Goal: Information Seeking & Learning: Learn about a topic

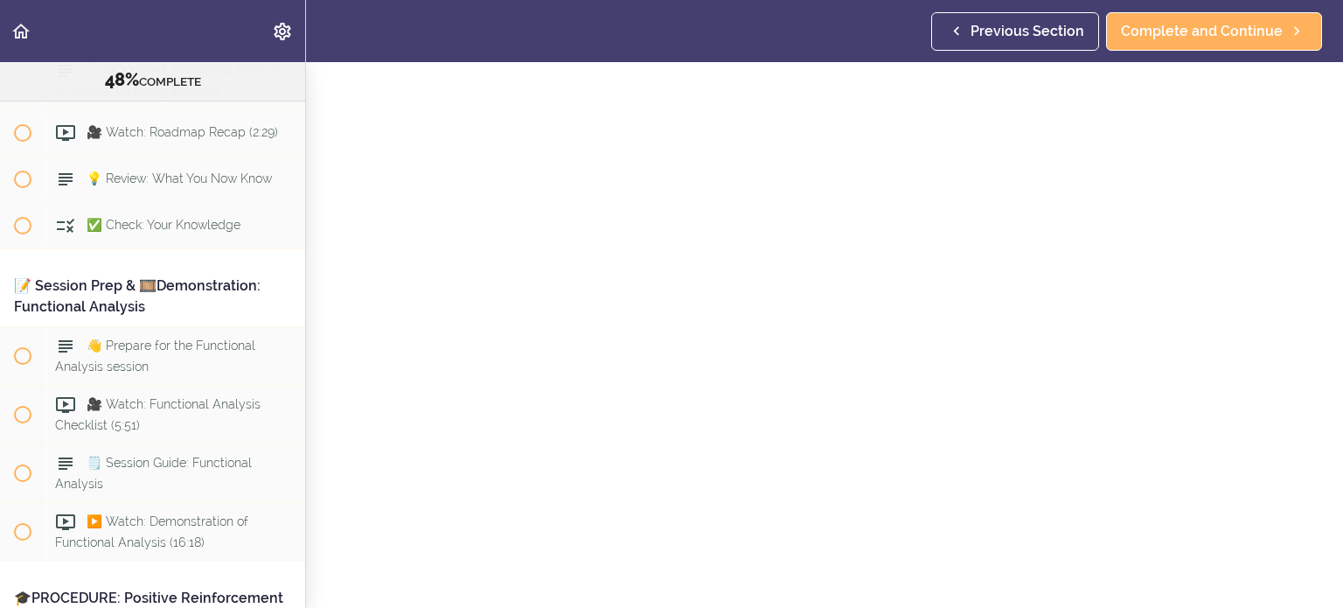
scroll to position [87, 0]
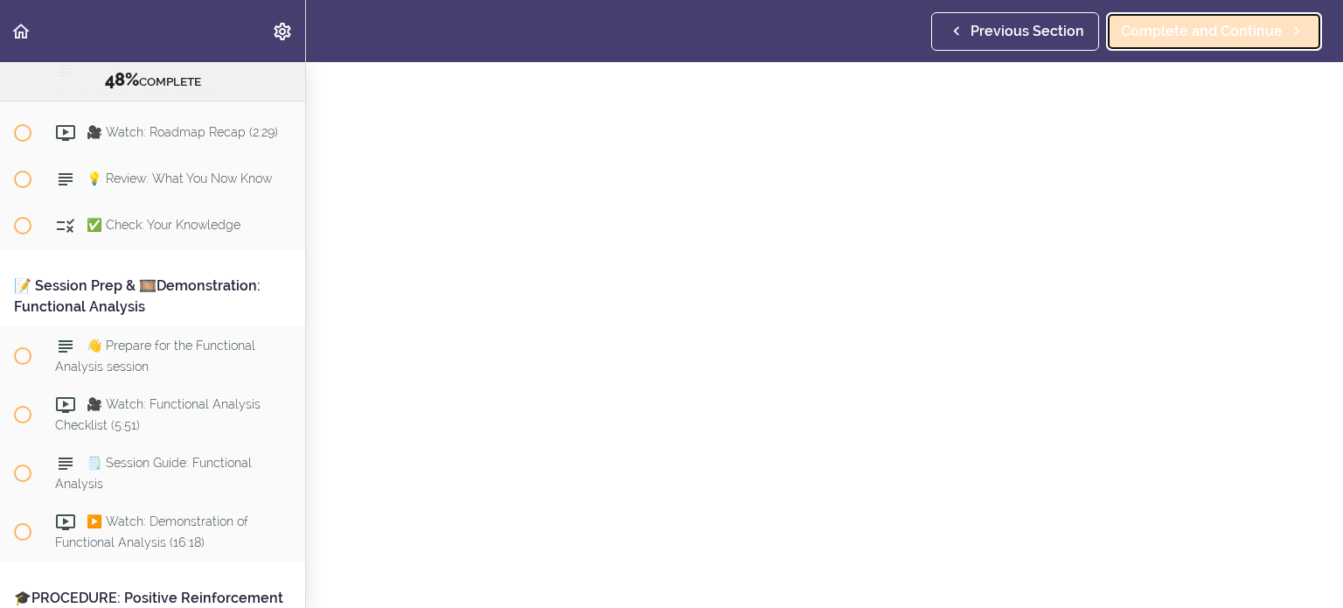
click at [804, 40] on span "Complete and Continue" at bounding box center [1202, 31] width 162 height 21
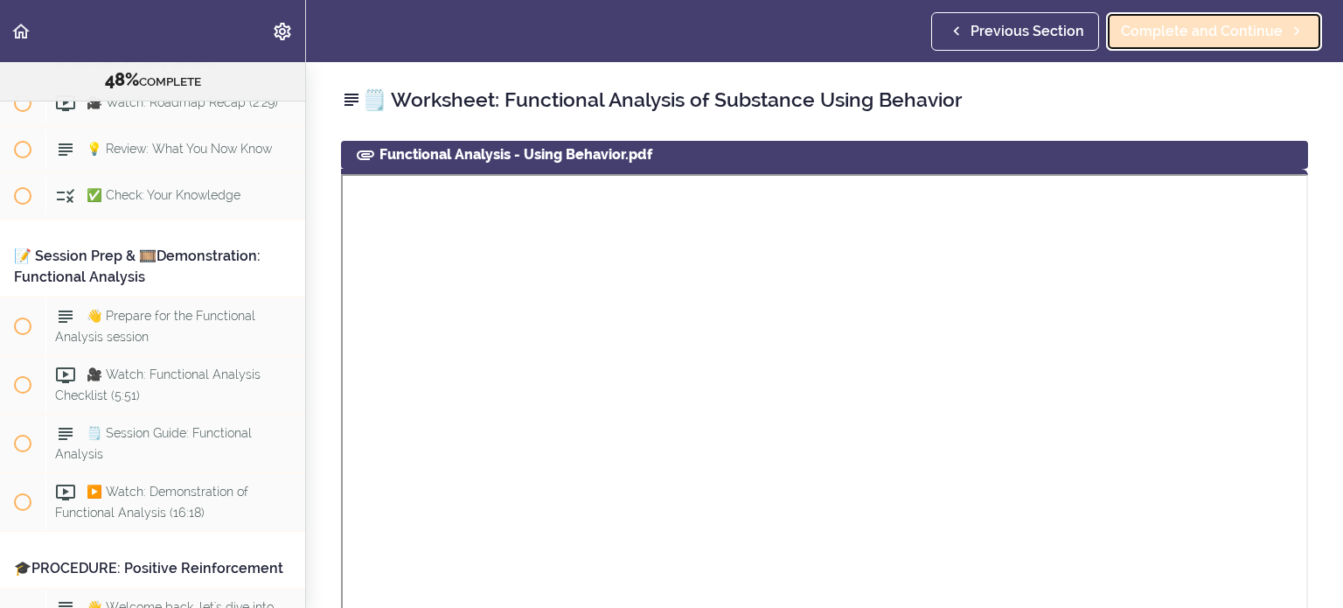
click at [804, 46] on link "Complete and Continue" at bounding box center [1214, 31] width 216 height 38
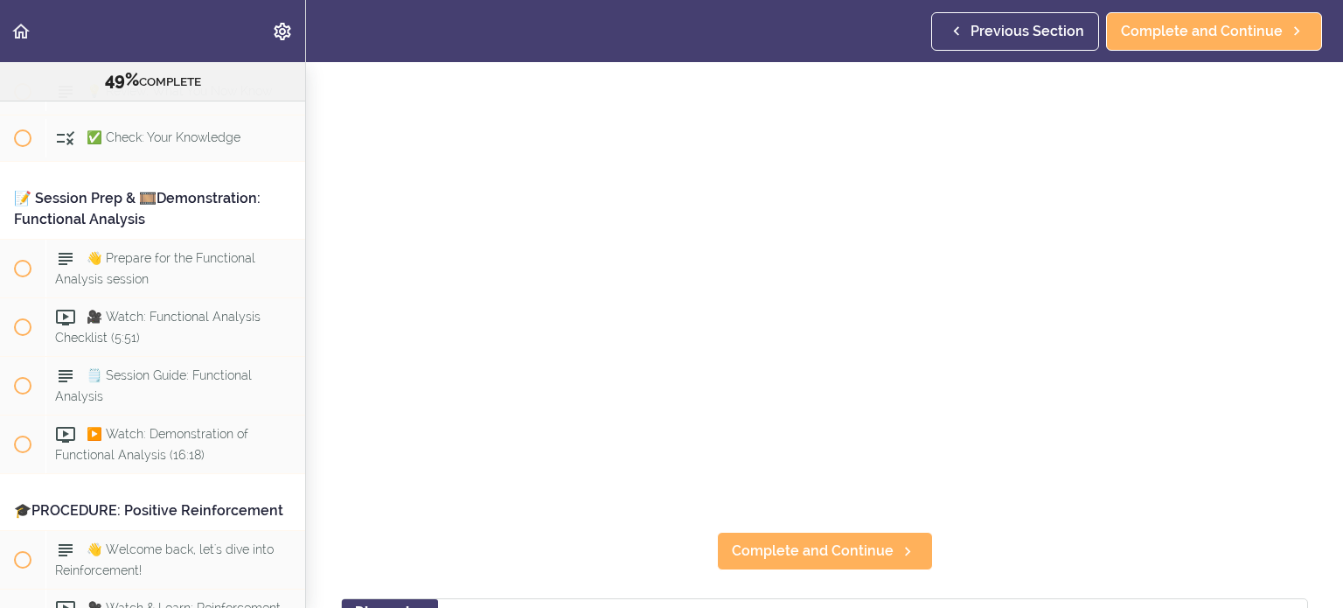
scroll to position [220, 0]
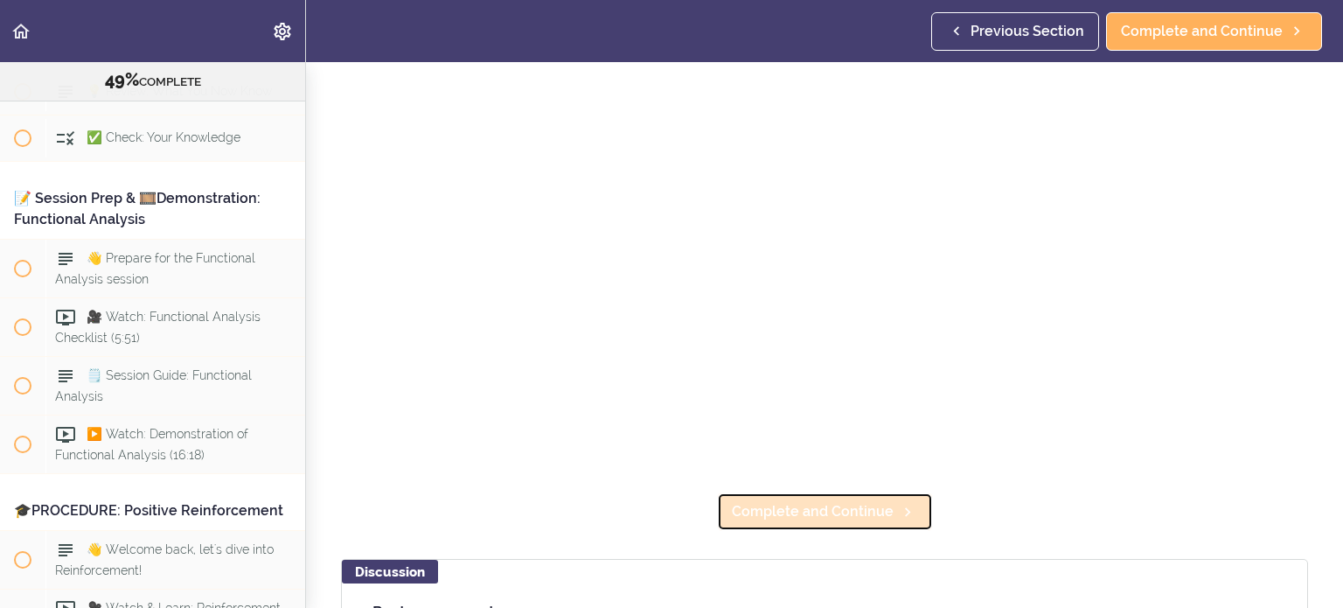
click at [804, 433] on span "Complete and Continue" at bounding box center [813, 511] width 162 height 21
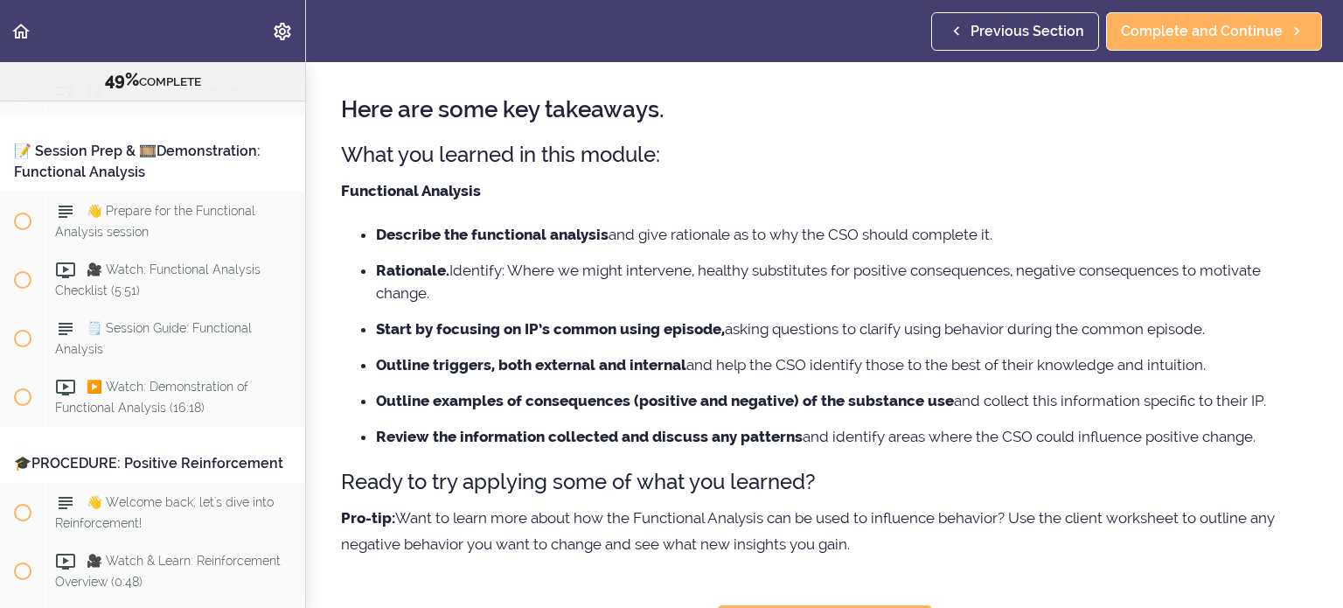
scroll to position [87, 0]
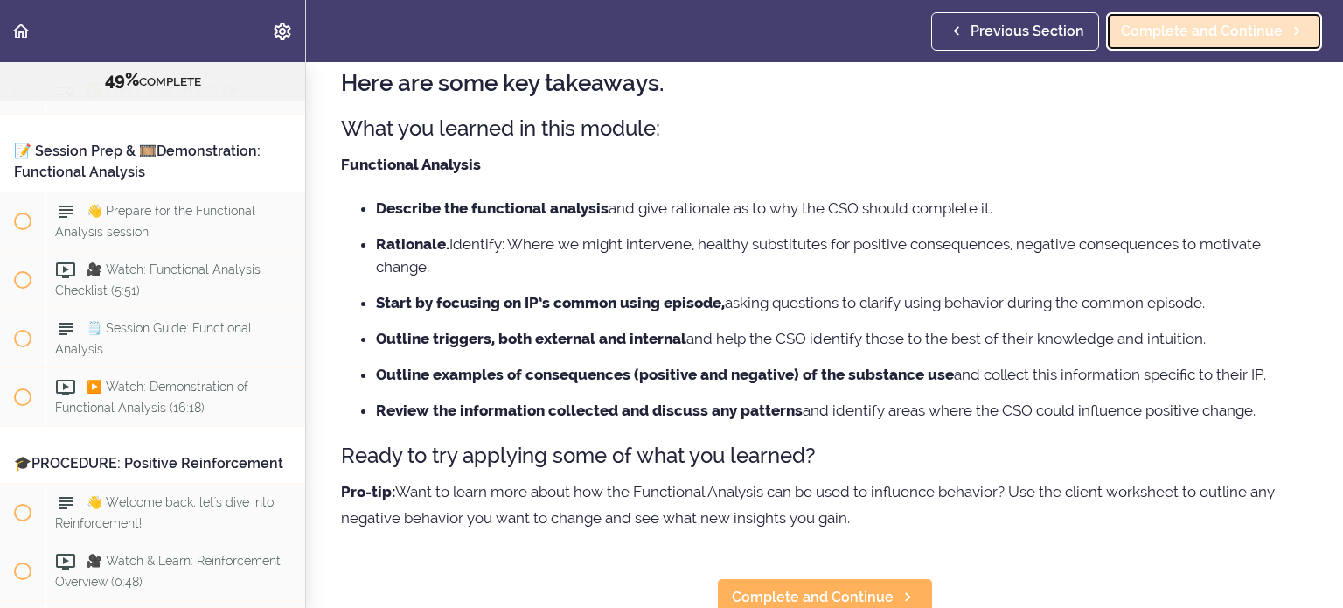
click at [804, 33] on span "Complete and Continue" at bounding box center [1202, 31] width 162 height 21
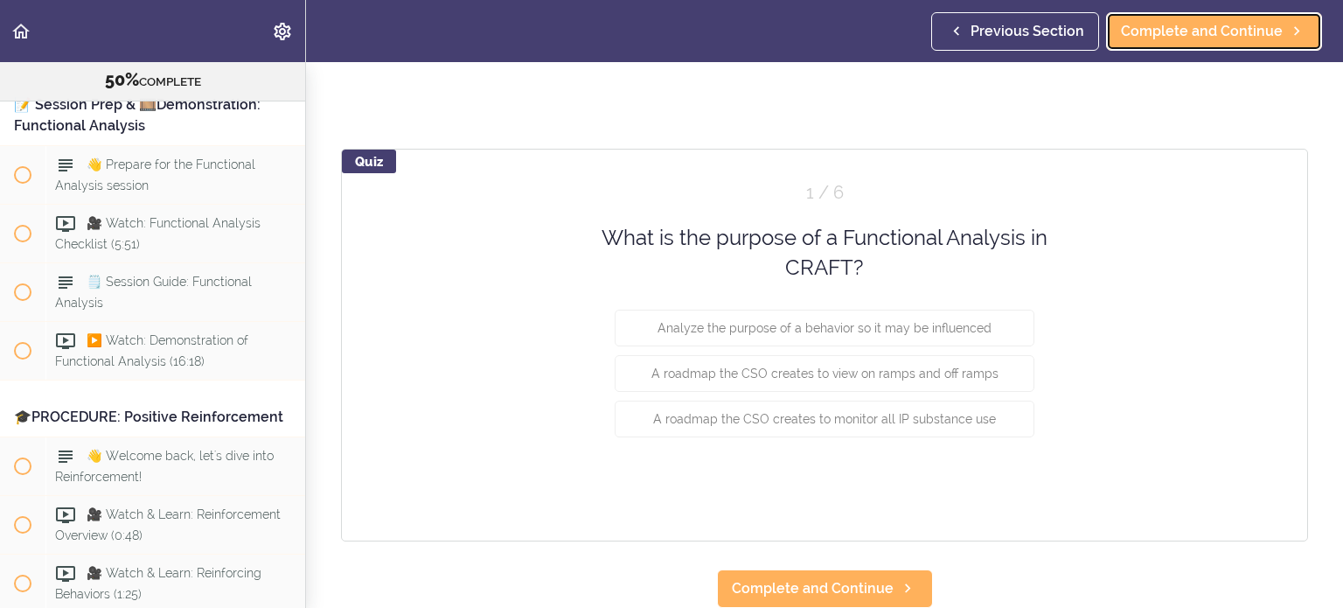
scroll to position [122, 0]
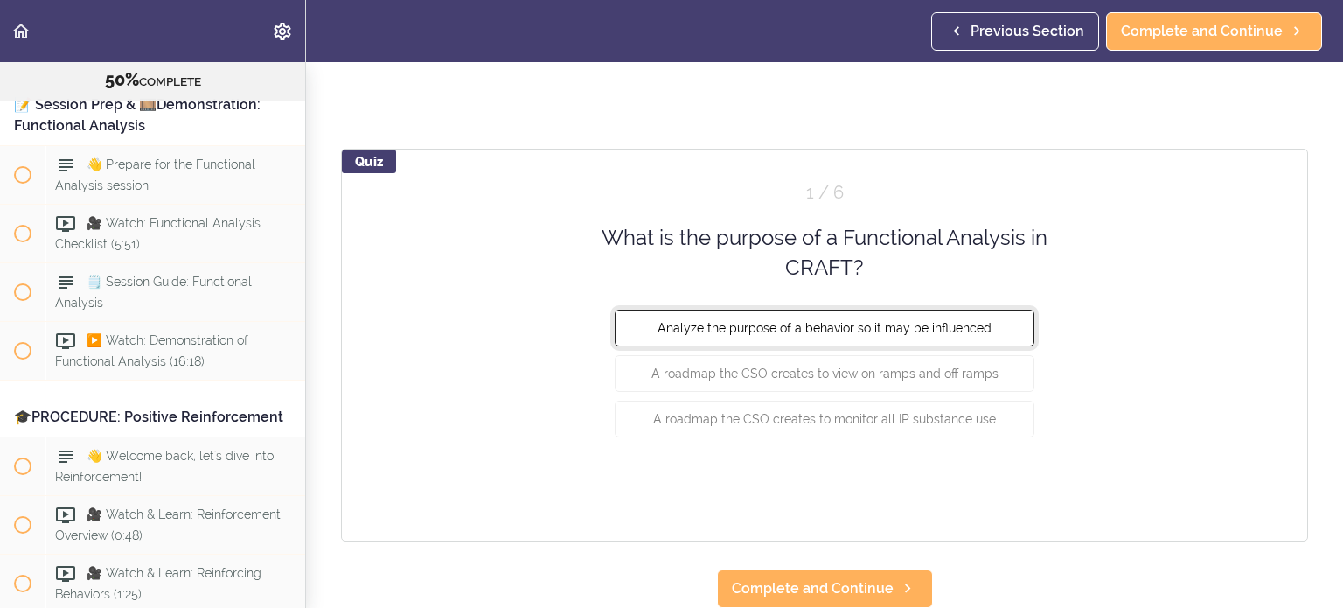
click at [804, 309] on button "Analyze the purpose of a behavior so it may be influenced" at bounding box center [825, 327] width 420 height 37
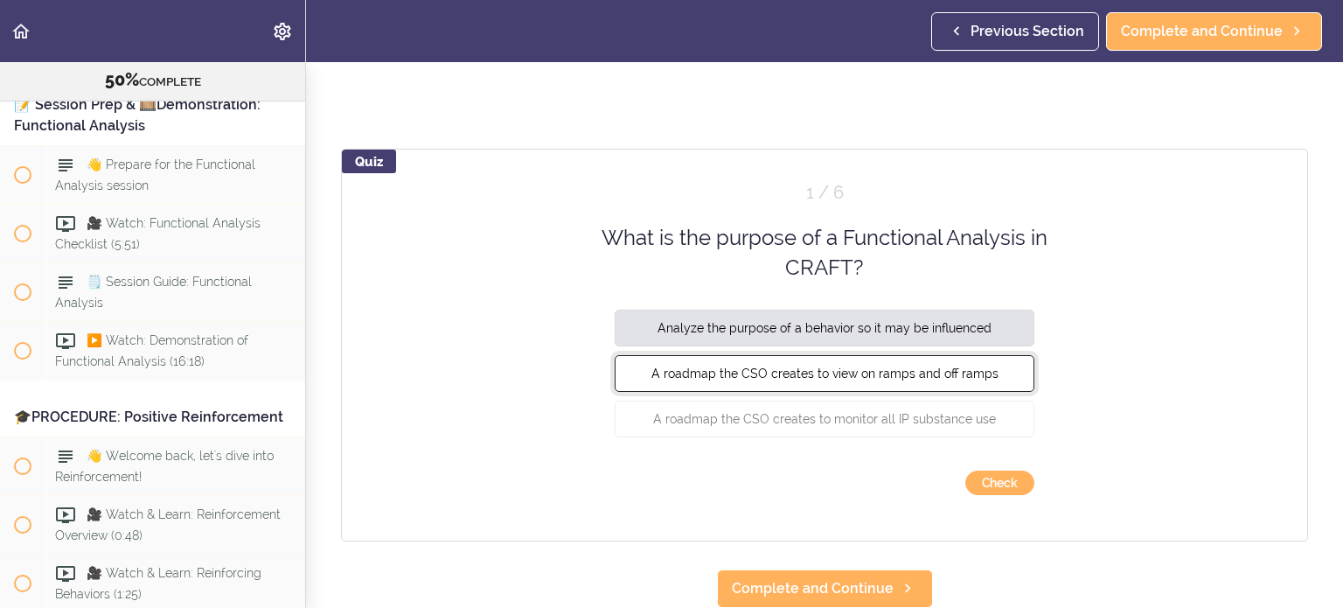
click at [804, 366] on span "A roadmap the CSO creates to view on ramps and off ramps" at bounding box center [825, 373] width 347 height 14
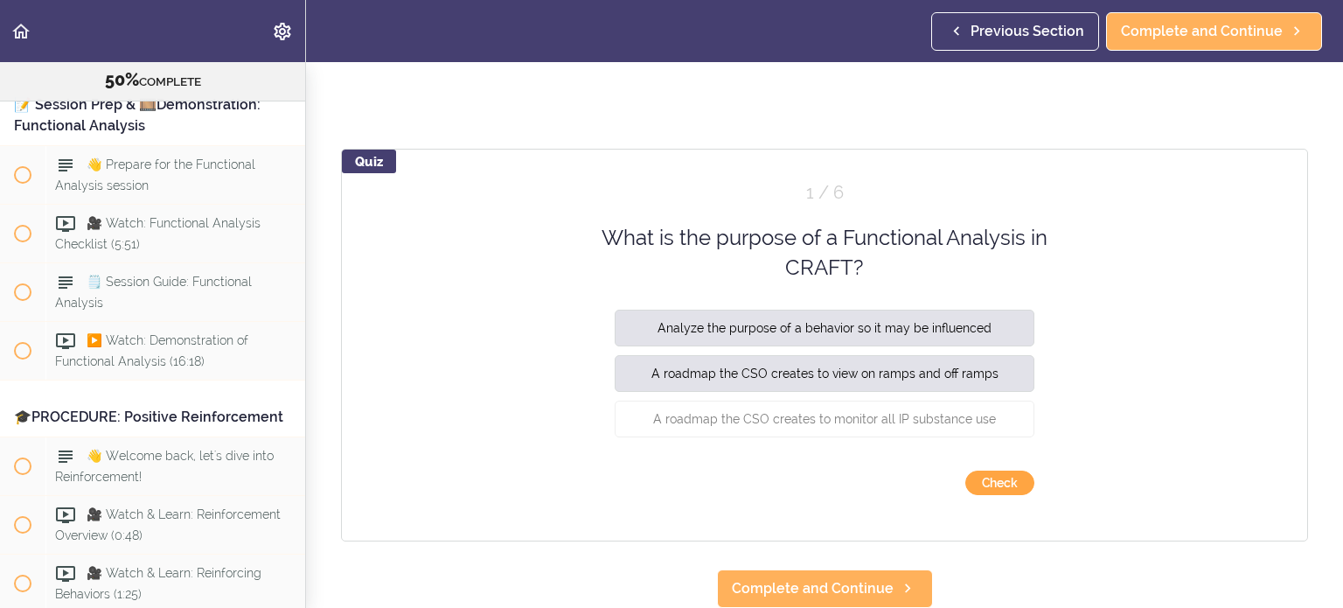
click at [804, 433] on button "Check" at bounding box center [1000, 483] width 69 height 24
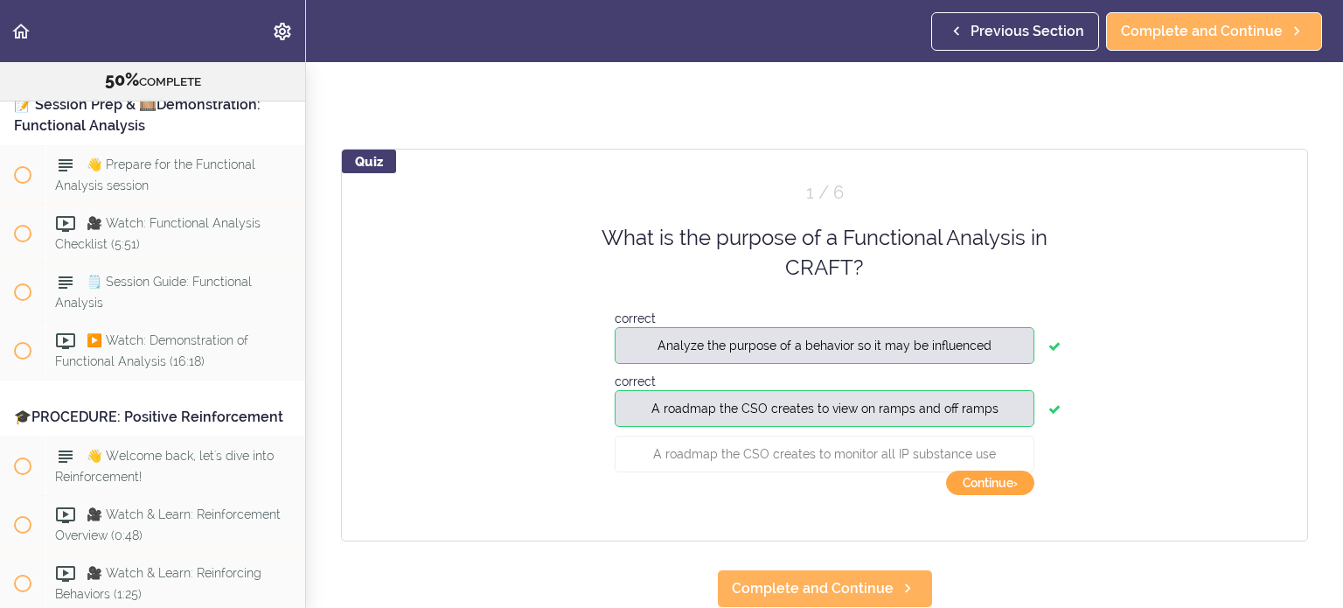
click at [804, 433] on button "Continue ›" at bounding box center [990, 483] width 88 height 24
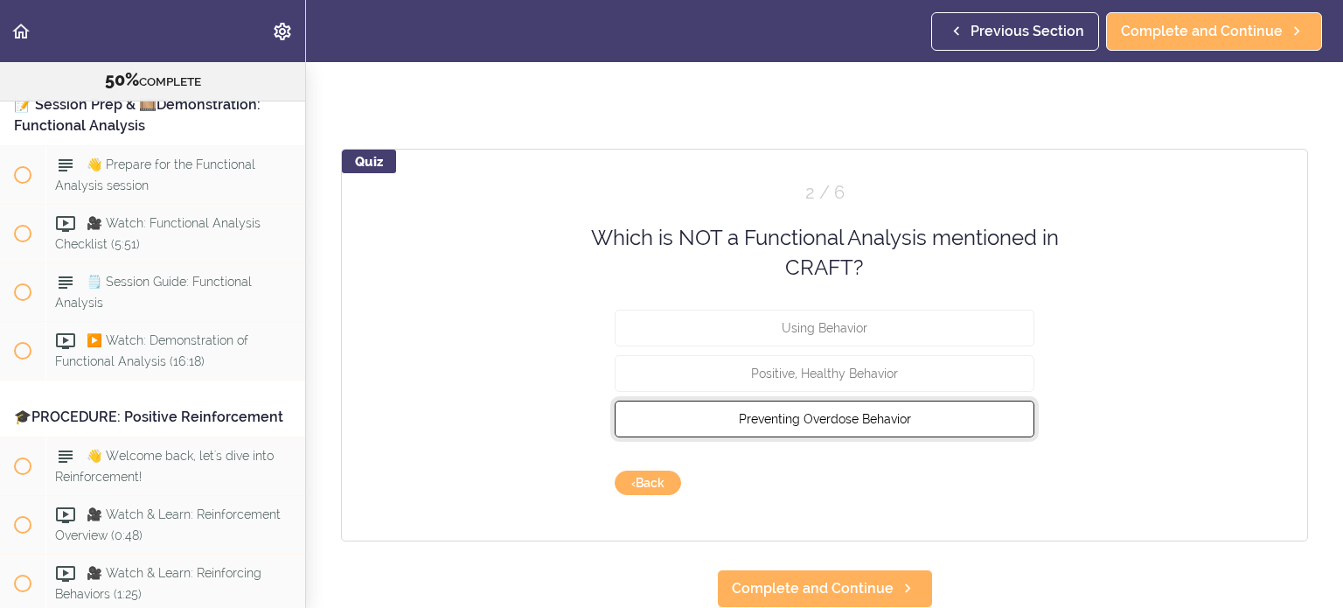
click at [804, 400] on button "Preventing Overdose Behavior" at bounding box center [825, 418] width 420 height 37
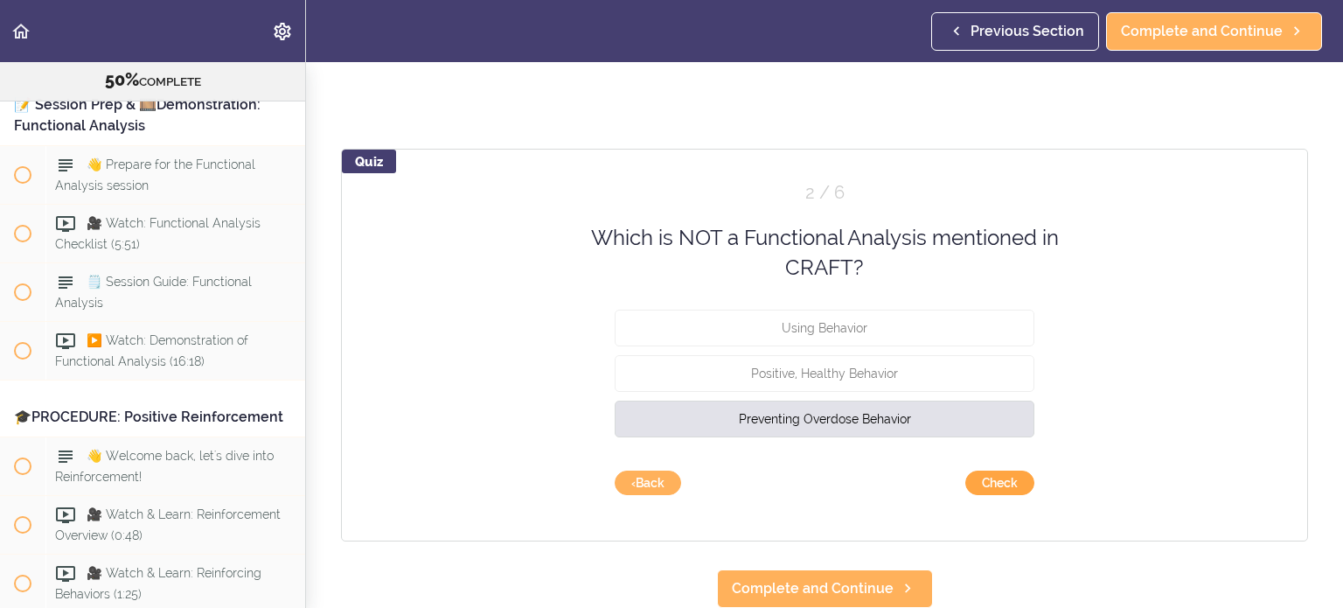
click at [804, 433] on button "Check" at bounding box center [1000, 483] width 69 height 24
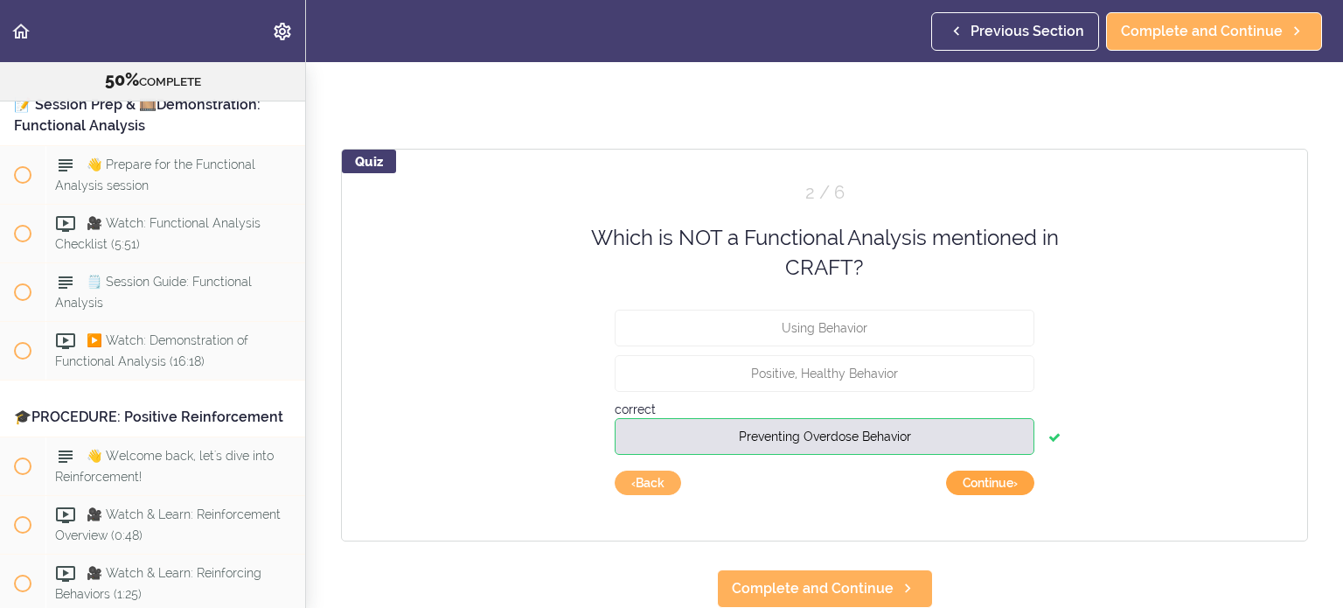
click at [804, 433] on button "Continue ›" at bounding box center [990, 483] width 88 height 24
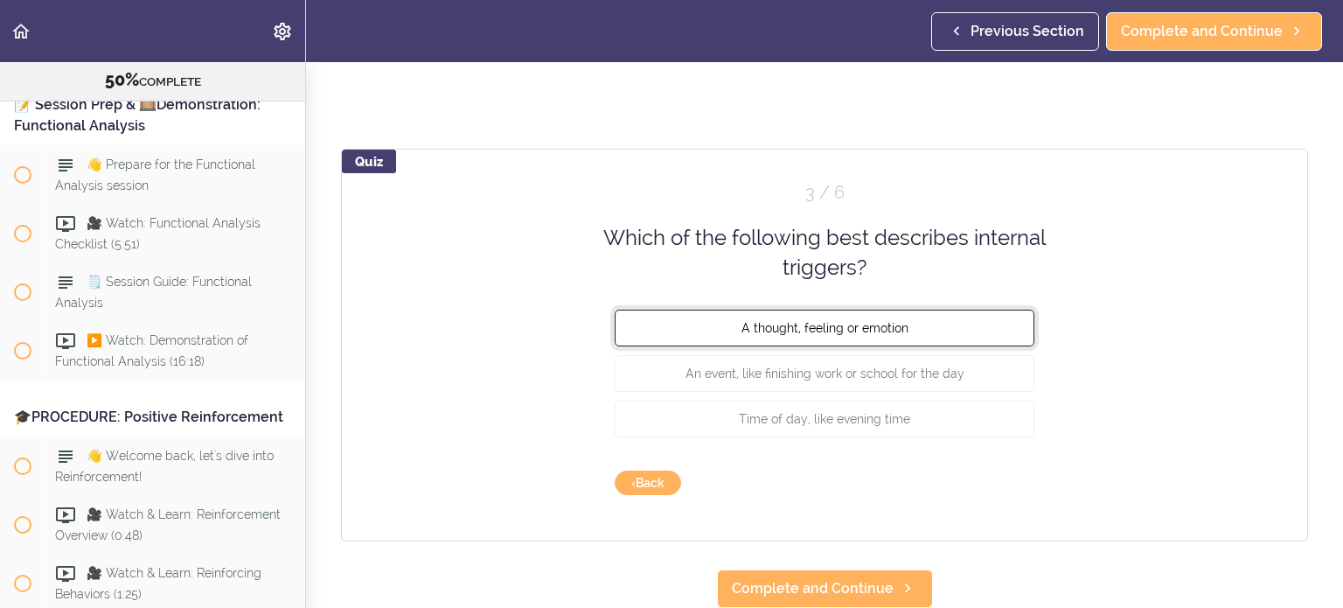
click at [804, 316] on button "A thought, feeling or emotion" at bounding box center [825, 327] width 420 height 37
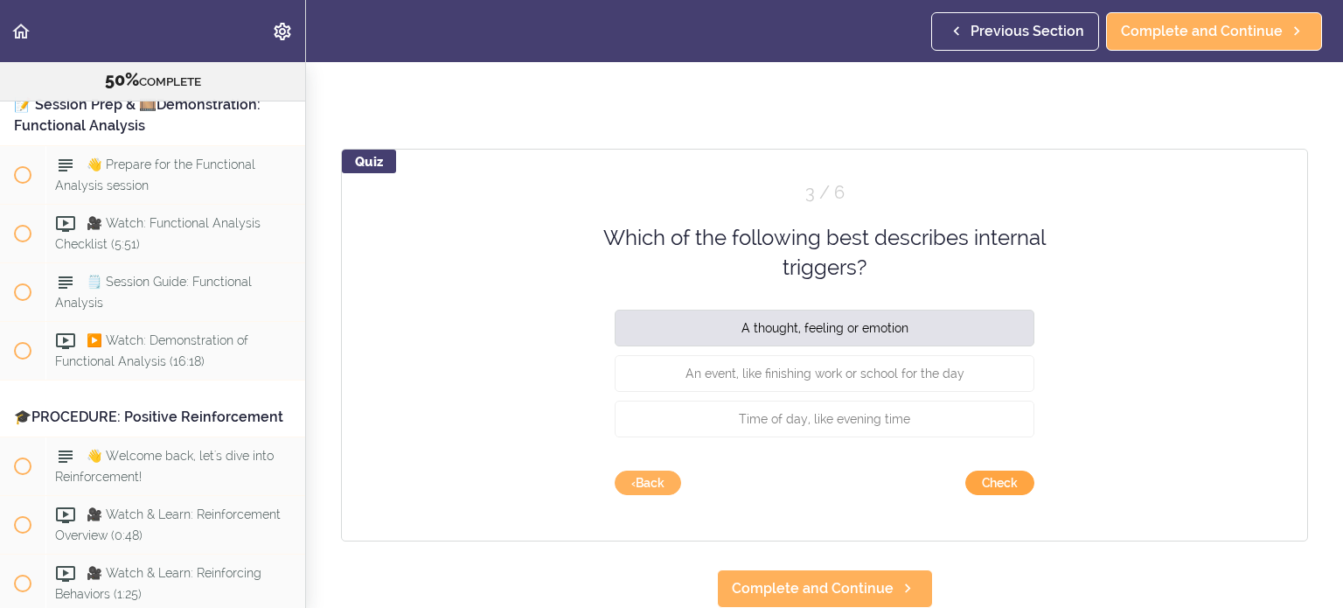
click at [804, 433] on button "Check" at bounding box center [1000, 483] width 69 height 24
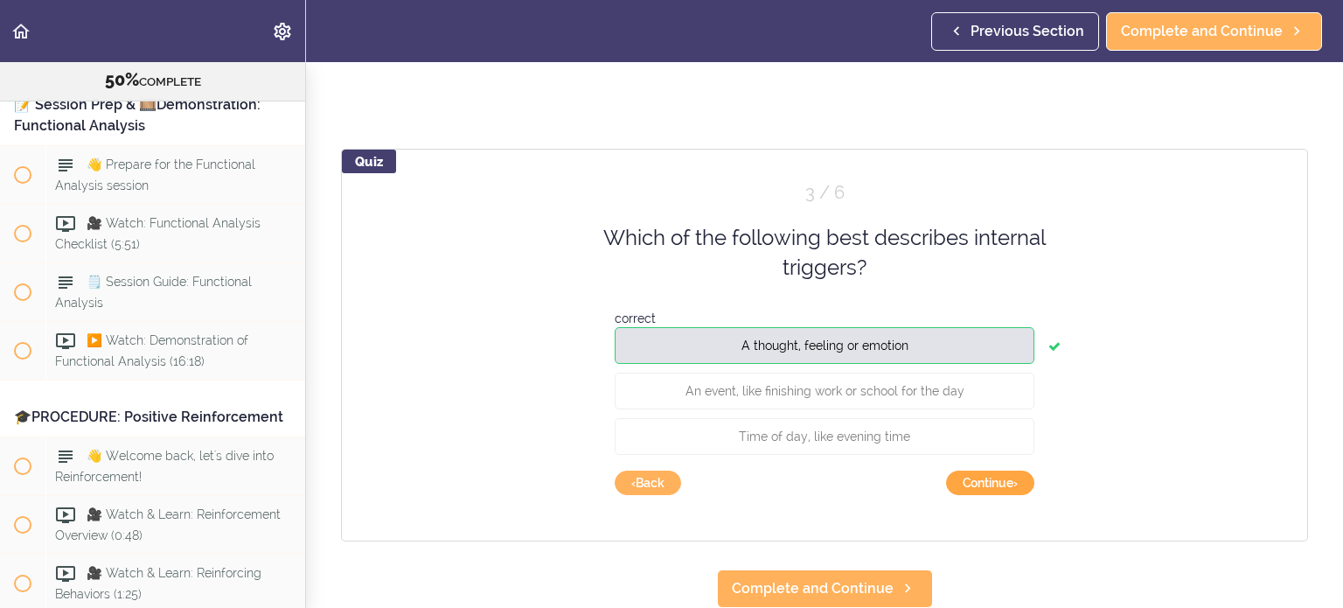
click at [804, 433] on button "Continue ›" at bounding box center [990, 483] width 88 height 24
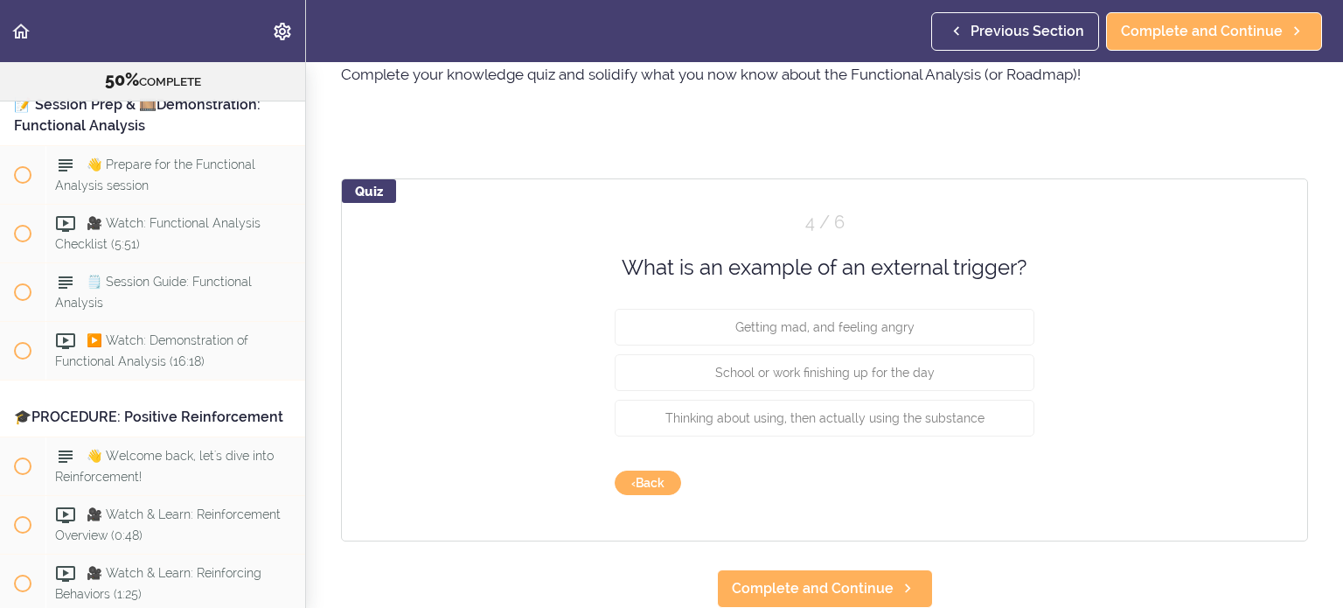
scroll to position [91, 0]
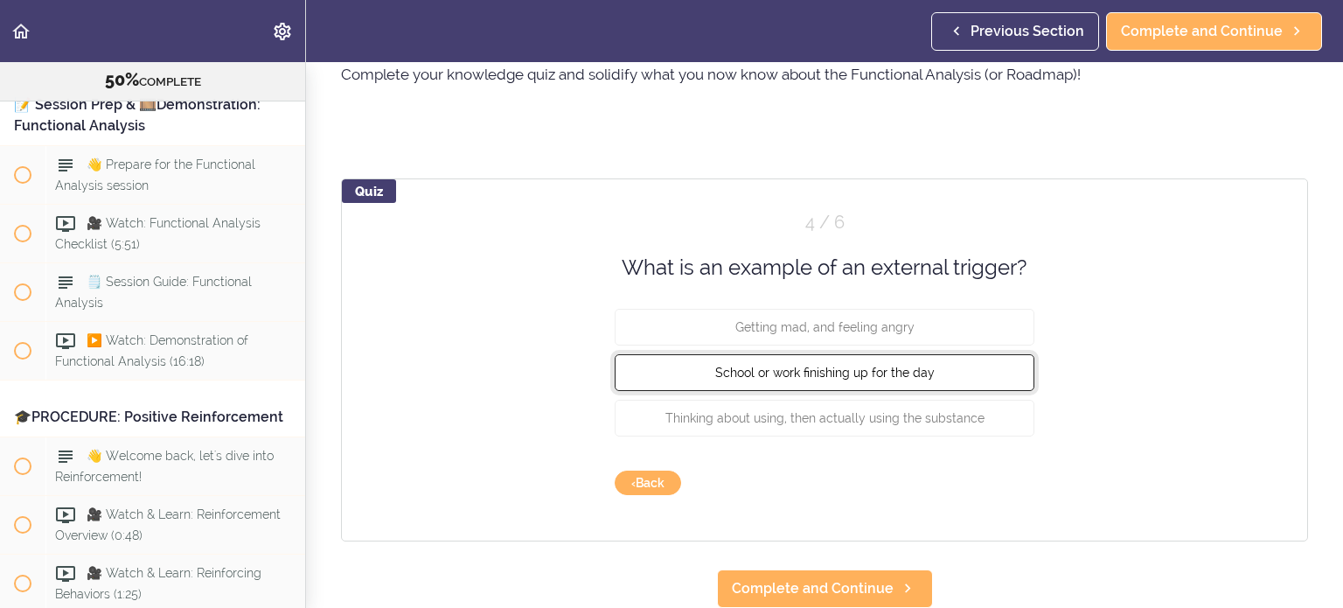
click at [804, 363] on button "School or work finishing up for the day" at bounding box center [825, 372] width 420 height 37
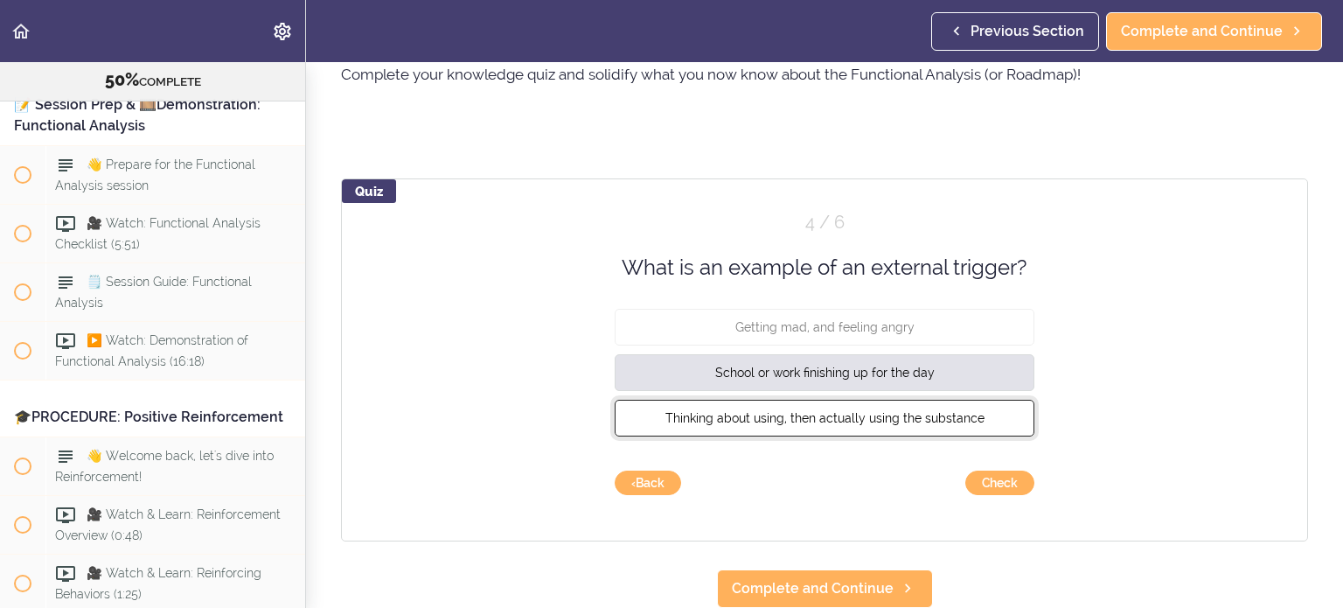
click at [804, 411] on span "Thinking about using, then actually using the substance" at bounding box center [825, 418] width 319 height 14
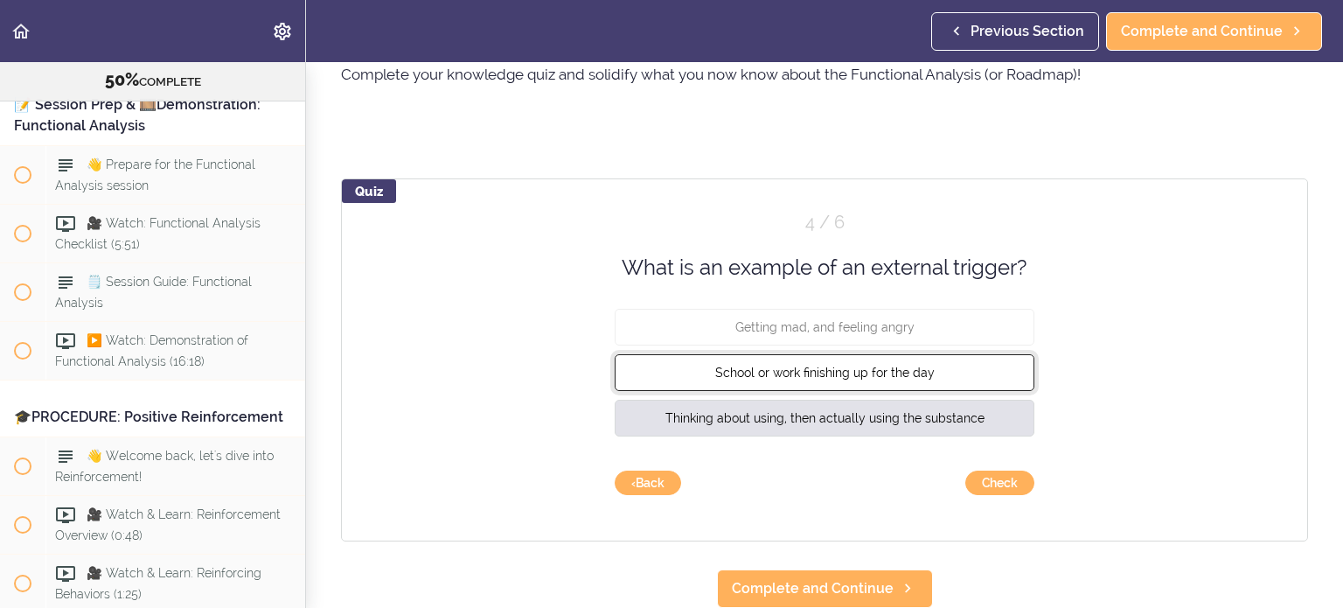
click at [804, 365] on button "School or work finishing up for the day" at bounding box center [825, 372] width 420 height 37
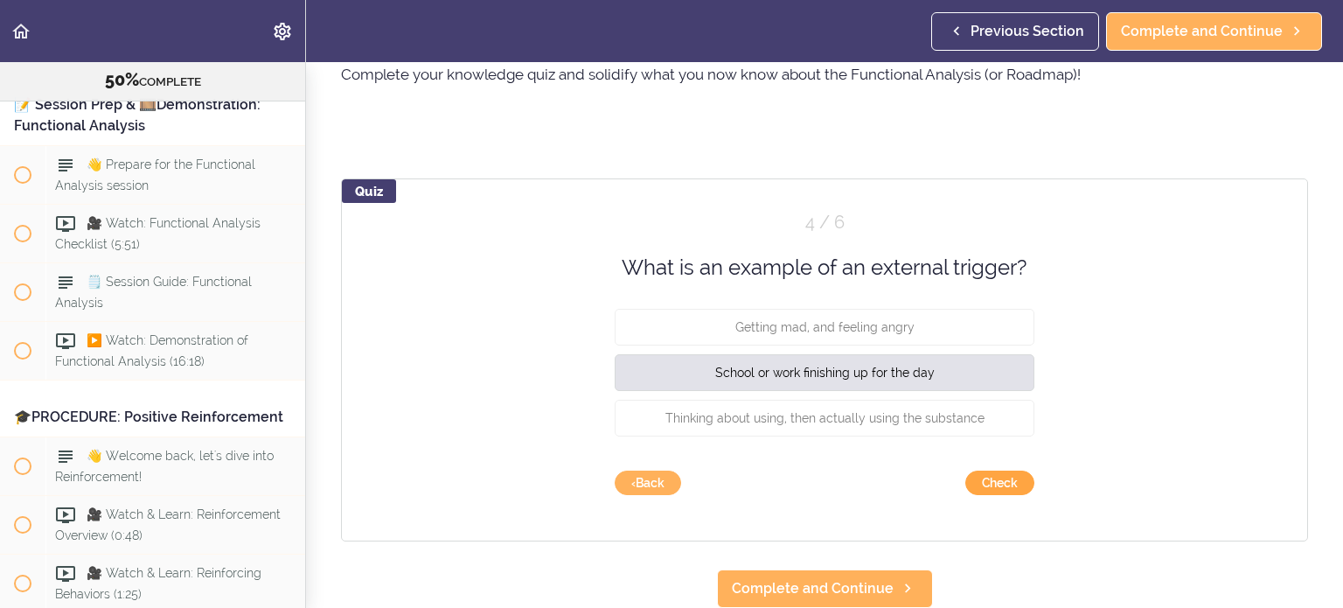
click at [804, 433] on button "Check" at bounding box center [1000, 483] width 69 height 24
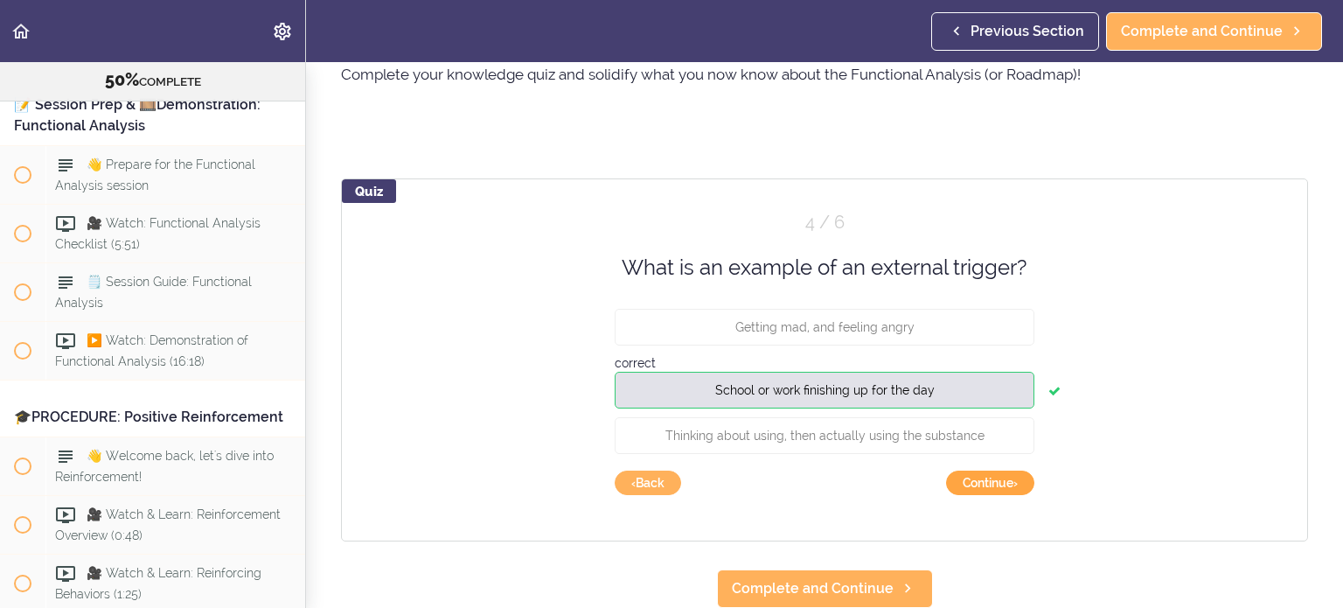
click at [804, 433] on button "Continue ›" at bounding box center [990, 483] width 88 height 24
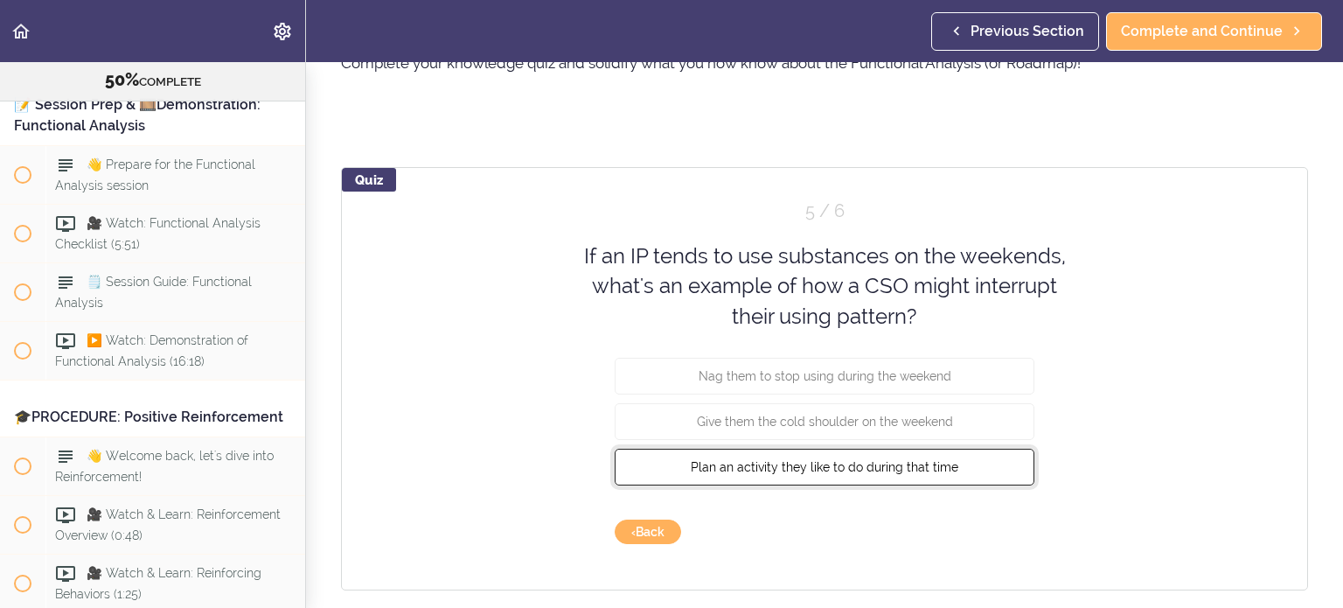
click at [804, 433] on button "Plan an activity they like to do during that time" at bounding box center [825, 467] width 420 height 37
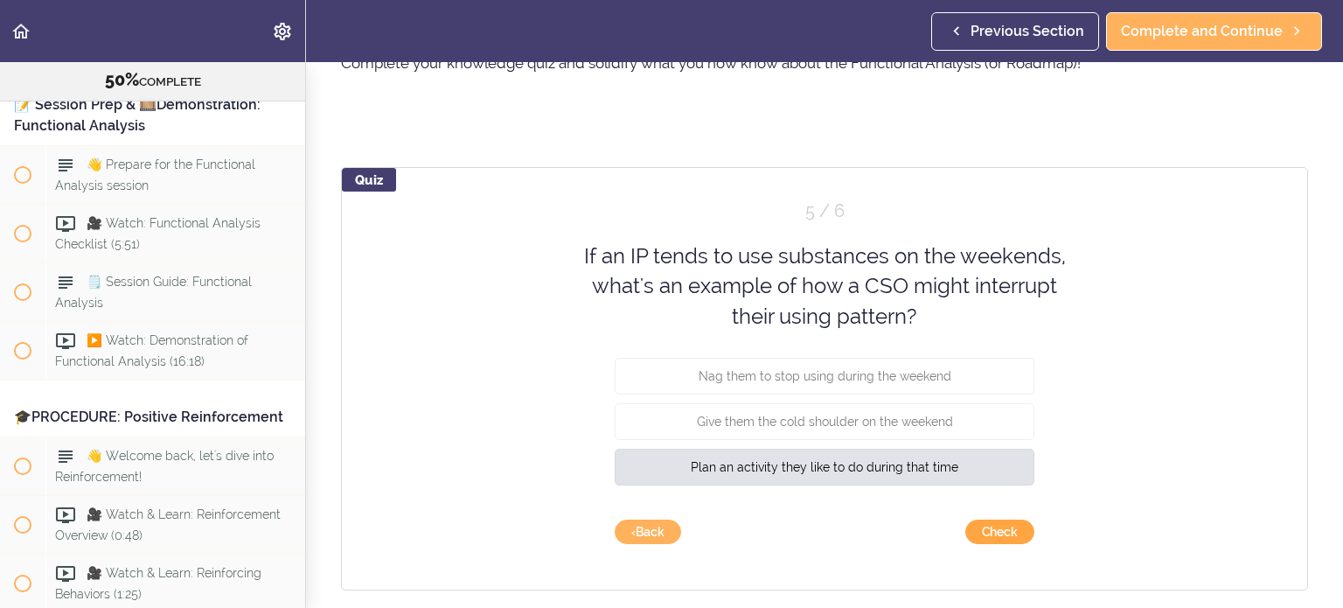
click at [804, 433] on button "Check" at bounding box center [1000, 532] width 69 height 24
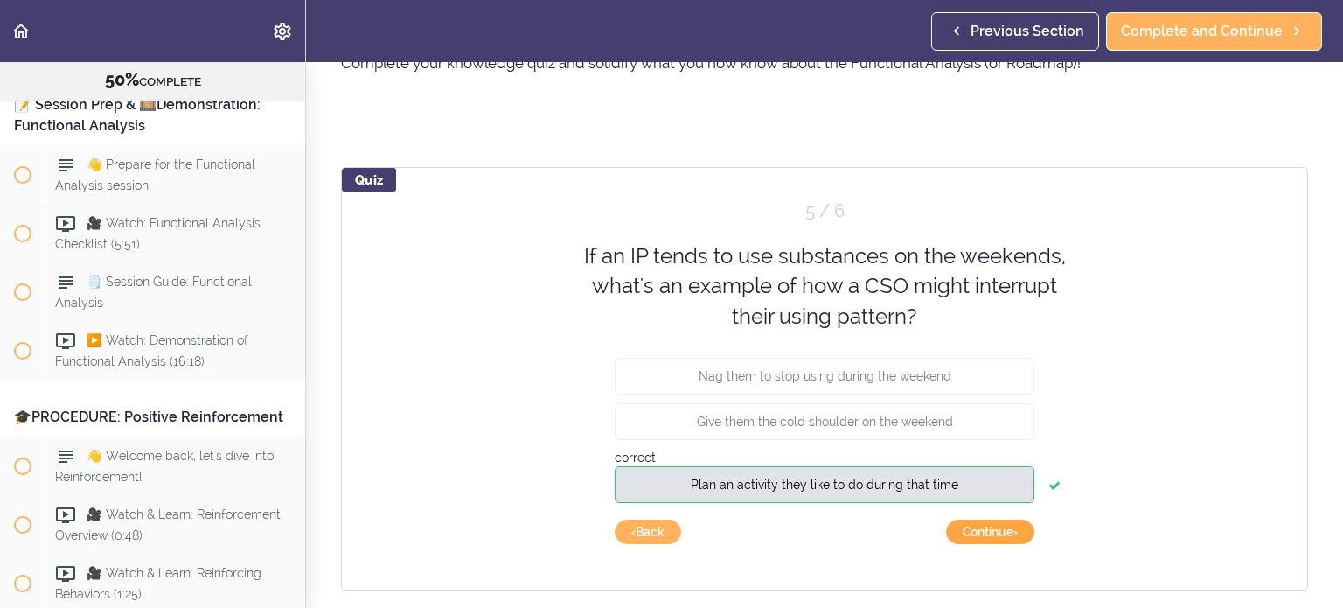
click at [804, 433] on button "Continue ›" at bounding box center [990, 532] width 88 height 24
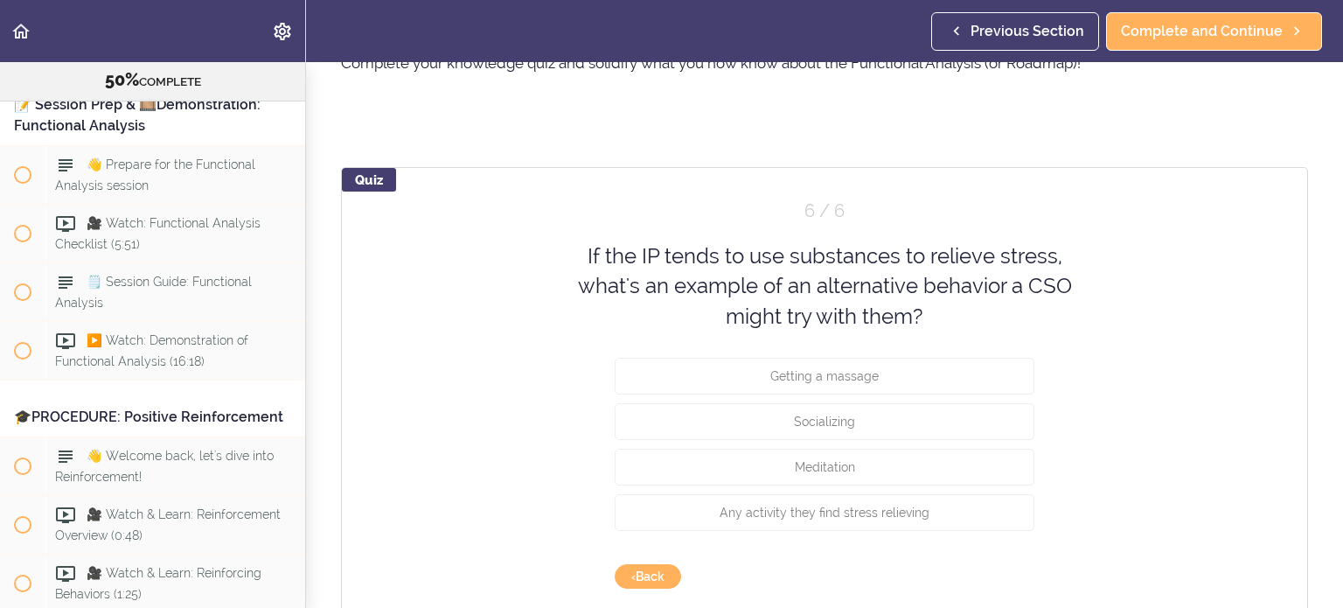
scroll to position [178, 0]
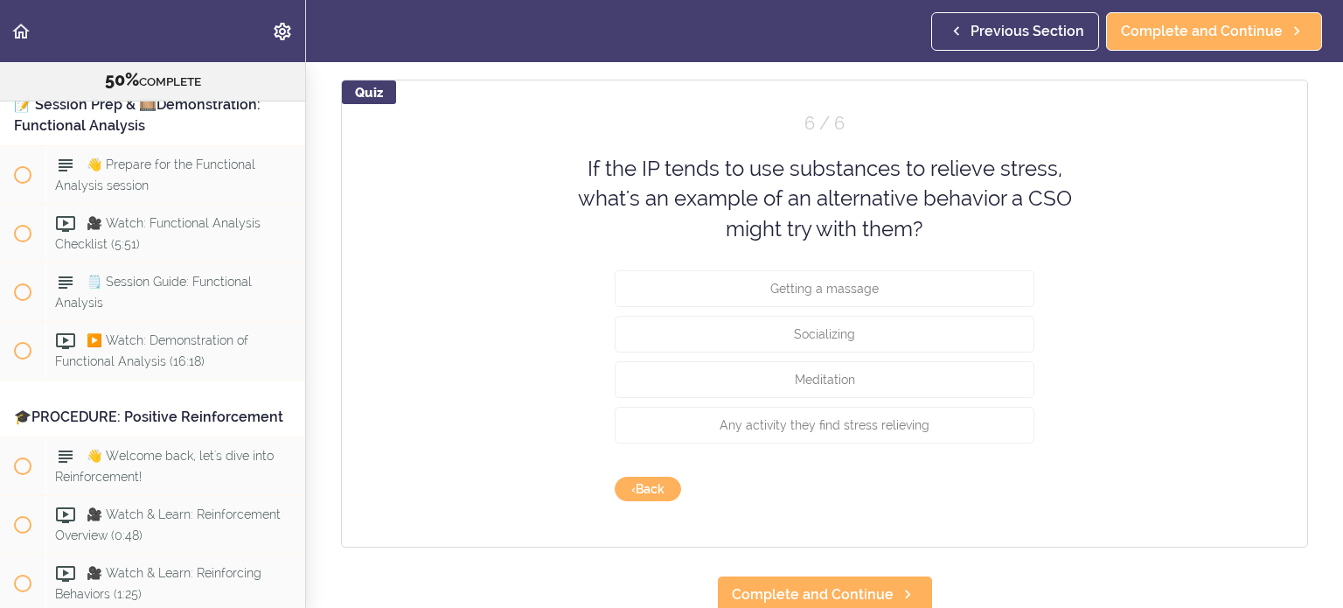
click at [804, 433] on div "Any activity they find stress relieving" at bounding box center [825, 429] width 420 height 45
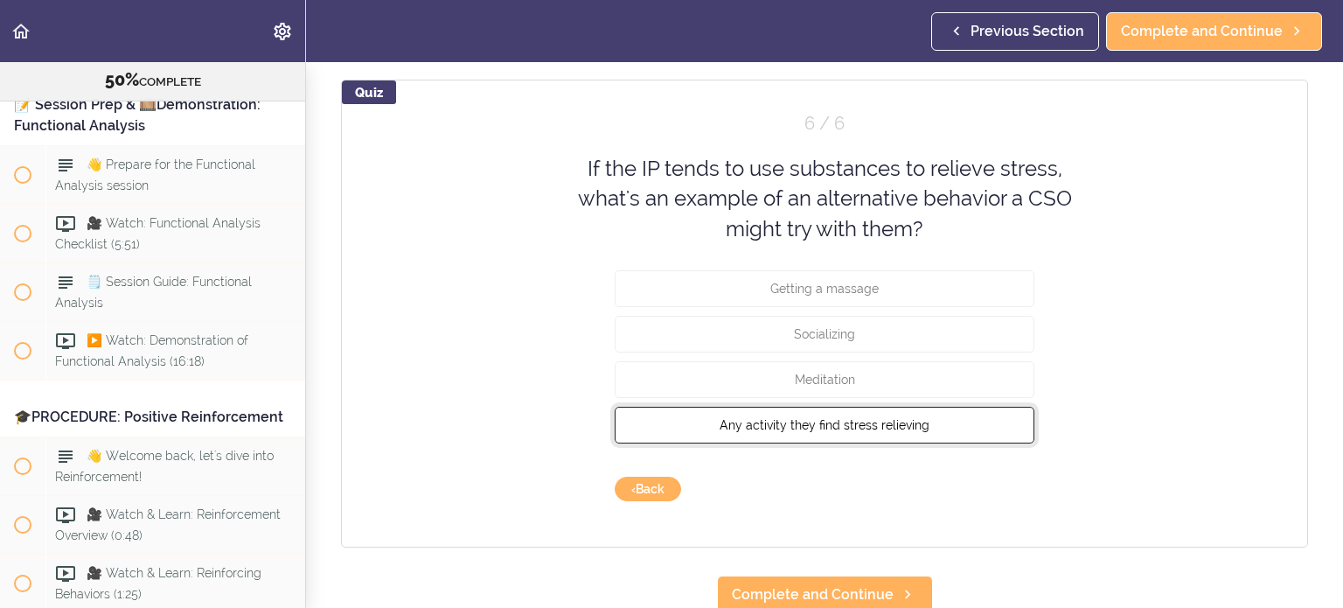
click at [804, 418] on span "Any activity they find stress relieving" at bounding box center [825, 425] width 210 height 14
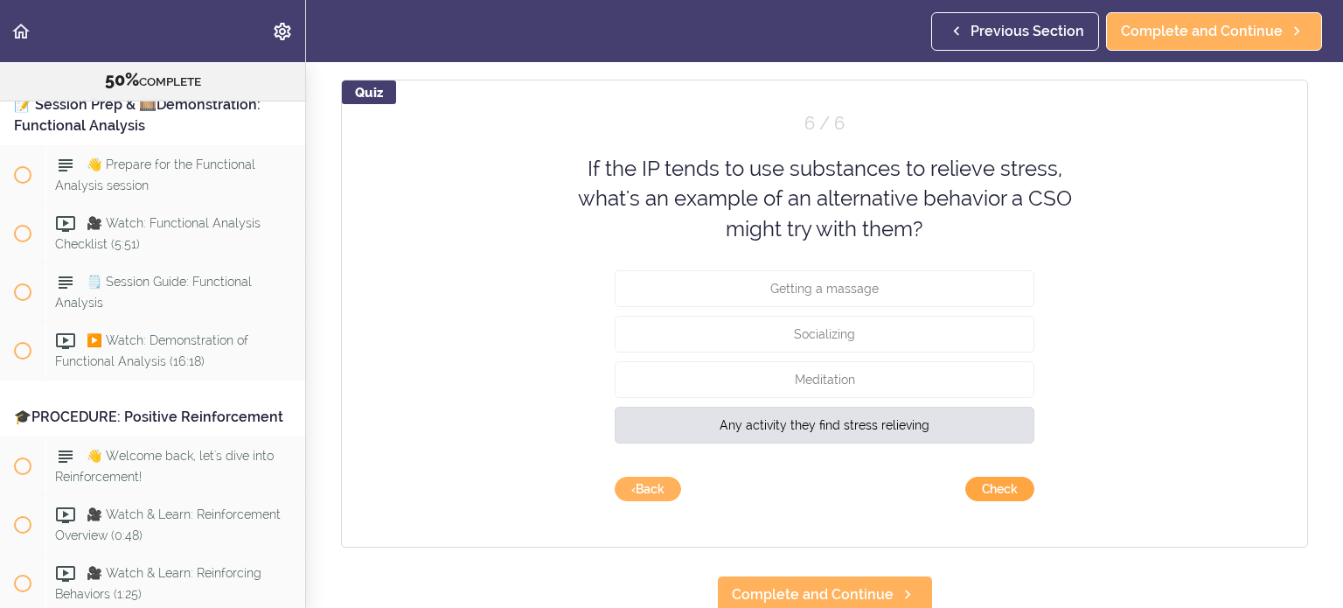
click at [804, 433] on button "Check" at bounding box center [1000, 489] width 69 height 24
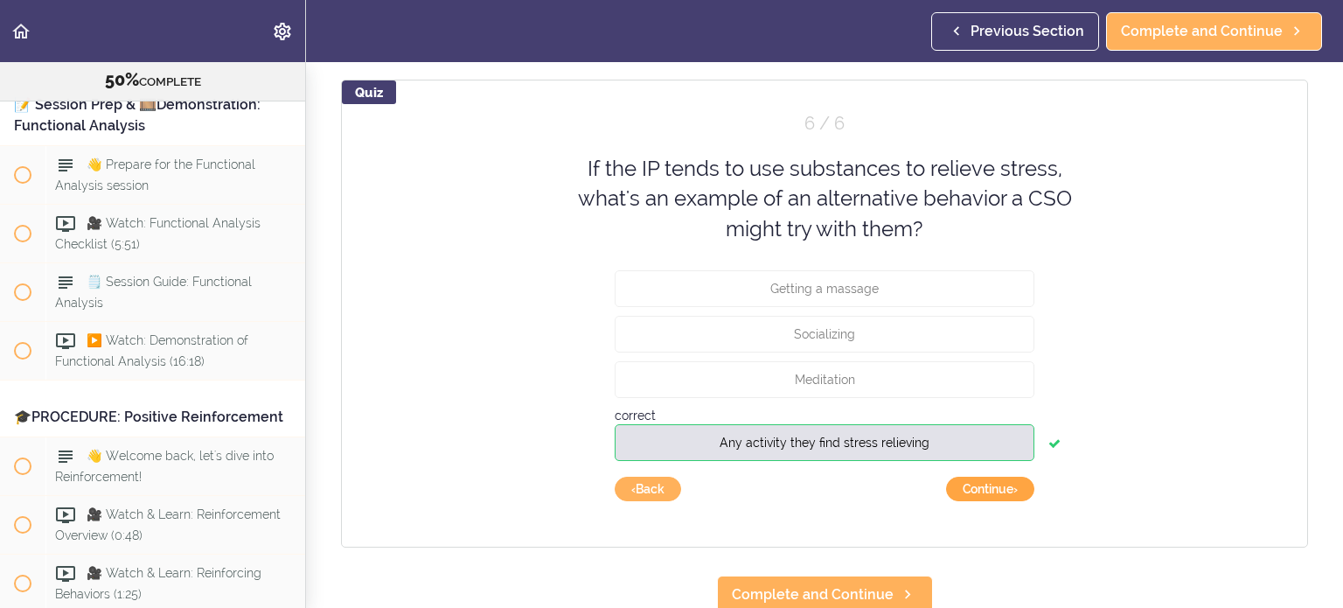
click at [804, 433] on button "Continue ›" at bounding box center [990, 489] width 88 height 24
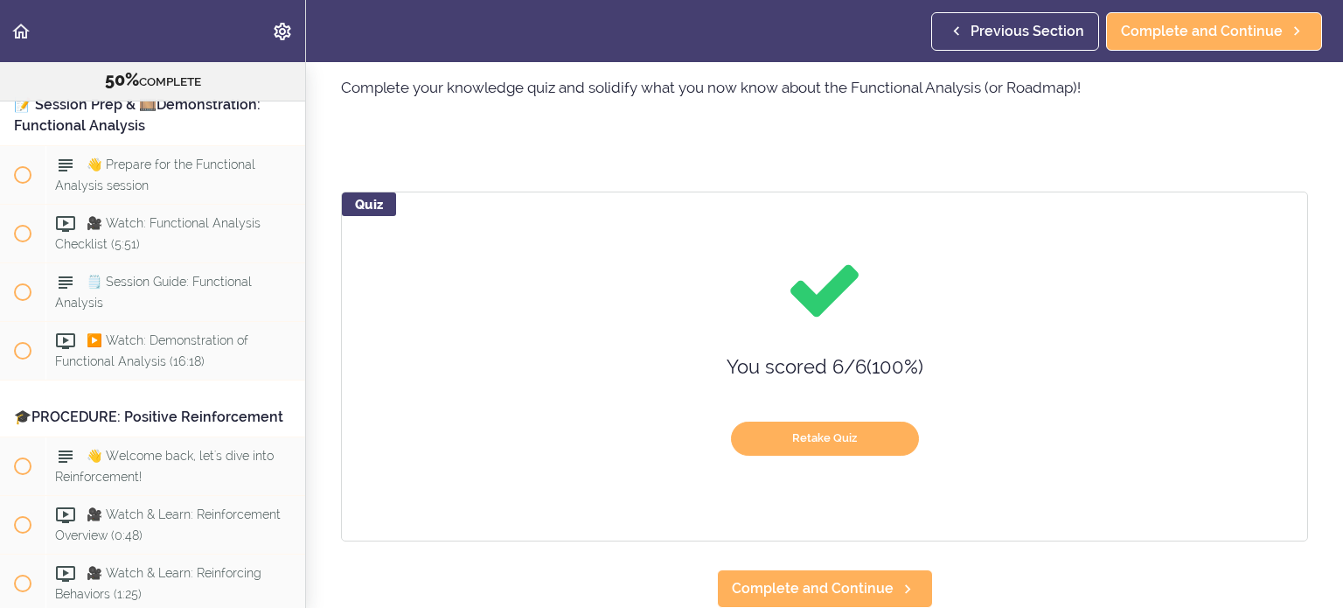
scroll to position [80, 0]
click at [804, 433] on icon at bounding box center [907, 589] width 21 height 18
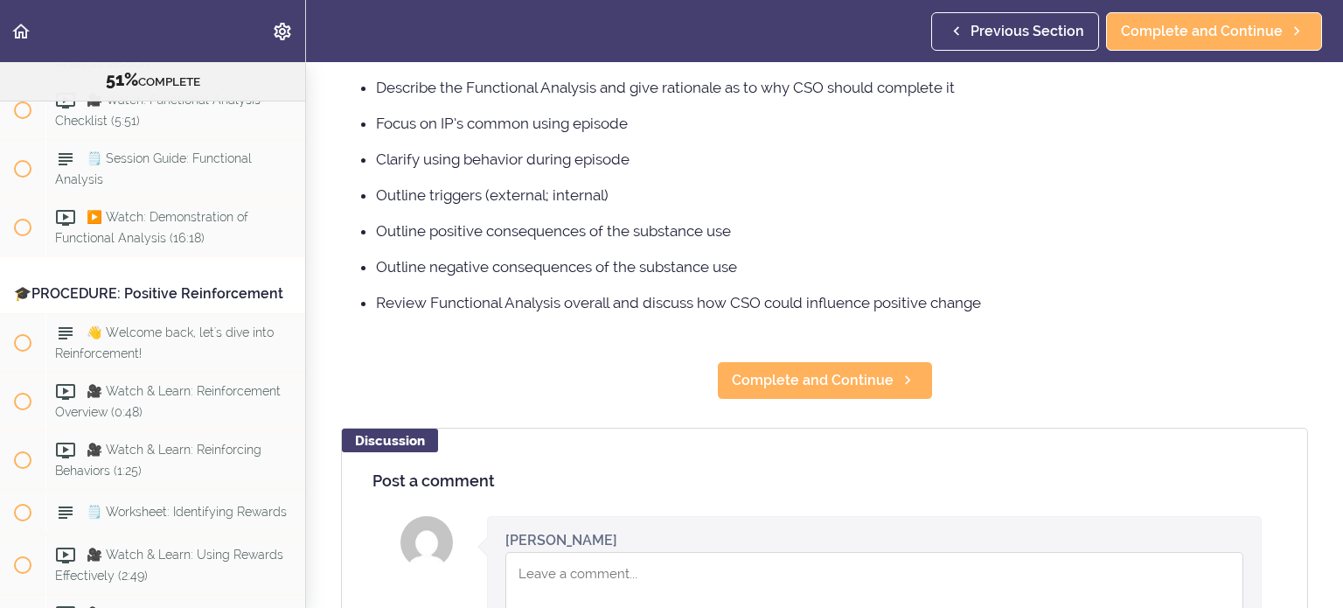
scroll to position [115, 0]
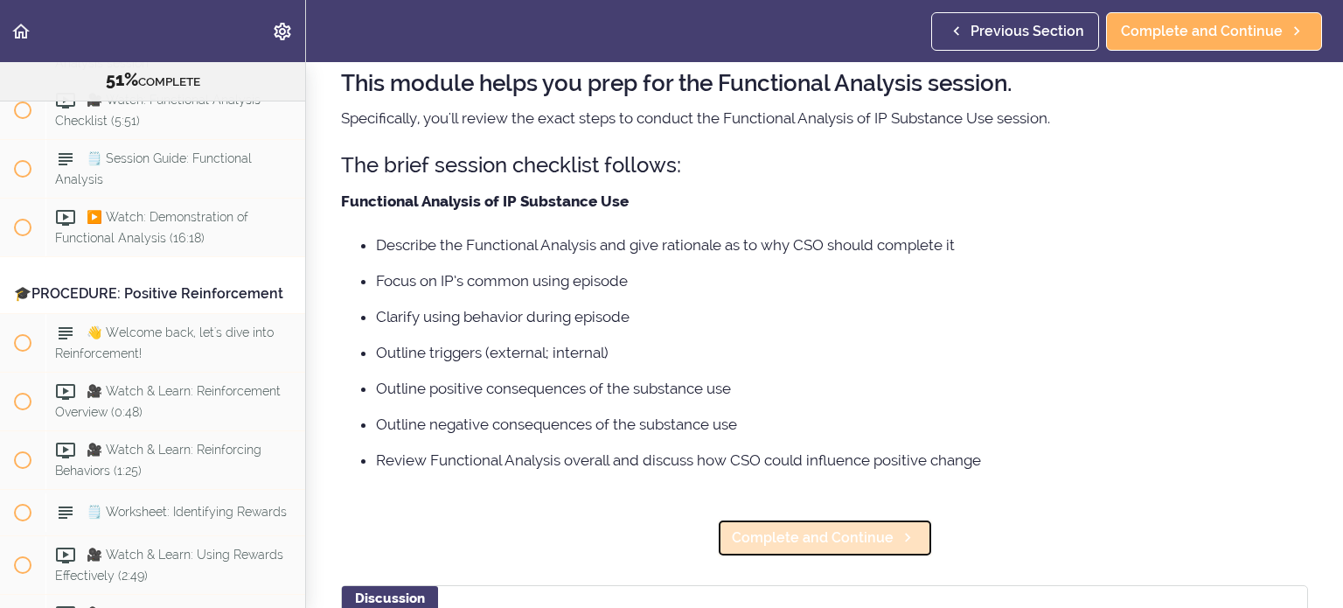
click at [804, 433] on link "Complete and Continue" at bounding box center [825, 538] width 216 height 38
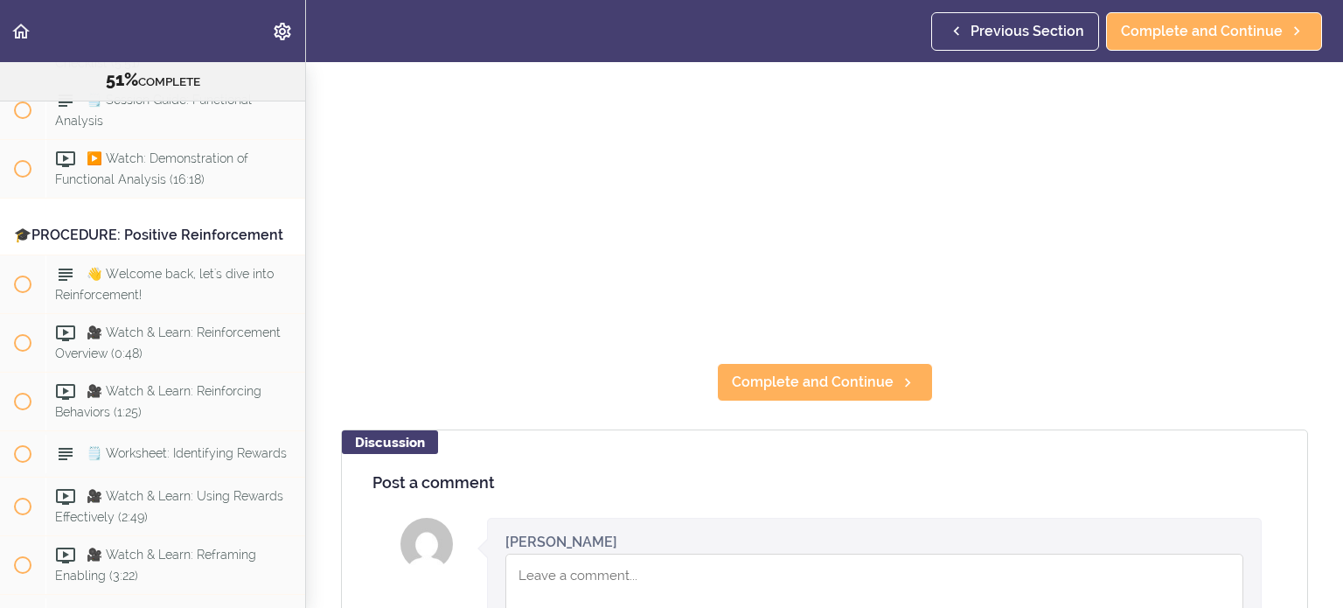
scroll to position [87, 0]
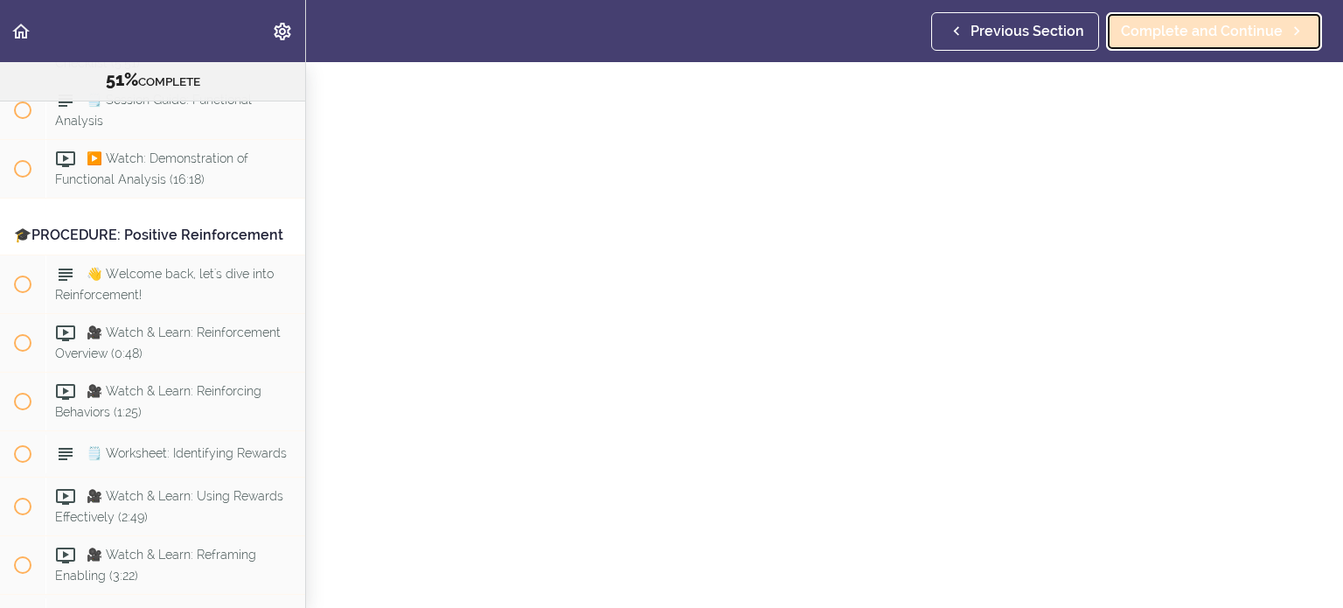
click at [804, 38] on span "Complete and Continue" at bounding box center [1202, 31] width 162 height 21
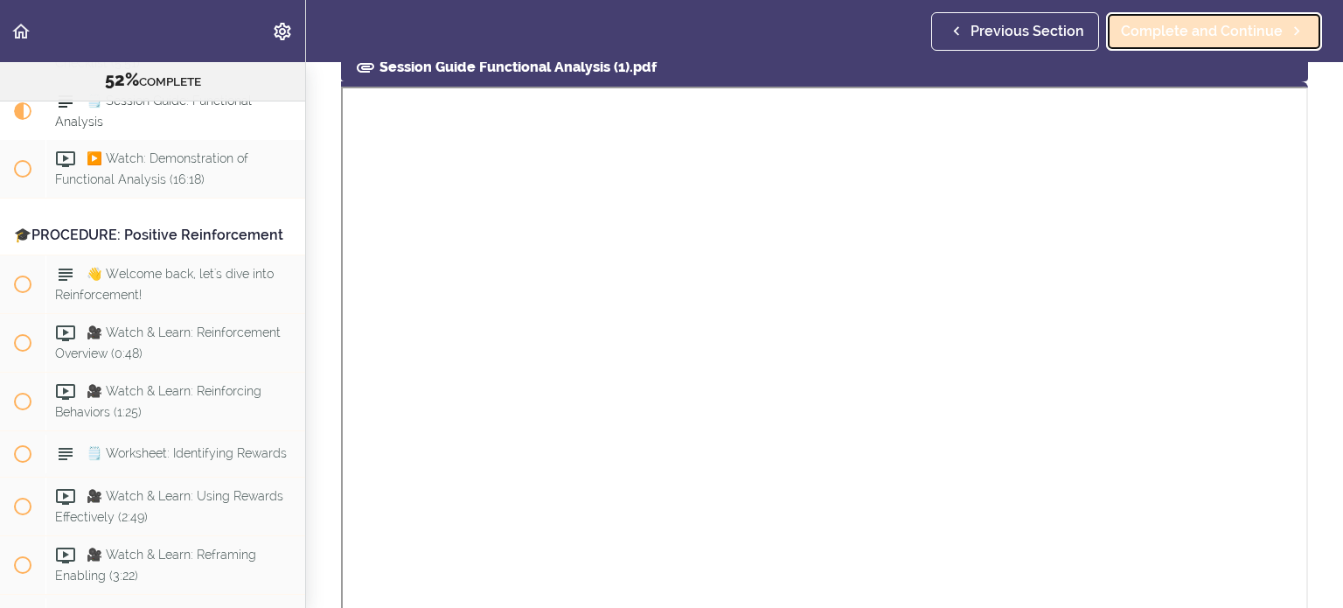
scroll to position [6691, 0]
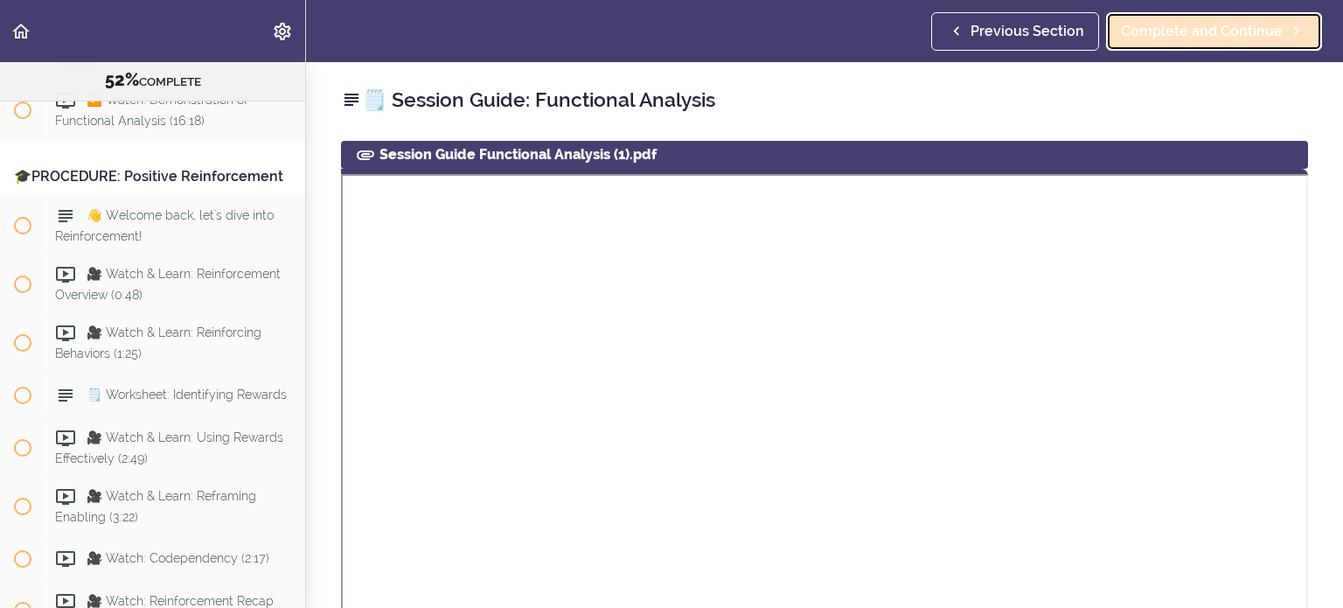
click at [804, 18] on link "Complete and Continue" at bounding box center [1214, 31] width 216 height 38
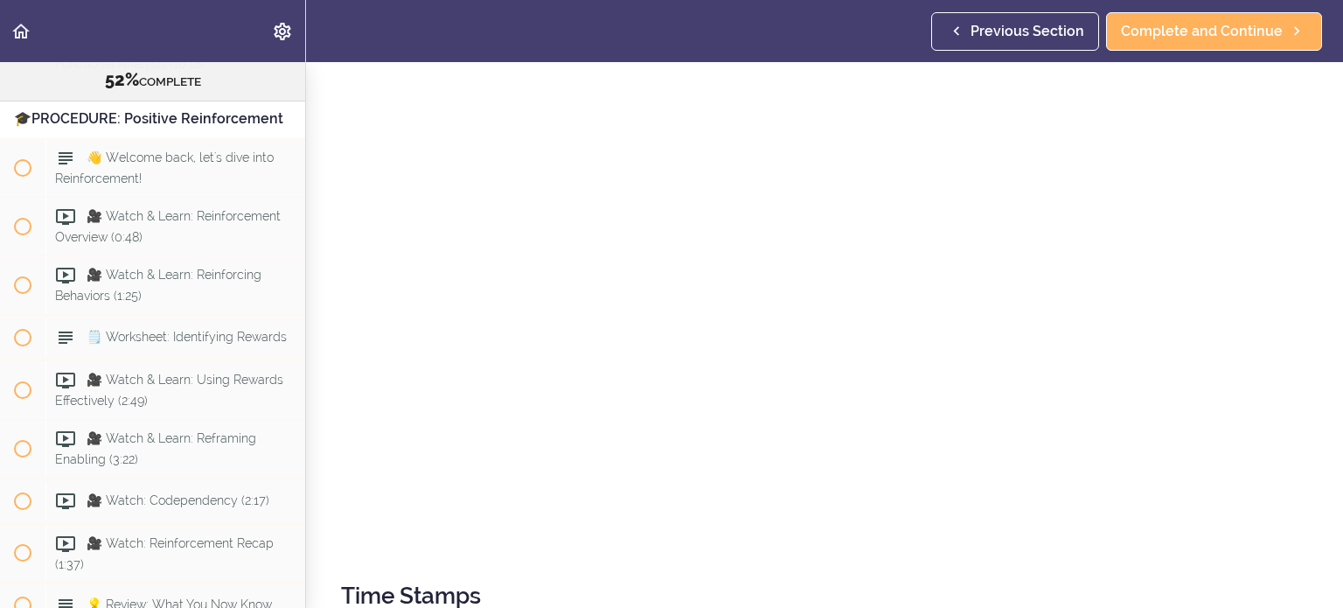
scroll to position [262, 0]
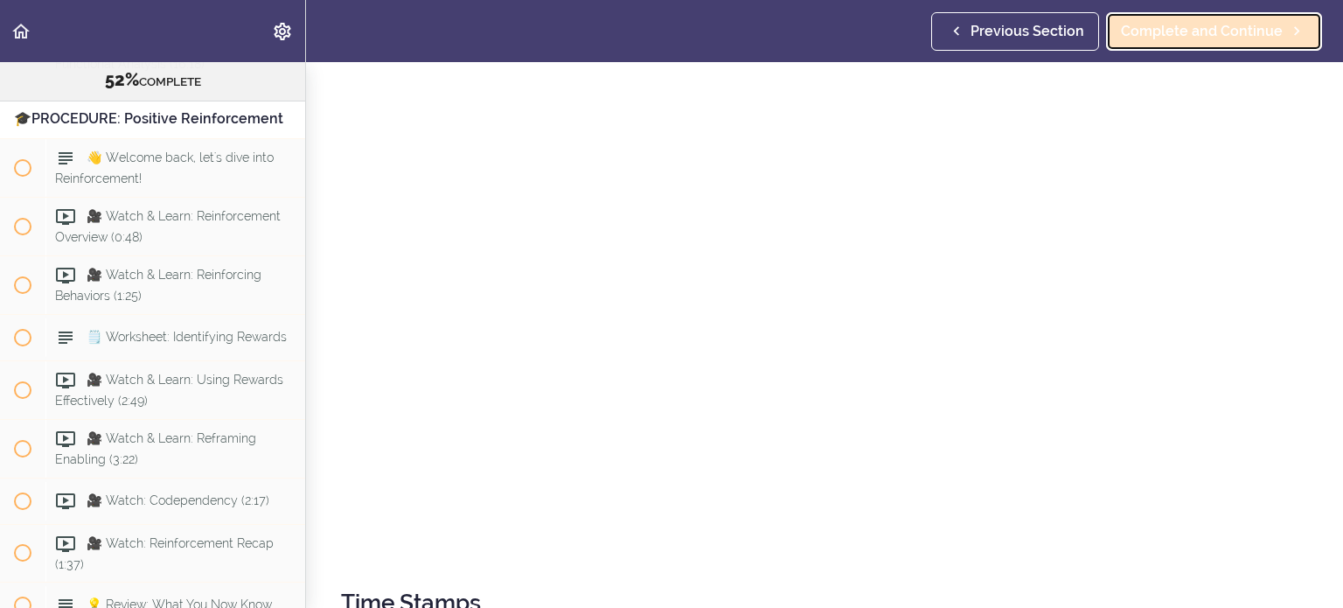
click at [804, 19] on link "Complete and Continue" at bounding box center [1214, 31] width 216 height 38
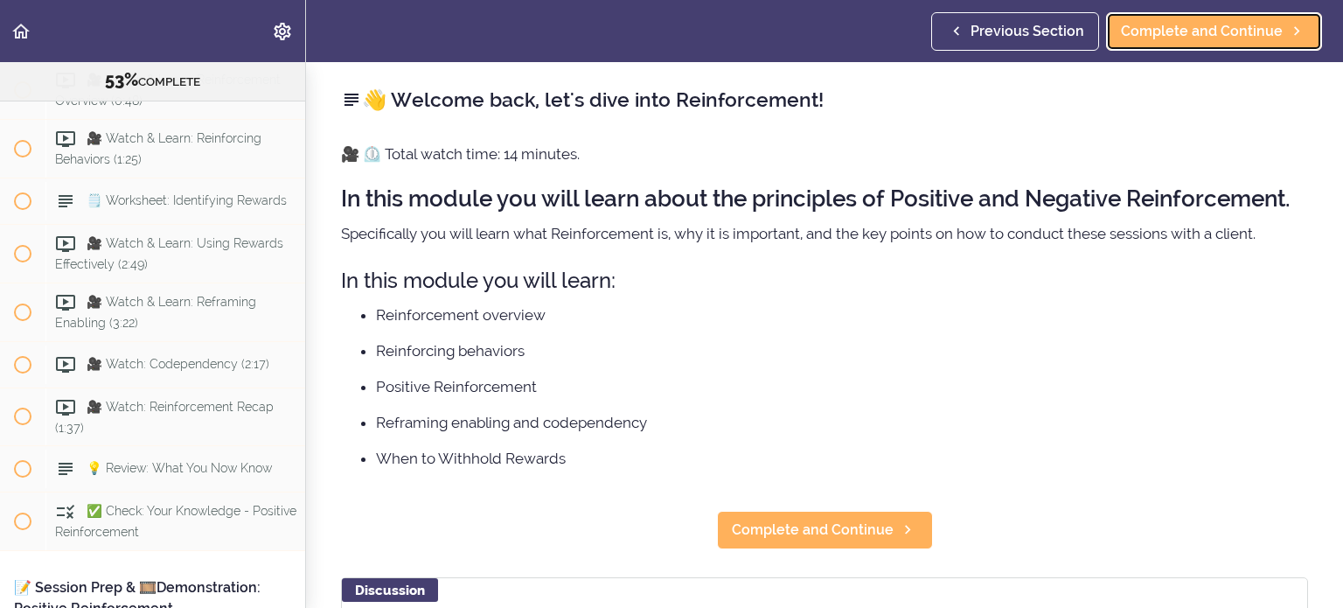
scroll to position [87, 0]
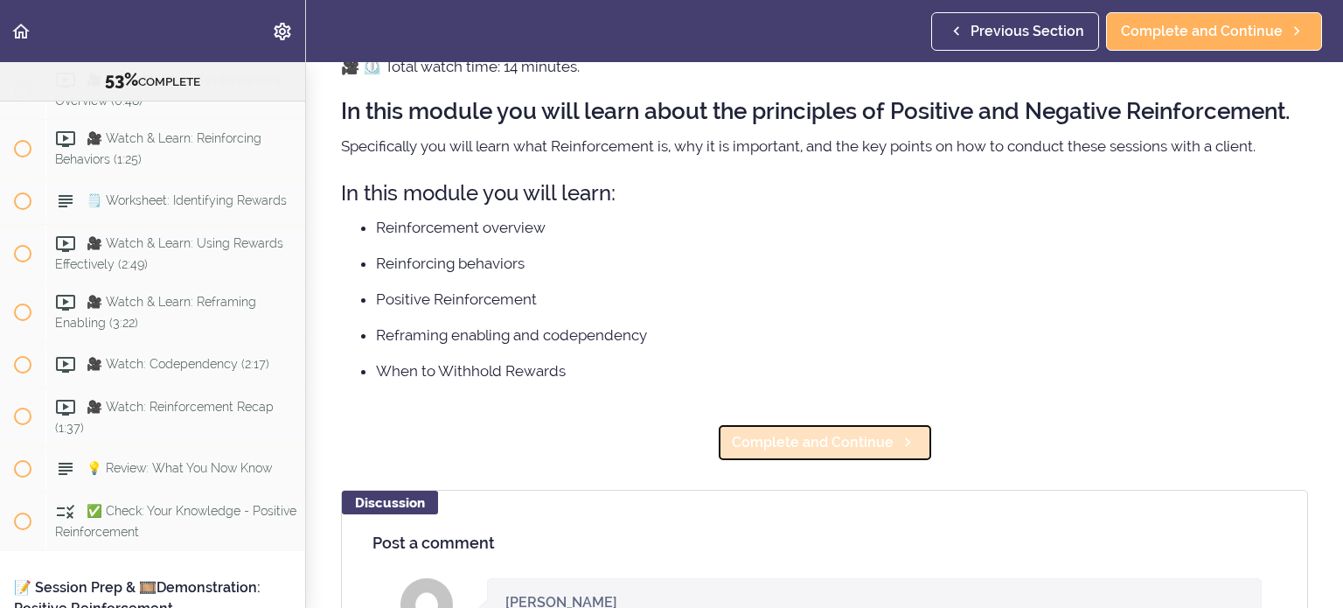
click at [766, 433] on span "Complete and Continue" at bounding box center [813, 442] width 162 height 21
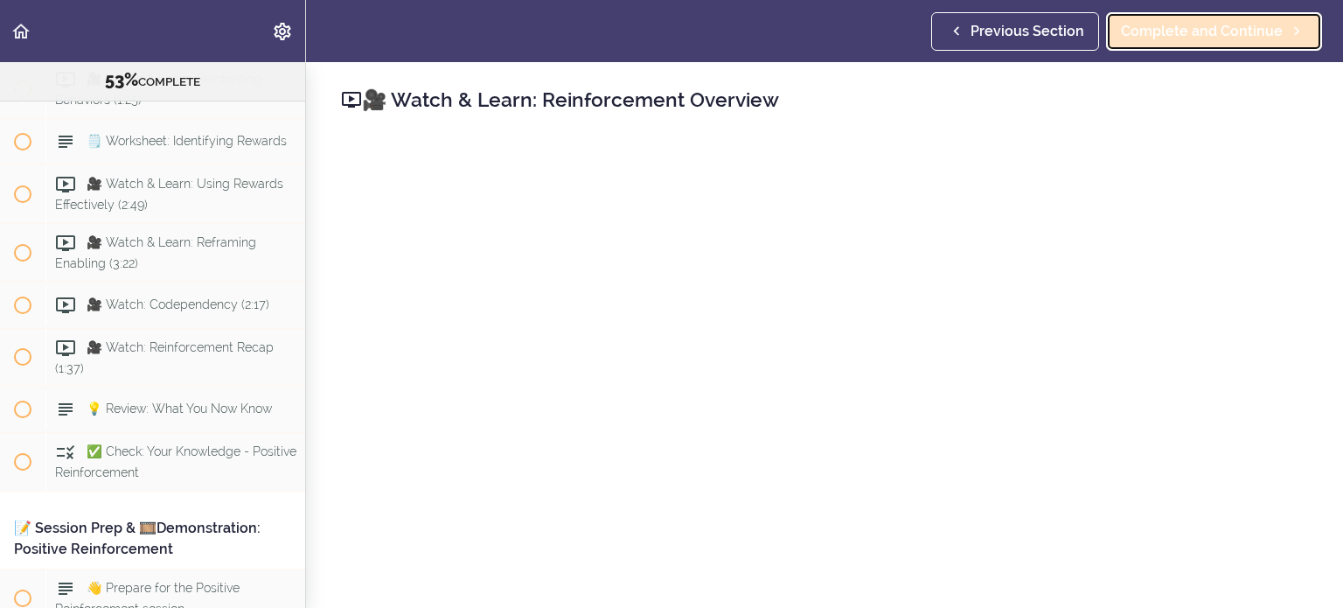
click at [804, 29] on span "Complete and Continue" at bounding box center [1202, 31] width 162 height 21
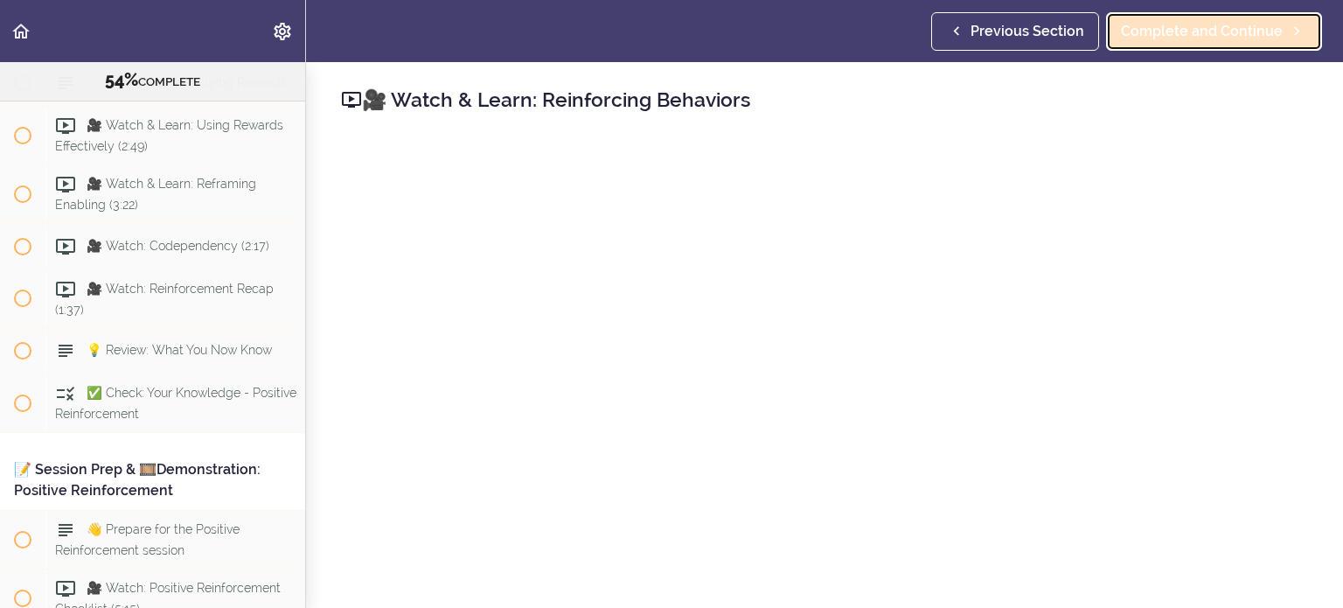
scroll to position [7003, 0]
click at [804, 34] on icon at bounding box center [1297, 31] width 21 height 18
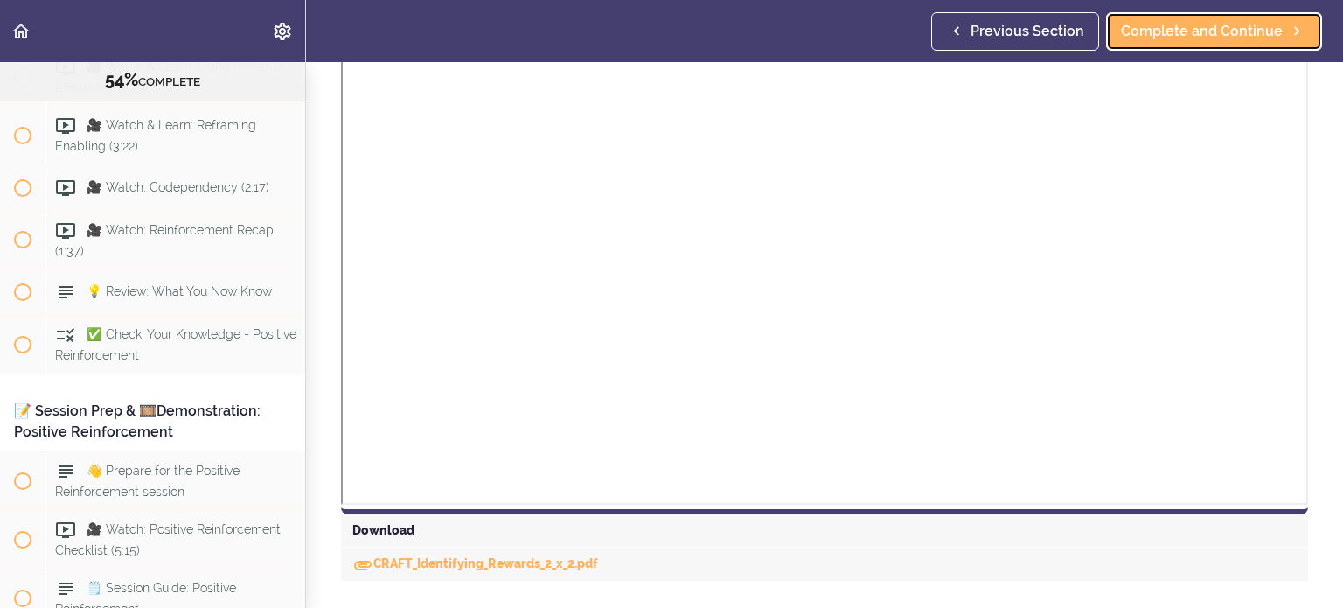
scroll to position [508, 0]
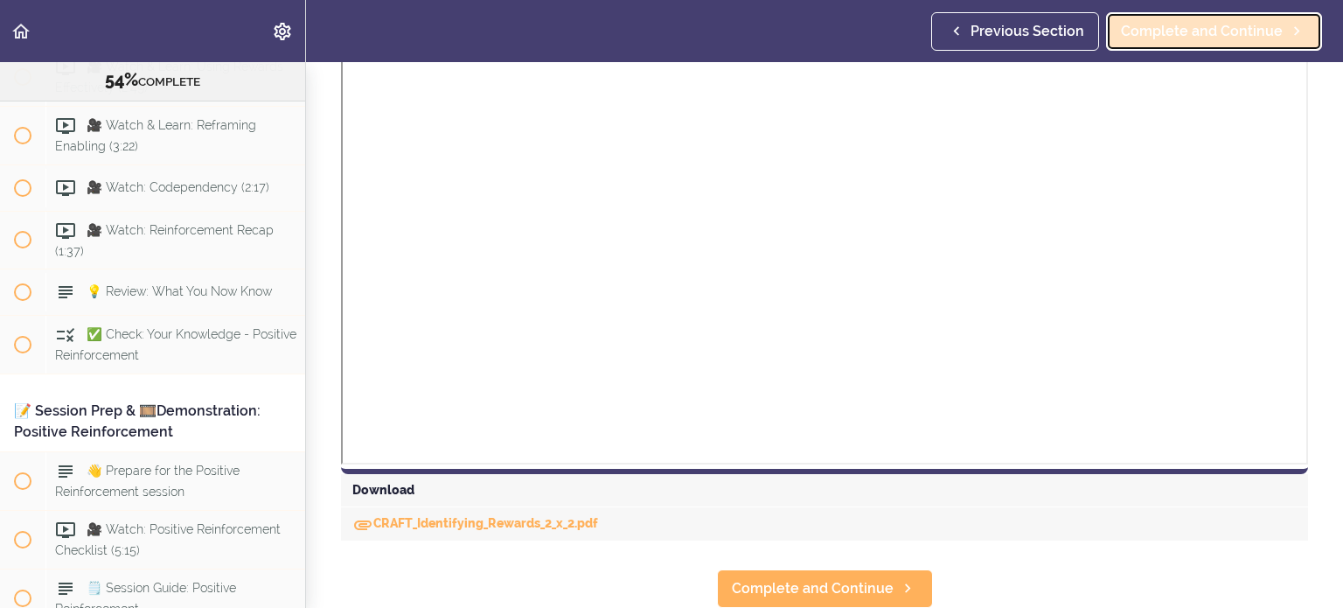
click at [804, 24] on span "Complete and Continue" at bounding box center [1202, 31] width 162 height 21
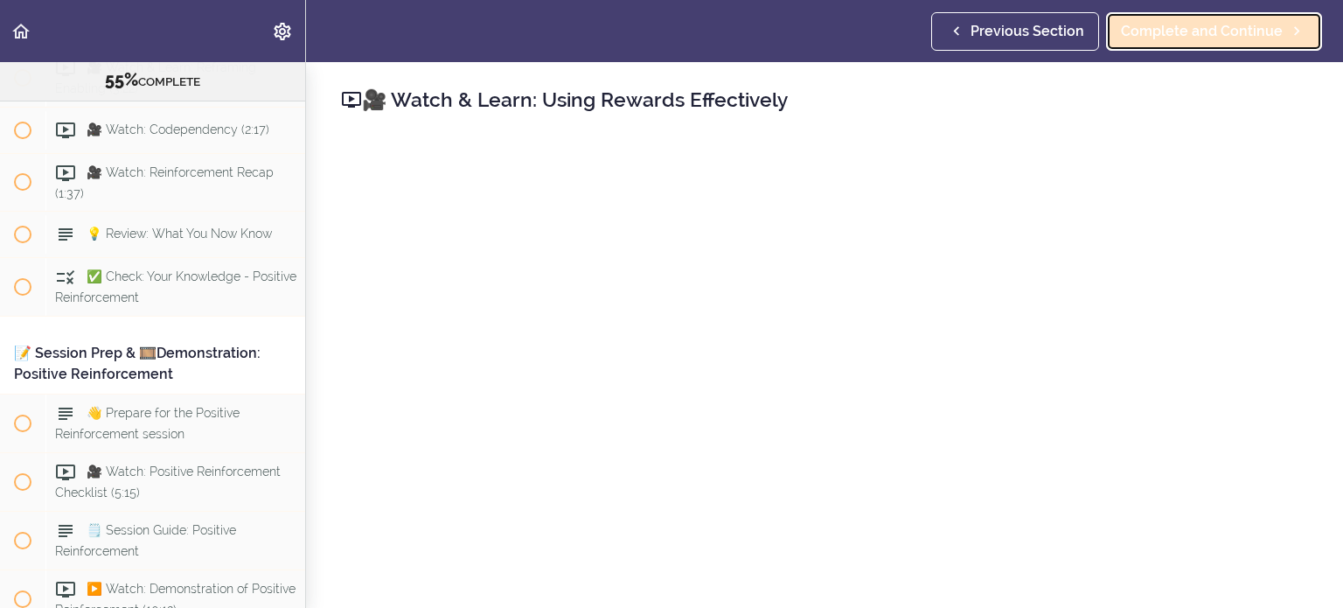
click at [804, 26] on span "Complete and Continue" at bounding box center [1202, 31] width 162 height 21
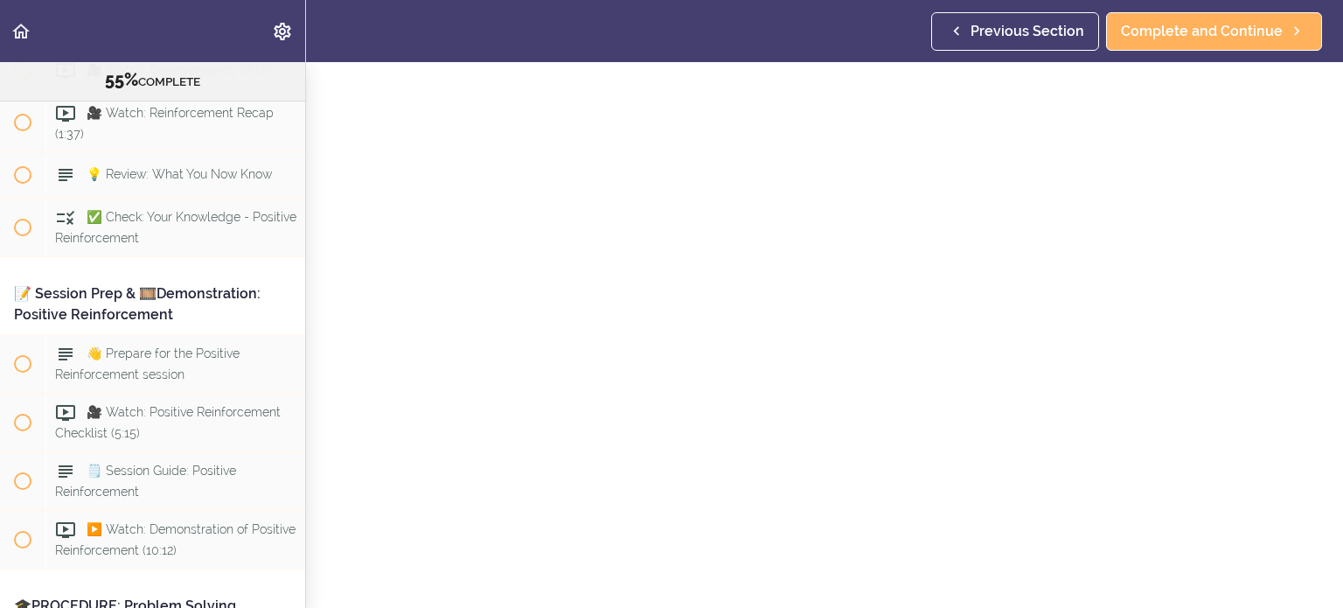
scroll to position [87, 0]
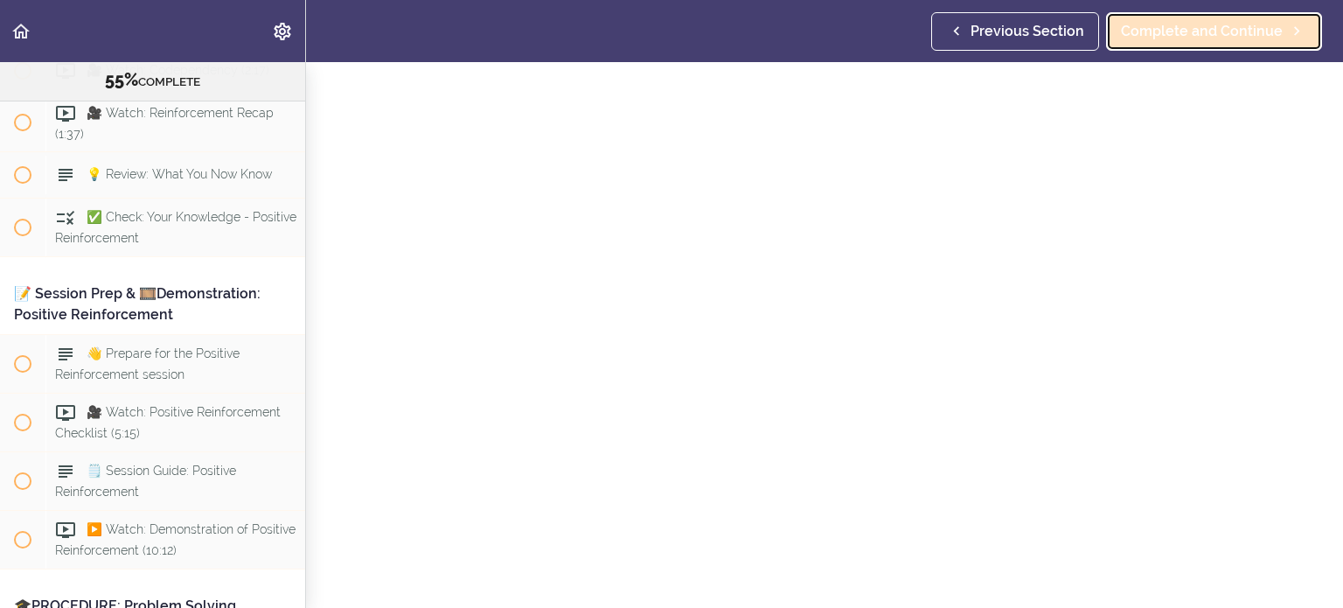
click at [804, 34] on span "Complete and Continue" at bounding box center [1202, 31] width 162 height 21
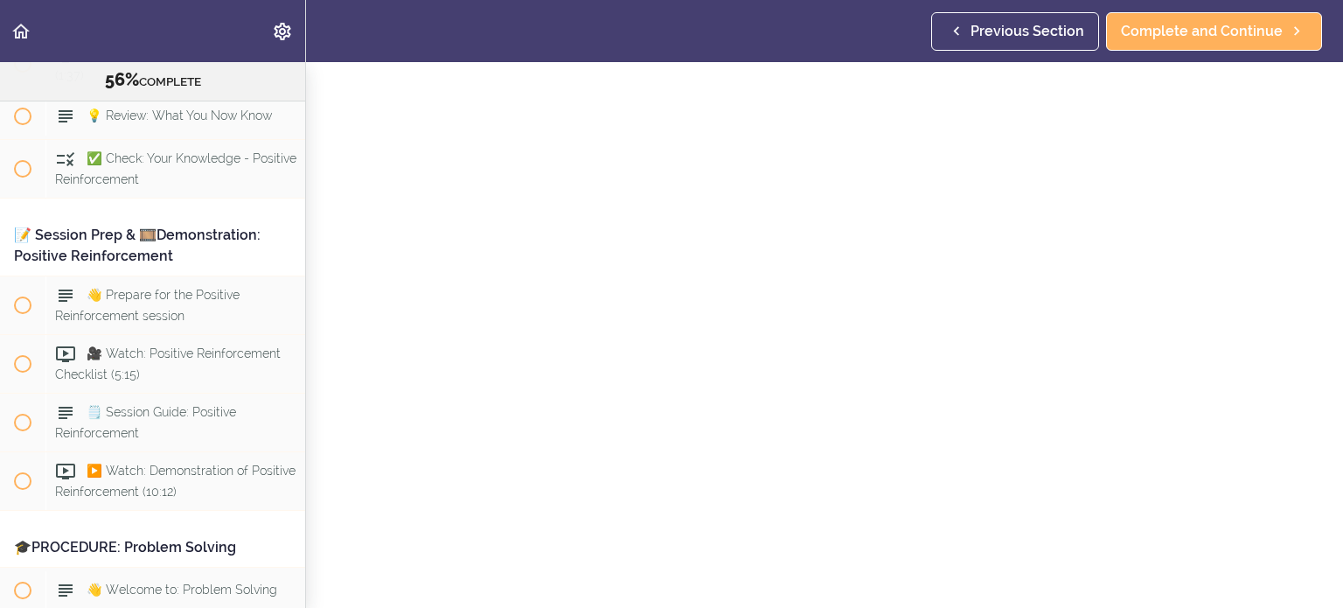
scroll to position [87, 0]
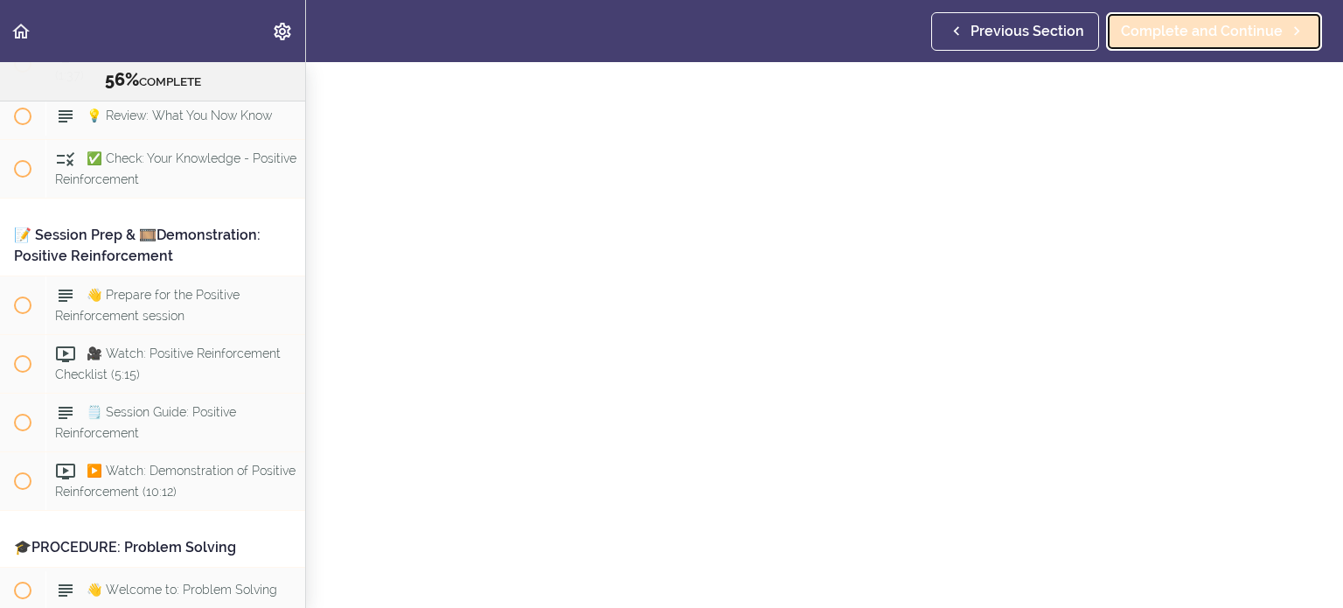
click at [804, 31] on span "Complete and Continue" at bounding box center [1202, 31] width 162 height 21
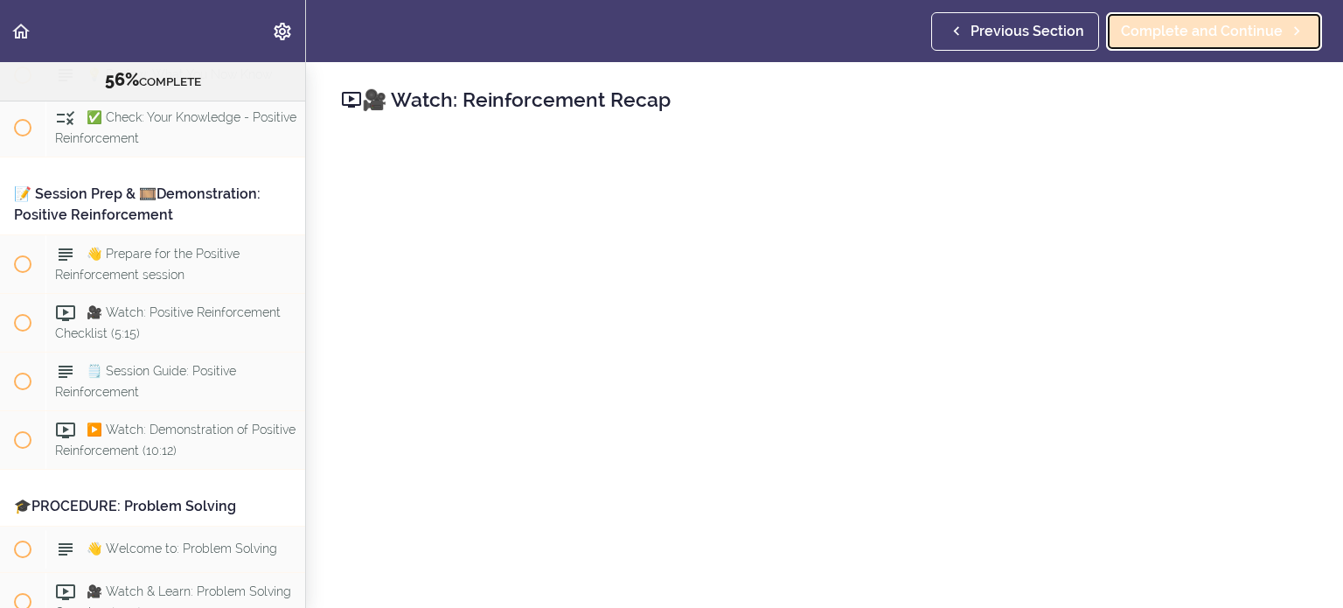
scroll to position [7284, 0]
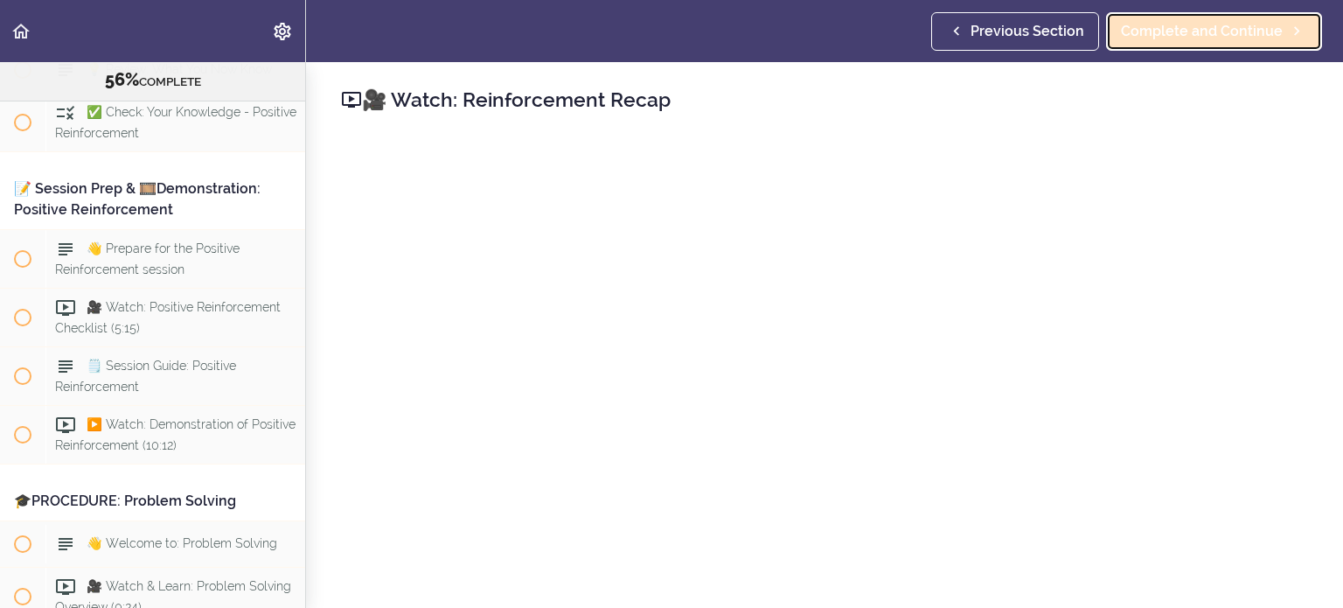
click at [804, 27] on span "Complete and Continue" at bounding box center [1202, 31] width 162 height 21
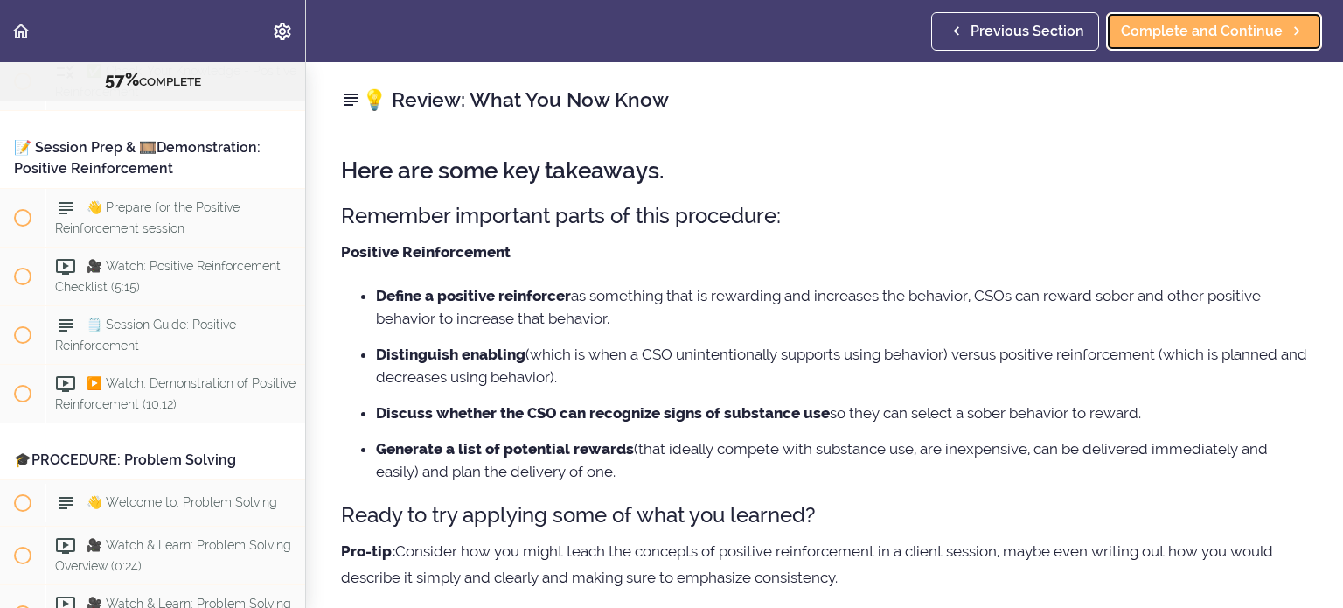
scroll to position [7343, 0]
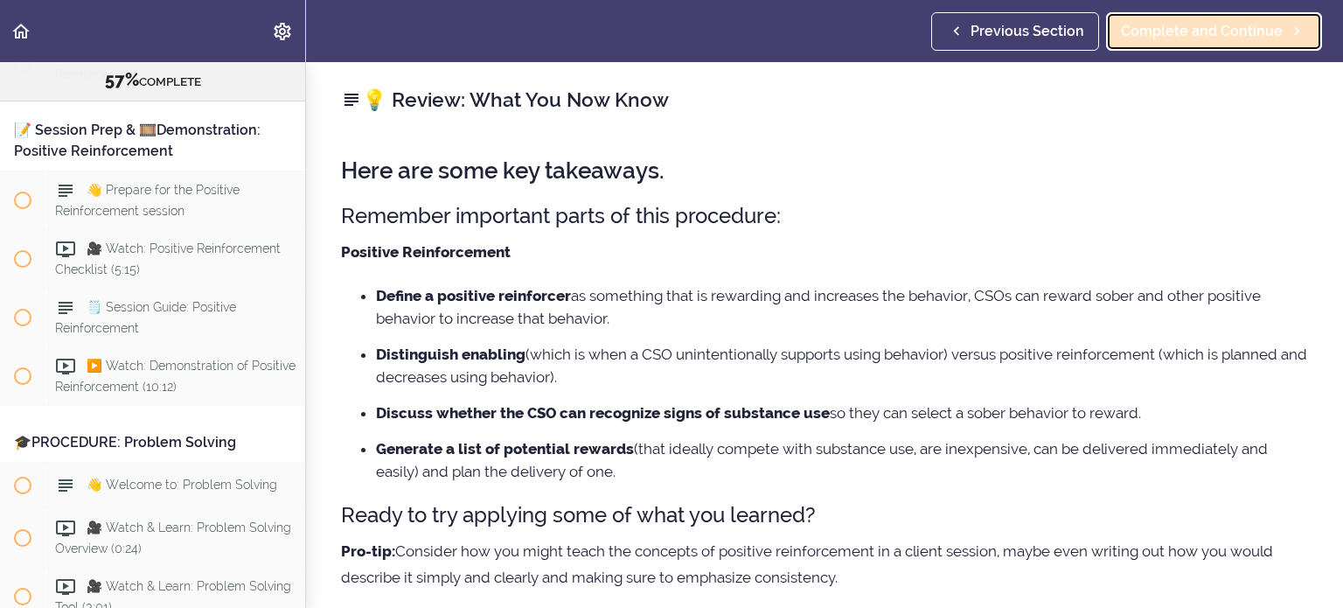
click at [804, 29] on span "Complete and Continue" at bounding box center [1202, 31] width 162 height 21
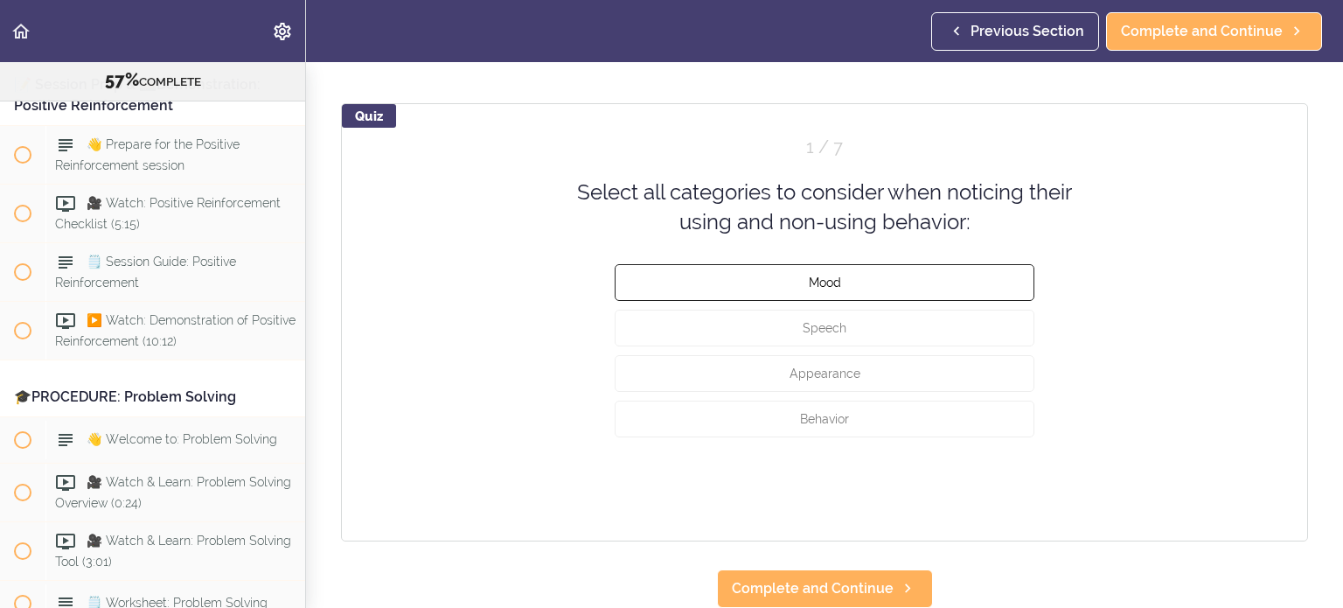
scroll to position [175, 0]
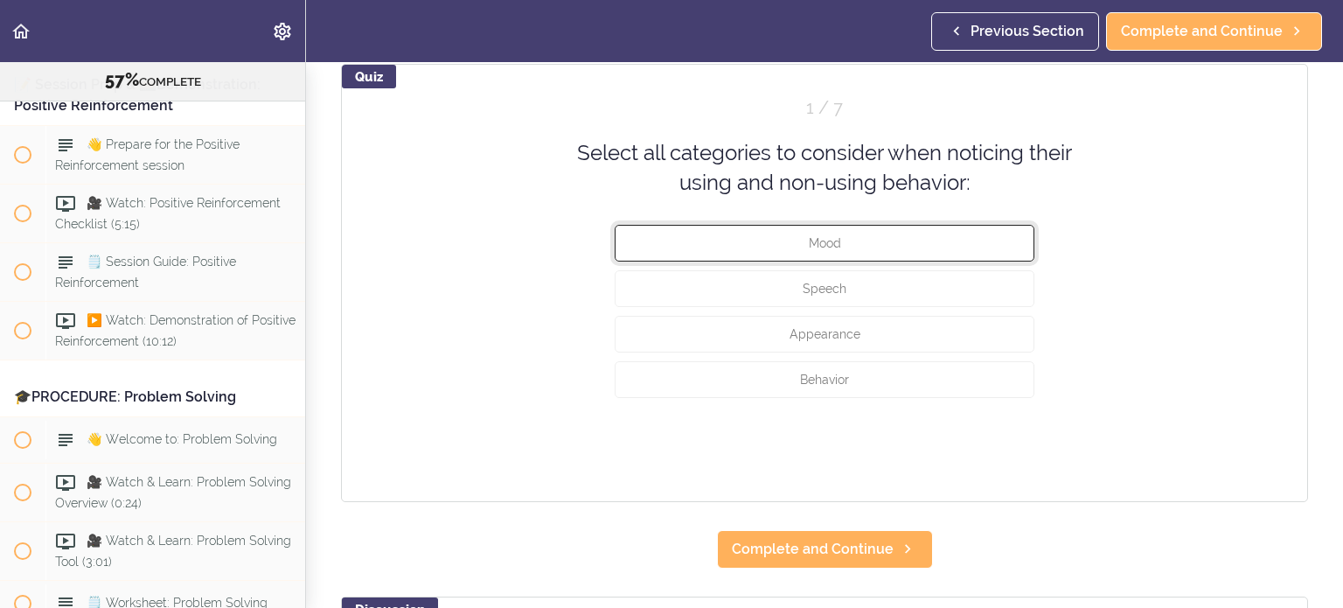
click at [798, 259] on button "Mood" at bounding box center [825, 242] width 420 height 37
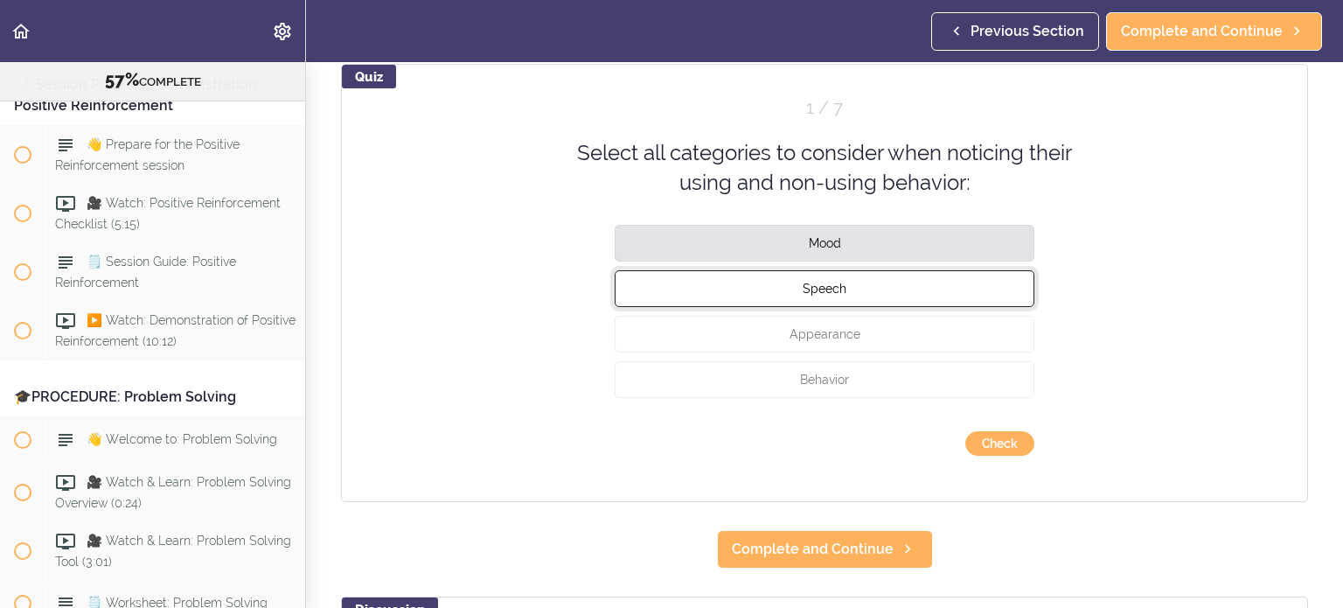
click at [803, 286] on span "Speech" at bounding box center [825, 288] width 44 height 14
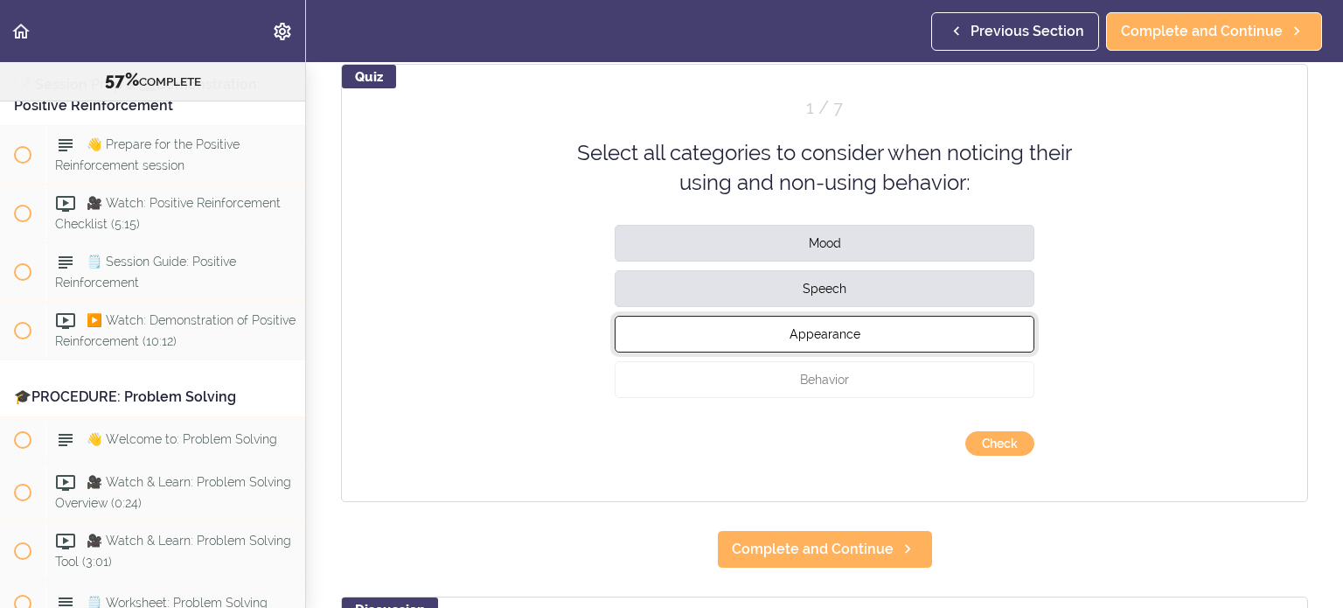
click at [799, 316] on button "Appearance" at bounding box center [825, 333] width 420 height 37
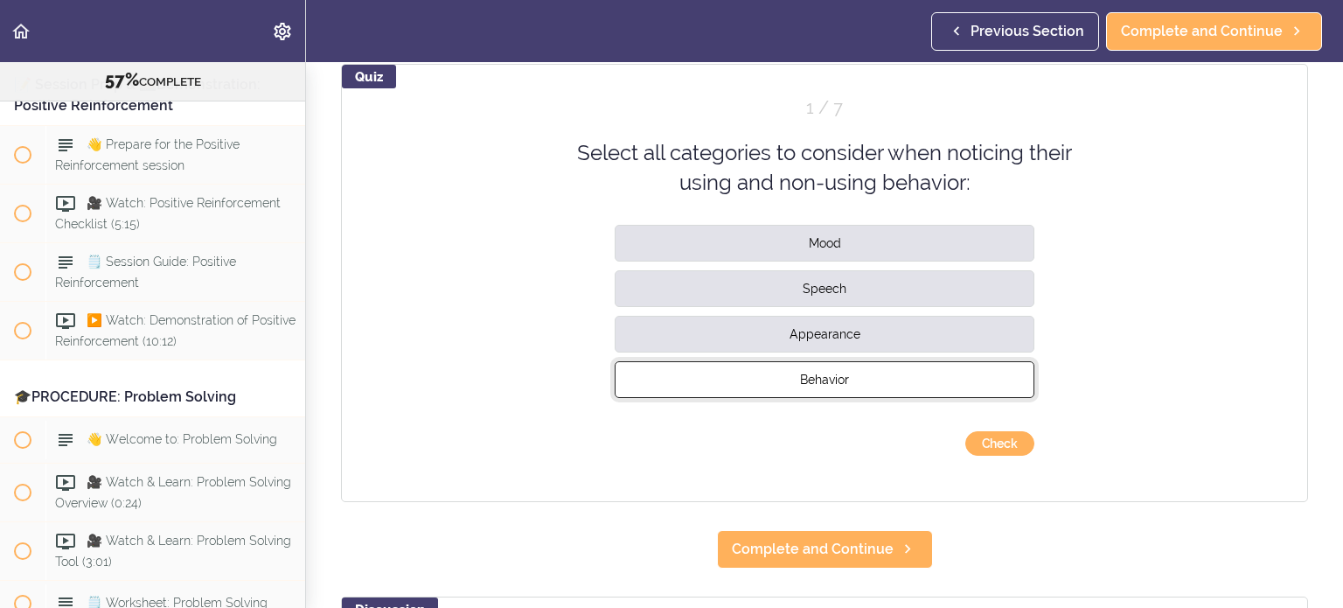
drag, startPoint x: 810, startPoint y: 367, endPoint x: 973, endPoint y: 420, distance: 170.9
click at [804, 371] on button "Behavior" at bounding box center [825, 378] width 420 height 37
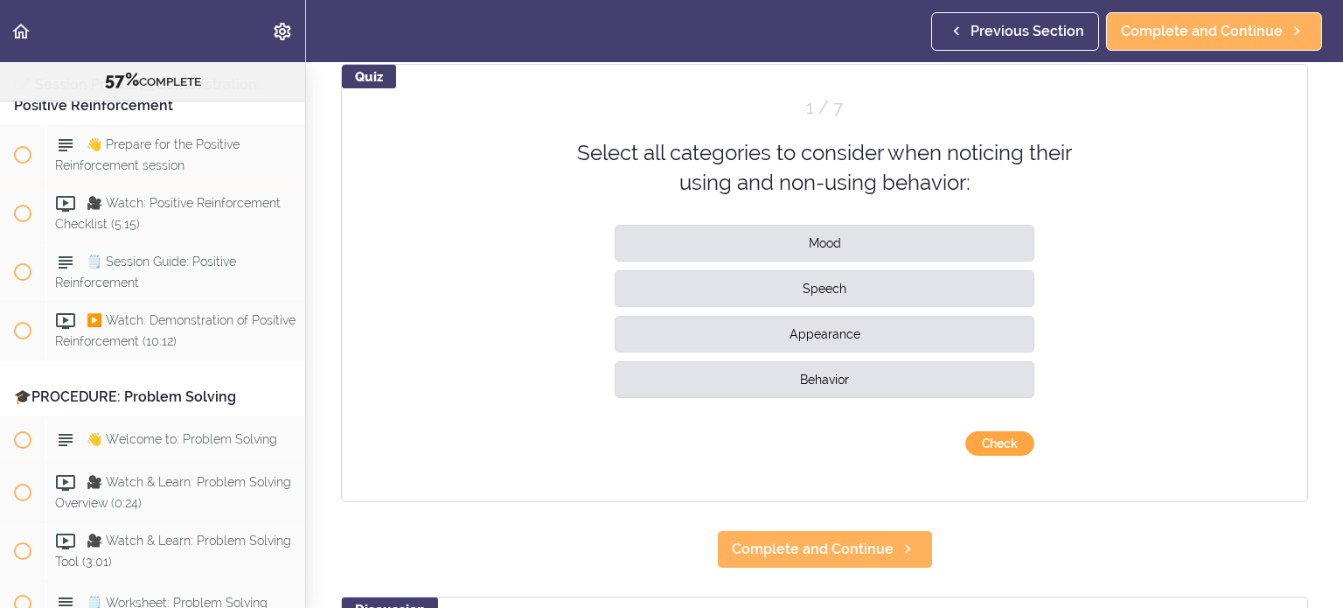
click at [804, 433] on button "Check" at bounding box center [1000, 443] width 69 height 24
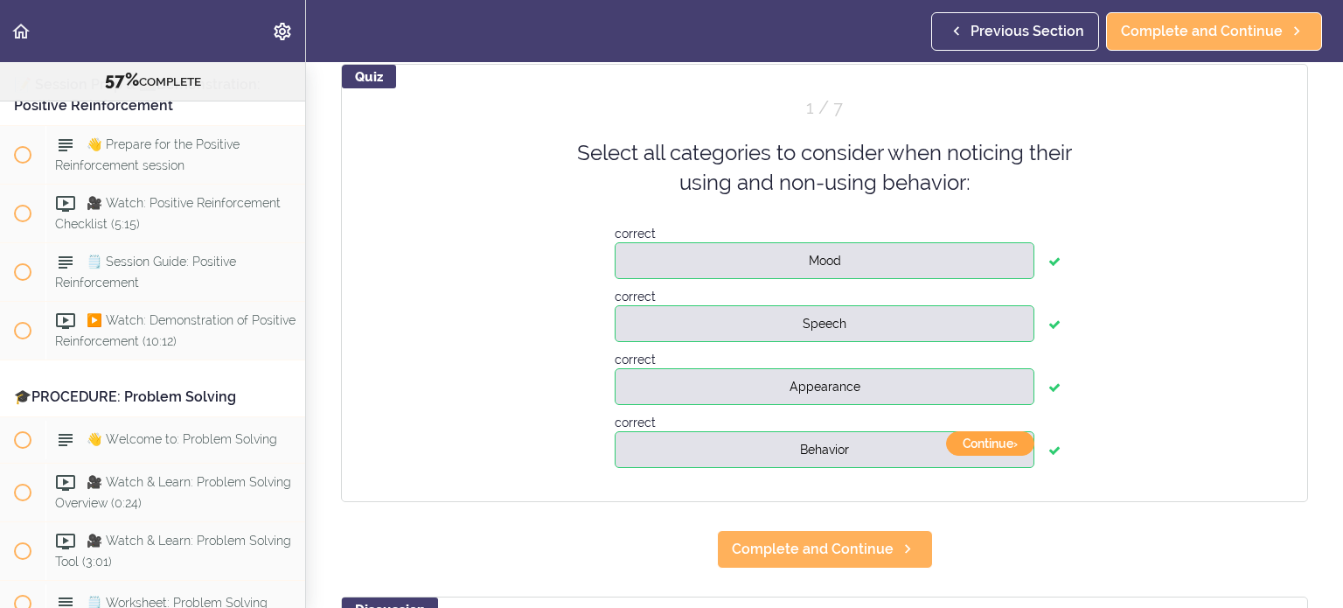
click at [804, 433] on button "Continue ›" at bounding box center [990, 443] width 88 height 24
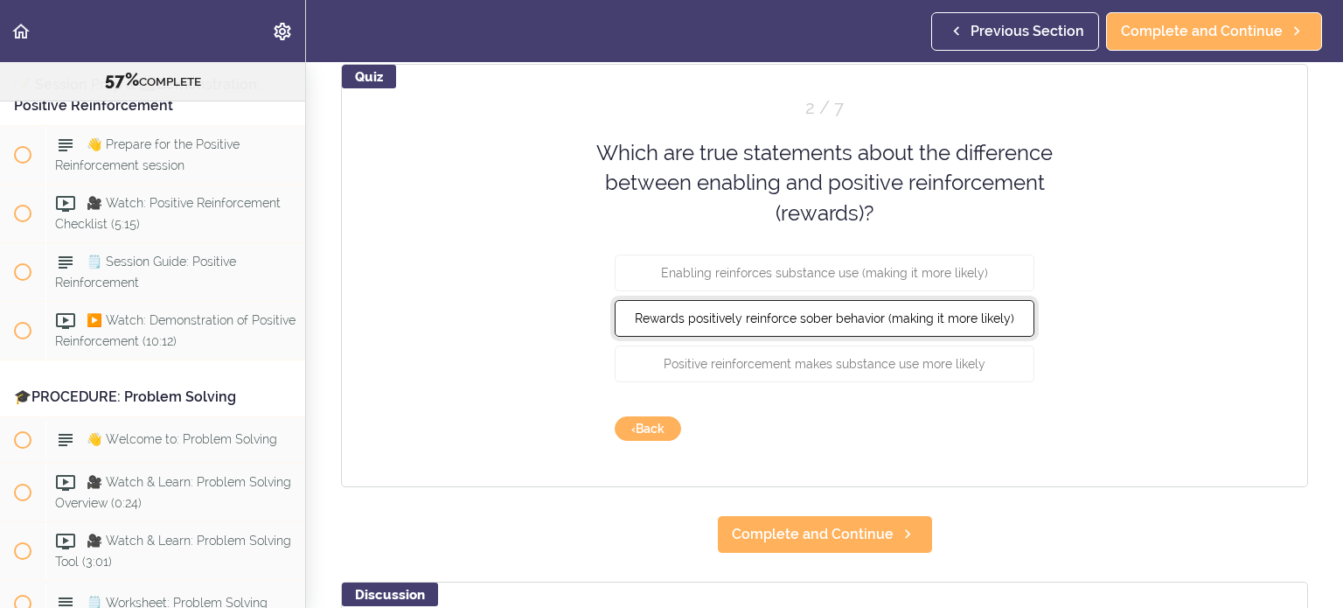
click at [804, 328] on button "Rewards positively reinforce sober behavior (making it more likely)" at bounding box center [825, 318] width 420 height 37
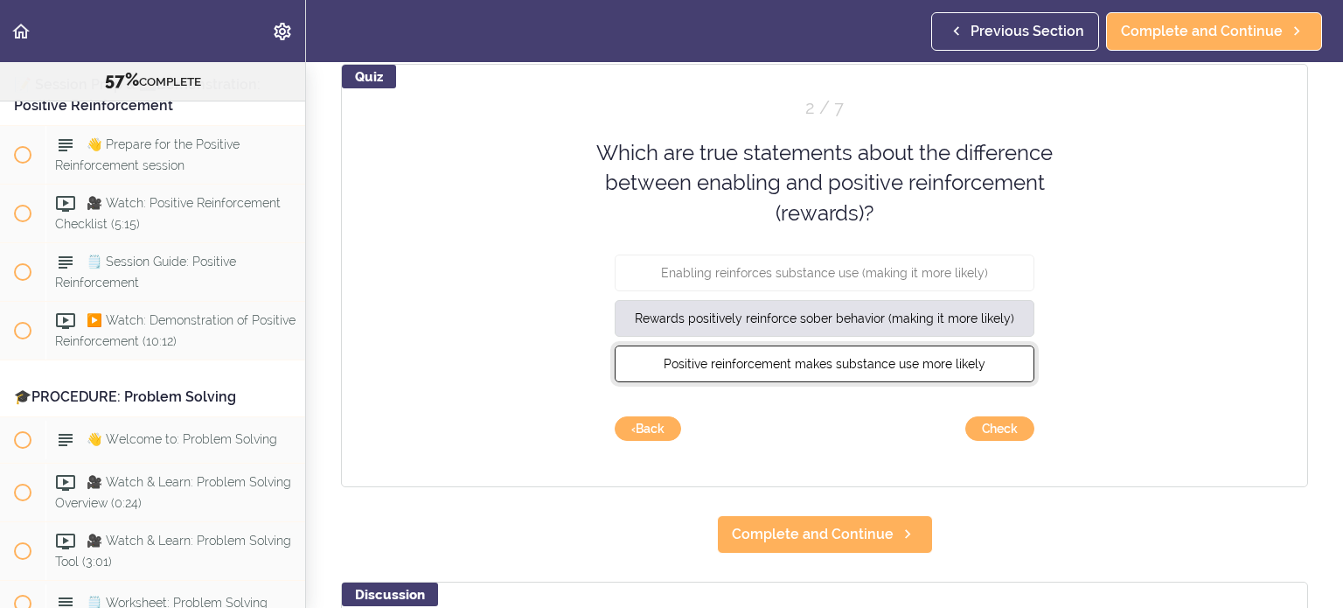
click at [804, 359] on span "Positive reinforcement makes substance use more likely" at bounding box center [825, 364] width 322 height 14
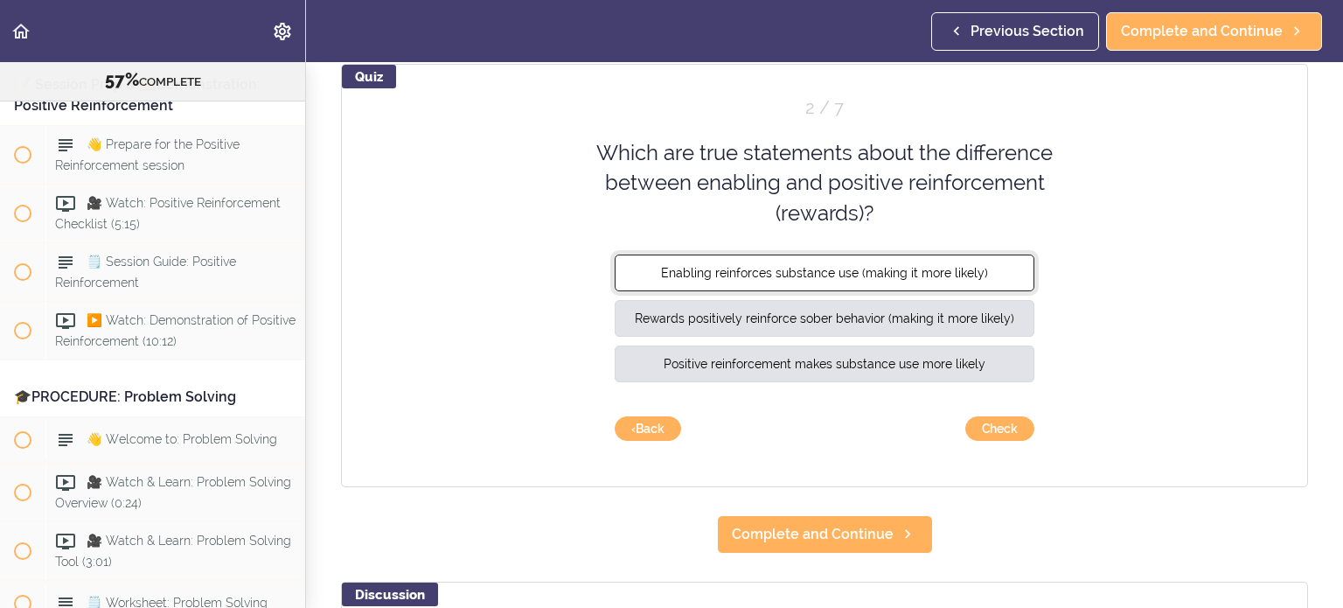
click at [804, 280] on button "Enabling reinforces substance use (making it more likely)" at bounding box center [825, 273] width 420 height 37
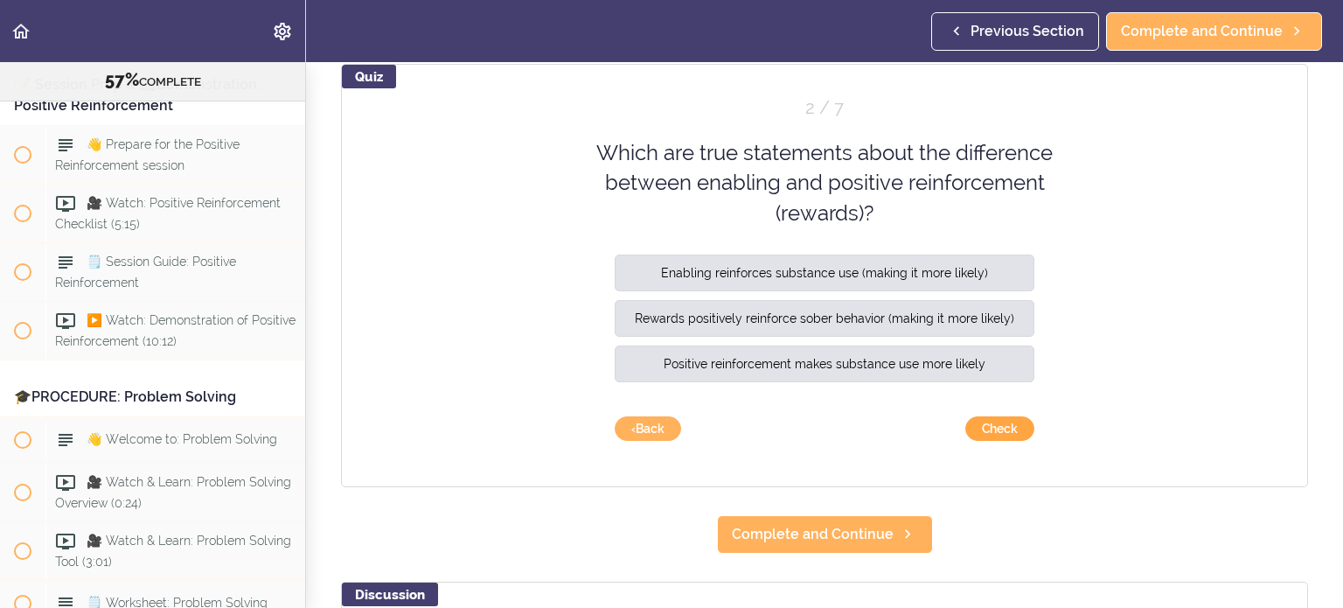
click at [804, 433] on button "Check" at bounding box center [1000, 428] width 69 height 24
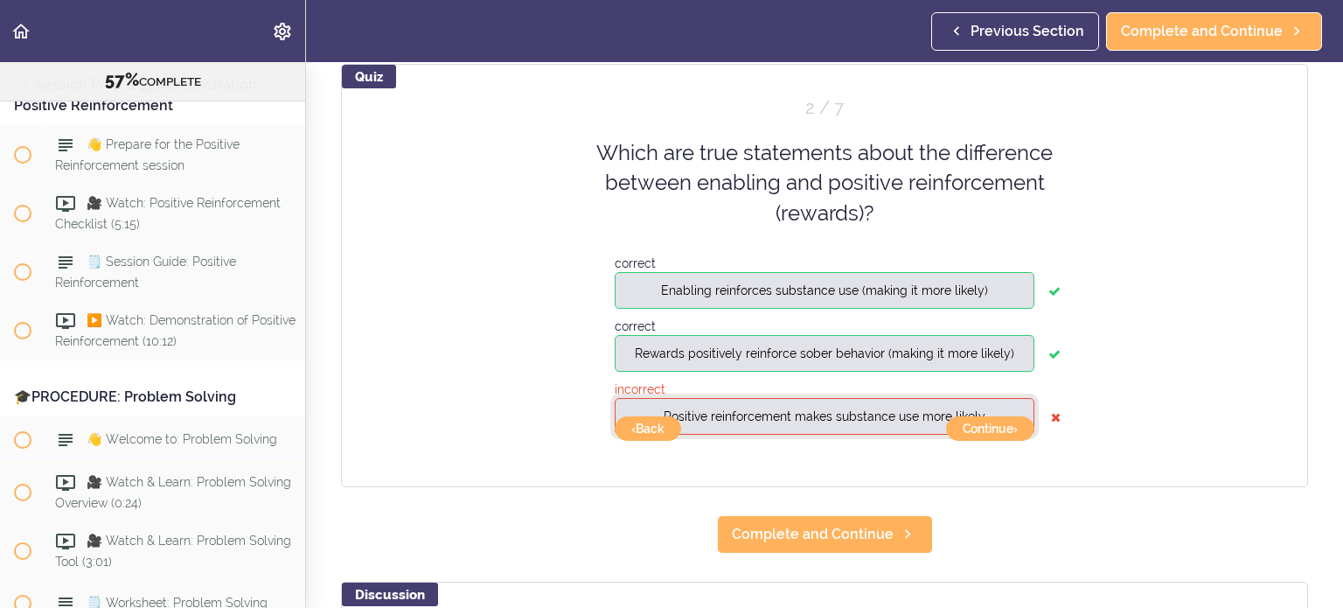
click at [804, 406] on button "Positive reinforcement makes substance use more likely" at bounding box center [825, 416] width 420 height 37
click at [661, 433] on button "‹ Back" at bounding box center [648, 428] width 66 height 24
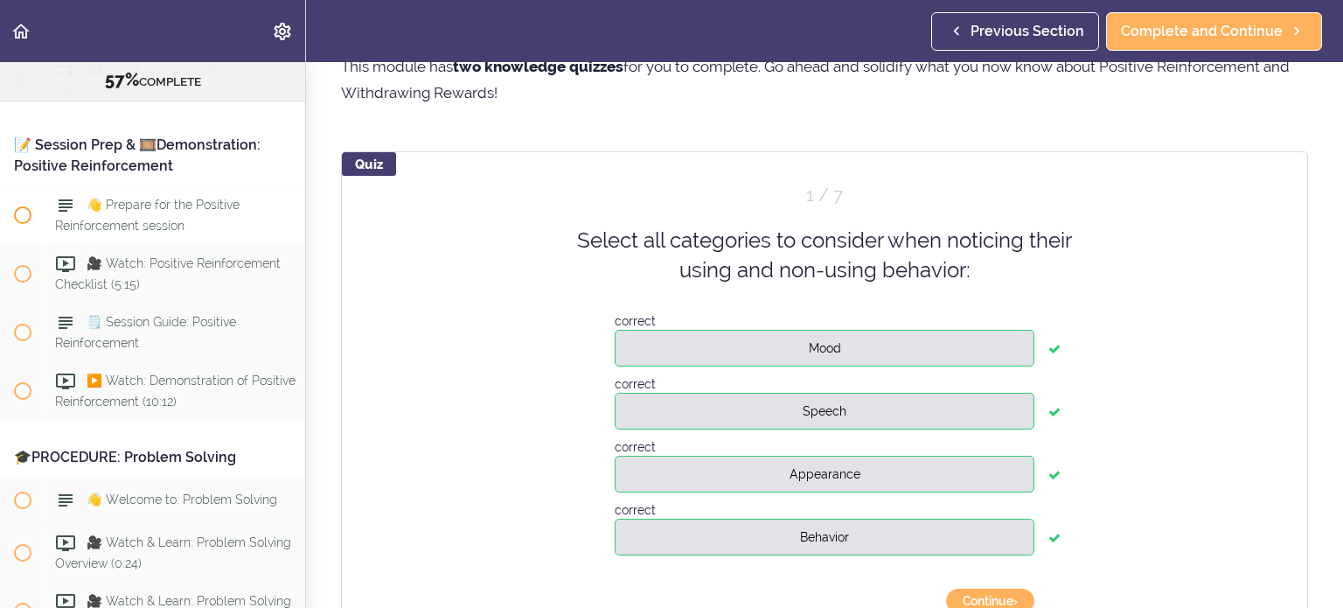
scroll to position [7301, 0]
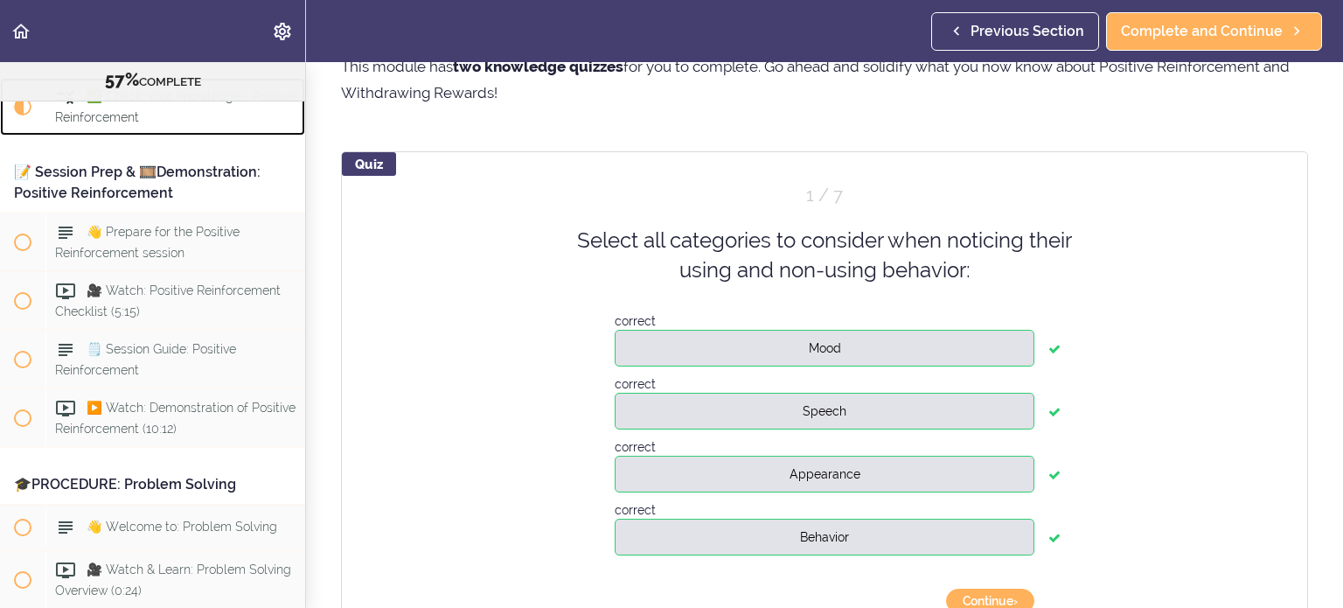
click at [161, 124] on span "✅ Check: Your Knowledge - Positive Reinforcement" at bounding box center [175, 107] width 241 height 34
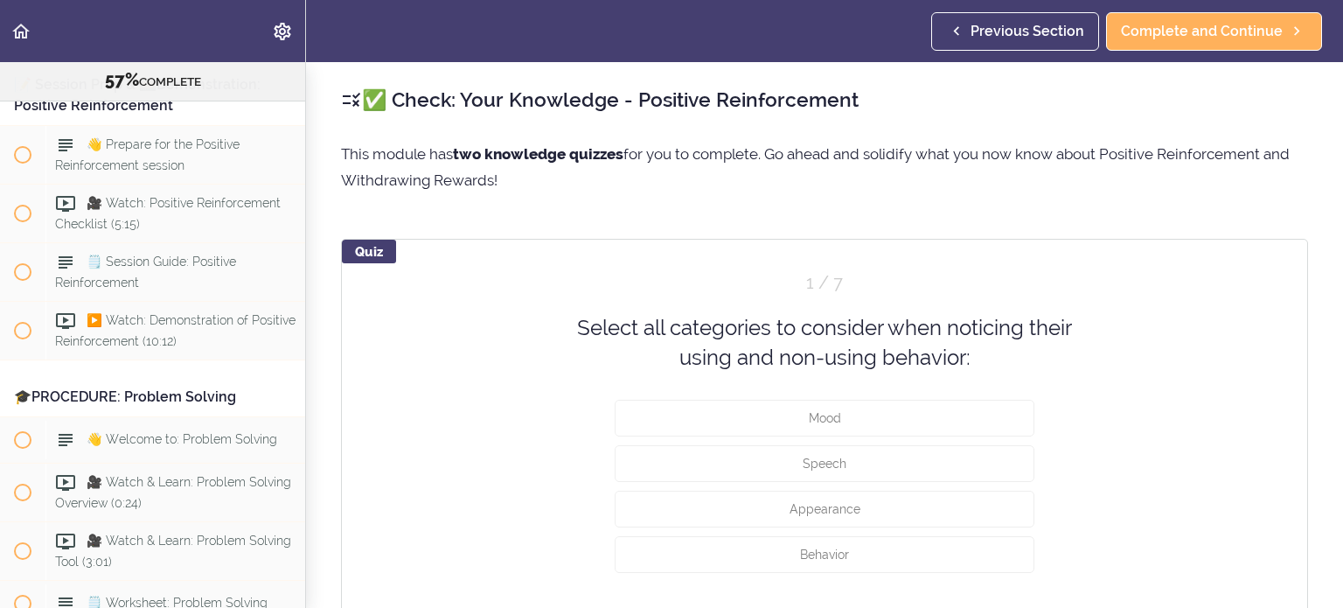
scroll to position [87, 0]
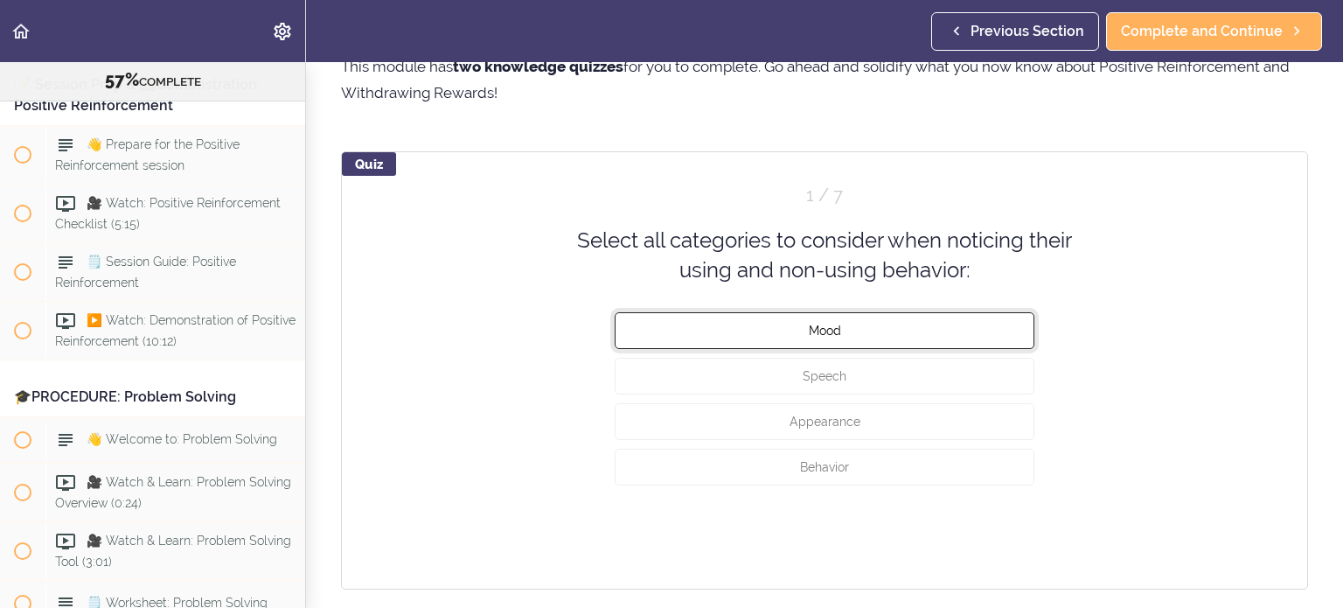
click at [804, 334] on span "Mood" at bounding box center [825, 330] width 32 height 14
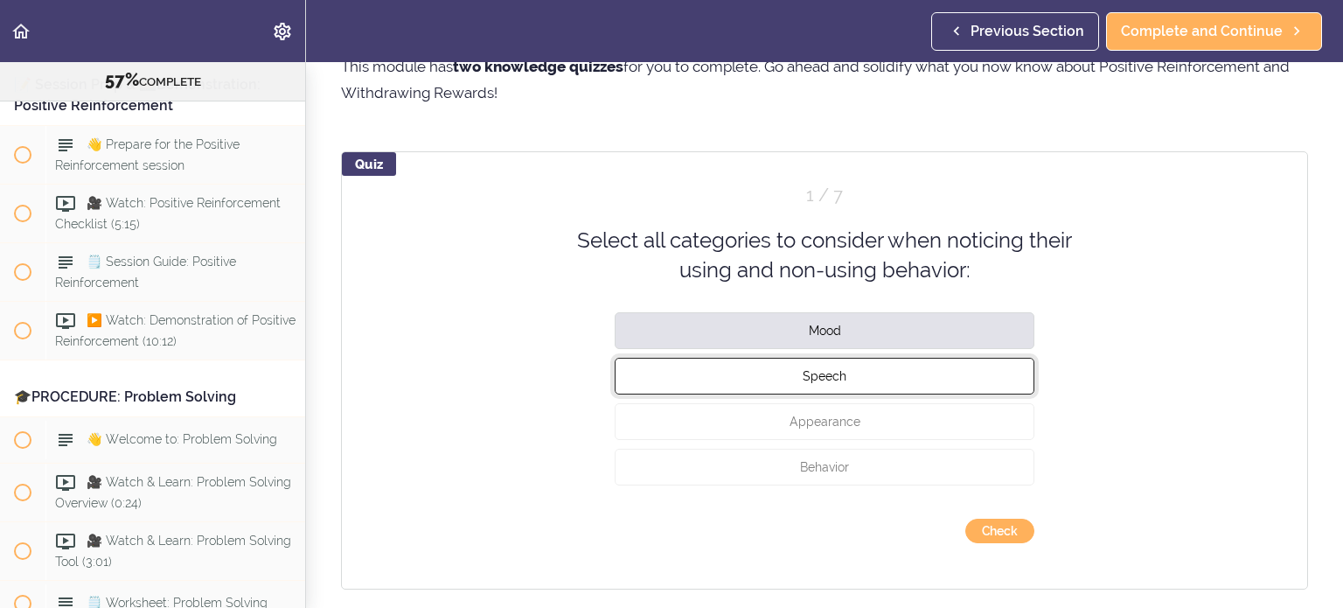
click at [804, 377] on span "Speech" at bounding box center [825, 375] width 44 height 14
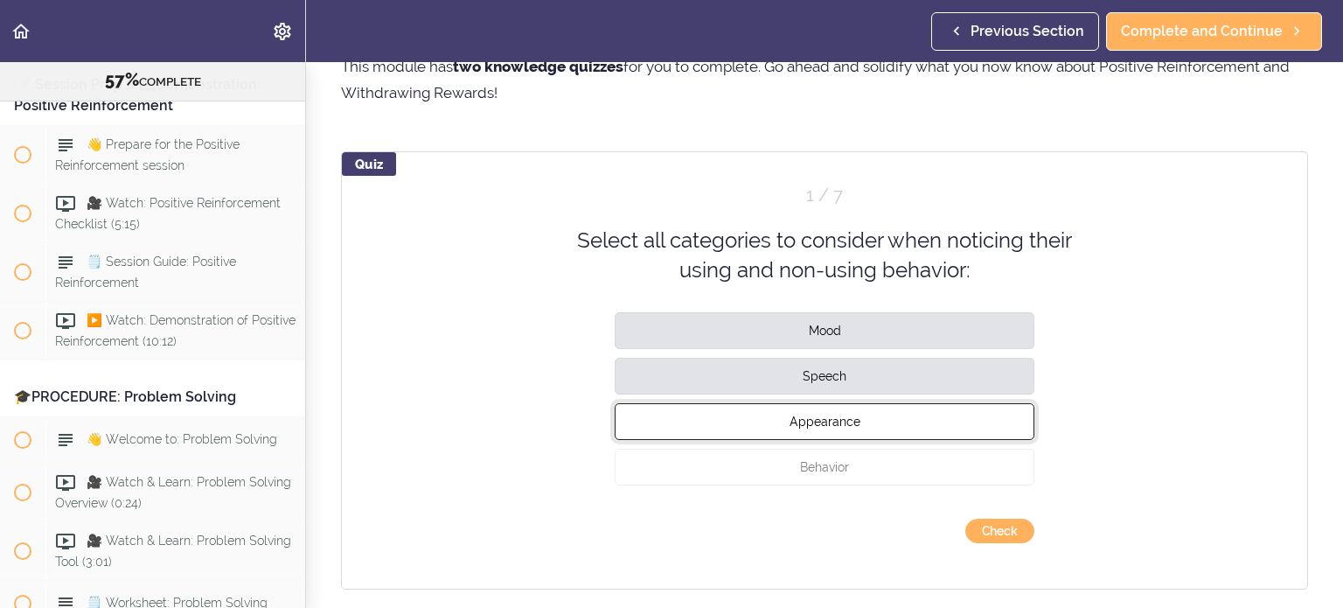
click at [804, 426] on span "Appearance" at bounding box center [825, 421] width 71 height 14
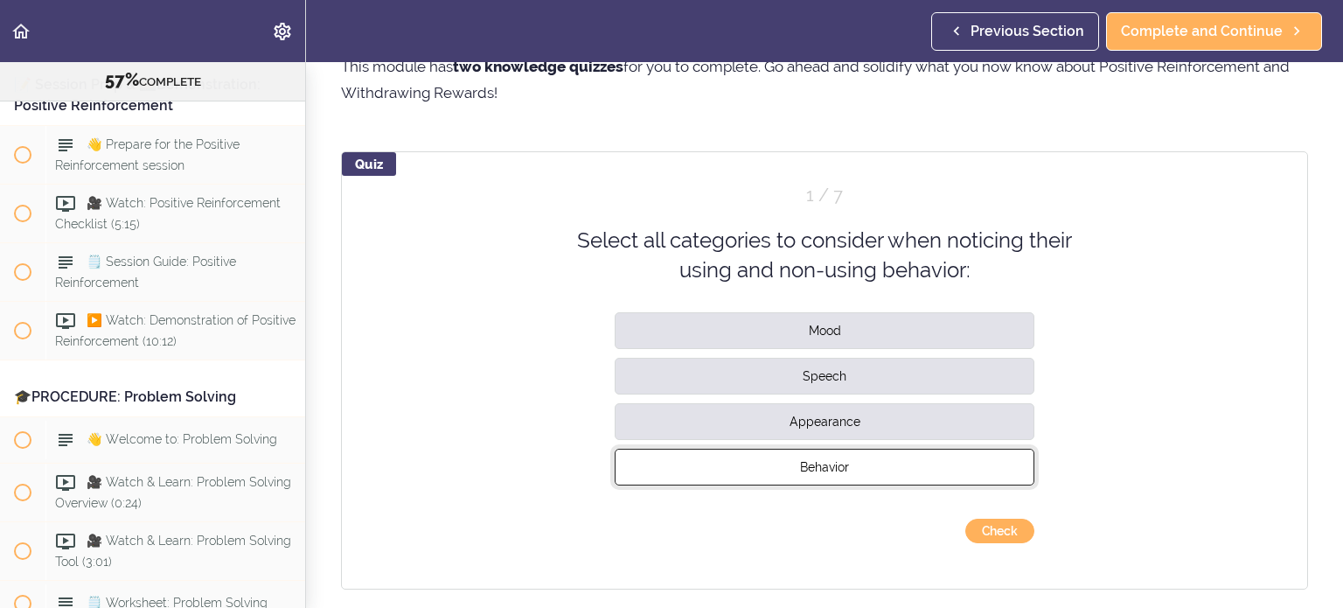
click at [804, 433] on span "Behavior" at bounding box center [824, 466] width 49 height 14
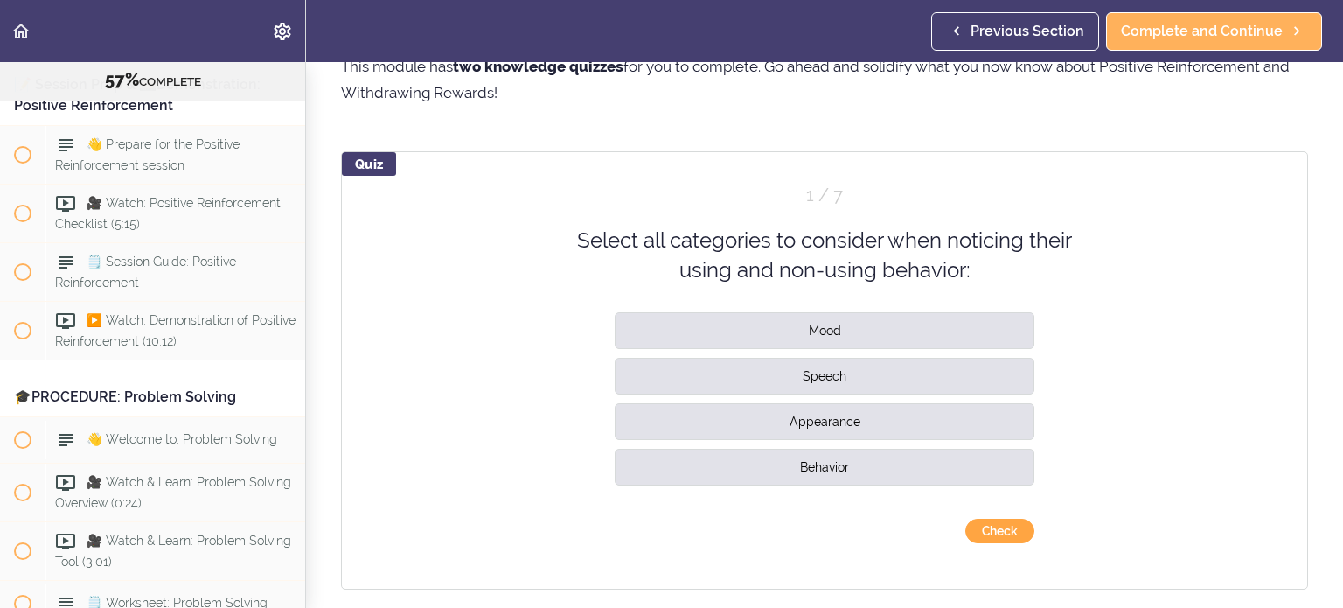
click at [804, 433] on button "Check" at bounding box center [1000, 531] width 69 height 24
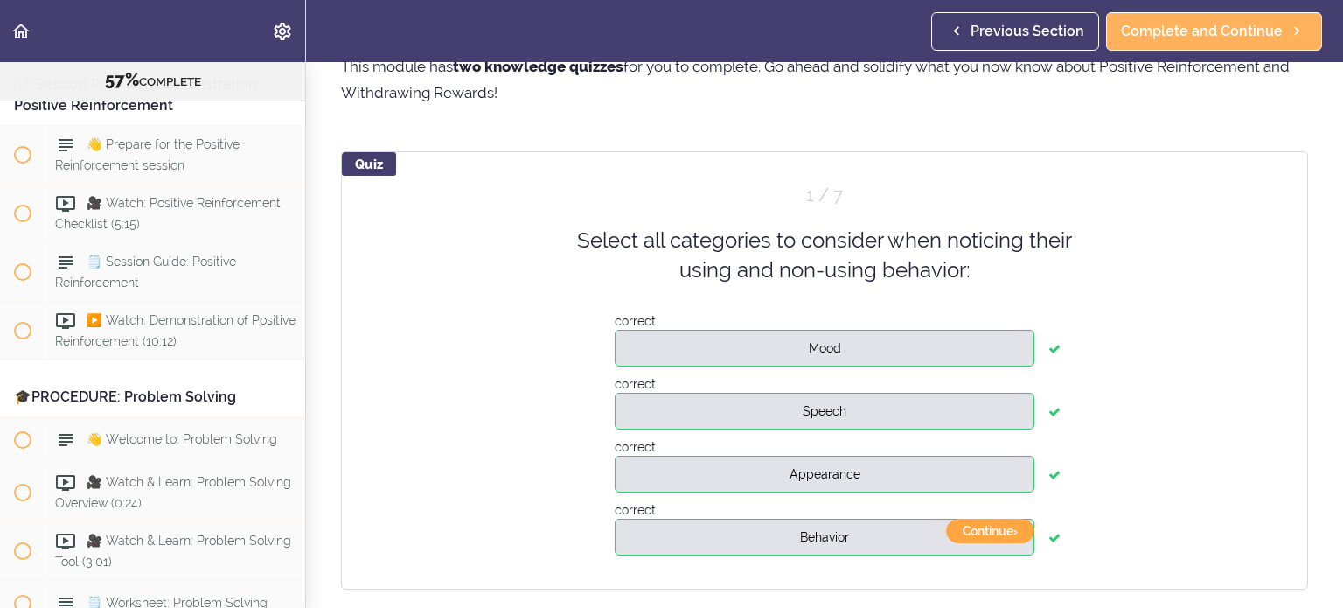
click at [804, 433] on button "Continue ›" at bounding box center [990, 531] width 88 height 24
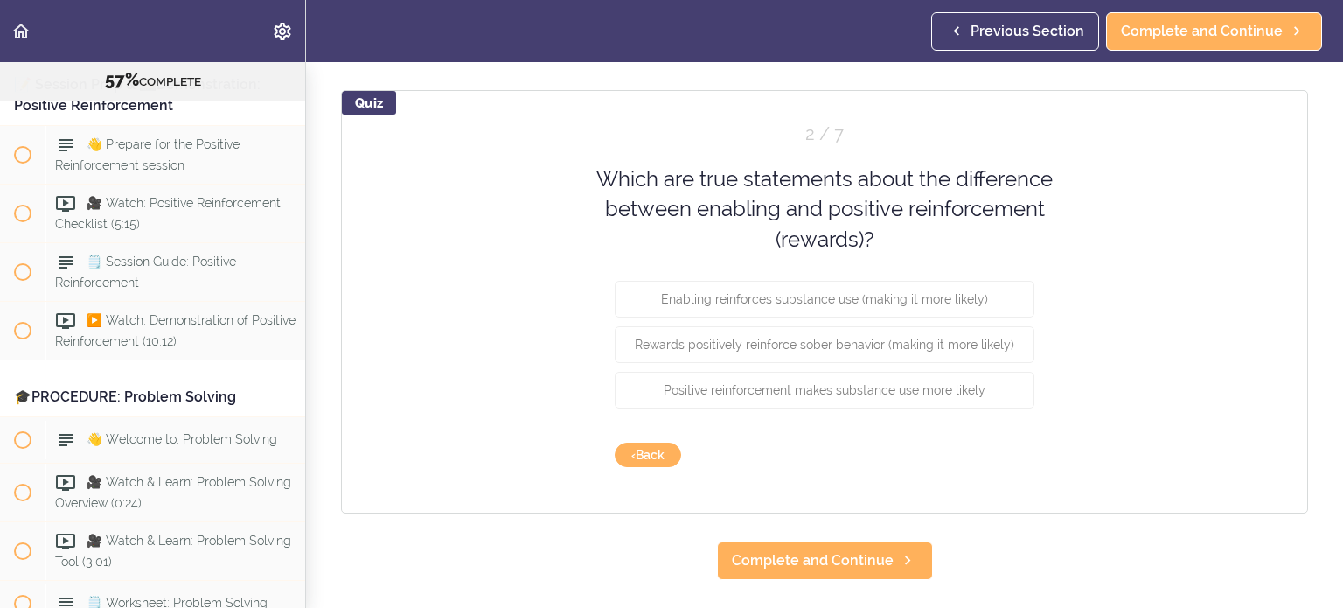
scroll to position [175, 0]
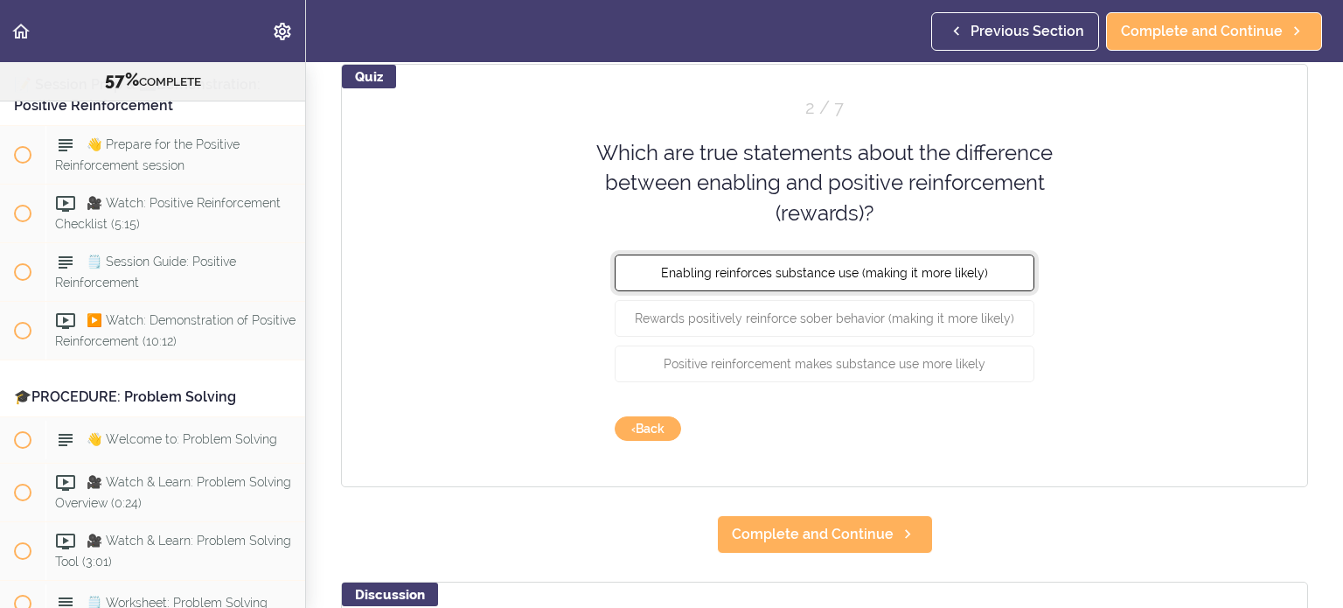
click at [713, 269] on span "Enabling reinforces substance use (making it more likely)" at bounding box center [824, 273] width 327 height 14
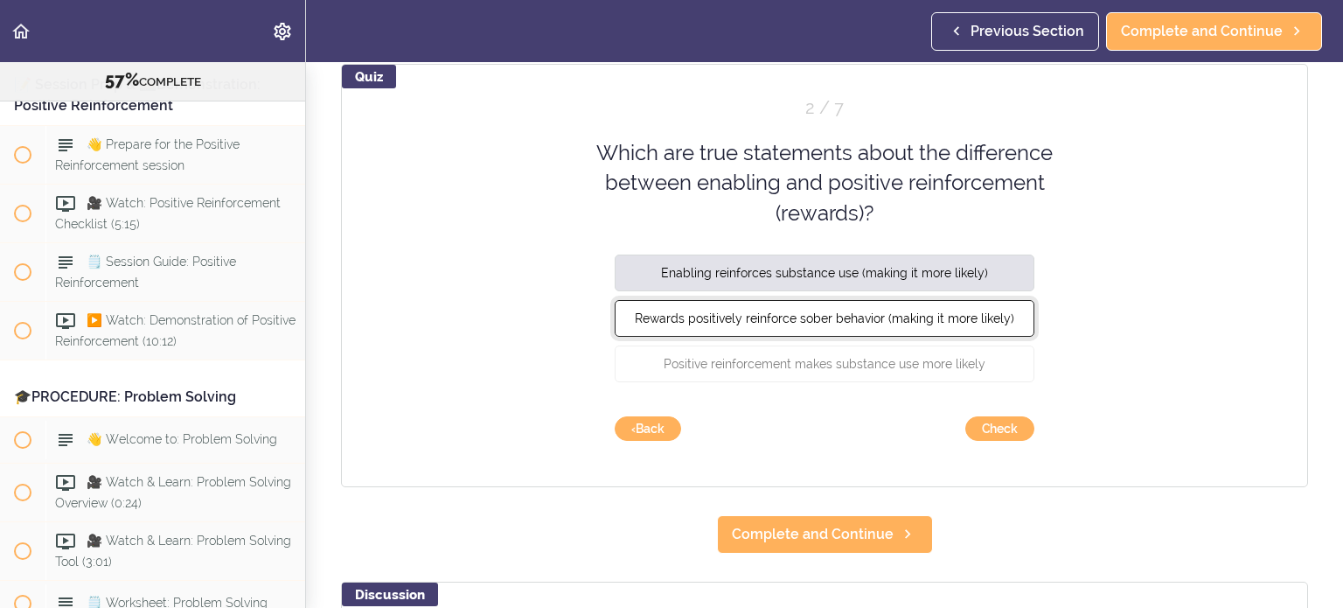
click at [721, 307] on button "Rewards positively reinforce sober behavior (making it more likely)" at bounding box center [825, 318] width 420 height 37
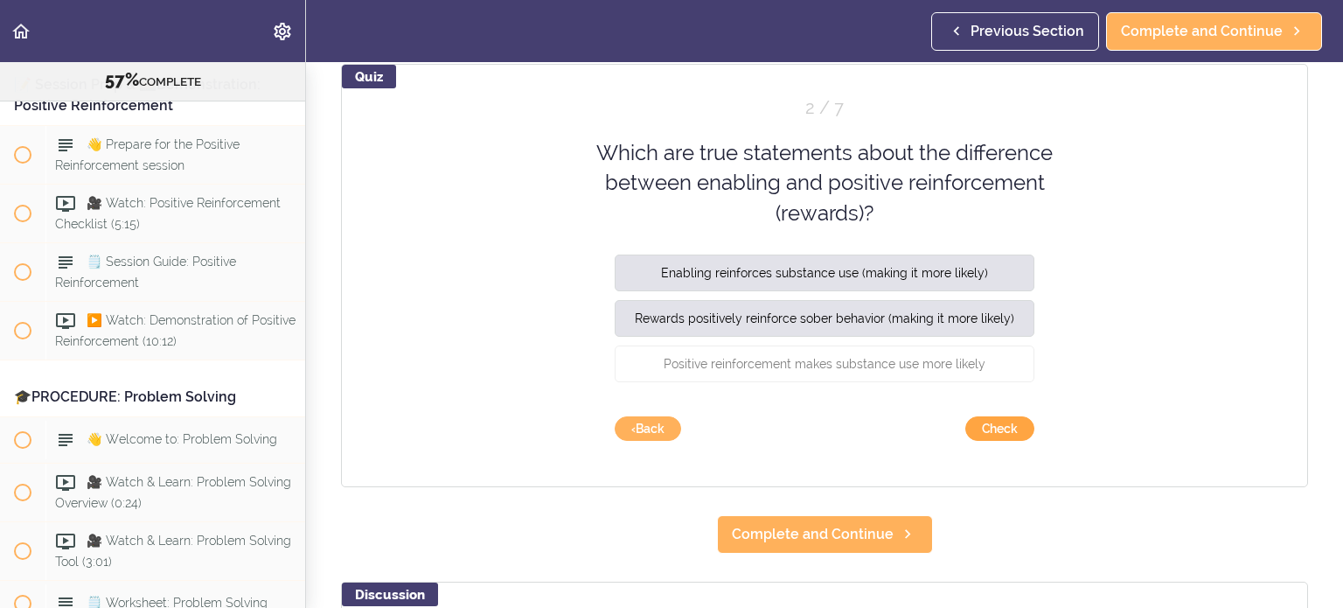
click at [804, 430] on button "Check" at bounding box center [1000, 428] width 69 height 24
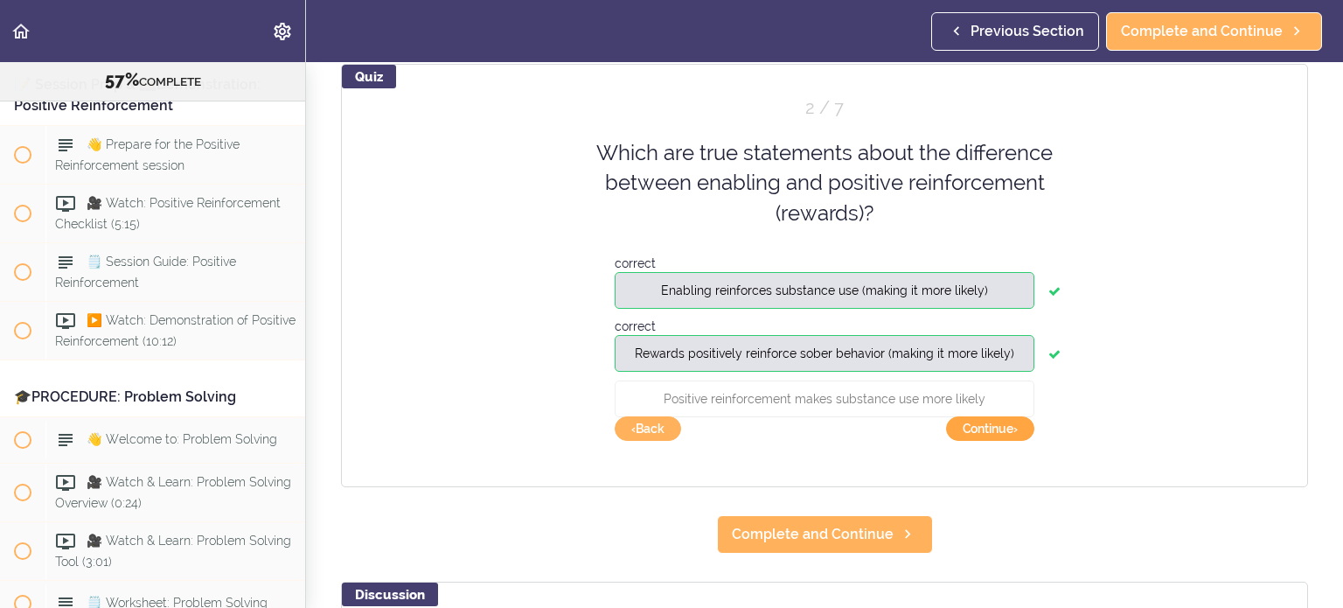
click at [804, 430] on button "Continue ›" at bounding box center [990, 428] width 88 height 24
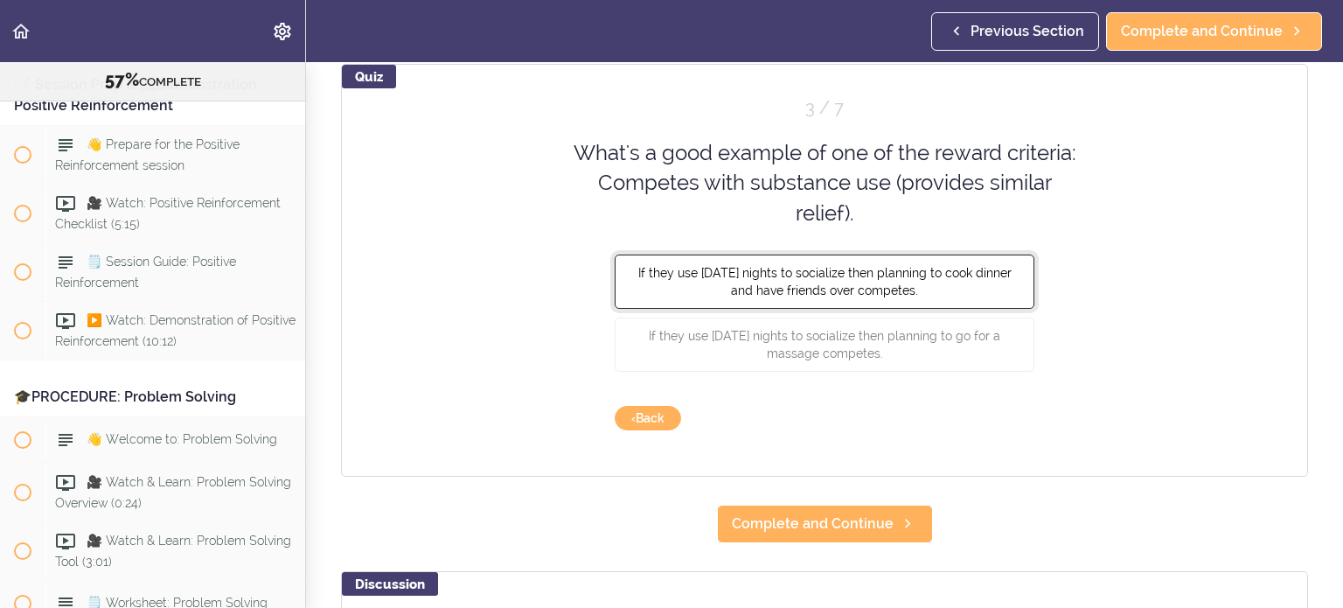
click at [804, 273] on span "If they use [DATE] nights to socialize then planning to cook dinner and have fr…" at bounding box center [825, 281] width 373 height 31
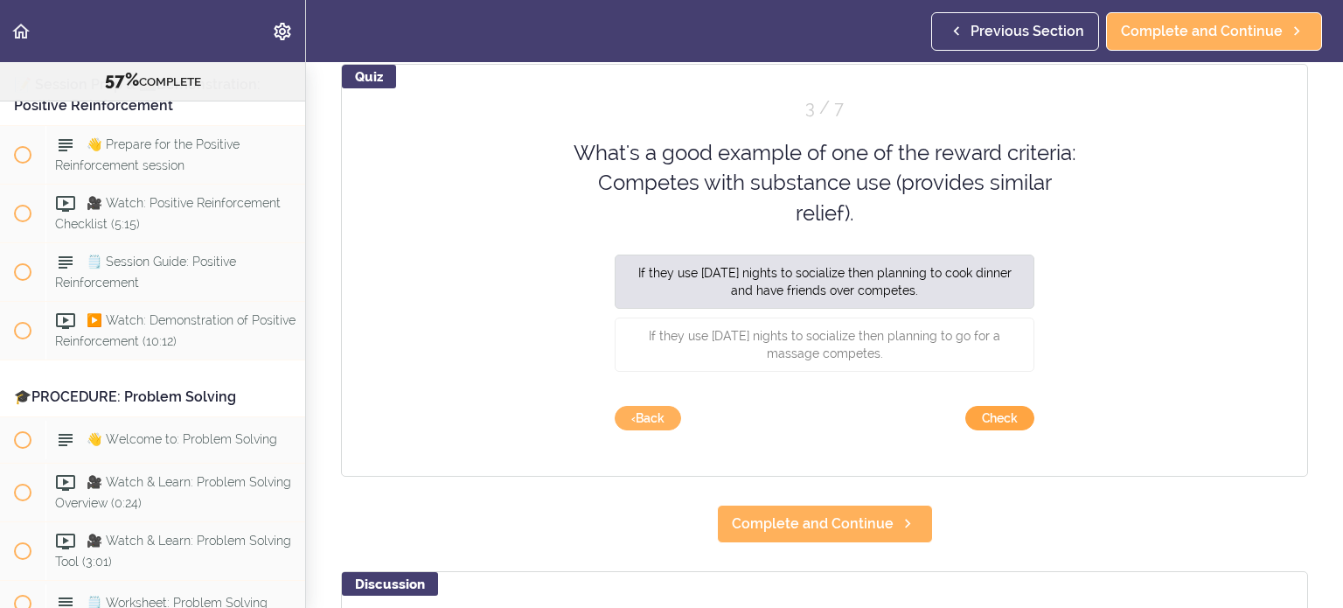
click at [804, 423] on button "Check" at bounding box center [1000, 418] width 69 height 24
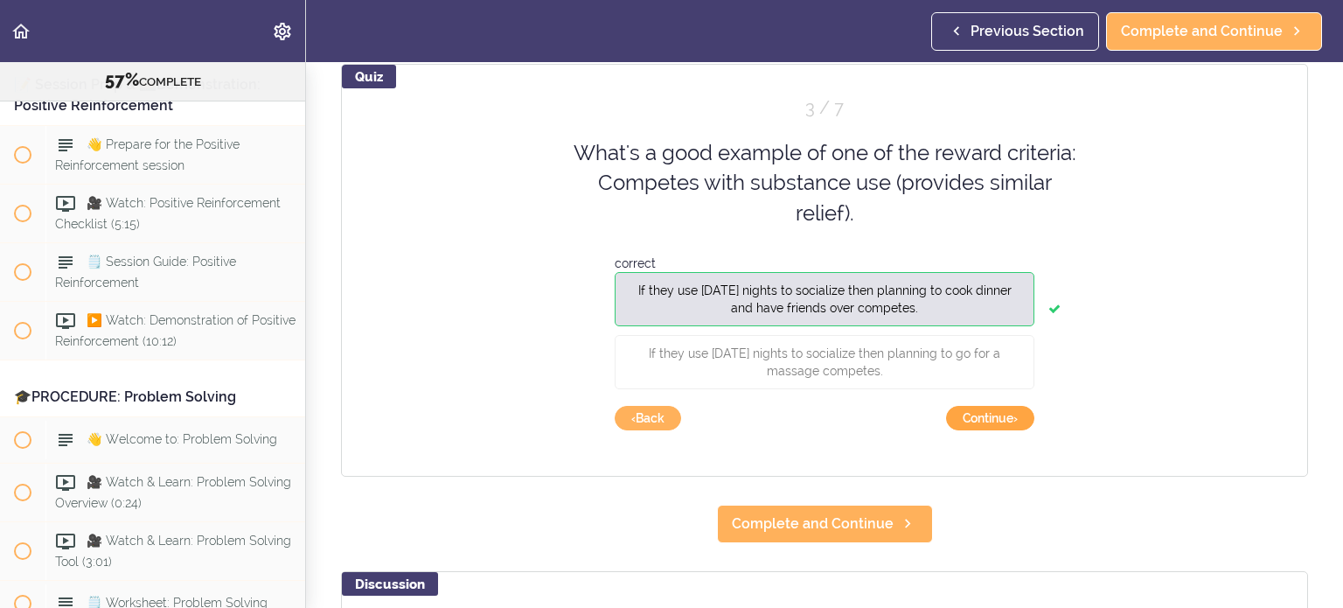
click at [804, 423] on button "Continue ›" at bounding box center [990, 418] width 88 height 24
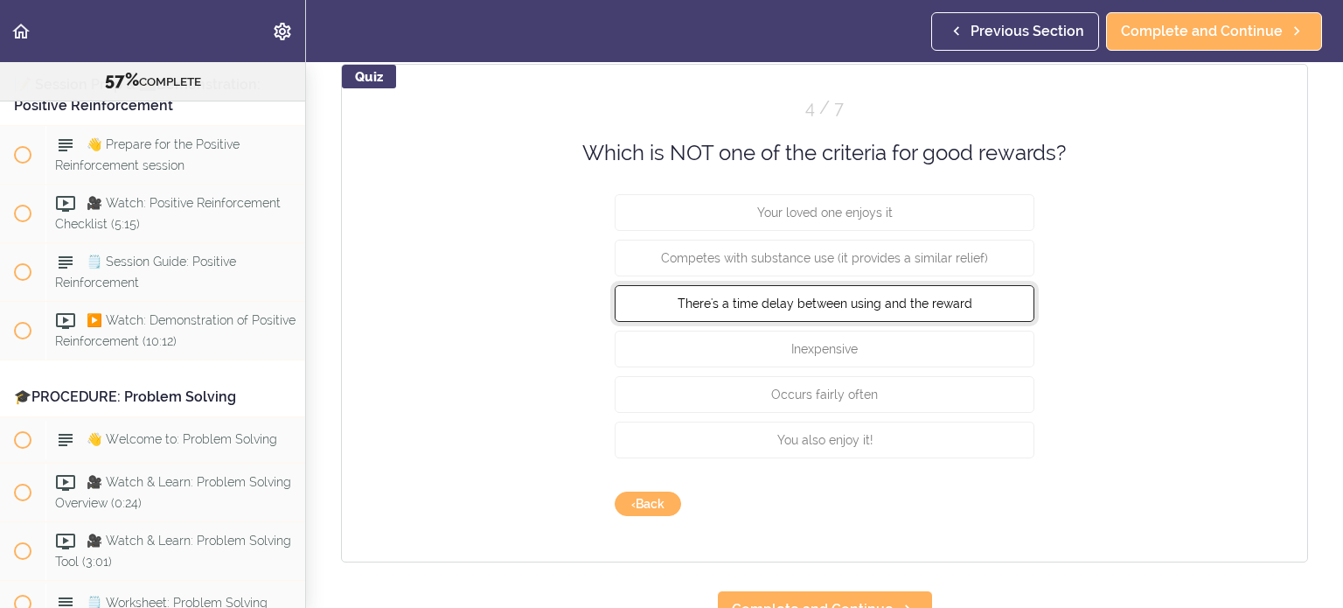
click at [804, 320] on button "There's a time delay between using and the reward" at bounding box center [825, 303] width 420 height 37
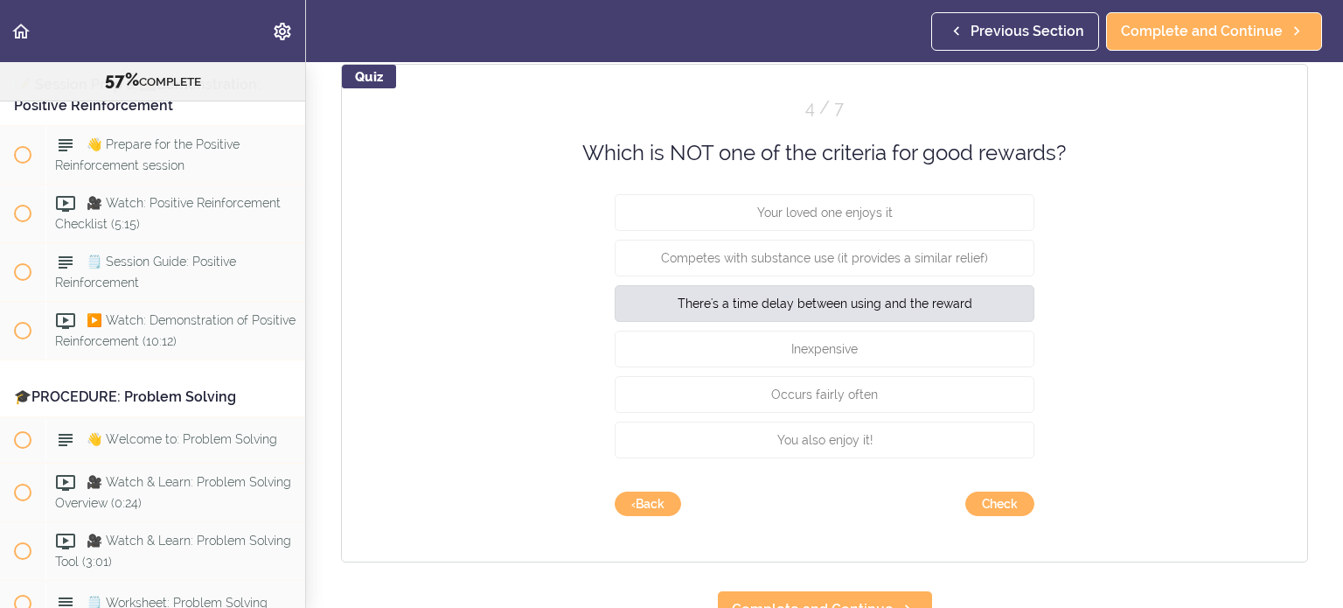
click at [804, 433] on div "You also enjoy it!" at bounding box center [825, 444] width 420 height 45
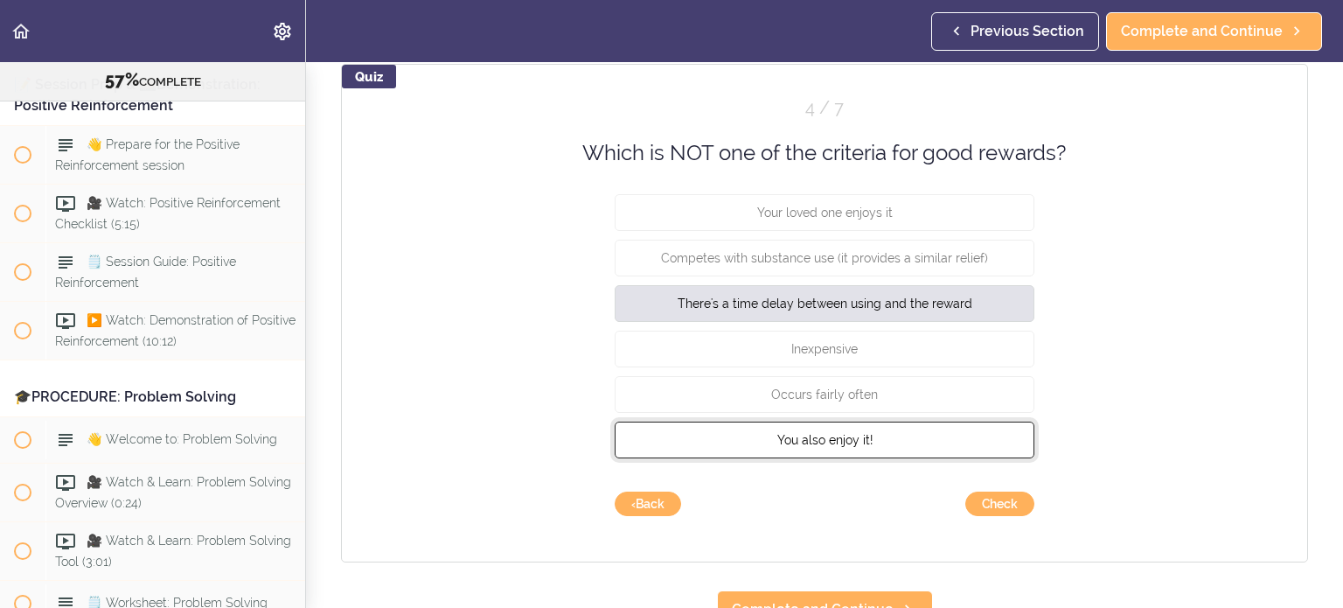
click at [804, 433] on button "You also enjoy it!" at bounding box center [825, 440] width 420 height 37
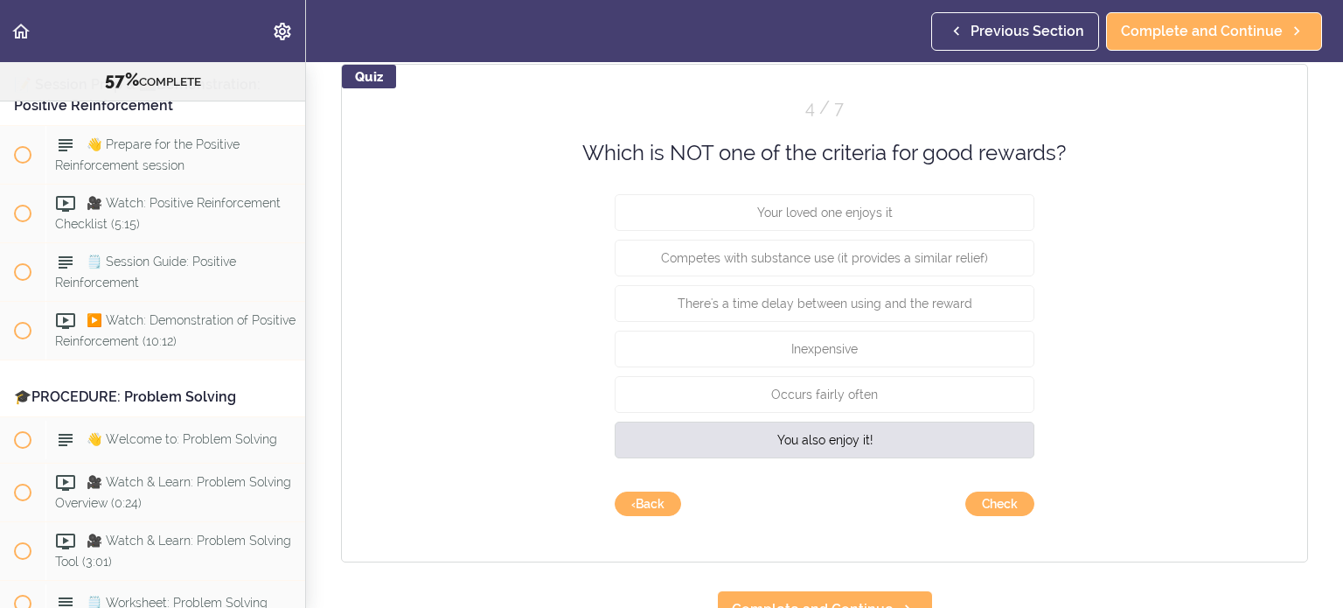
click at [804, 433] on div "Quiz 4 / 7 Which is NOT one of the criteria for good rewards? Your loved one en…" at bounding box center [824, 313] width 967 height 499
click at [804, 433] on button "Check" at bounding box center [1000, 504] width 69 height 24
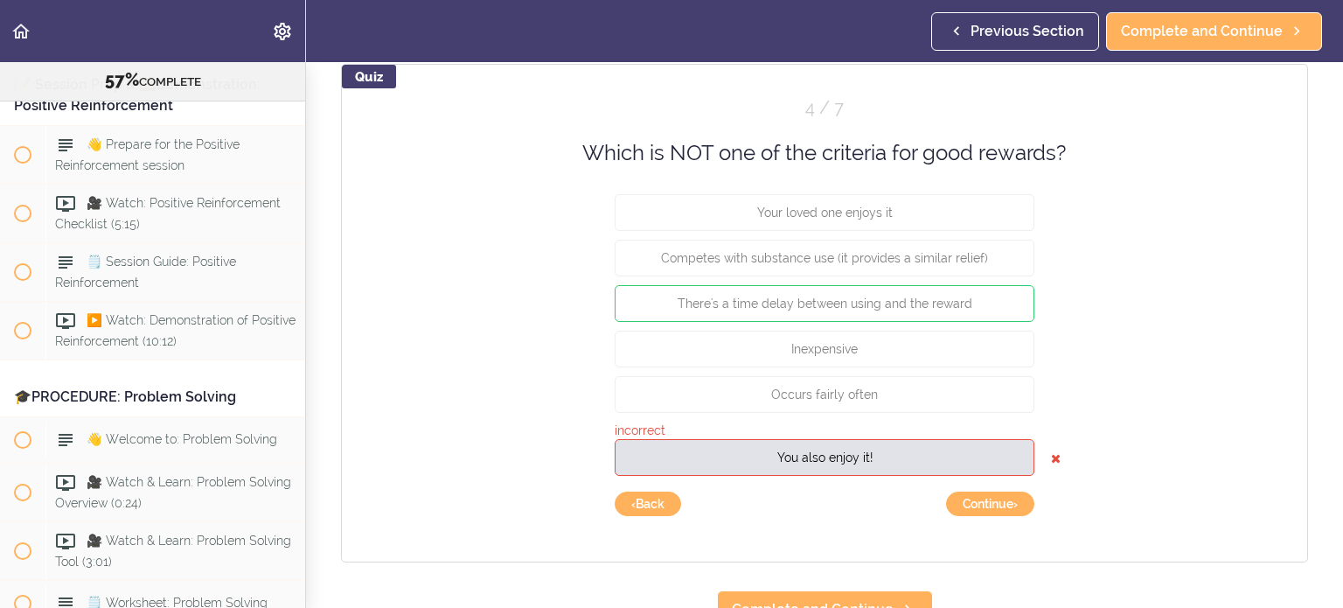
click at [92, 48] on div "✅ Check: Your Knowledge - Positive Reinforcement" at bounding box center [175, 19] width 260 height 58
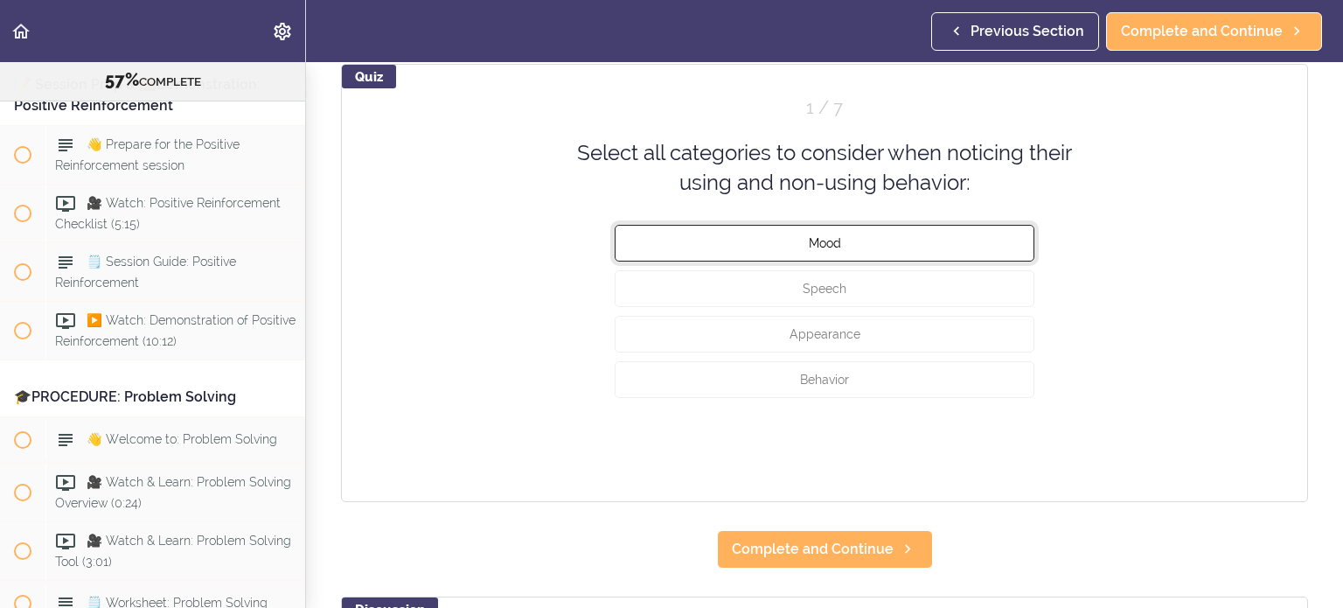
click at [804, 253] on button "Mood" at bounding box center [825, 242] width 420 height 37
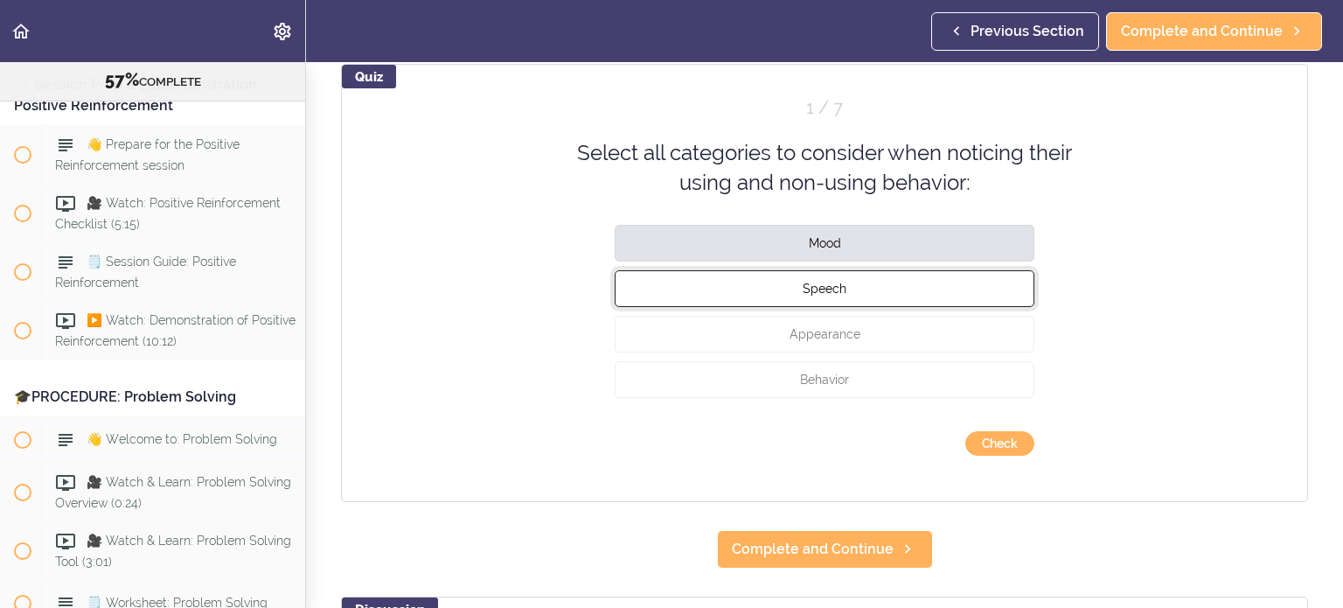
click at [804, 286] on span "Speech" at bounding box center [825, 288] width 44 height 14
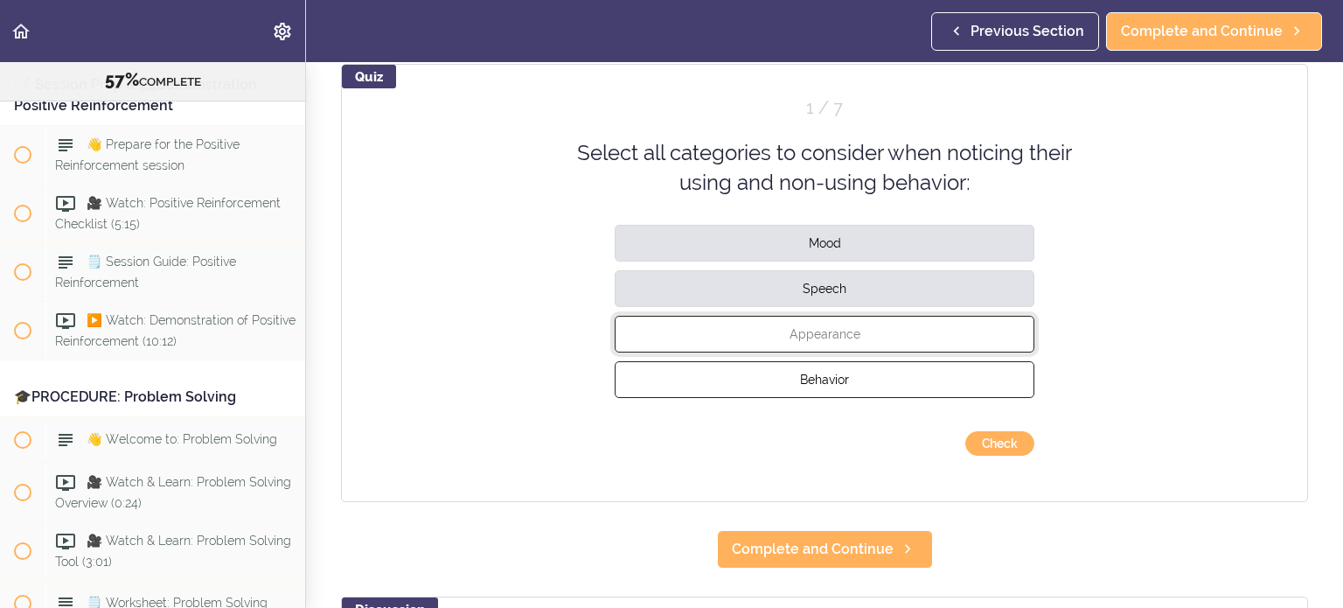
drag, startPoint x: 829, startPoint y: 326, endPoint x: 831, endPoint y: 375, distance: 49.0
click at [804, 327] on span "Appearance" at bounding box center [825, 333] width 71 height 14
click at [804, 386] on button "Behavior" at bounding box center [825, 378] width 420 height 37
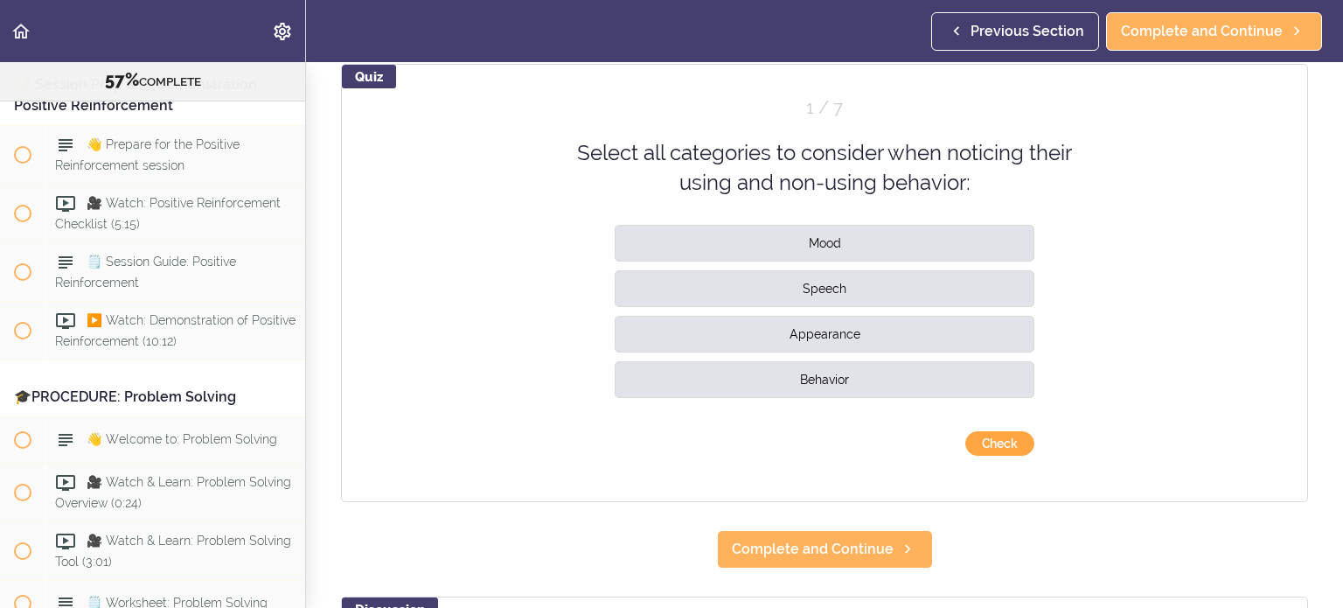
click at [804, 433] on button "Check" at bounding box center [1000, 443] width 69 height 24
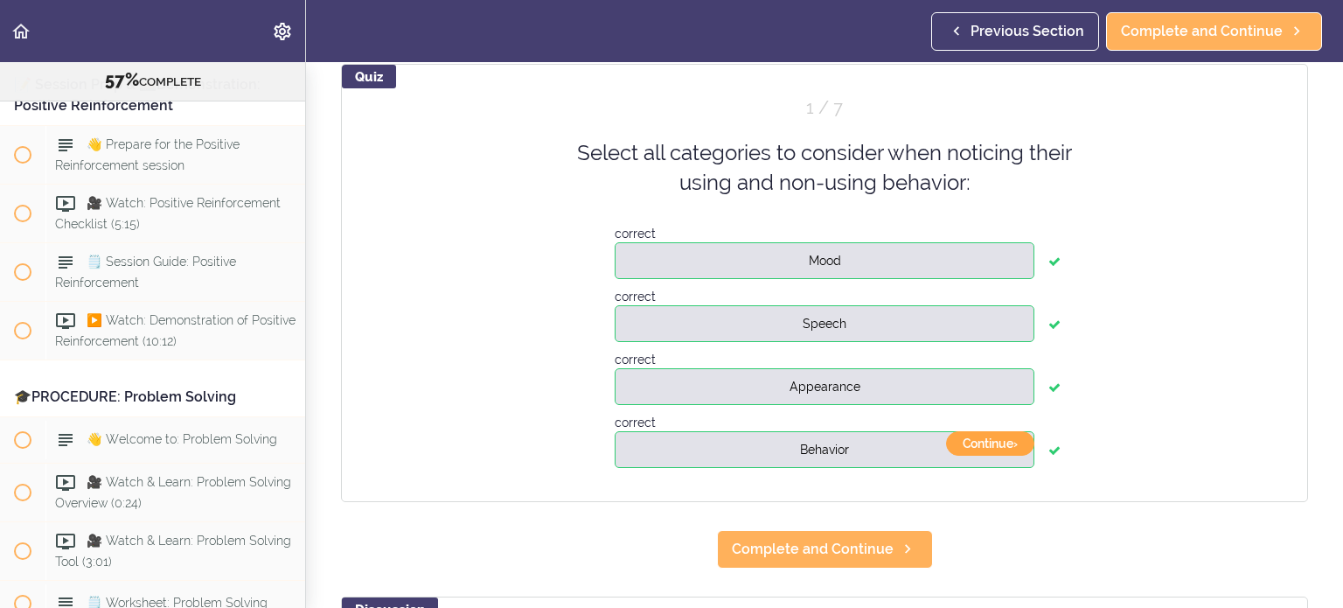
click at [804, 433] on button "Continue ›" at bounding box center [990, 443] width 88 height 24
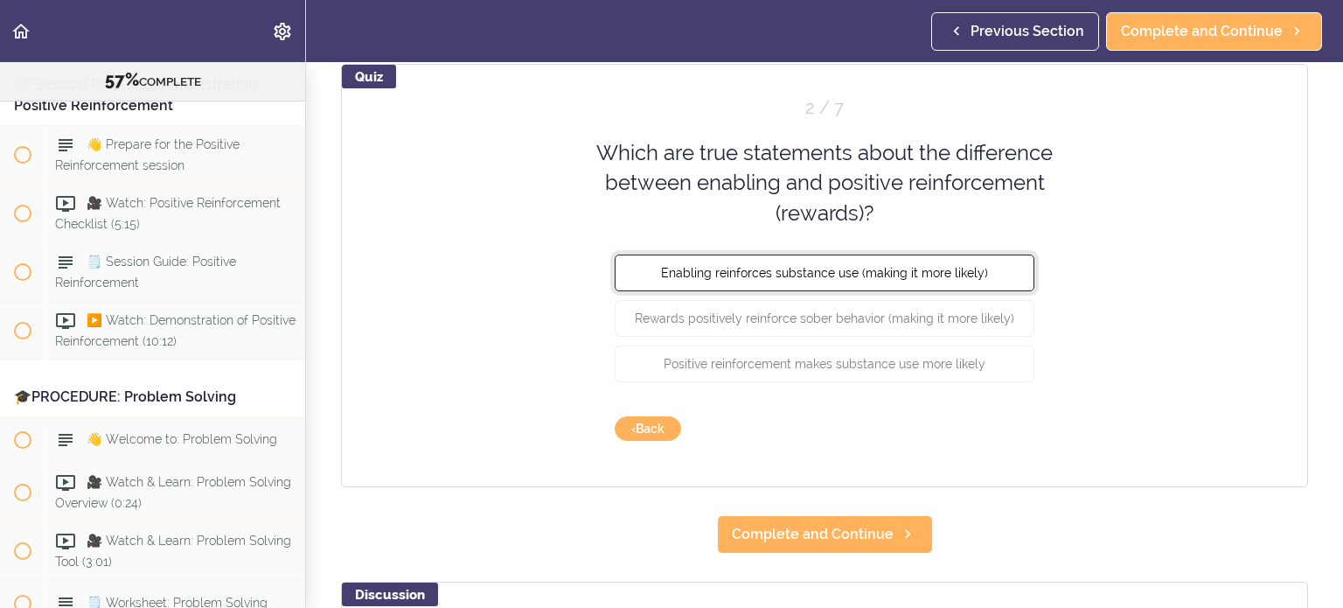
click at [771, 272] on span "Enabling reinforces substance use (making it more likely)" at bounding box center [824, 273] width 327 height 14
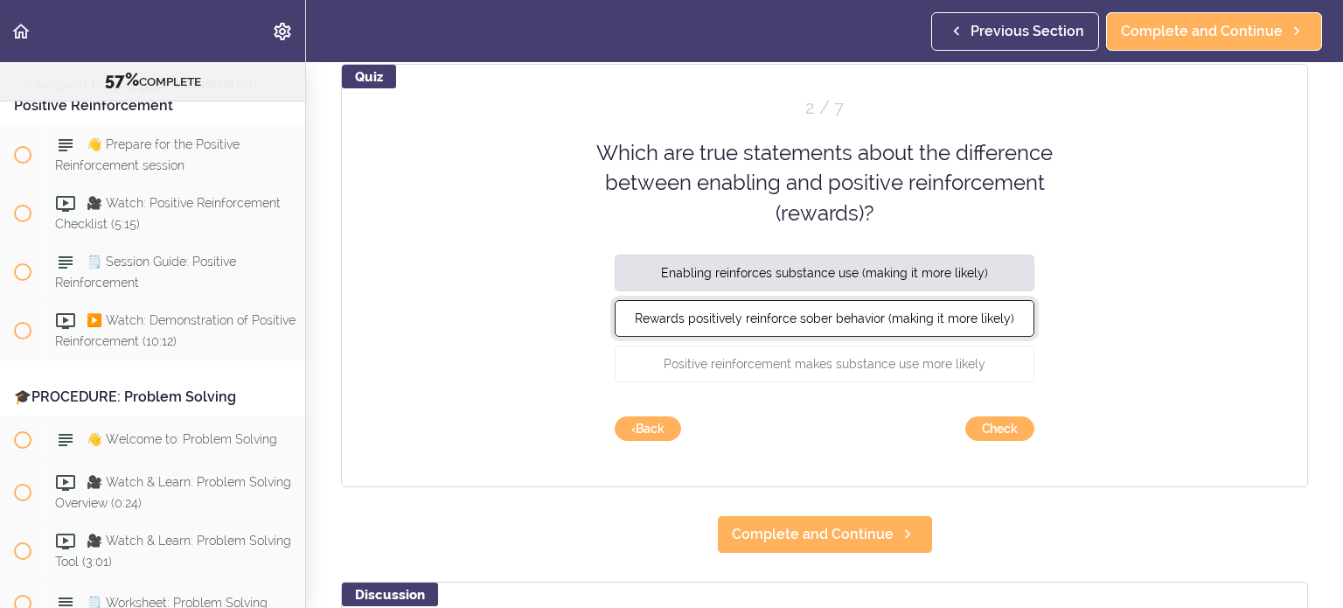
click at [776, 311] on span "Rewards positively reinforce sober behavior (making it more likely)" at bounding box center [825, 318] width 380 height 14
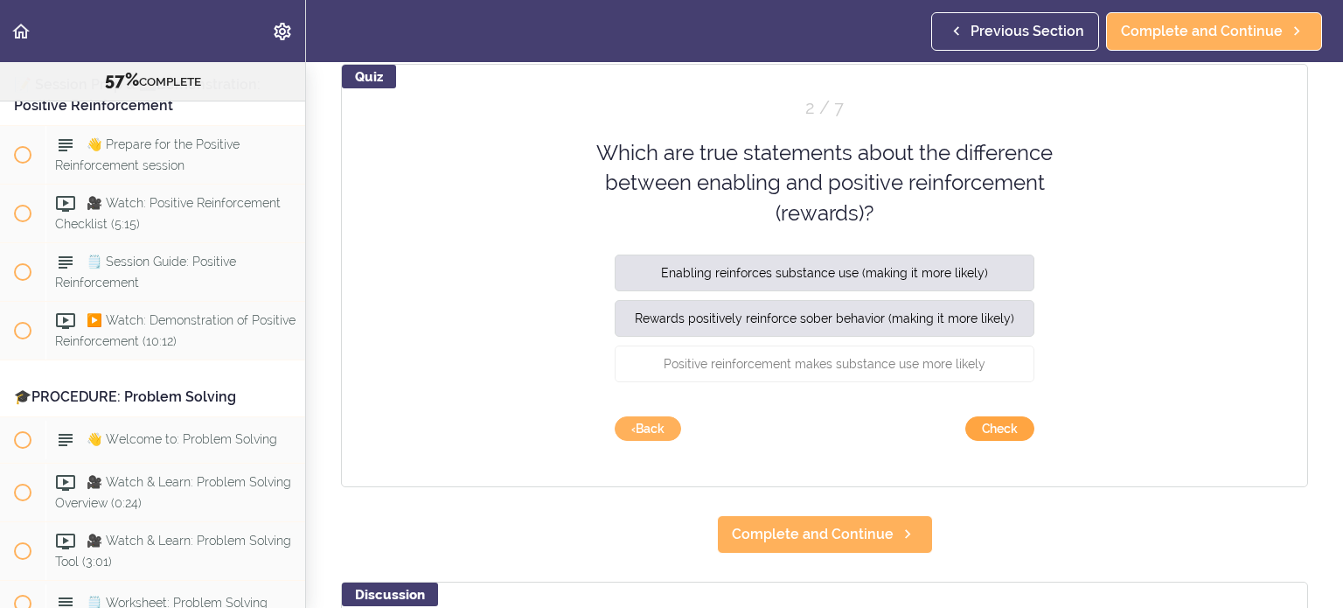
click at [804, 430] on button "Check" at bounding box center [1000, 428] width 69 height 24
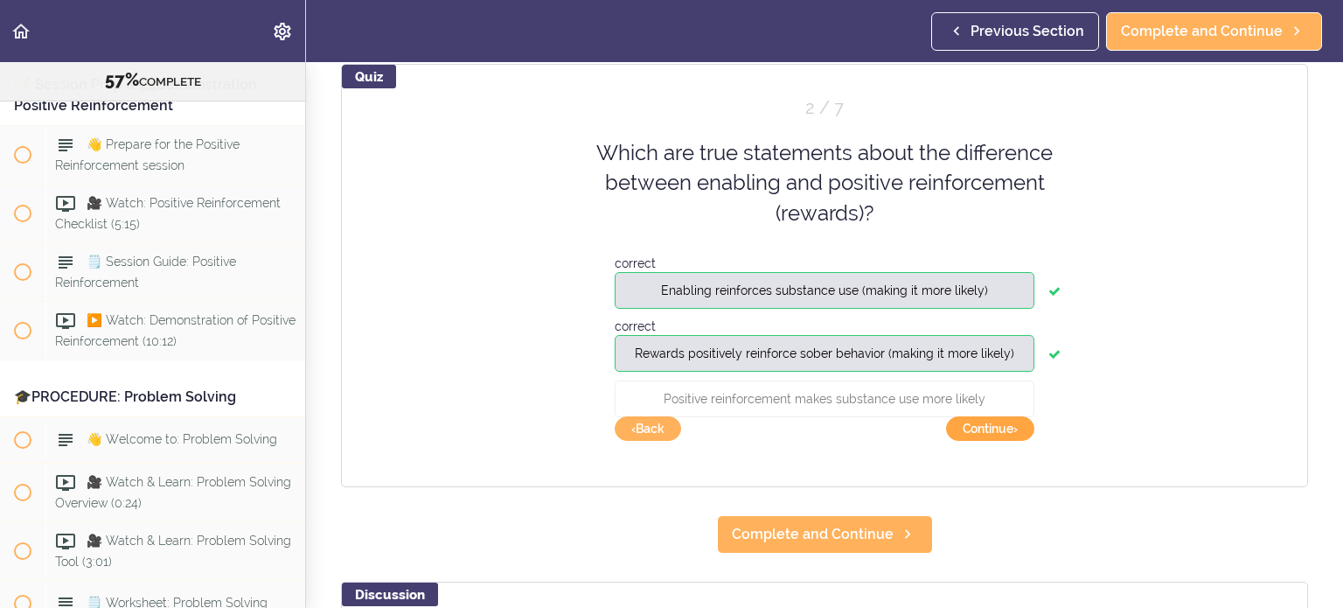
click at [804, 430] on button "Continue ›" at bounding box center [990, 428] width 88 height 24
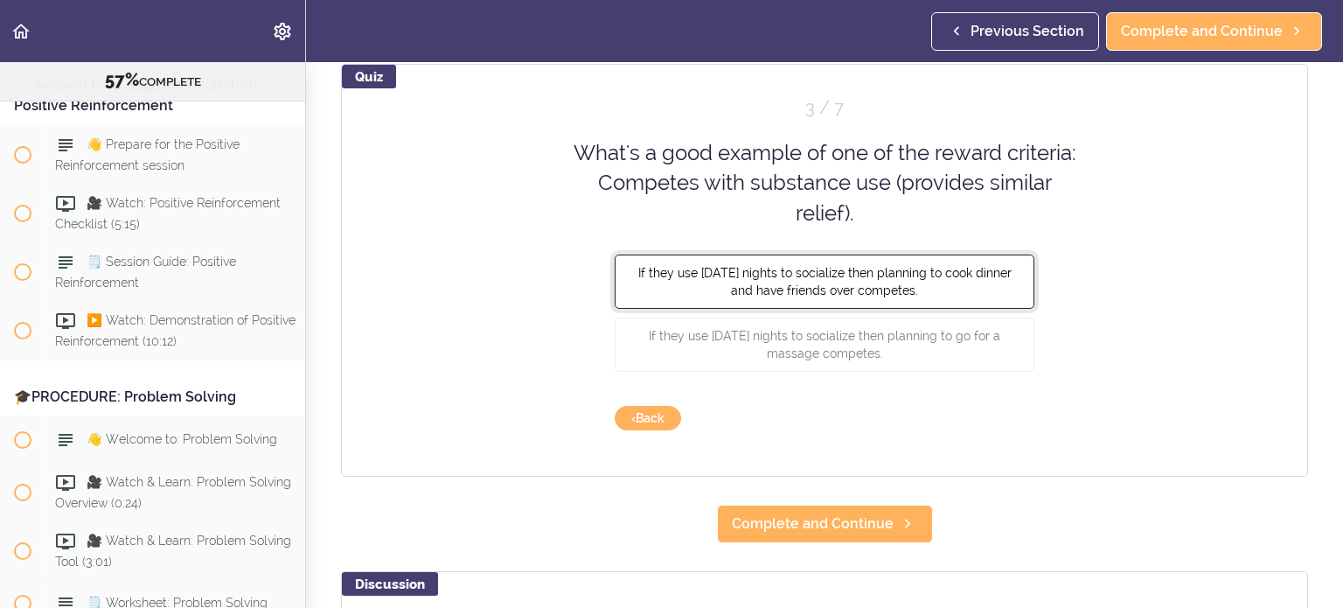
click at [767, 279] on button "If they use [DATE] nights to socialize then planning to cook dinner and have fr…" at bounding box center [825, 282] width 420 height 54
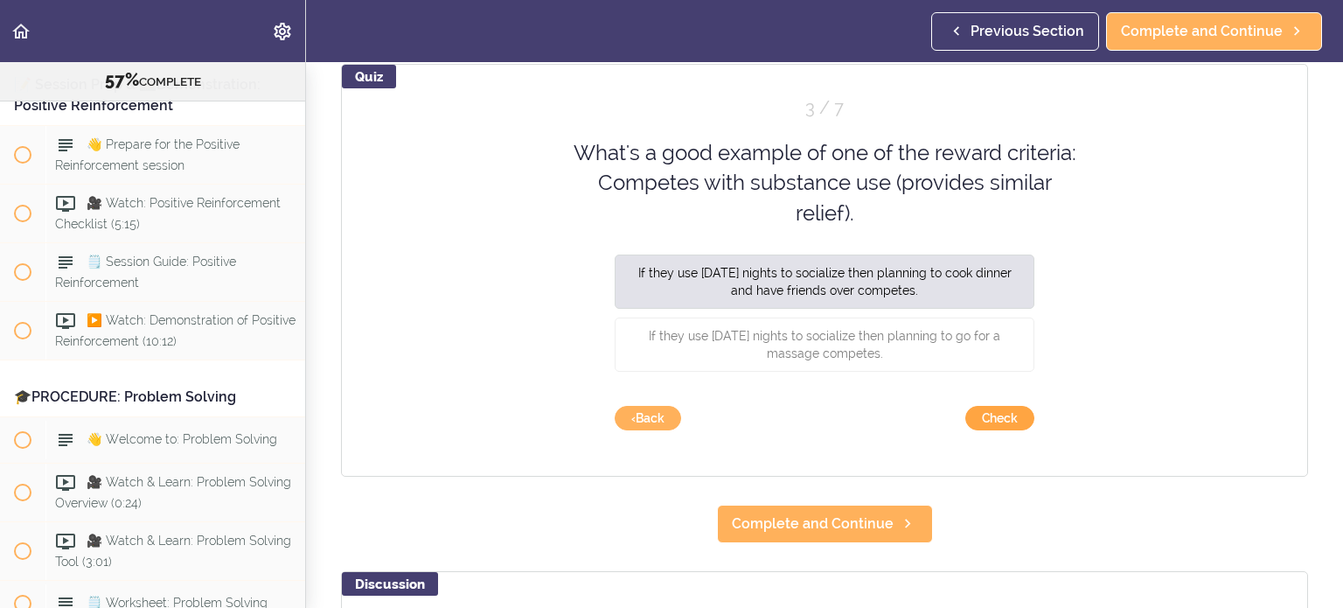
click at [804, 416] on button "Check" at bounding box center [1000, 418] width 69 height 24
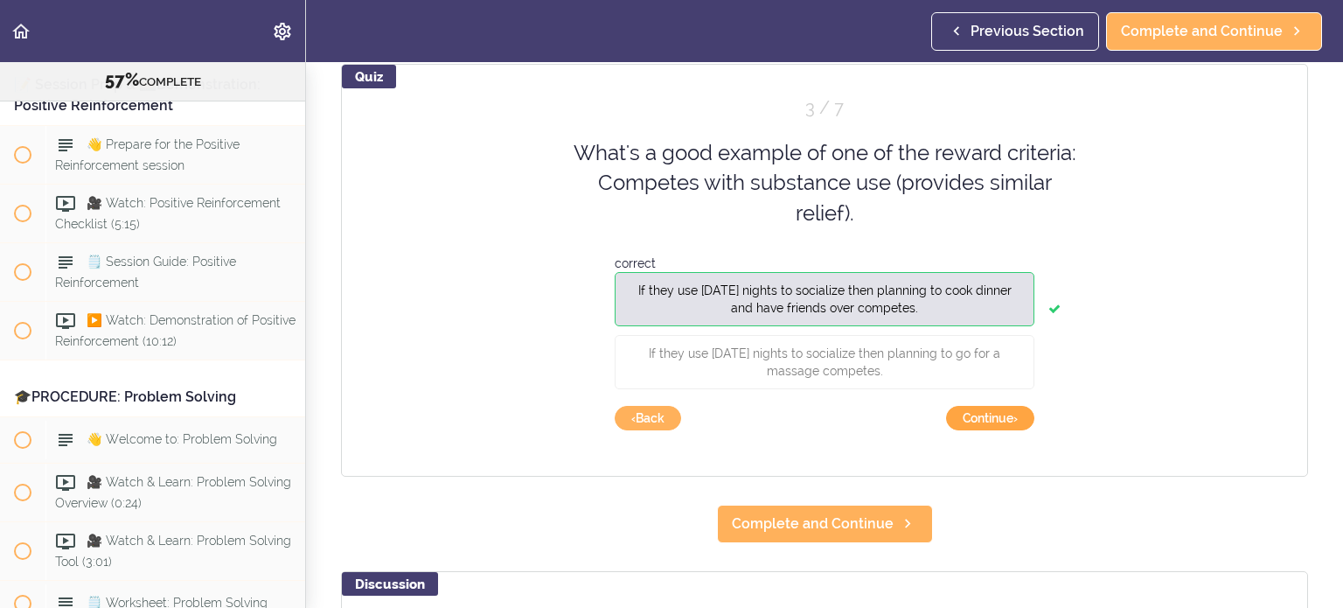
click at [804, 416] on button "Continue ›" at bounding box center [990, 418] width 88 height 24
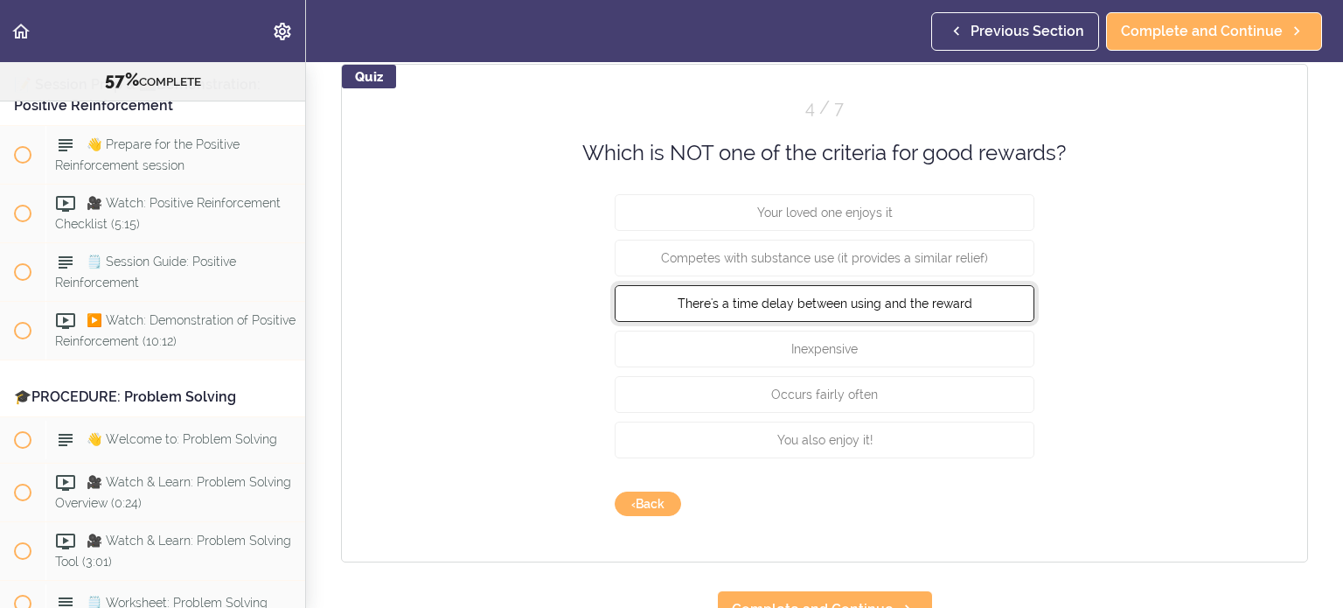
click at [804, 300] on span "There's a time delay between using and the reward" at bounding box center [825, 304] width 295 height 14
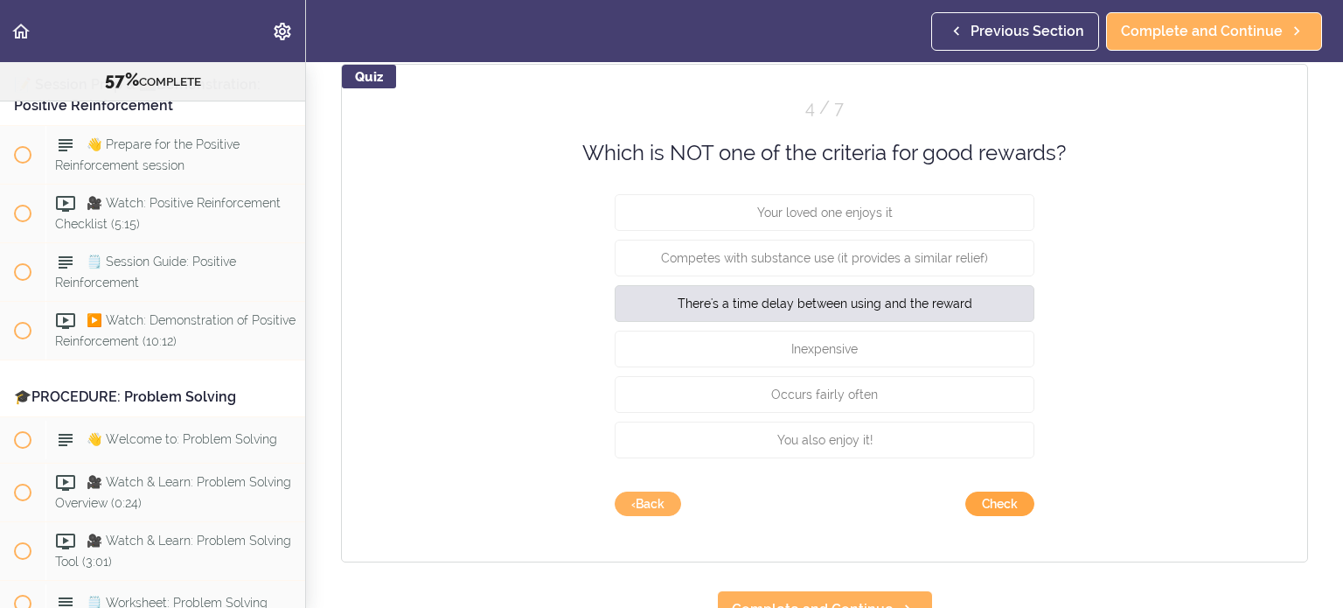
click at [804, 433] on button "Check" at bounding box center [1000, 504] width 69 height 24
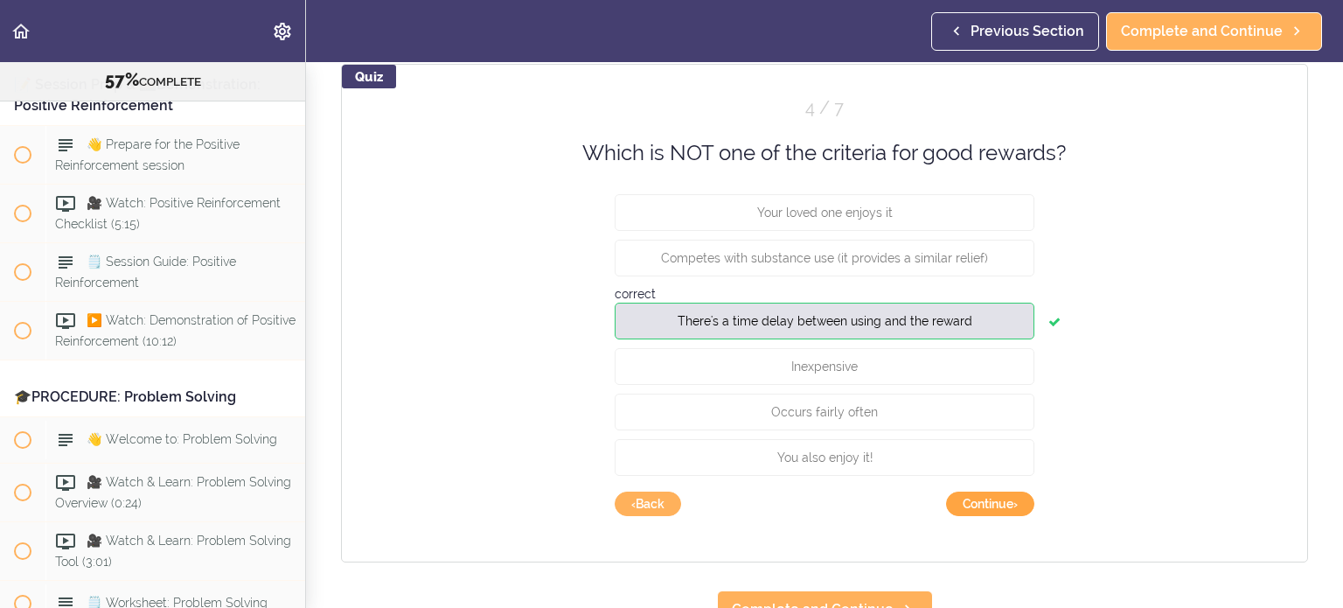
click at [804, 433] on button "Continue ›" at bounding box center [990, 504] width 88 height 24
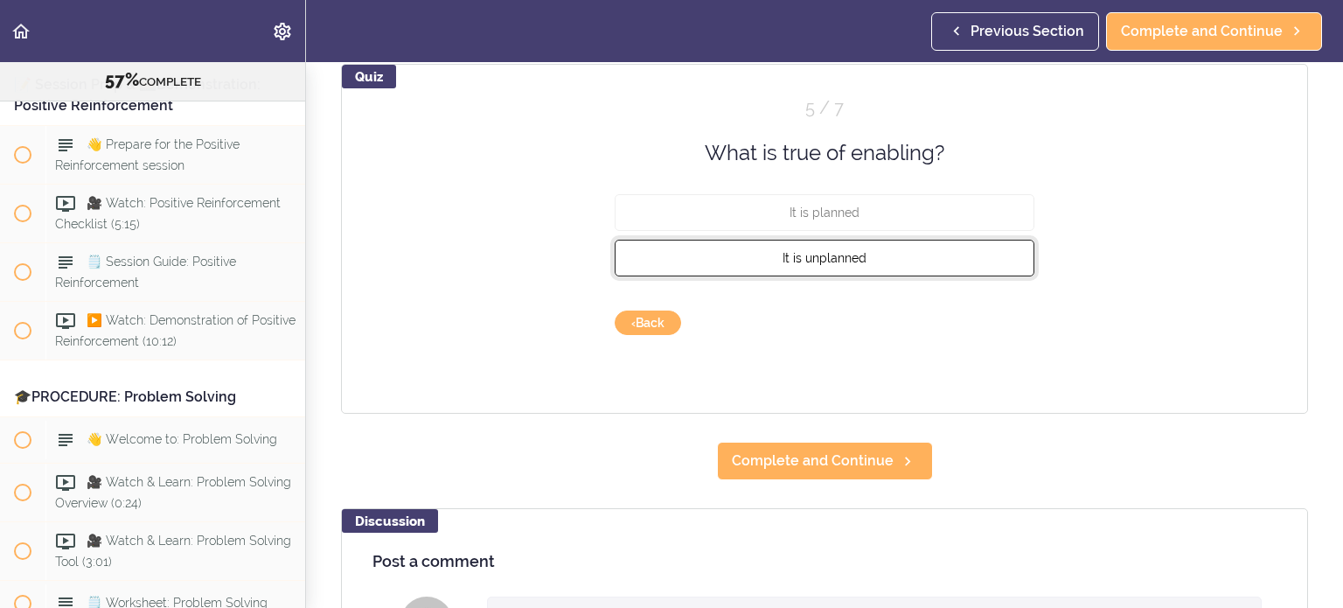
click at [804, 267] on button "It is unplanned" at bounding box center [825, 258] width 420 height 37
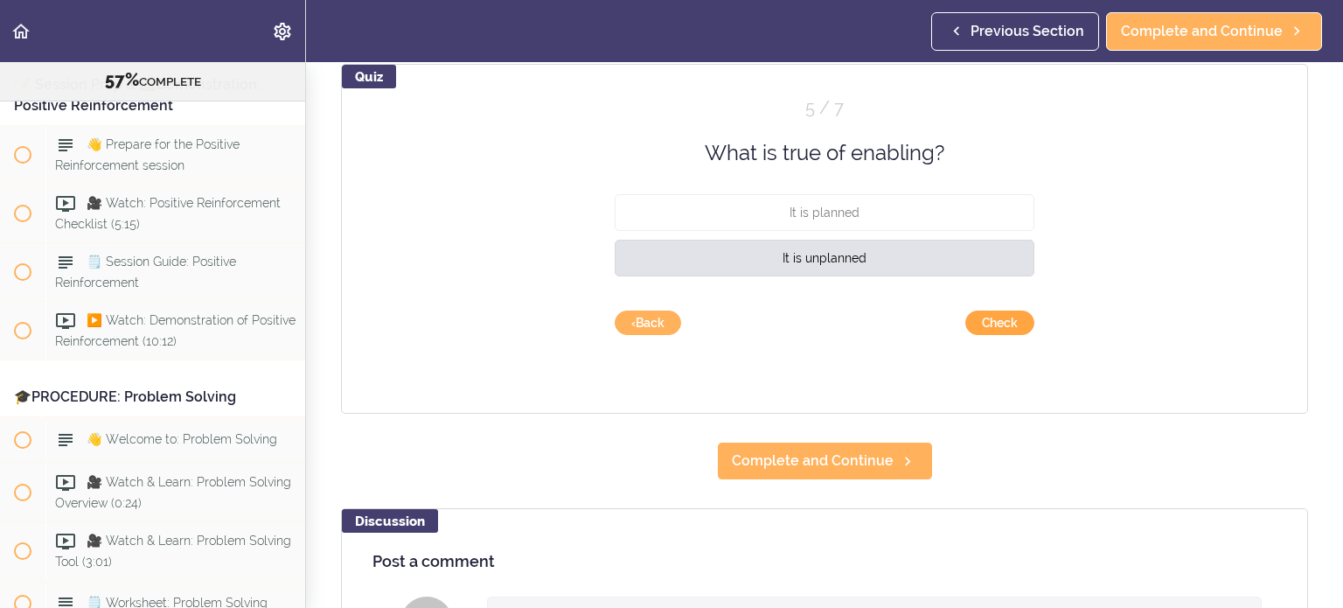
click at [804, 325] on button "Check" at bounding box center [1000, 323] width 69 height 24
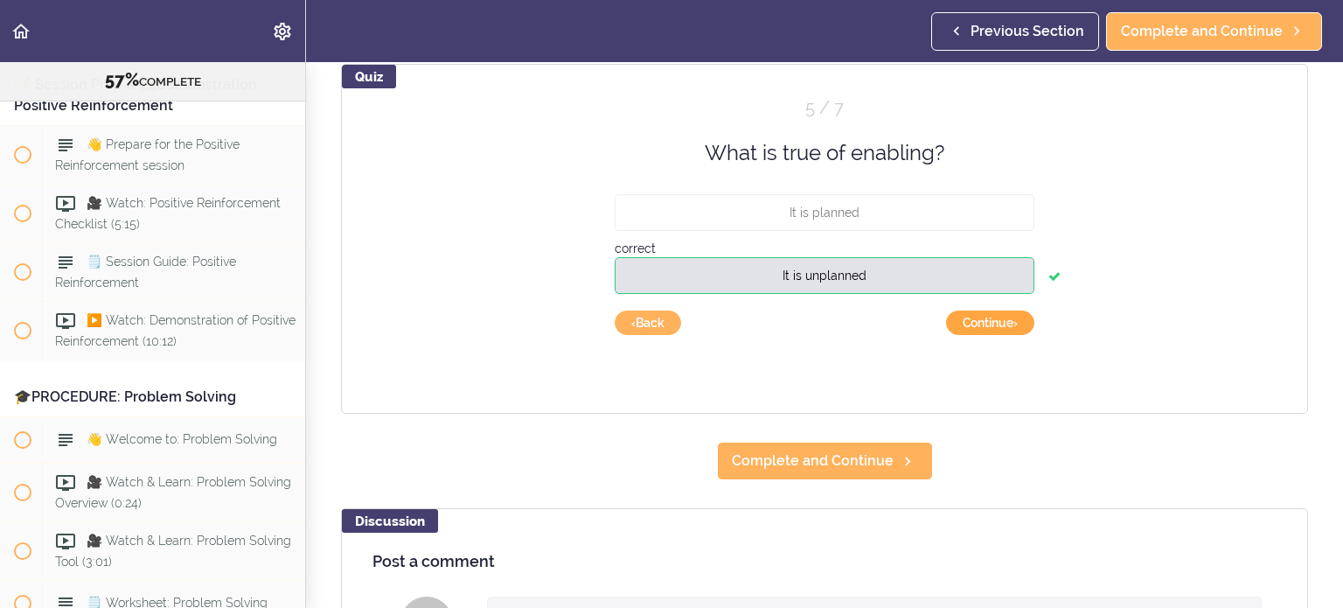
click at [804, 325] on button "Continue ›" at bounding box center [990, 323] width 88 height 24
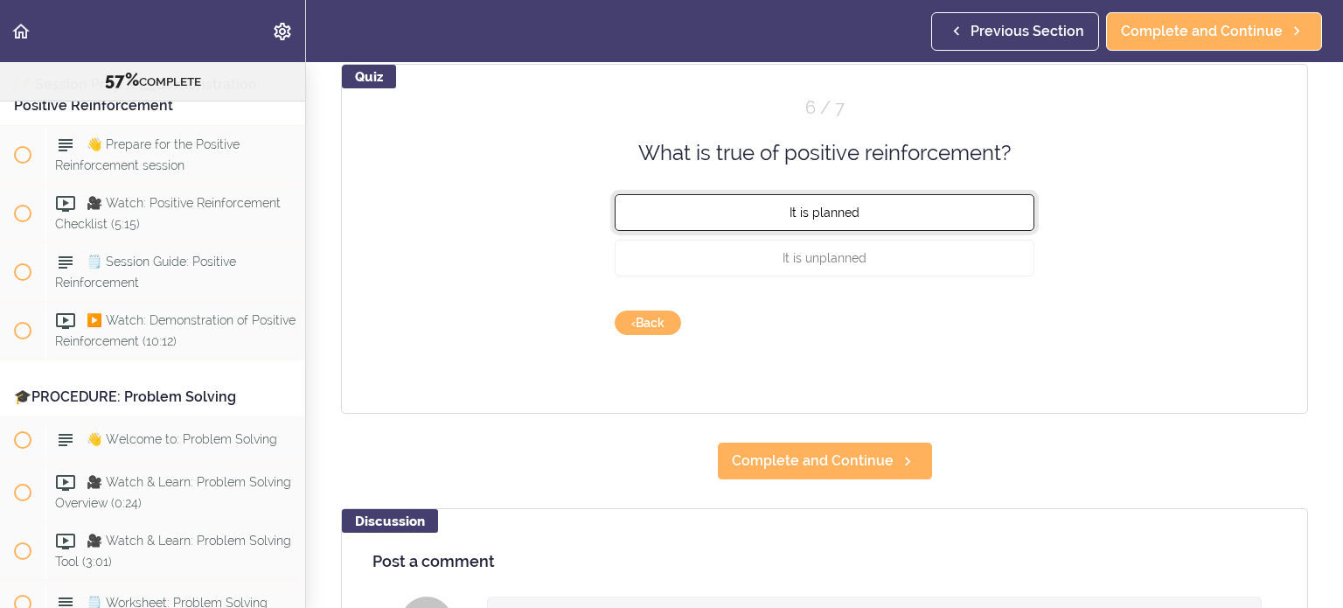
click at [804, 214] on button "It is planned" at bounding box center [825, 212] width 420 height 37
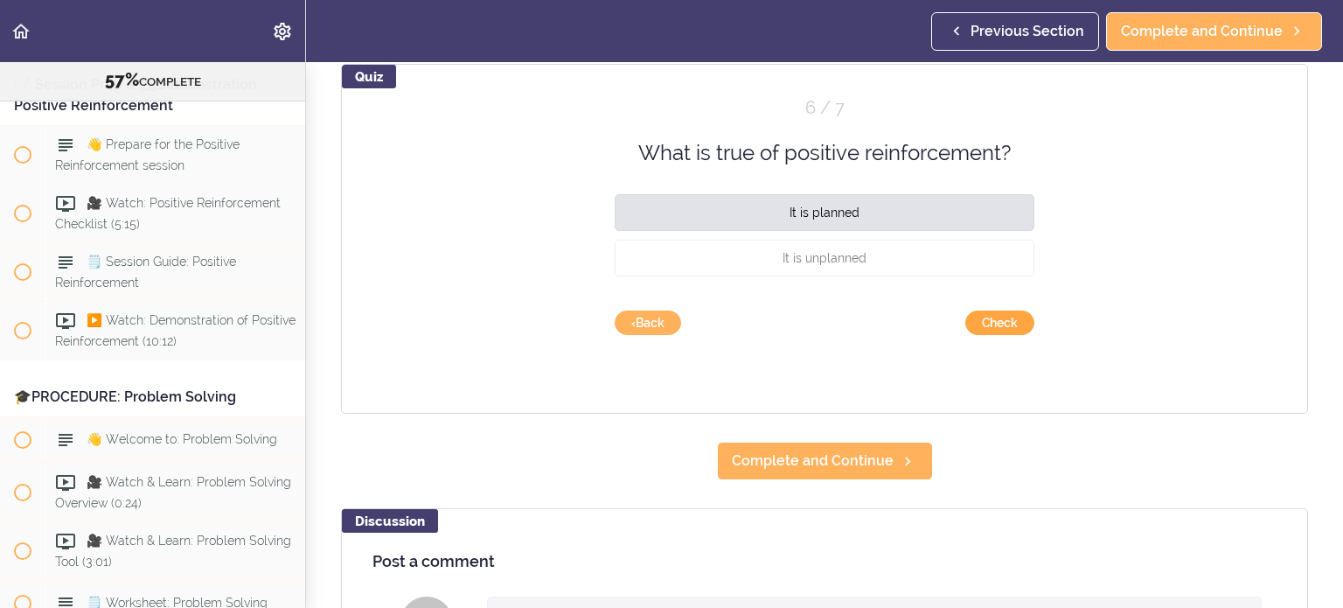
click at [804, 316] on button "Check" at bounding box center [1000, 323] width 69 height 24
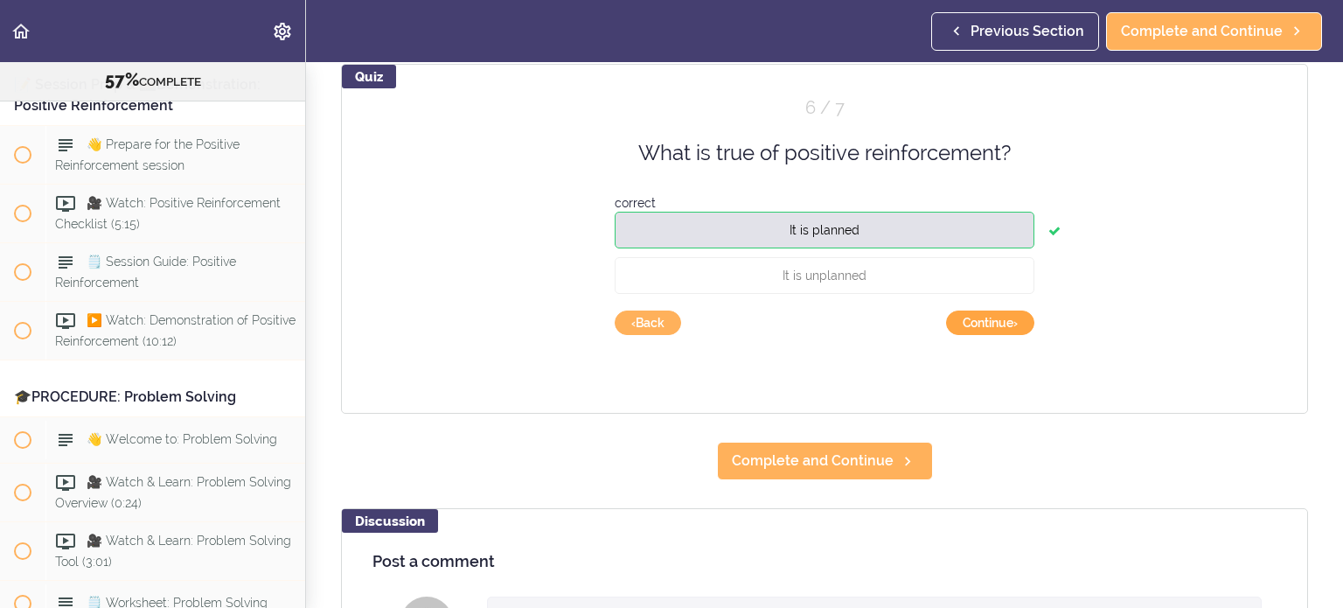
click at [804, 319] on button "Continue ›" at bounding box center [990, 323] width 88 height 24
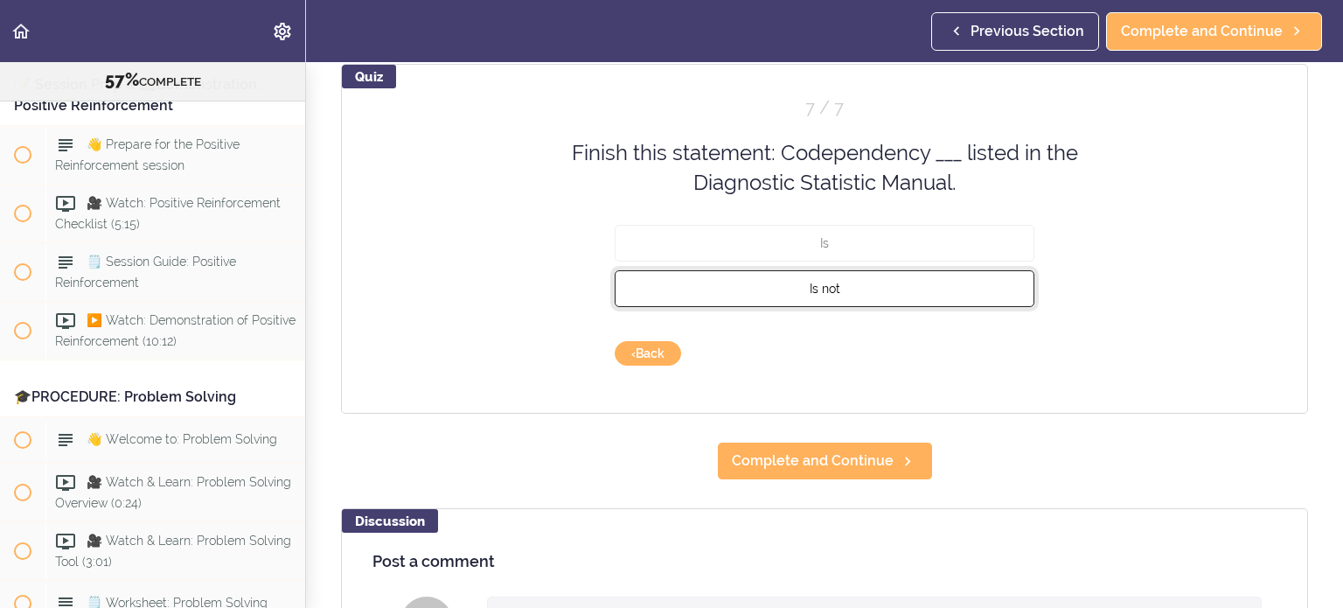
click at [804, 272] on button "Is not" at bounding box center [825, 287] width 420 height 37
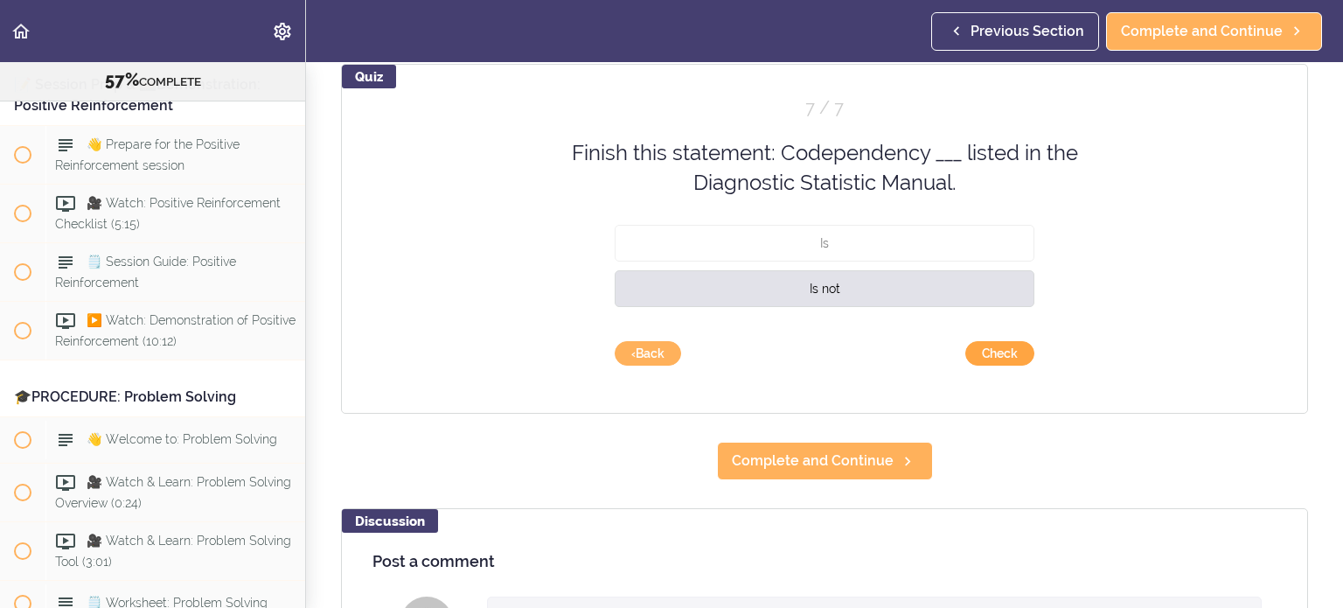
click at [804, 354] on button "Check" at bounding box center [1000, 353] width 69 height 24
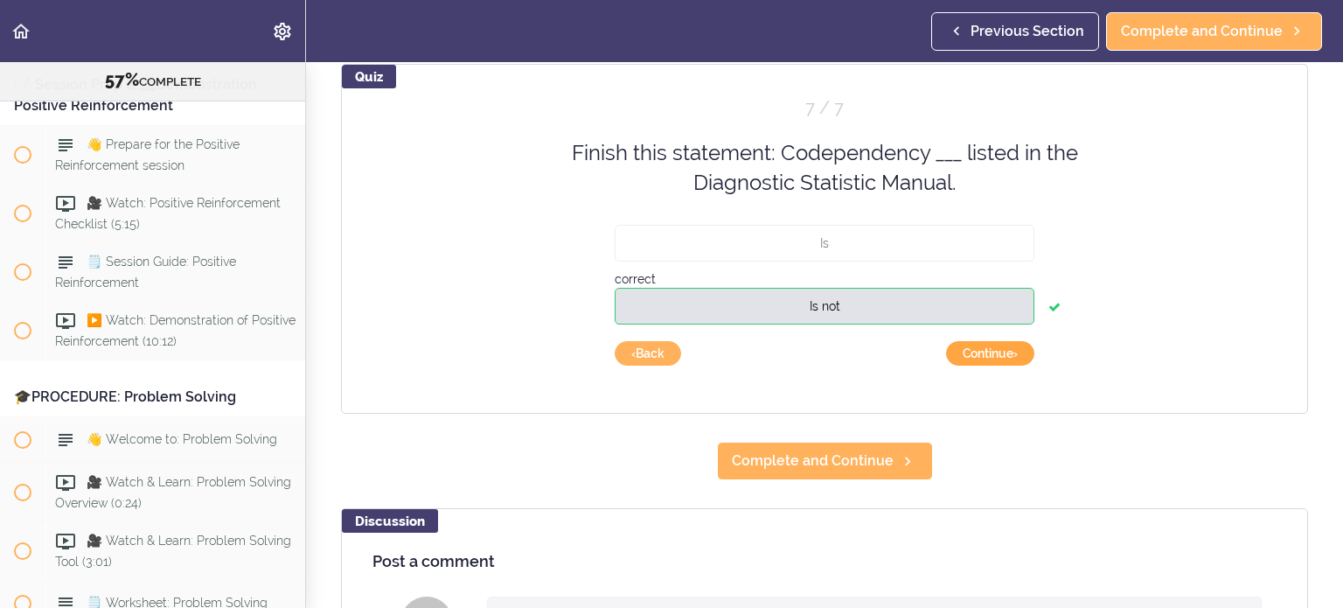
click at [804, 361] on button "Continue ›" at bounding box center [990, 353] width 88 height 24
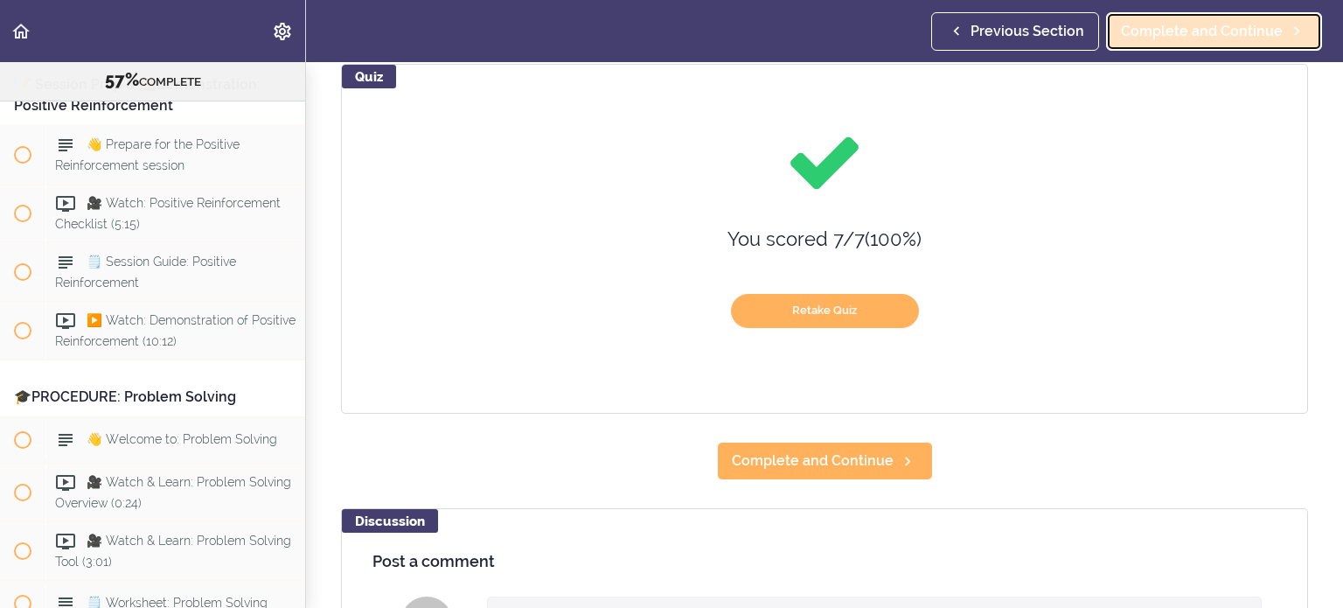
click at [804, 32] on span "Complete and Continue" at bounding box center [1202, 31] width 162 height 21
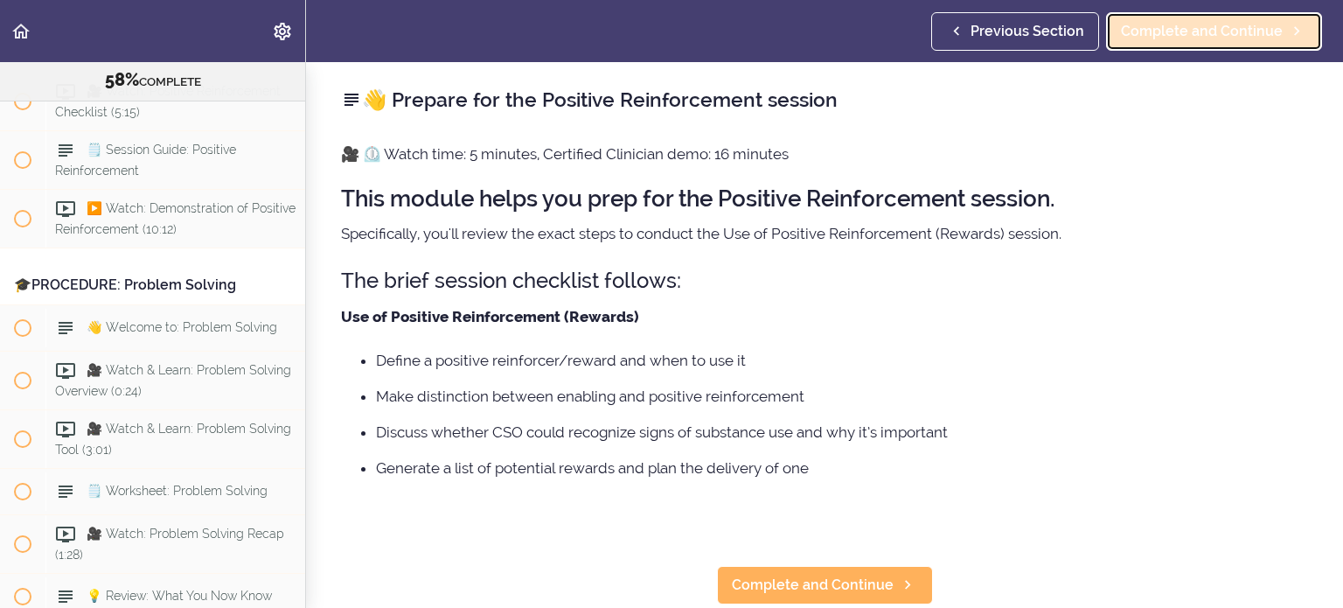
scroll to position [7525, 0]
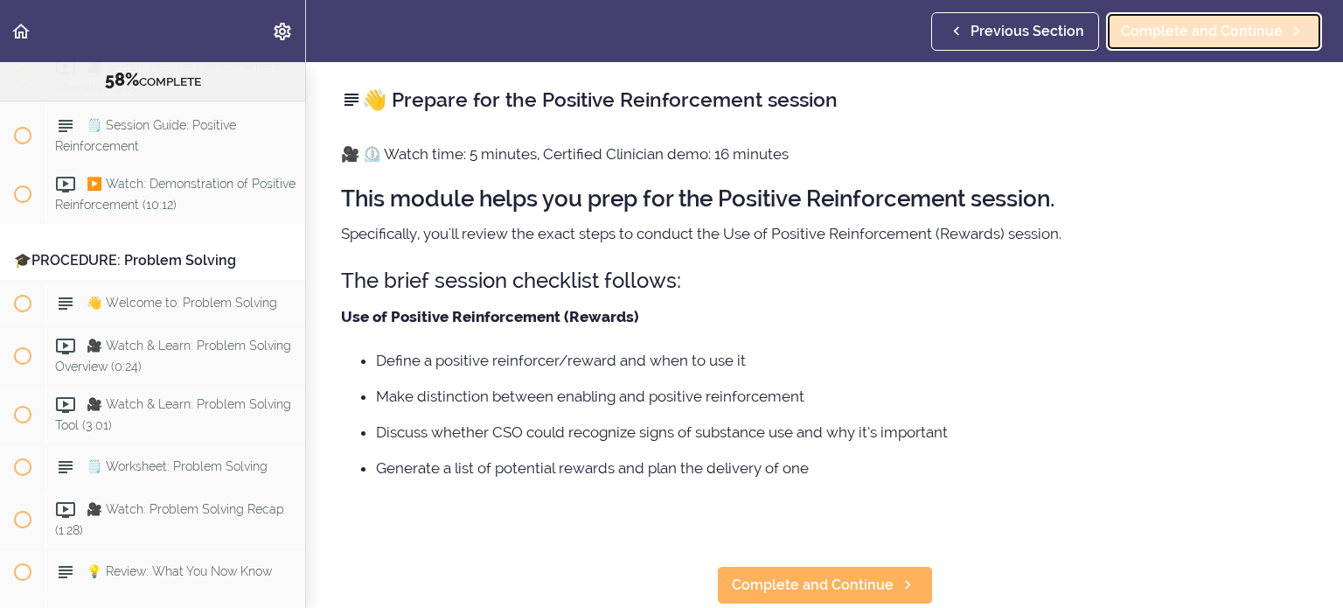
click at [804, 35] on span "Complete and Continue" at bounding box center [1202, 31] width 162 height 21
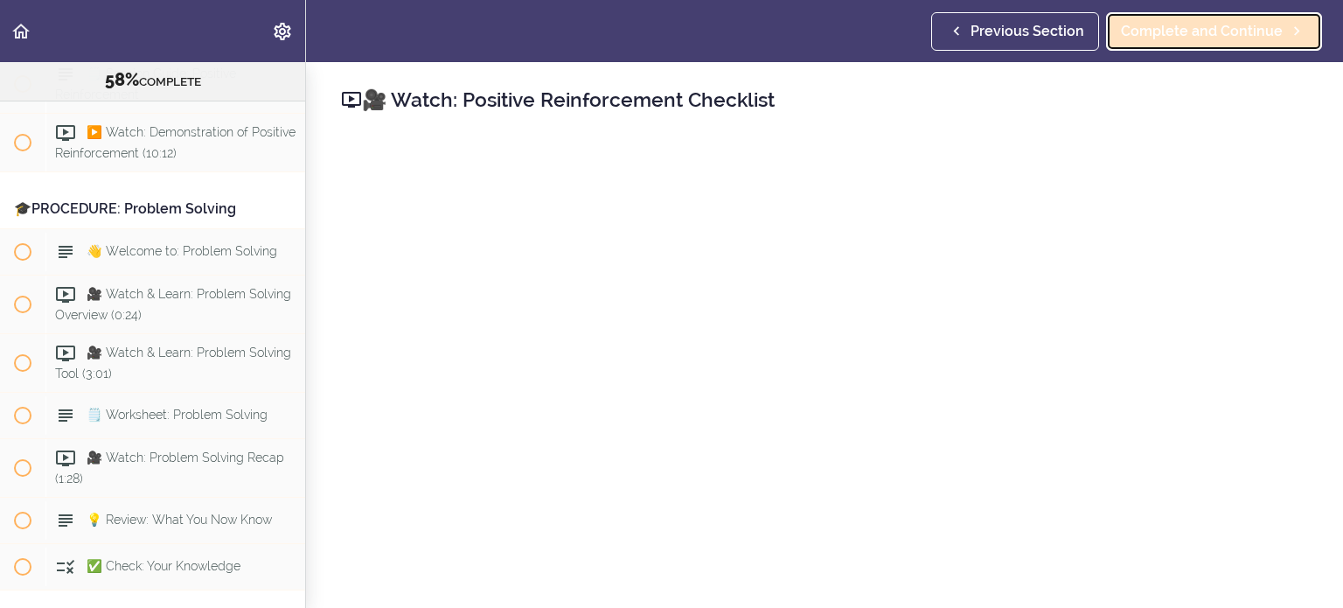
scroll to position [7583, 0]
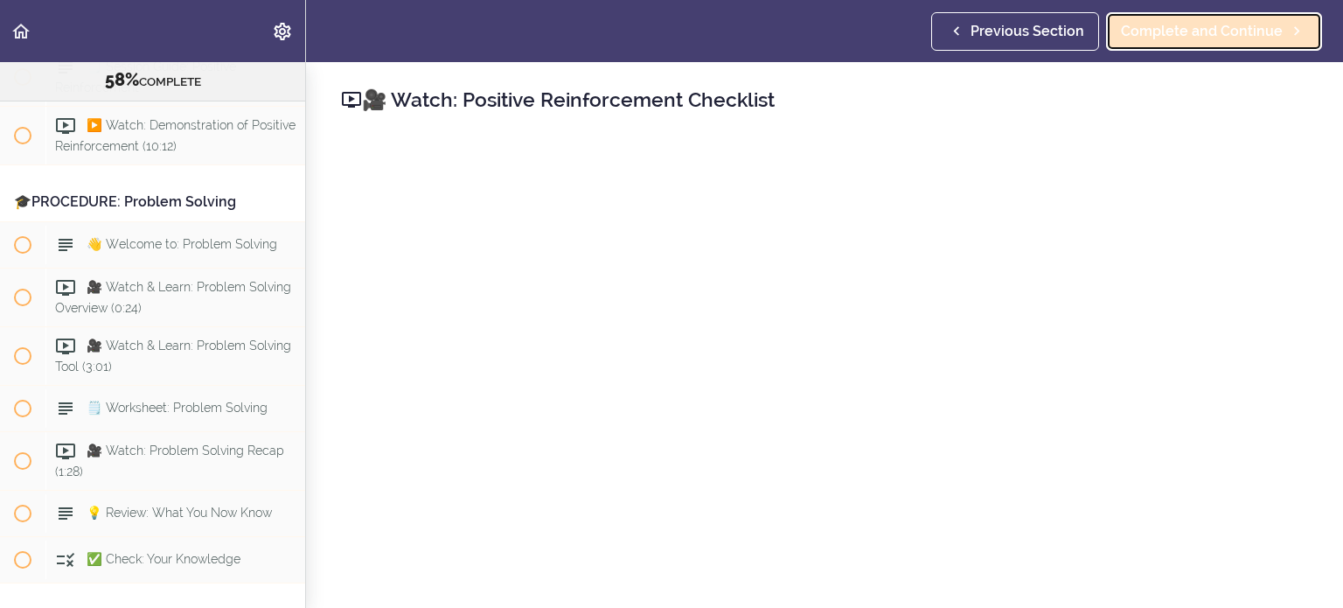
click at [804, 27] on span "Complete and Continue" at bounding box center [1202, 31] width 162 height 21
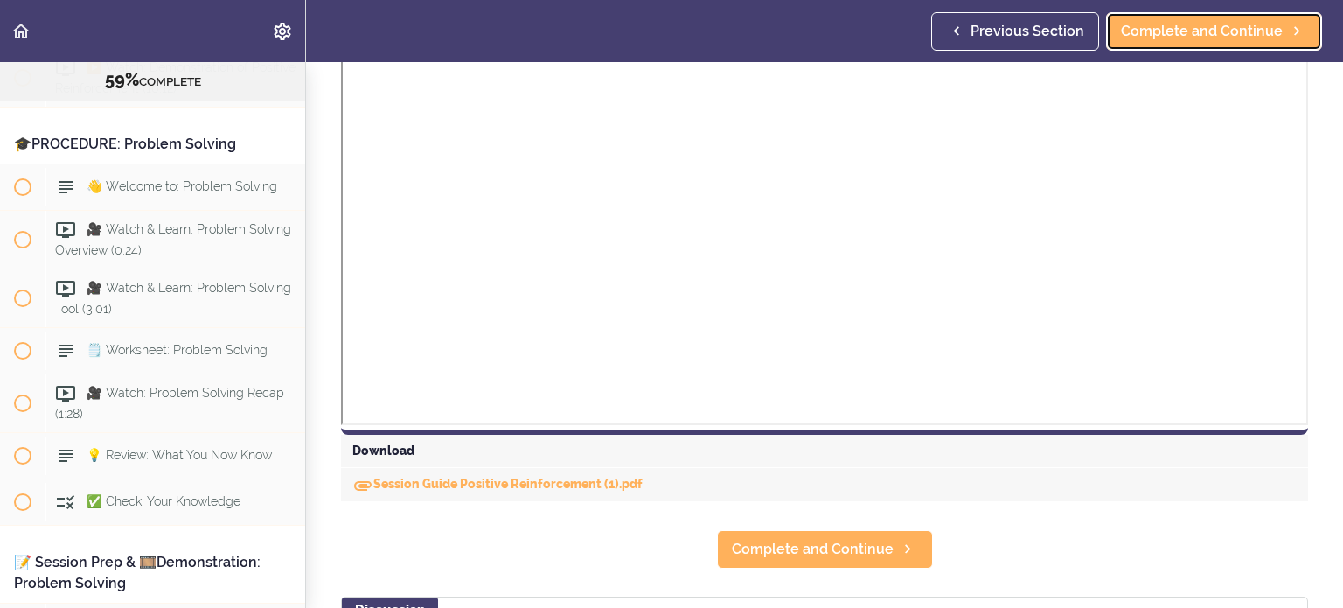
scroll to position [175, 0]
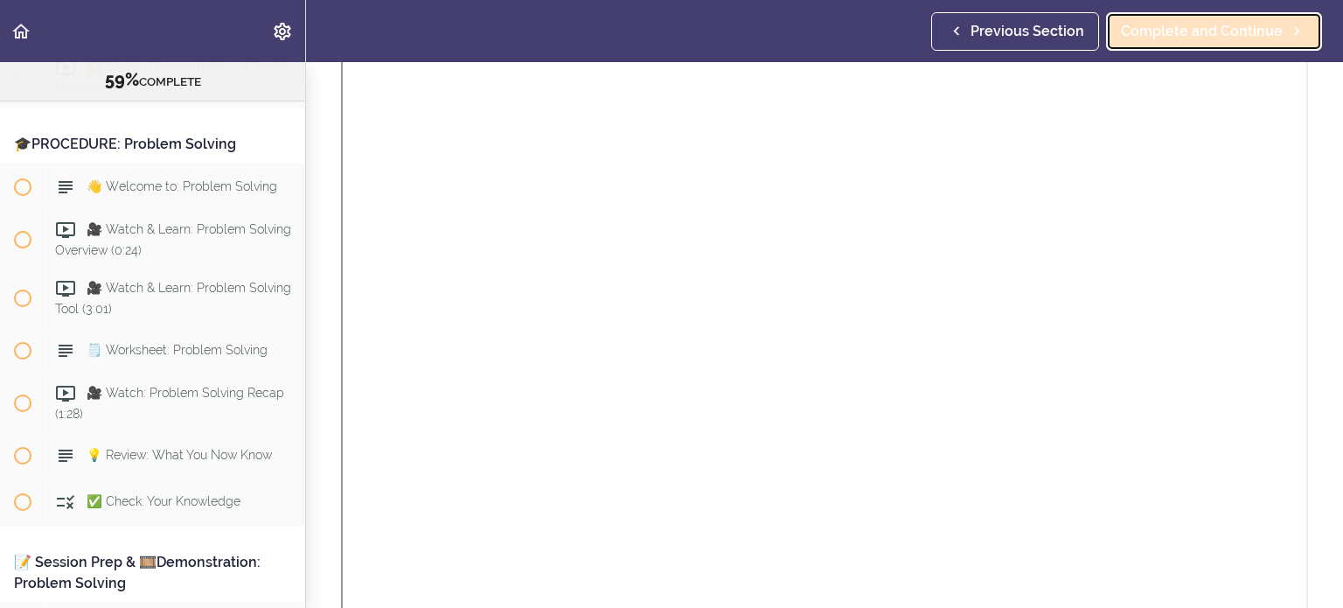
click at [804, 43] on link "Complete and Continue" at bounding box center [1214, 31] width 216 height 38
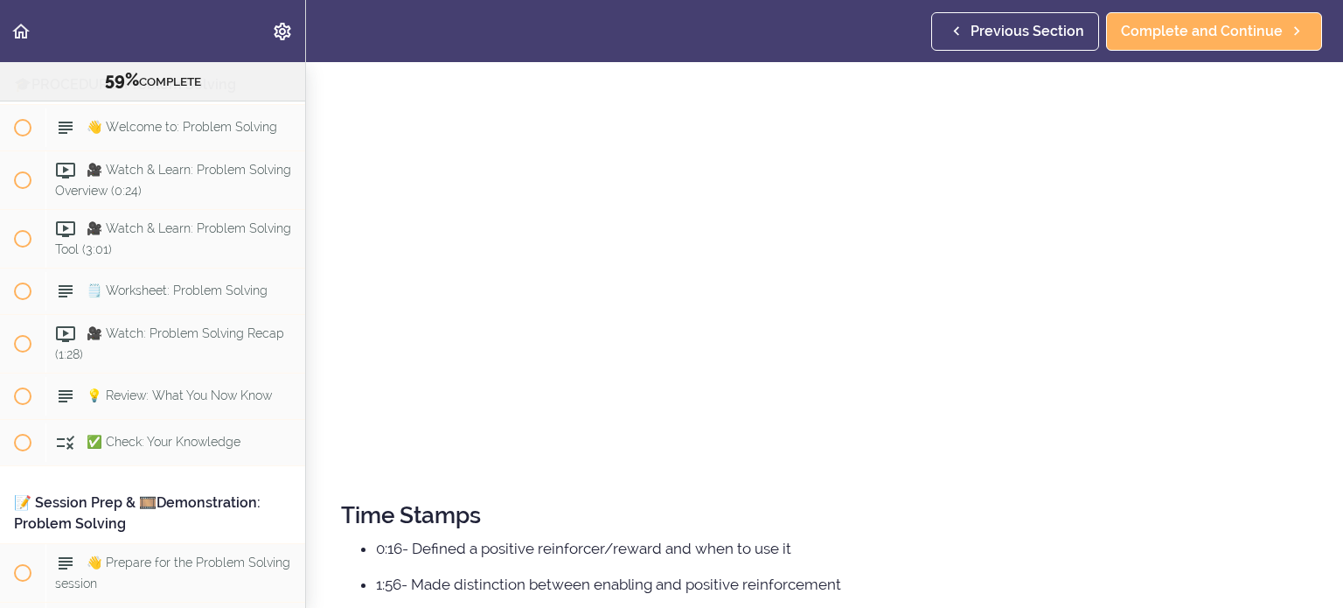
scroll to position [175, 0]
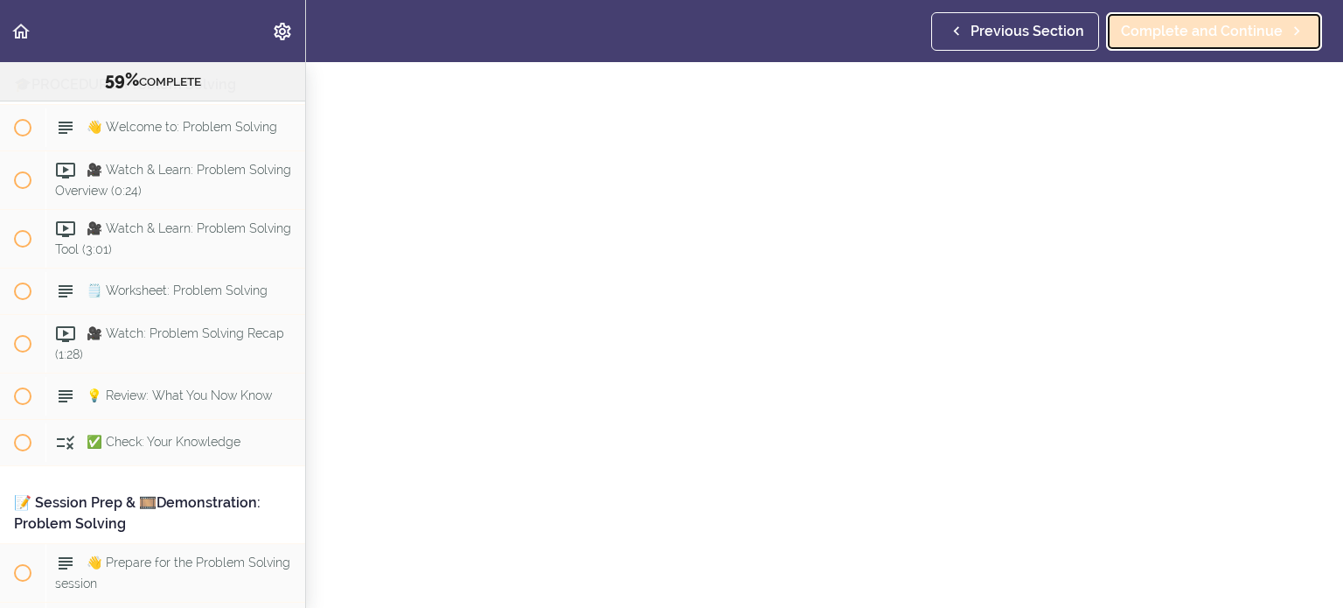
click at [804, 24] on span "Complete and Continue" at bounding box center [1202, 31] width 162 height 21
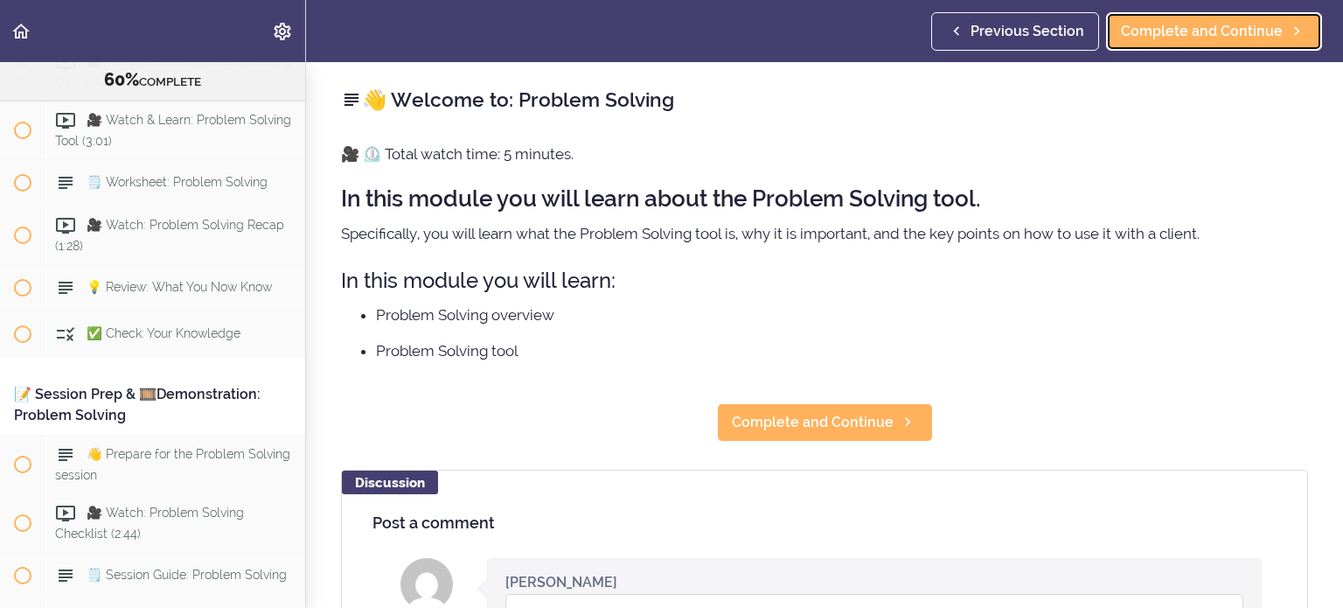
scroll to position [7816, 0]
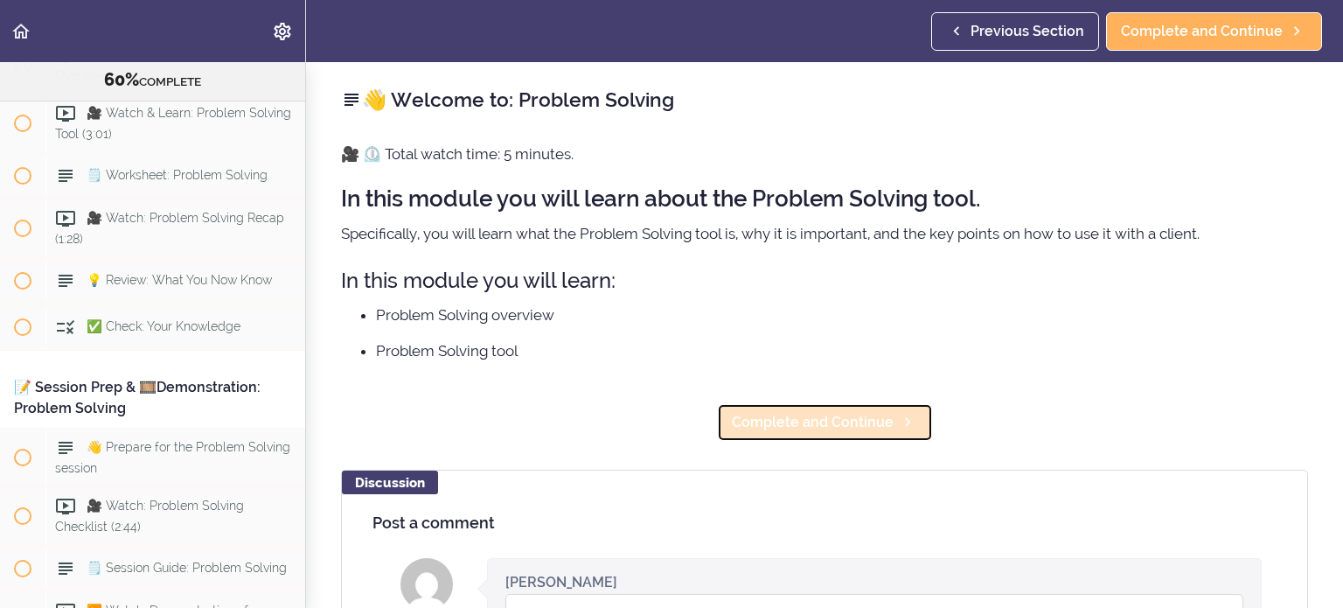
click at [804, 403] on link "Complete and Continue" at bounding box center [825, 422] width 216 height 38
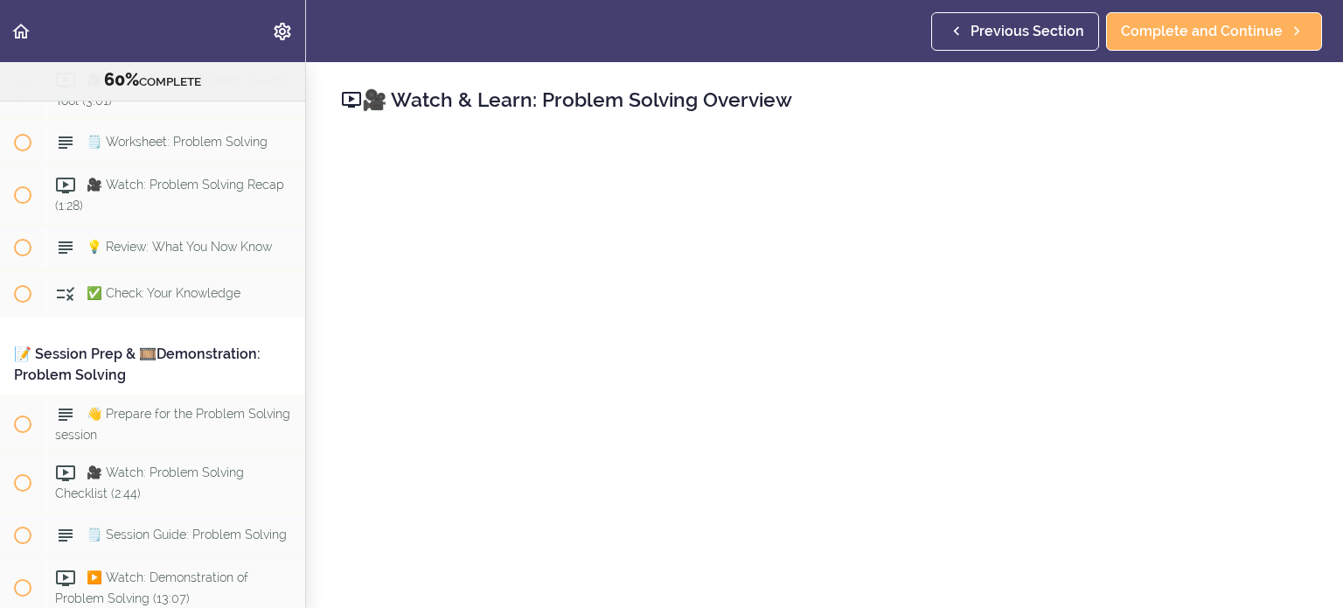
scroll to position [7862, 0]
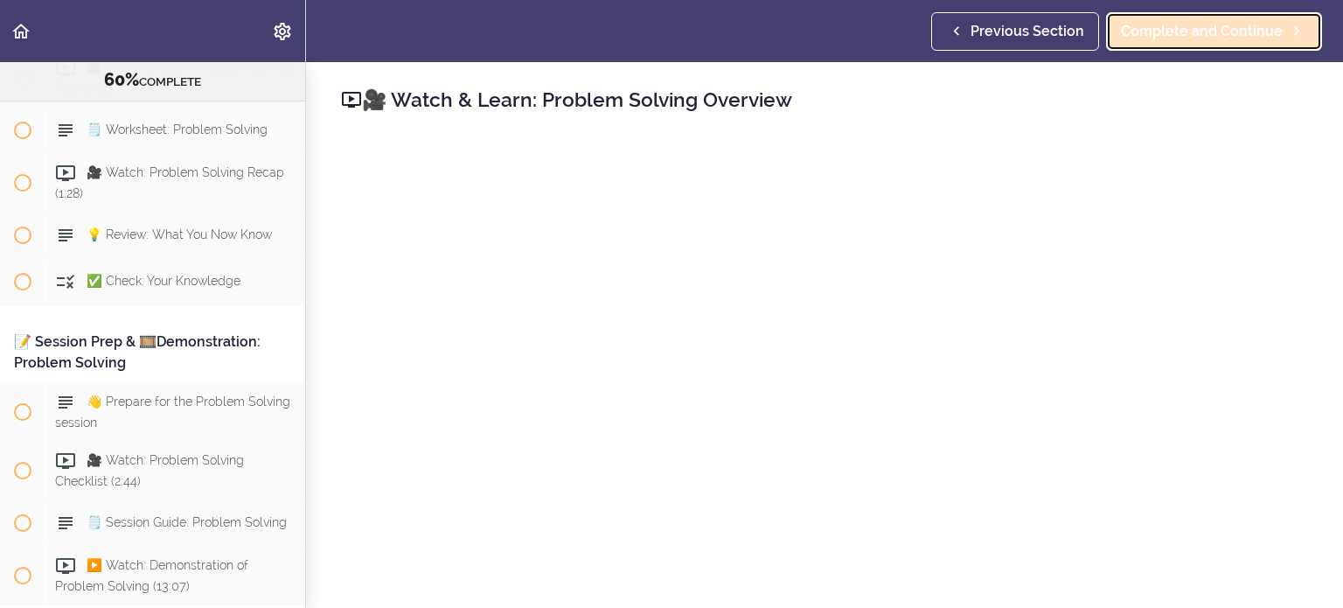
click at [804, 26] on span "Complete and Continue" at bounding box center [1202, 31] width 162 height 21
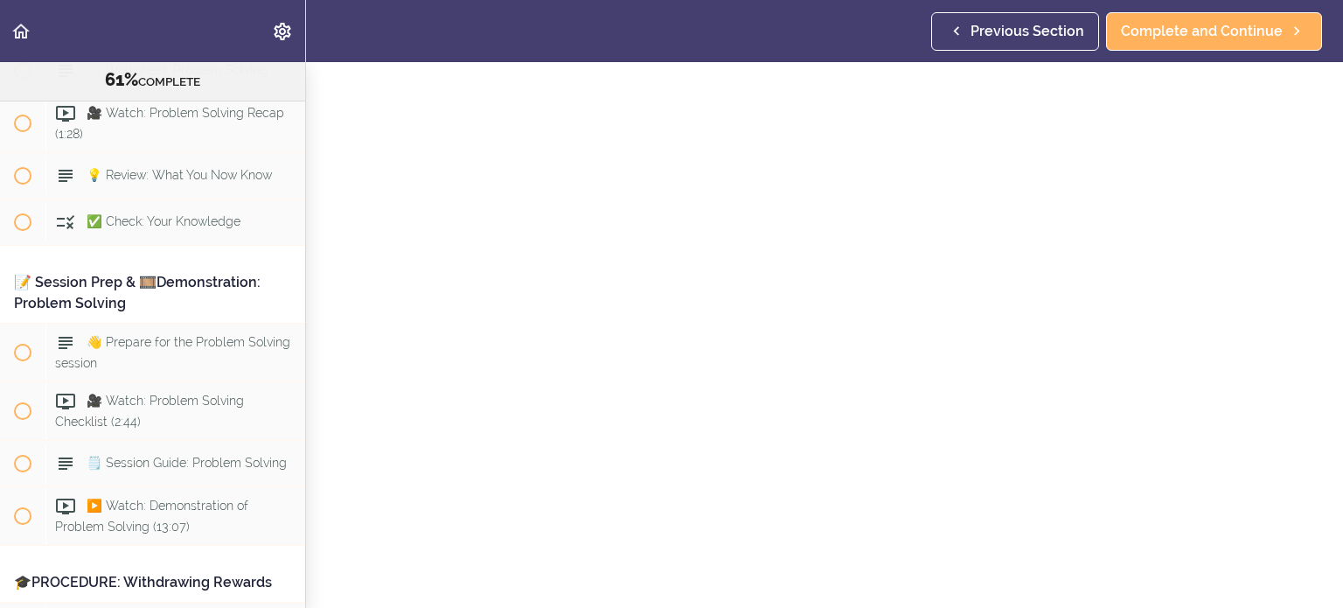
scroll to position [87, 0]
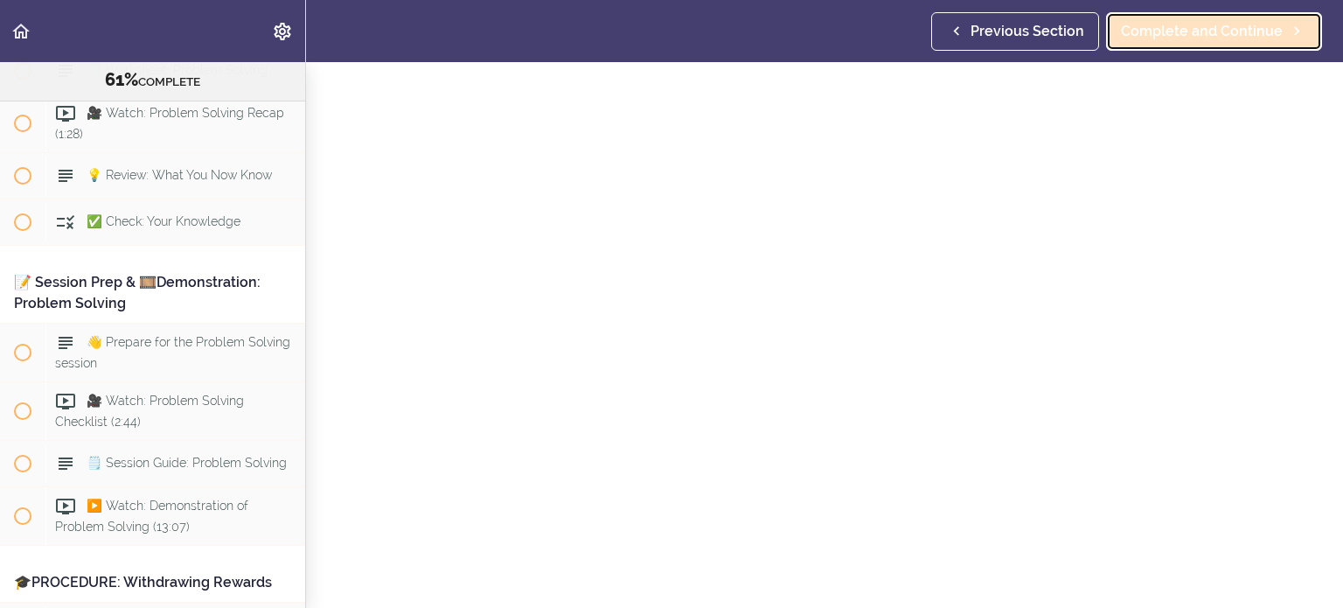
click at [804, 42] on link "Complete and Continue" at bounding box center [1214, 31] width 216 height 38
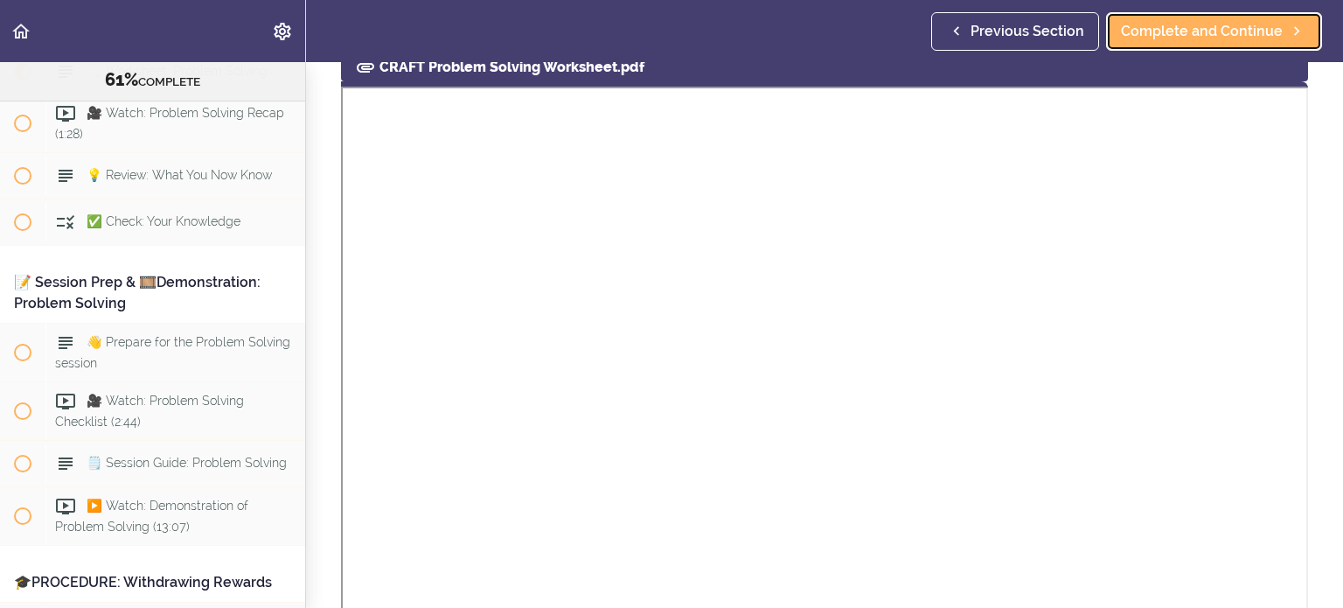
scroll to position [7980, 0]
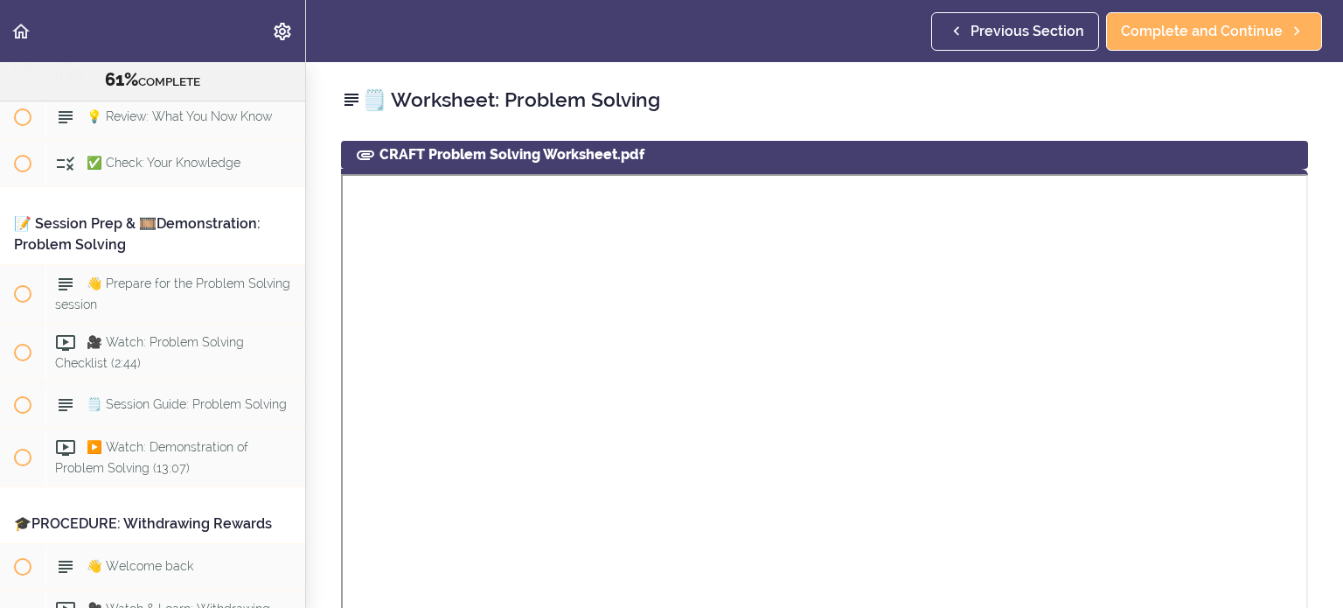
click at [804, 55] on div "Previous Section Complete and Continue" at bounding box center [1131, 31] width 398 height 62
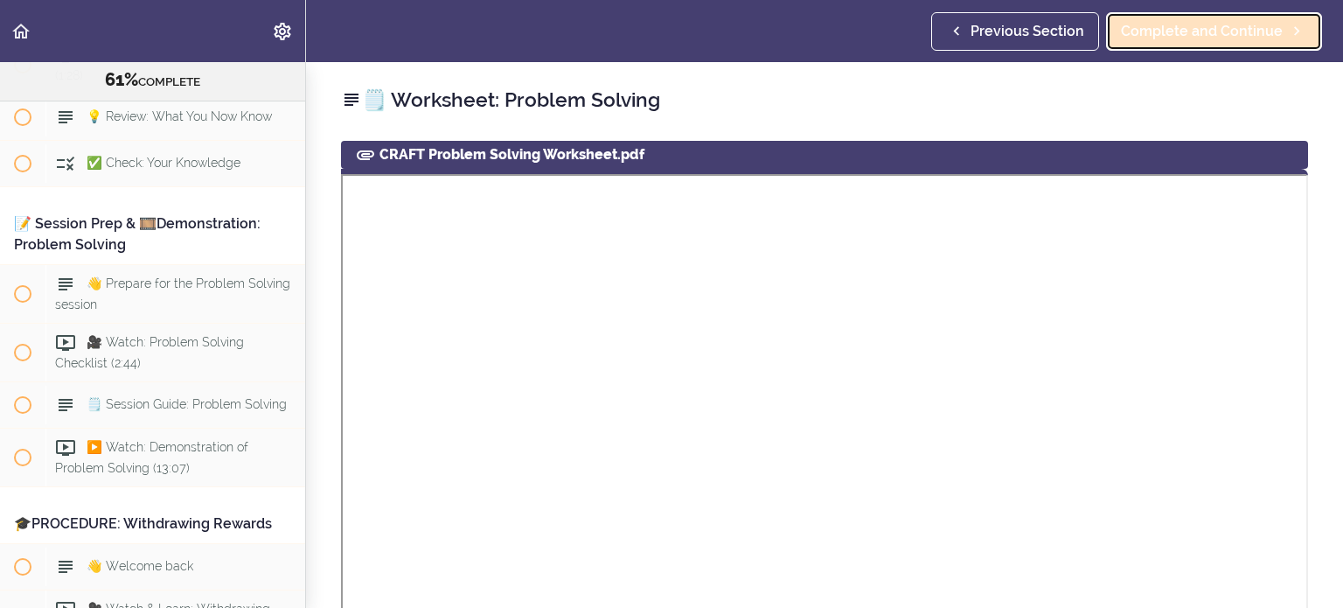
click at [804, 34] on span "Complete and Continue" at bounding box center [1202, 31] width 162 height 21
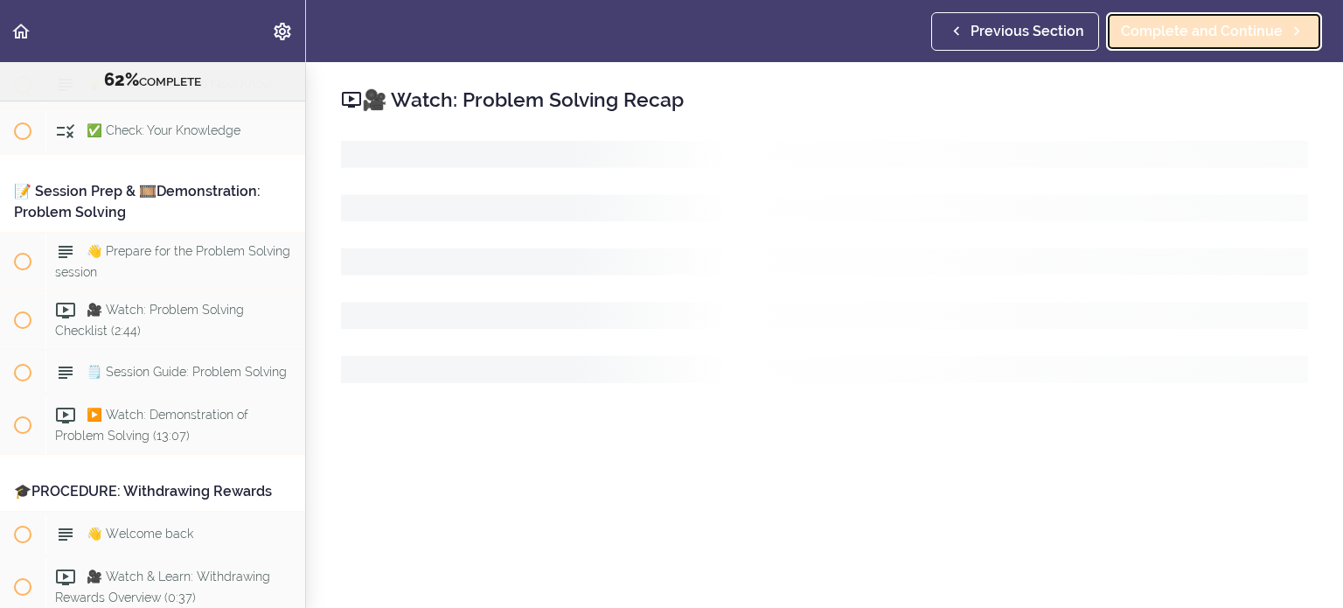
scroll to position [8025, 0]
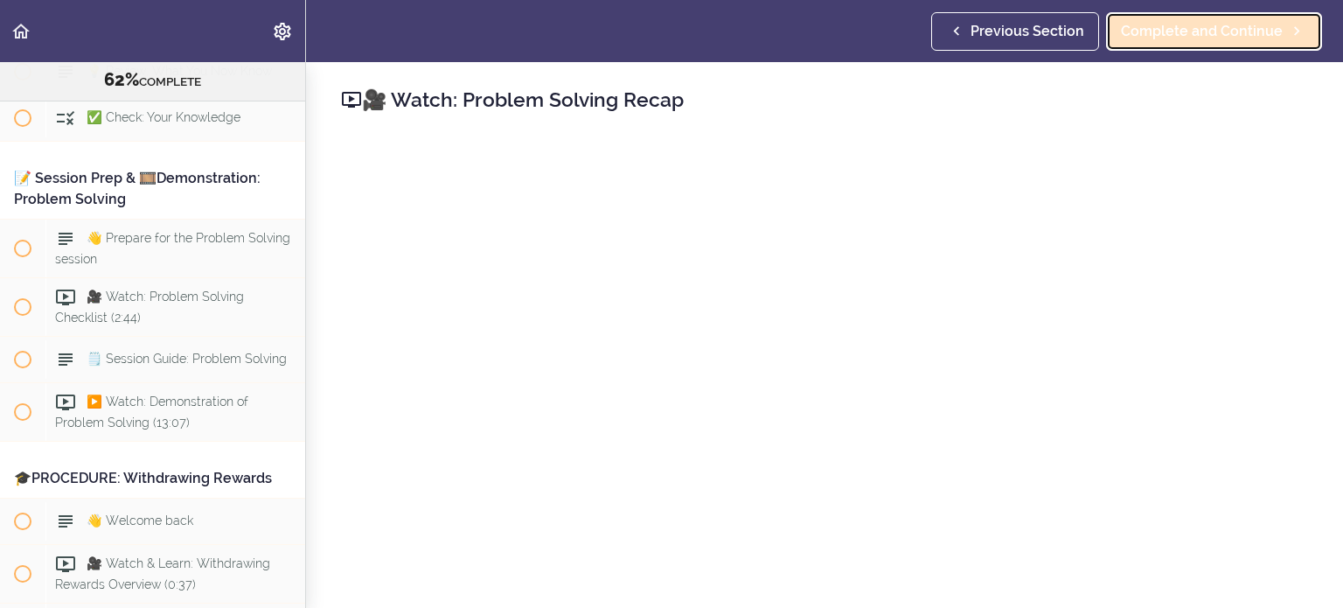
click at [804, 30] on span "Complete and Continue" at bounding box center [1202, 31] width 162 height 21
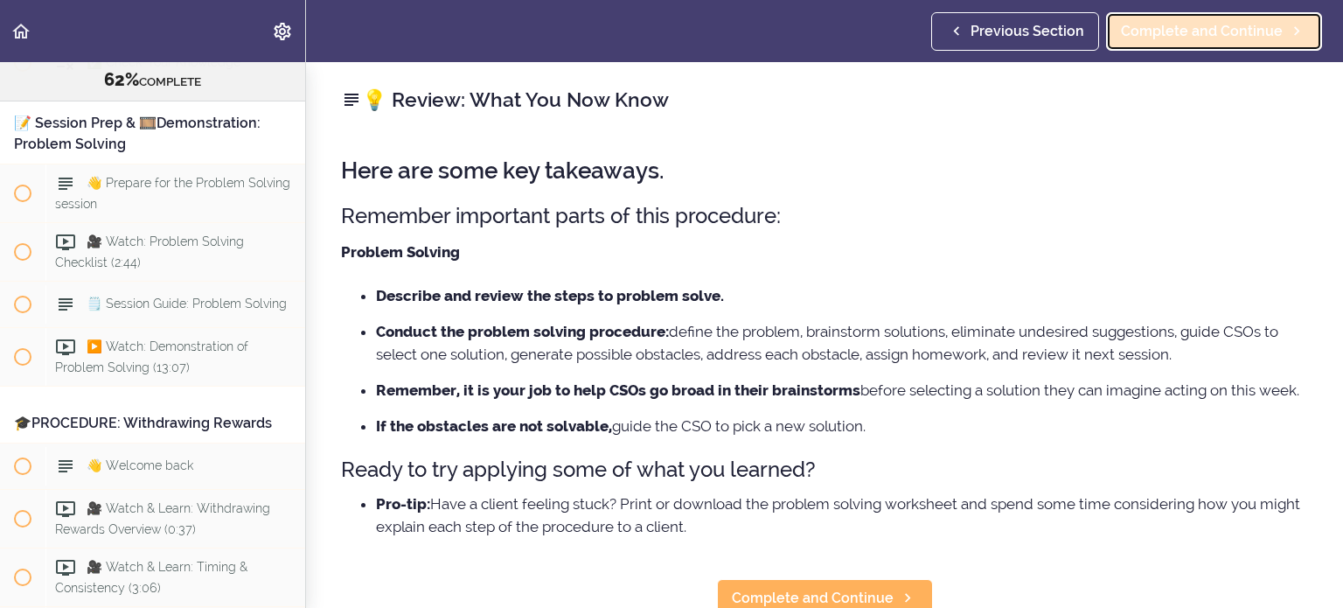
scroll to position [8084, 0]
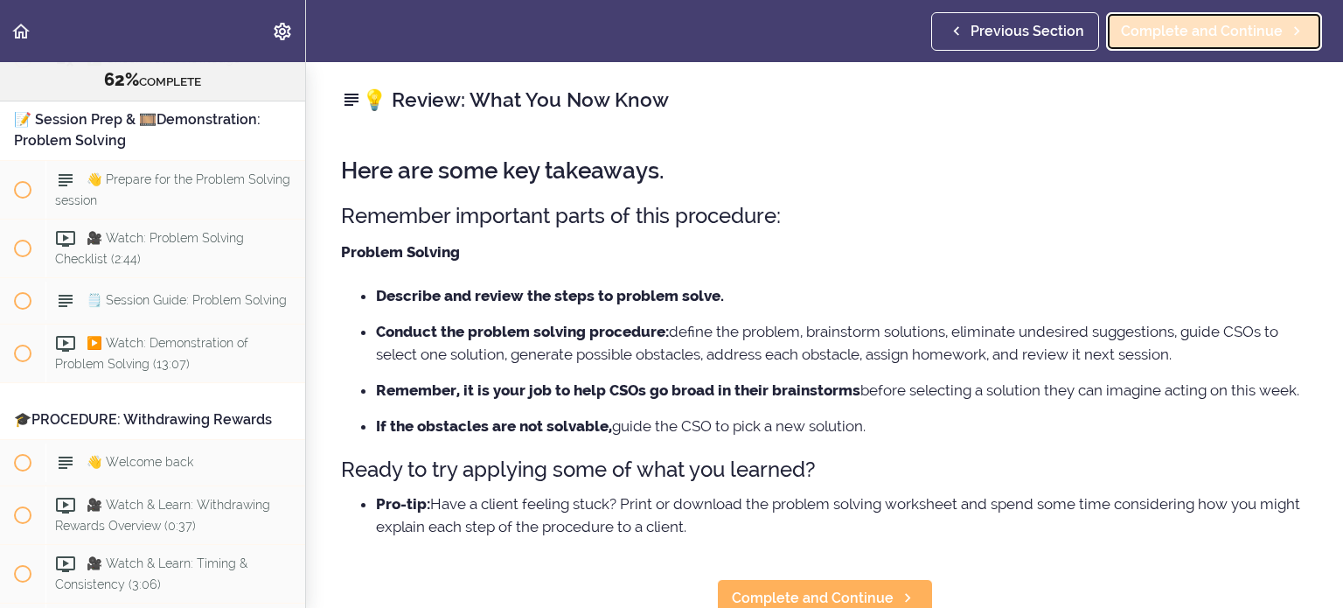
click at [804, 30] on span "Complete and Continue" at bounding box center [1202, 31] width 162 height 21
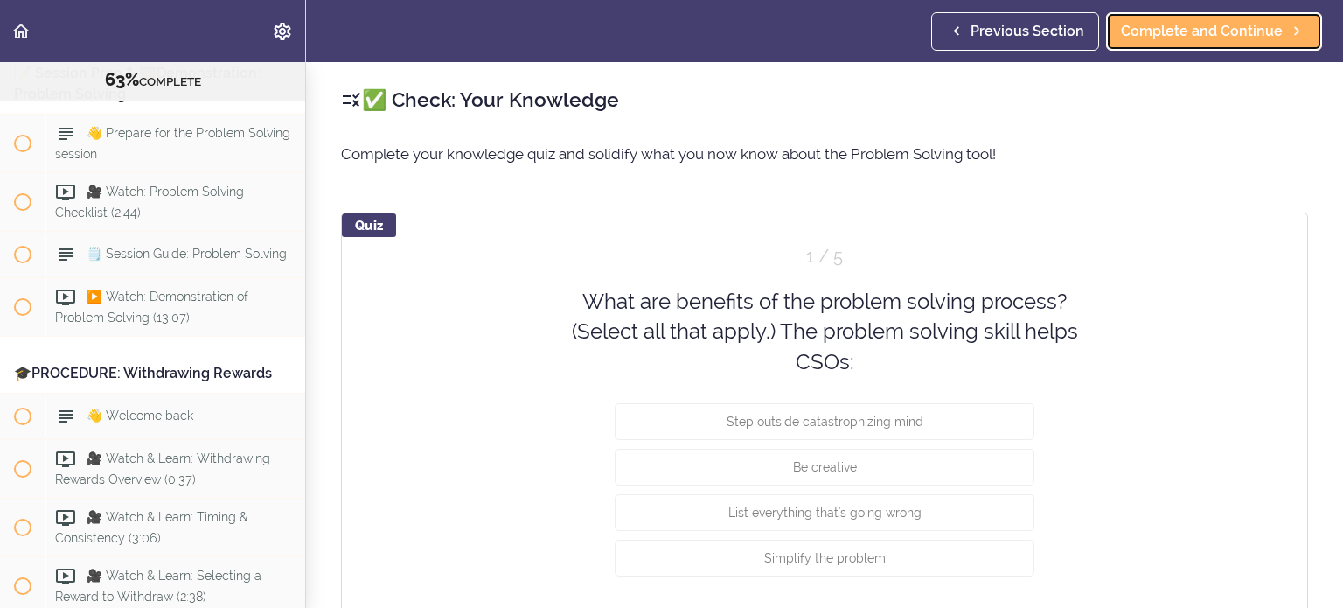
scroll to position [87, 0]
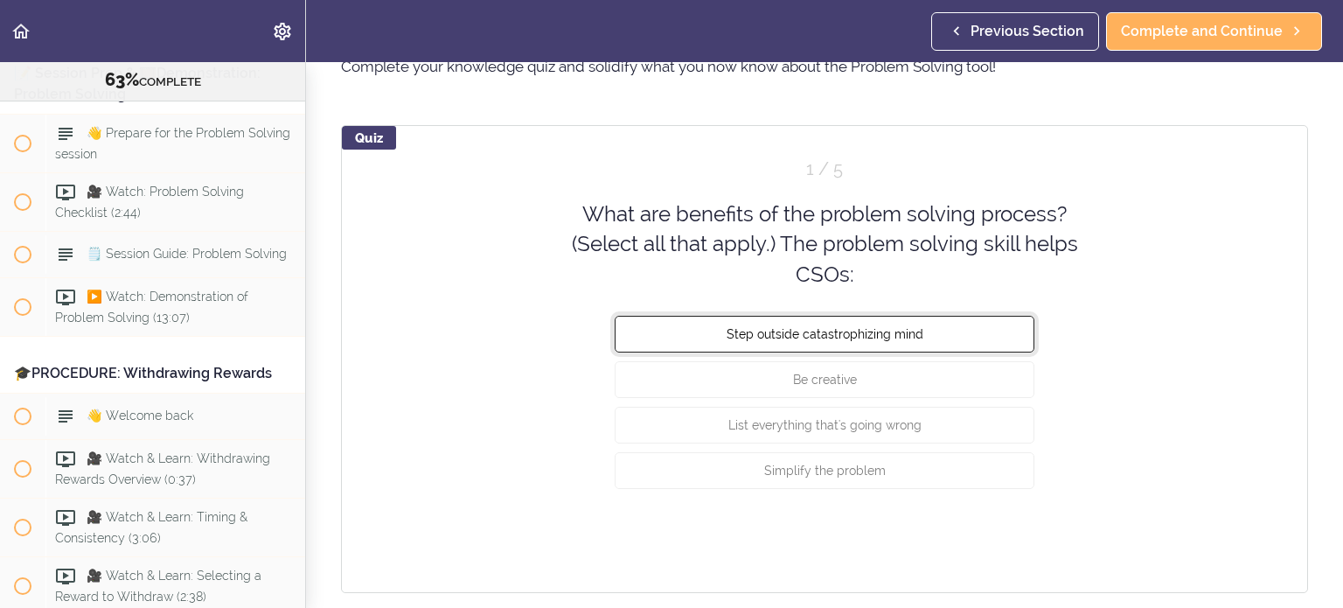
click at [804, 342] on button "Step outside catastrophizing mind" at bounding box center [825, 334] width 420 height 37
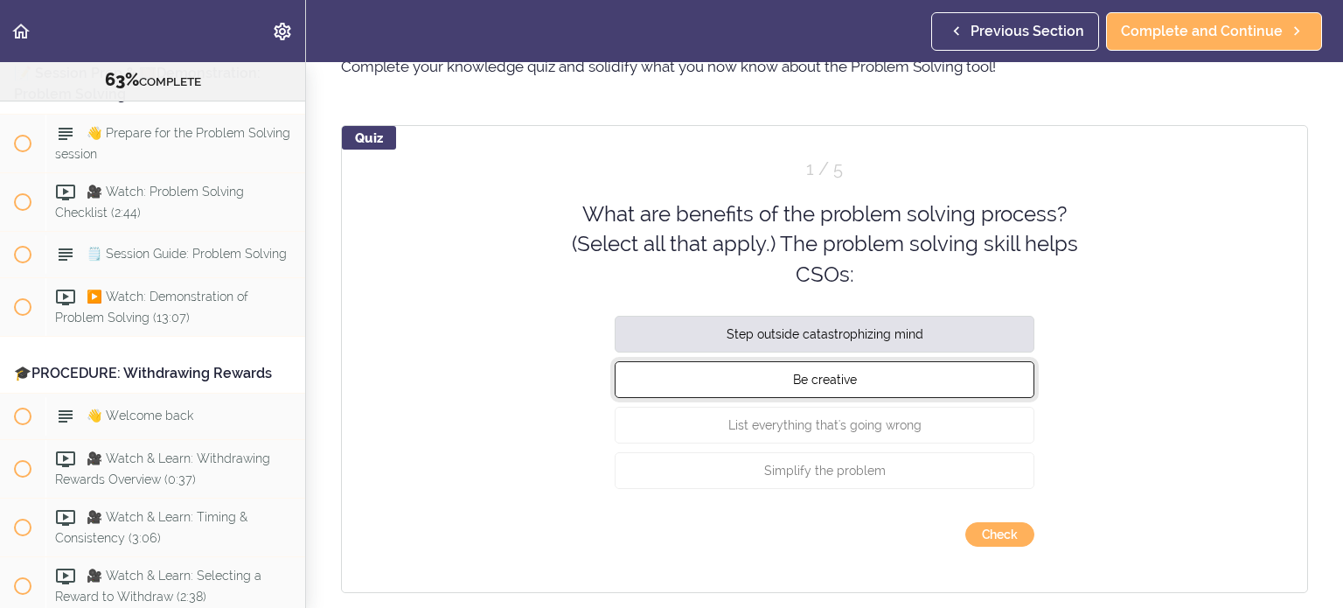
click at [804, 387] on button "Be creative" at bounding box center [825, 379] width 420 height 37
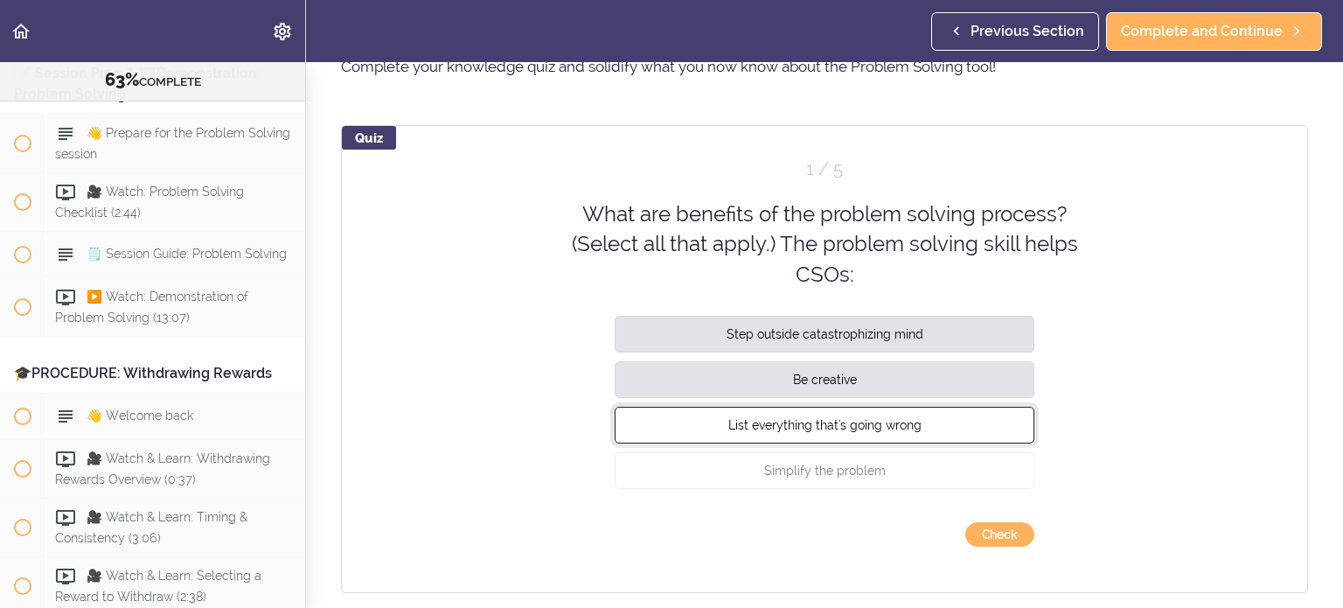
click at [804, 427] on span "List everything that's going wrong" at bounding box center [825, 425] width 193 height 14
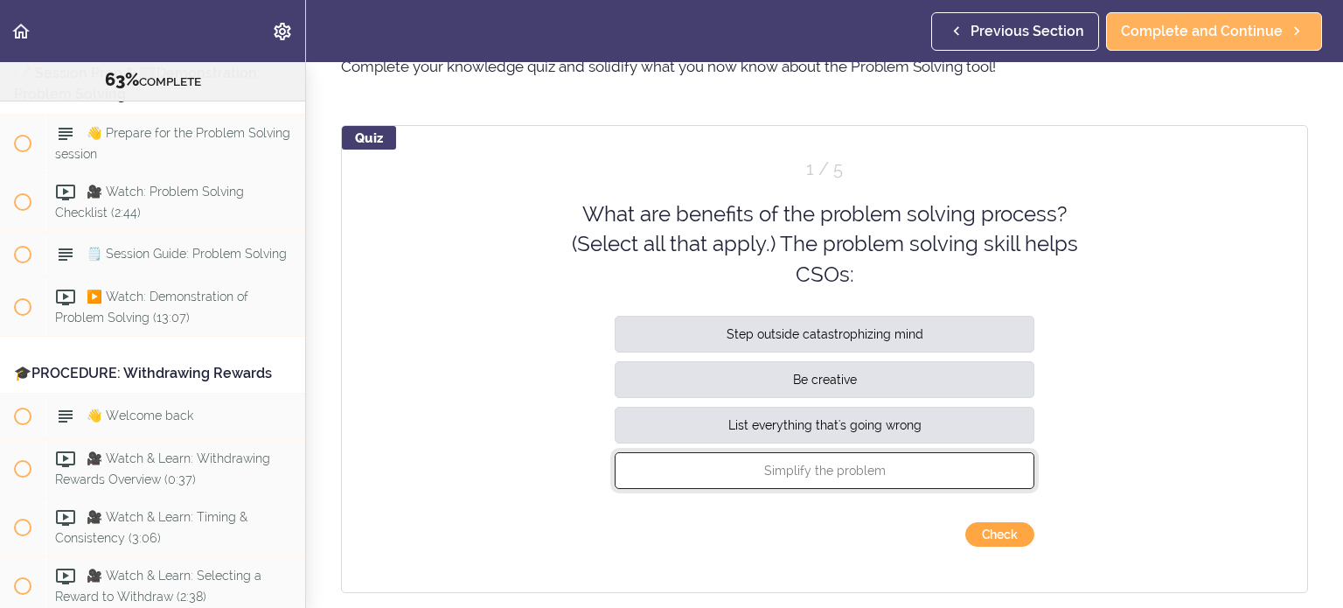
drag, startPoint x: 882, startPoint y: 481, endPoint x: 974, endPoint y: 534, distance: 107.0
click at [804, 433] on button "Simplify the problem" at bounding box center [825, 470] width 420 height 37
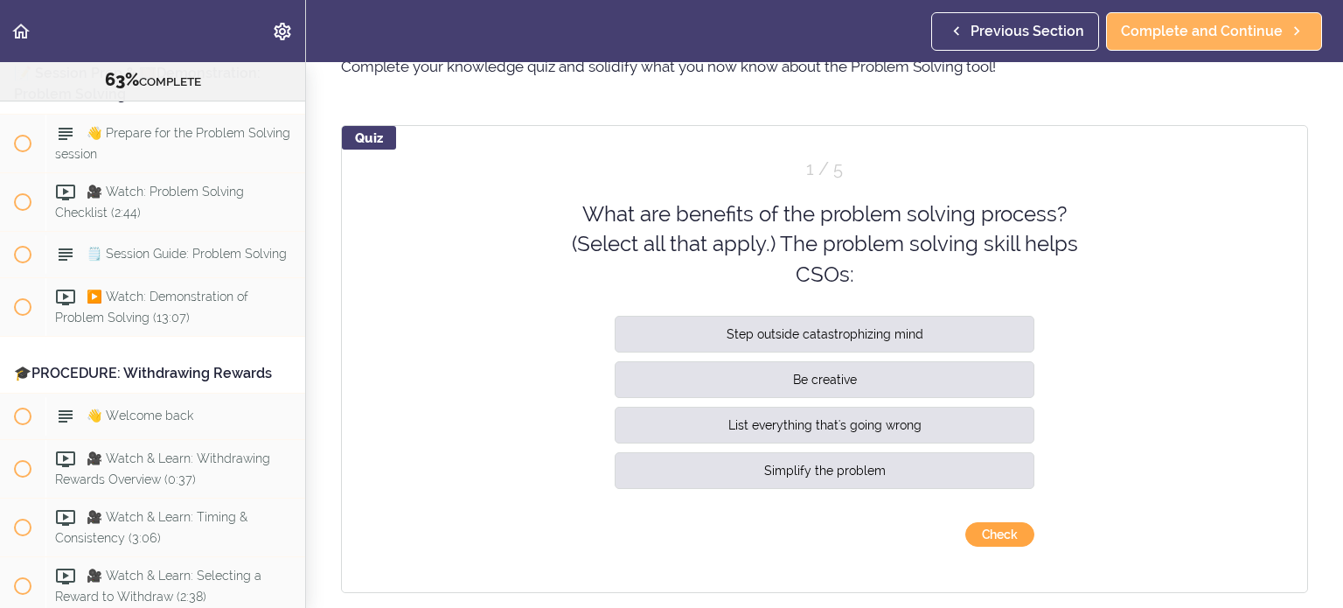
click at [804, 433] on button "Check" at bounding box center [1000, 534] width 69 height 24
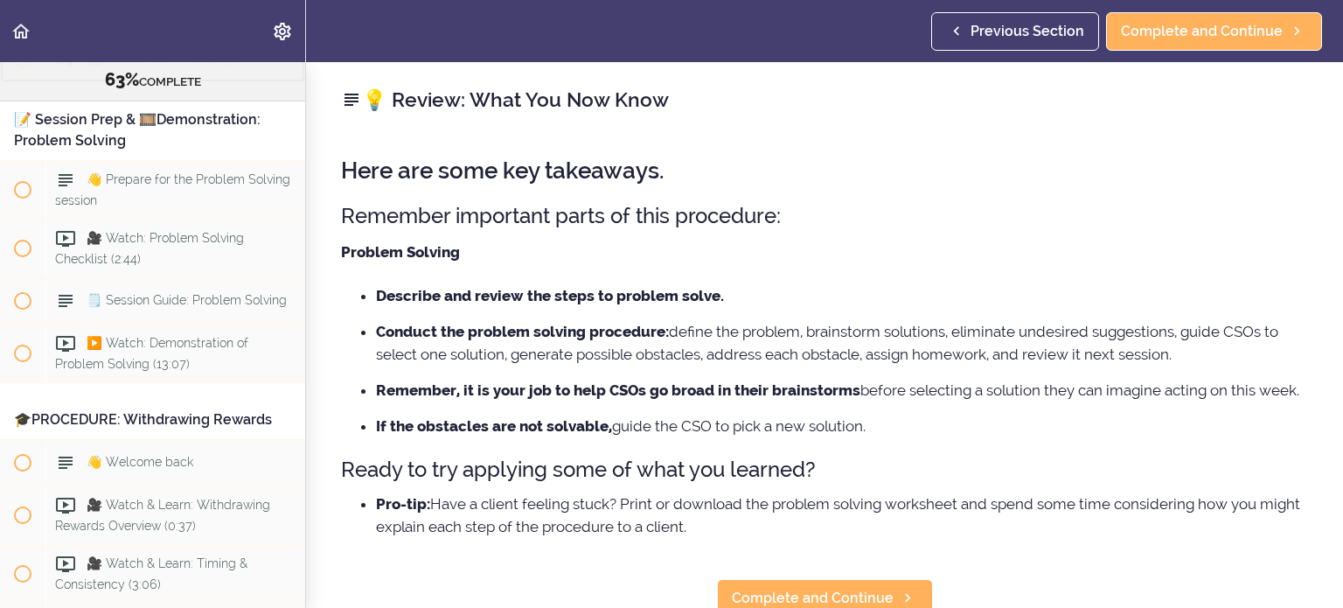
click at [127, 79] on div "✅ Check: Your Knowledge" at bounding box center [175, 59] width 260 height 38
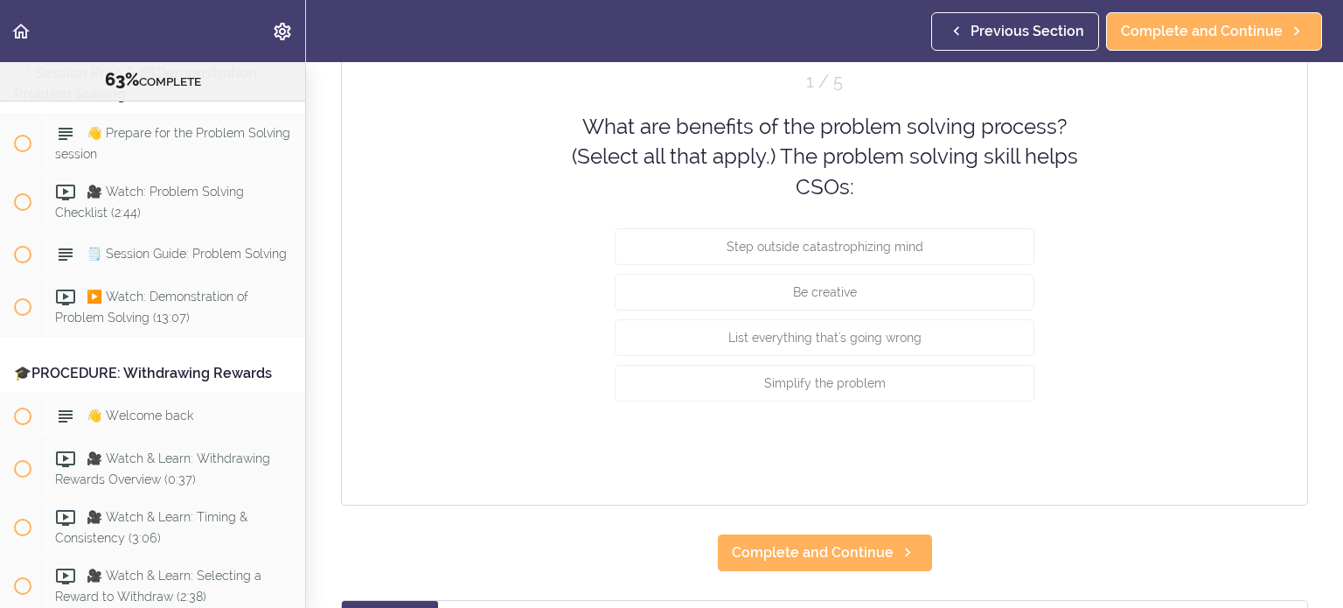
scroll to position [262, 0]
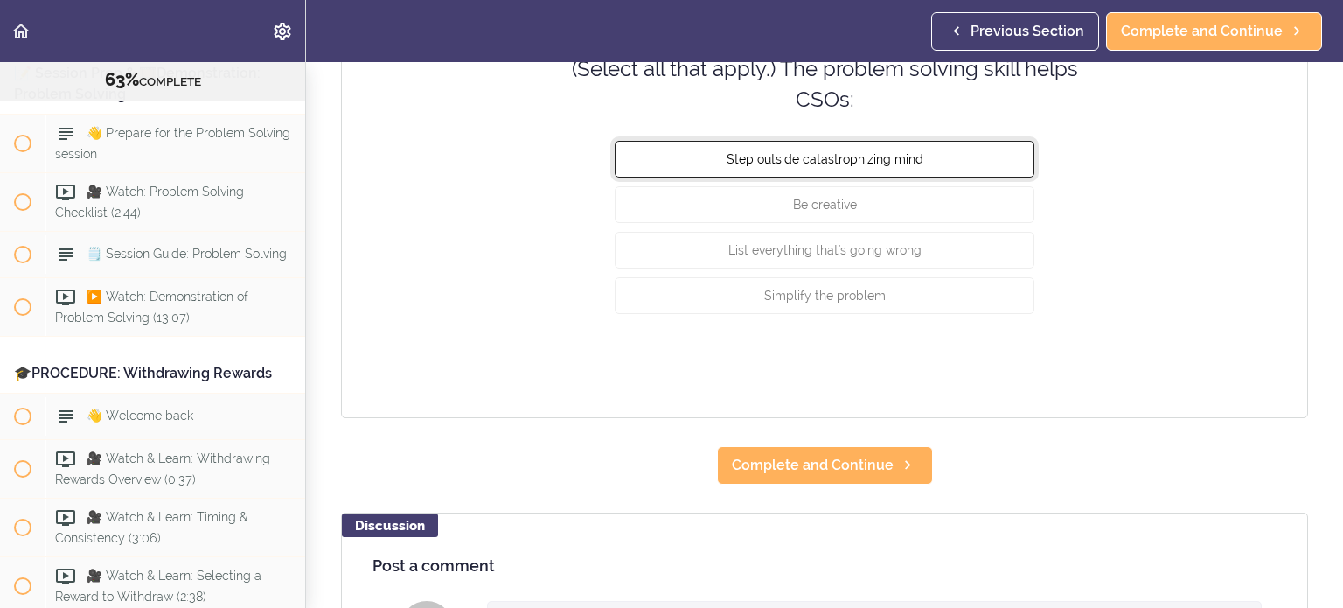
click at [804, 143] on button "Step outside catastrophizing mind" at bounding box center [825, 159] width 420 height 37
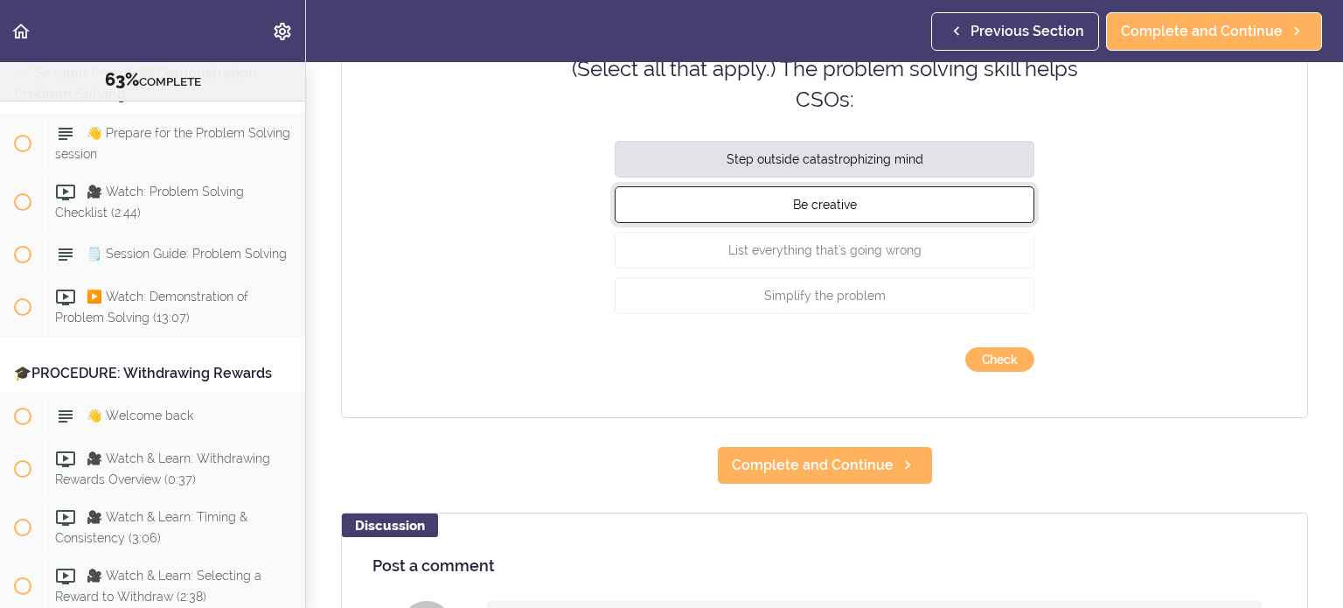
click at [804, 199] on button "Be creative" at bounding box center [825, 204] width 420 height 37
click at [804, 269] on div "List everything that's going wrong" at bounding box center [825, 254] width 420 height 45
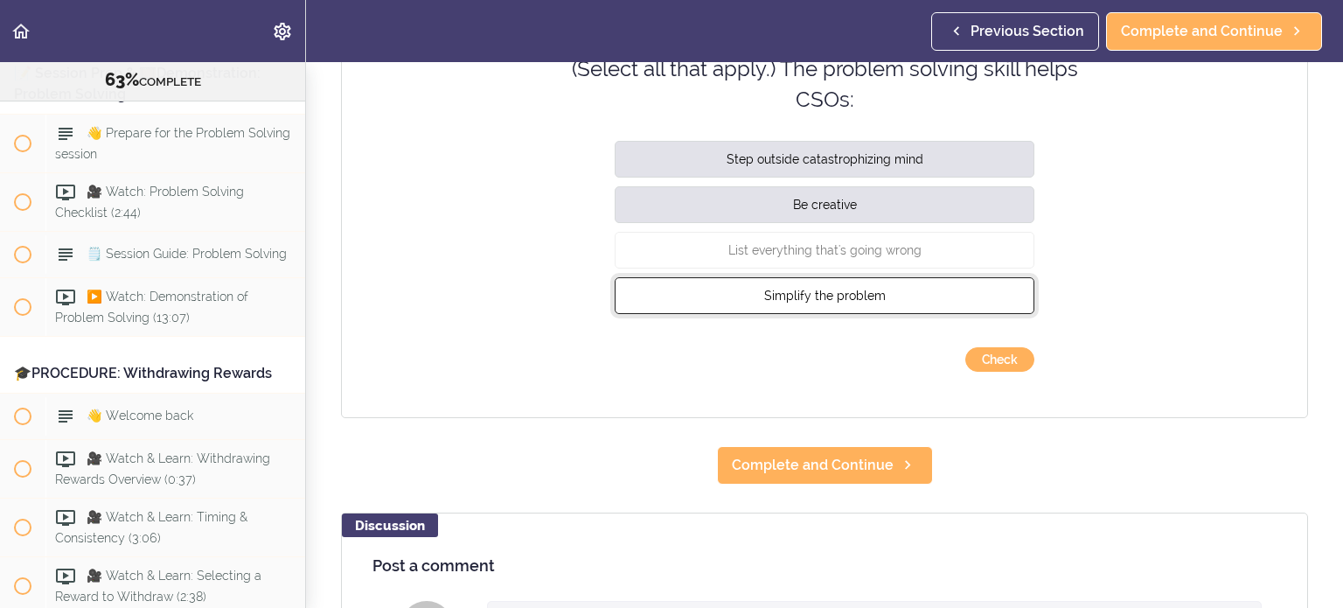
click at [804, 283] on button "Simplify the problem" at bounding box center [825, 295] width 420 height 37
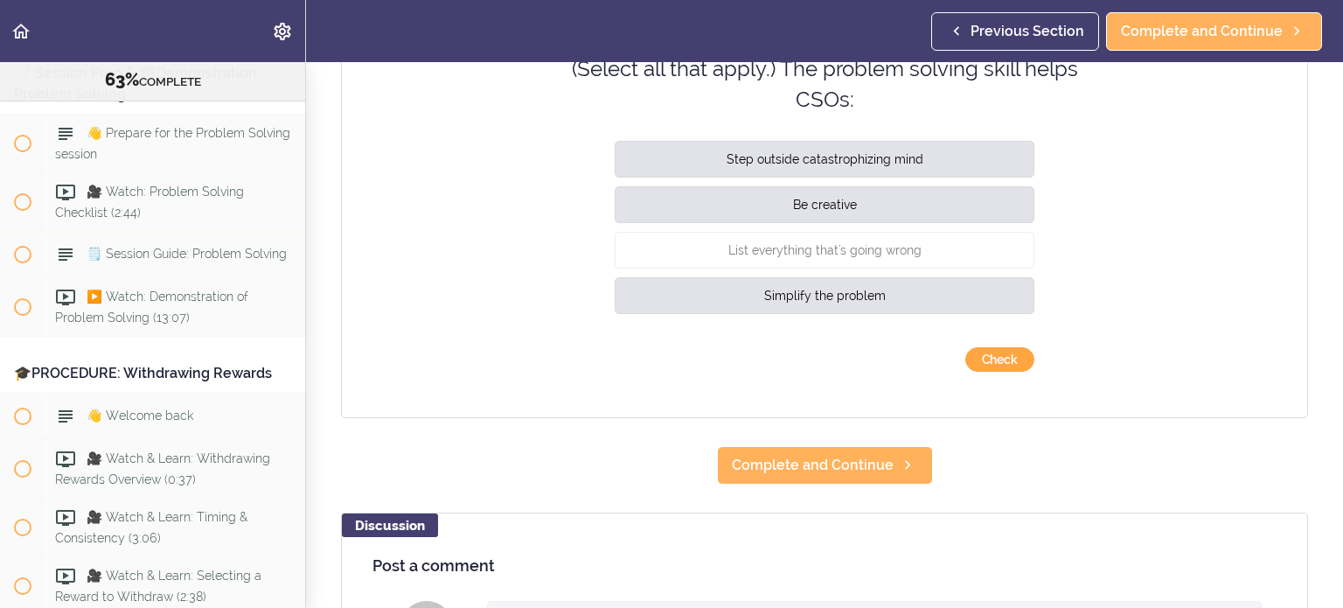
click at [804, 359] on button "Check" at bounding box center [1000, 359] width 69 height 24
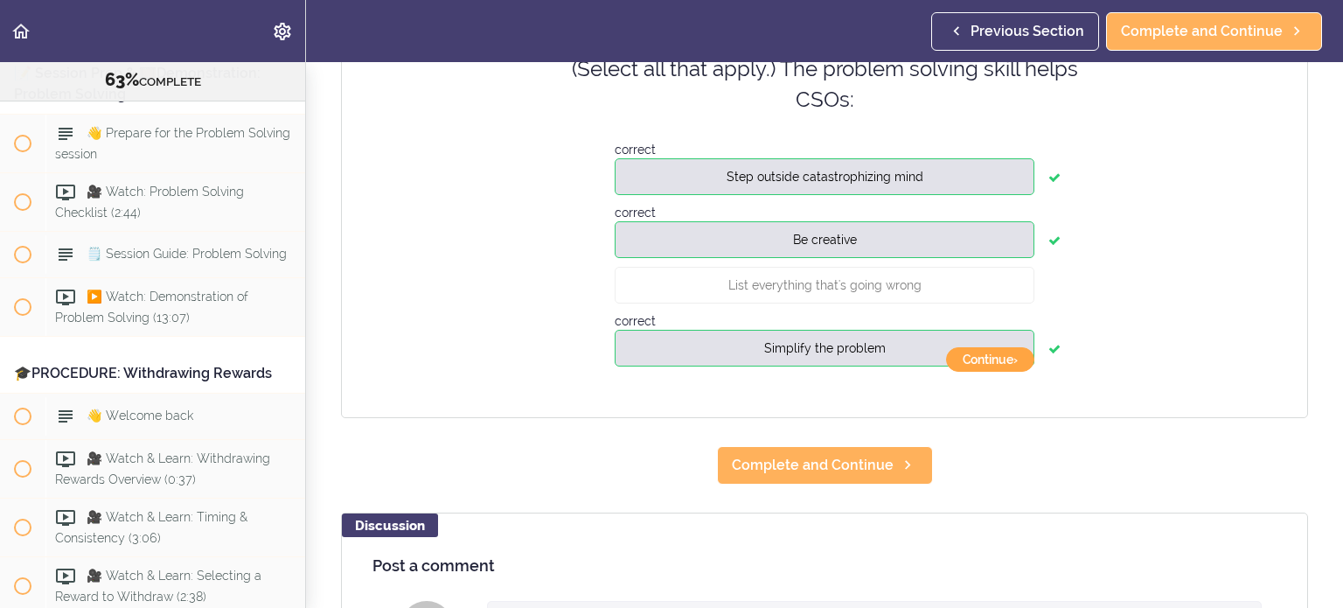
click at [804, 359] on button "Continue ›" at bounding box center [990, 359] width 88 height 24
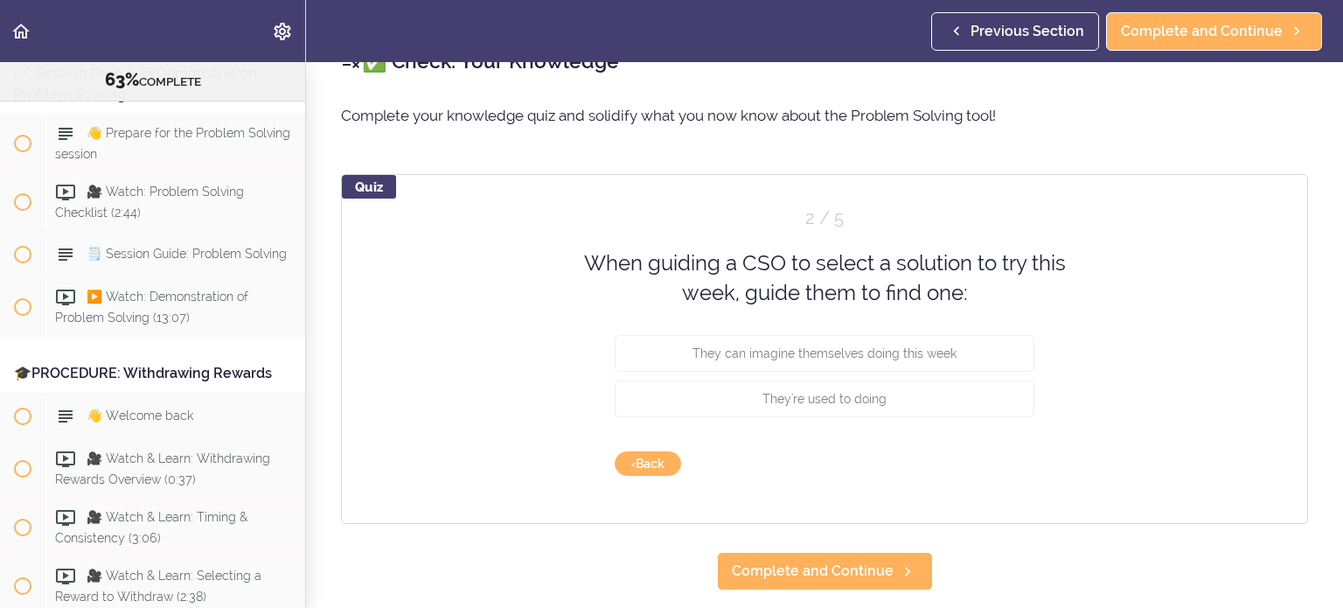
scroll to position [0, 0]
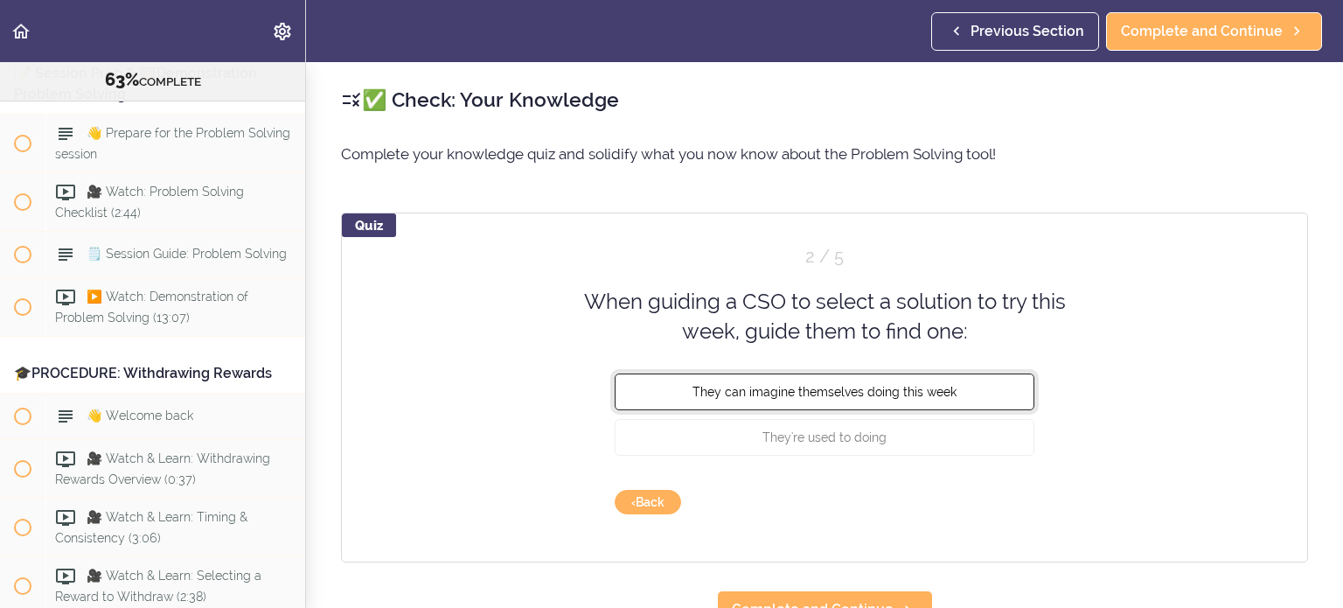
click at [804, 381] on button "They can imagine themselves doing this week" at bounding box center [825, 391] width 420 height 37
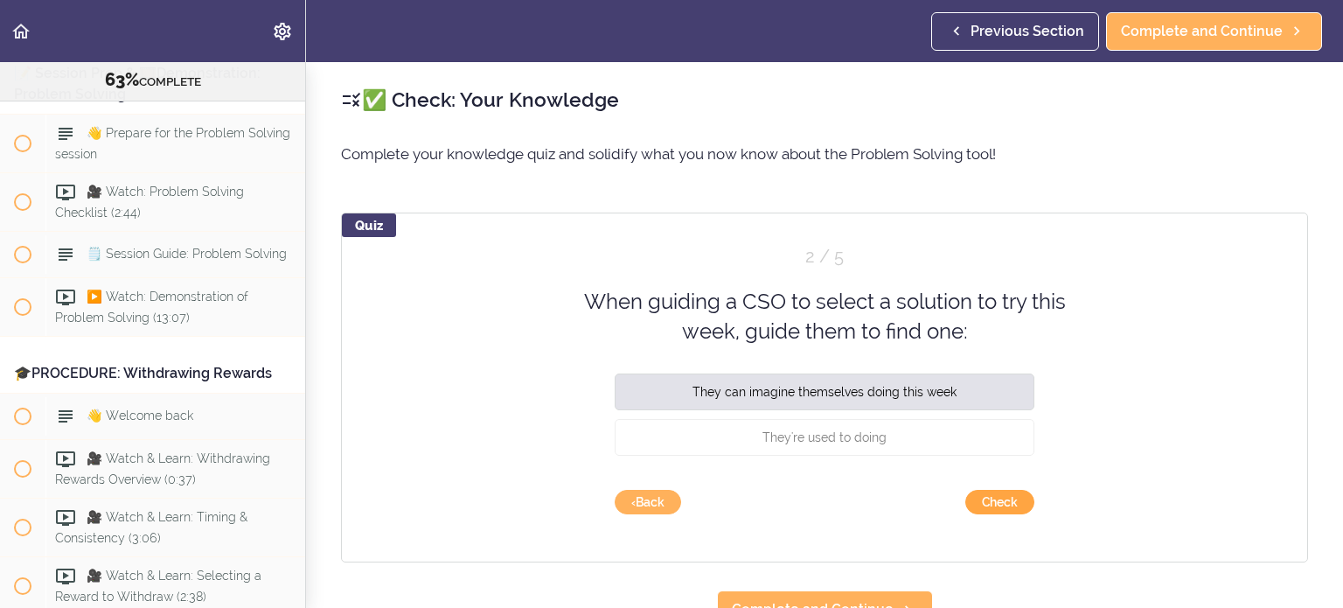
click at [804, 433] on button "Check" at bounding box center [1000, 502] width 69 height 24
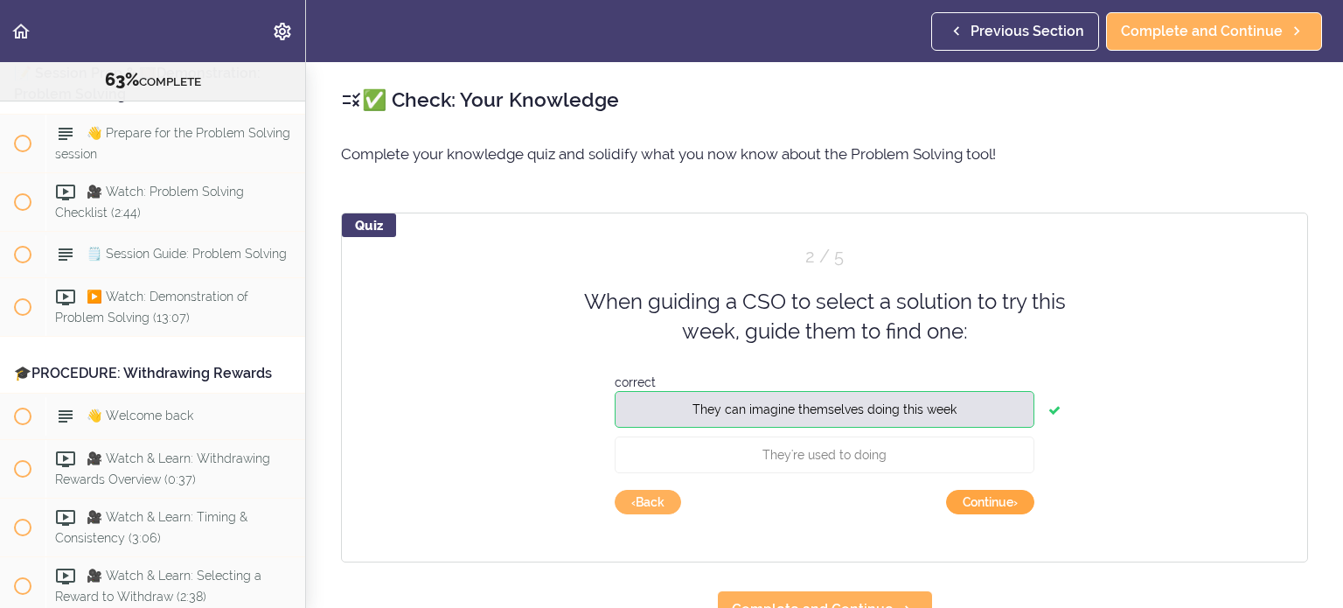
click at [804, 433] on button "Continue ›" at bounding box center [990, 502] width 88 height 24
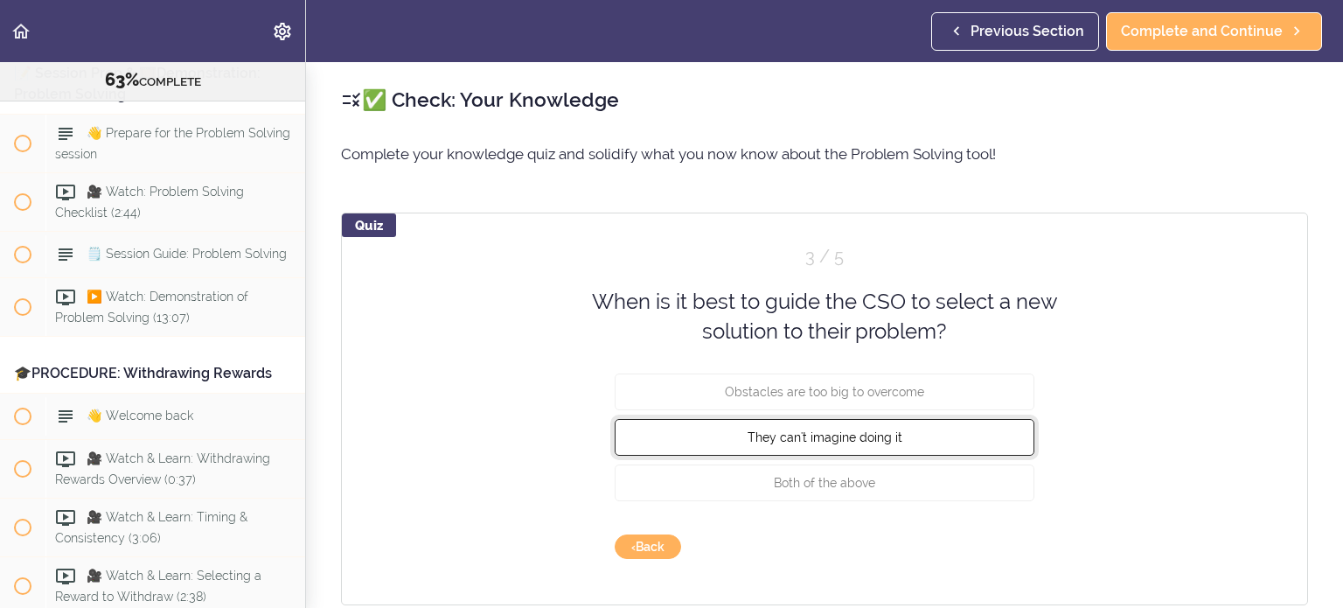
click at [804, 433] on button "They can't imagine doing it" at bounding box center [825, 436] width 420 height 37
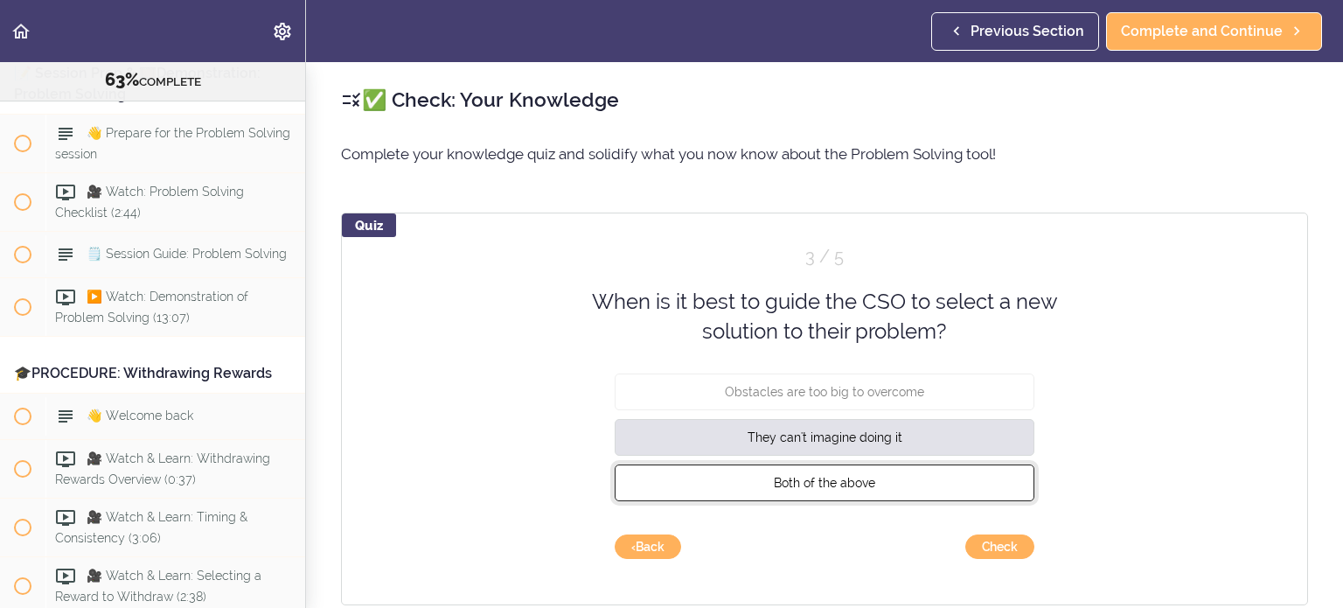
click at [804, 433] on button "Both of the above" at bounding box center [825, 482] width 420 height 37
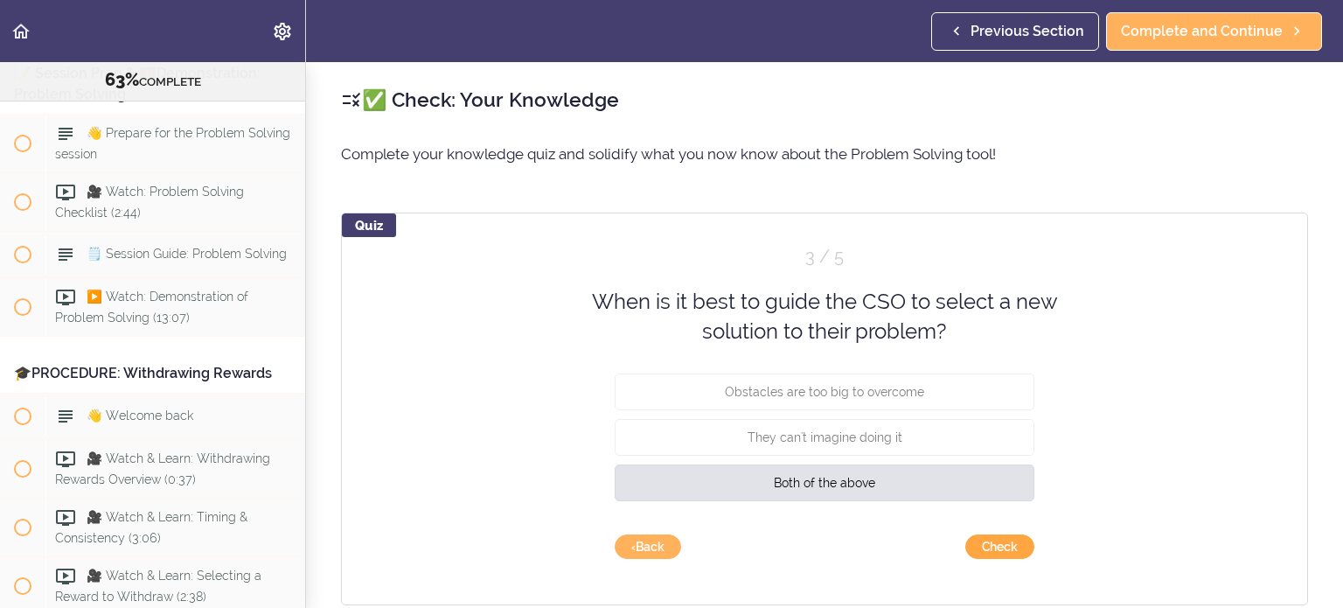
click at [804, 433] on button "Check" at bounding box center [1000, 546] width 69 height 24
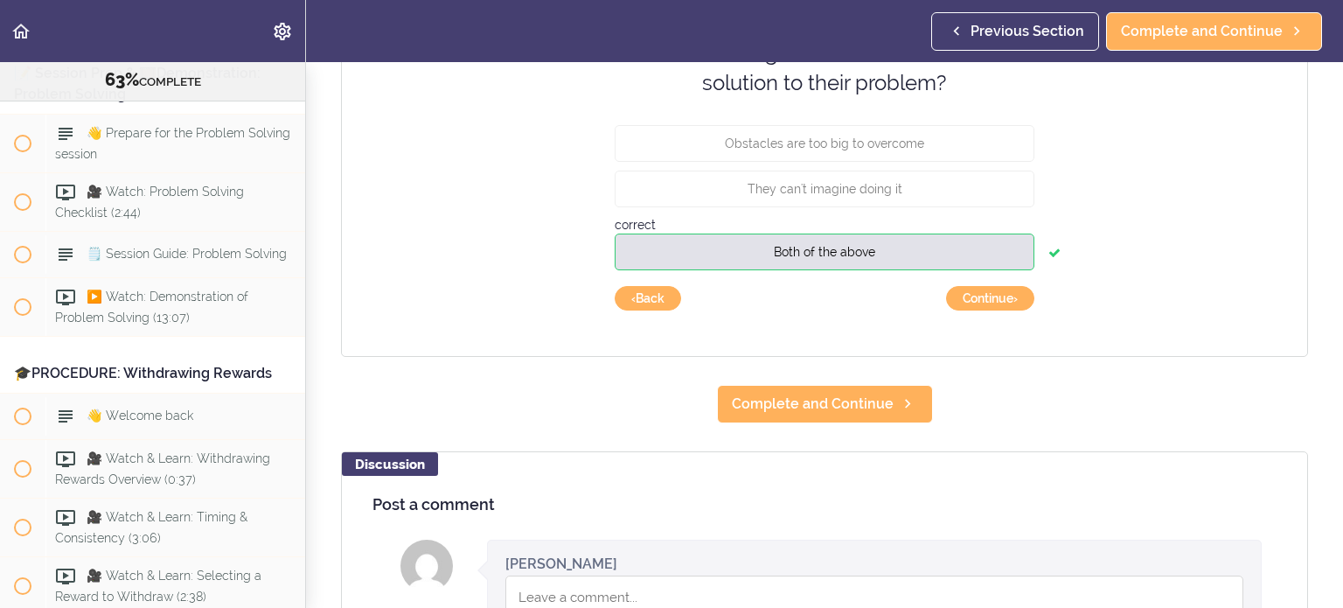
scroll to position [262, 0]
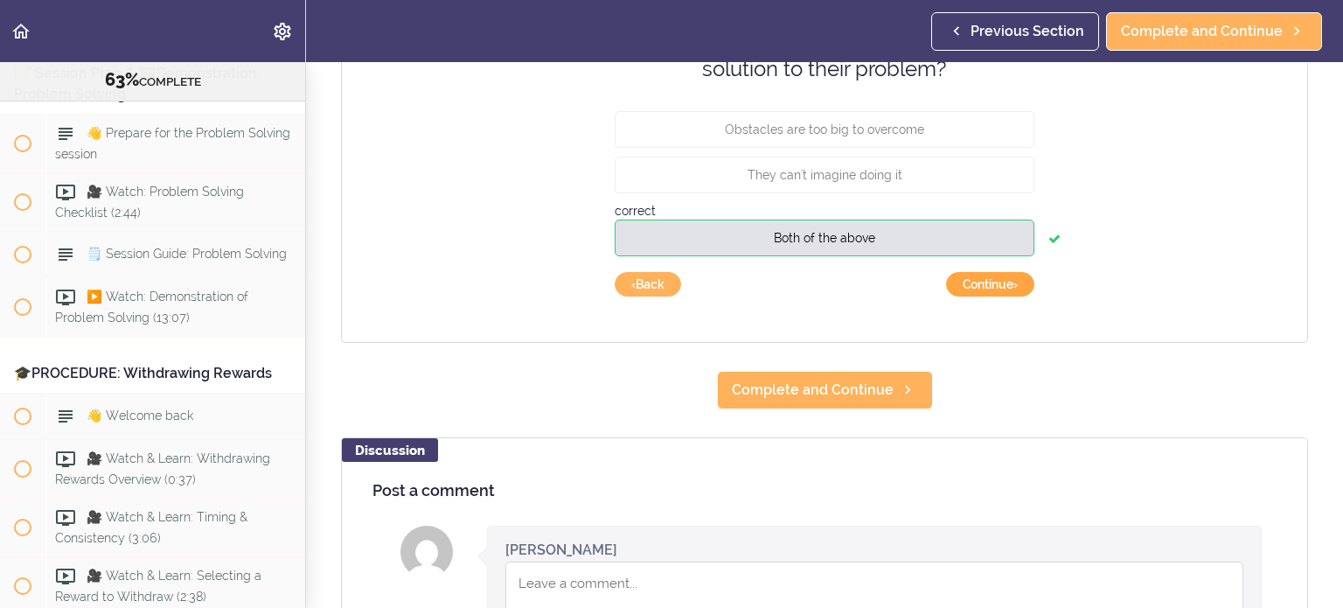
click at [804, 281] on button "Continue ›" at bounding box center [990, 284] width 88 height 24
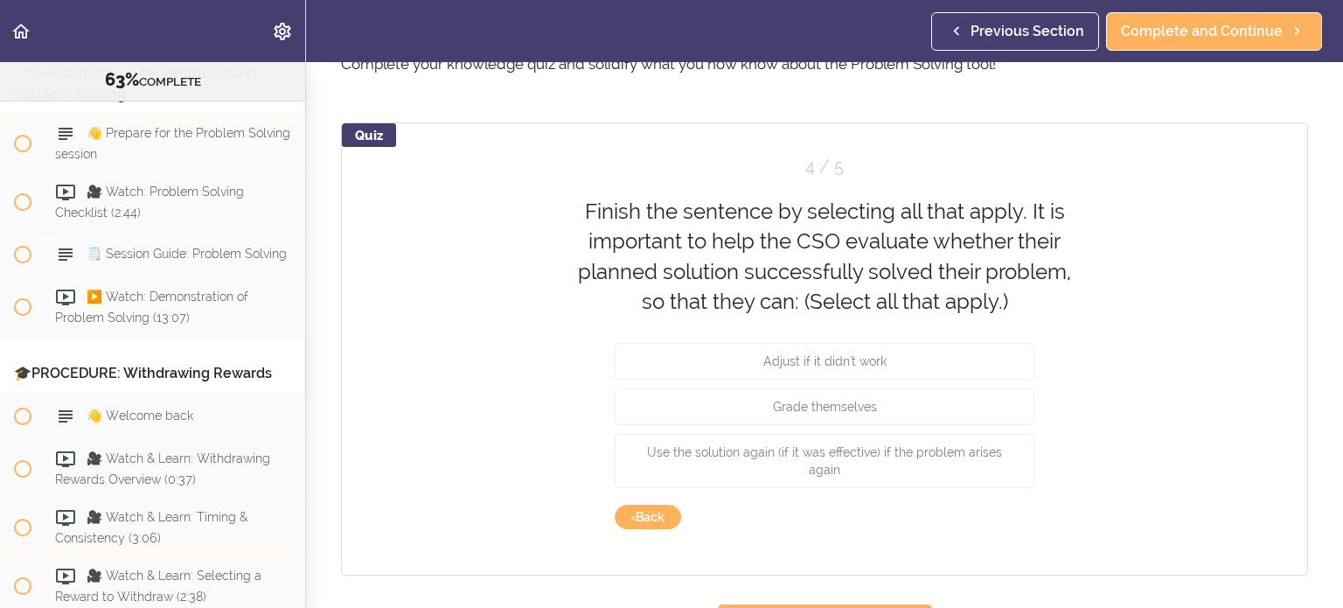
scroll to position [87, 0]
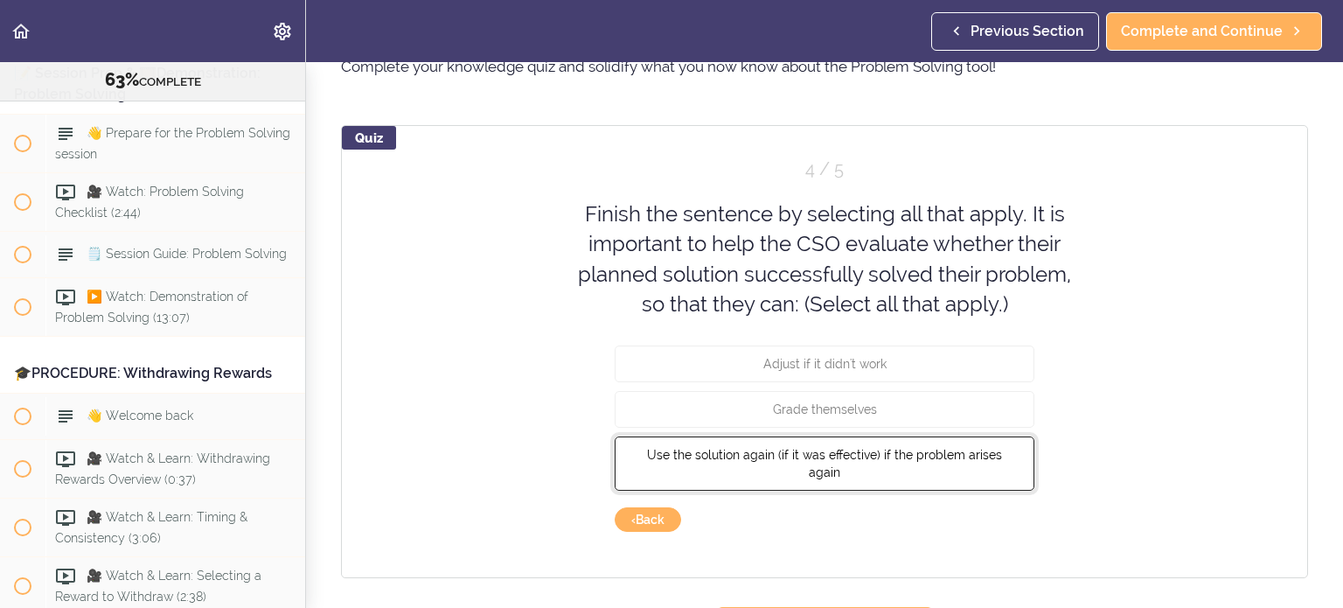
click at [804, 433] on span "Use the solution again (if it was effective) if the problem arises again" at bounding box center [824, 463] width 355 height 31
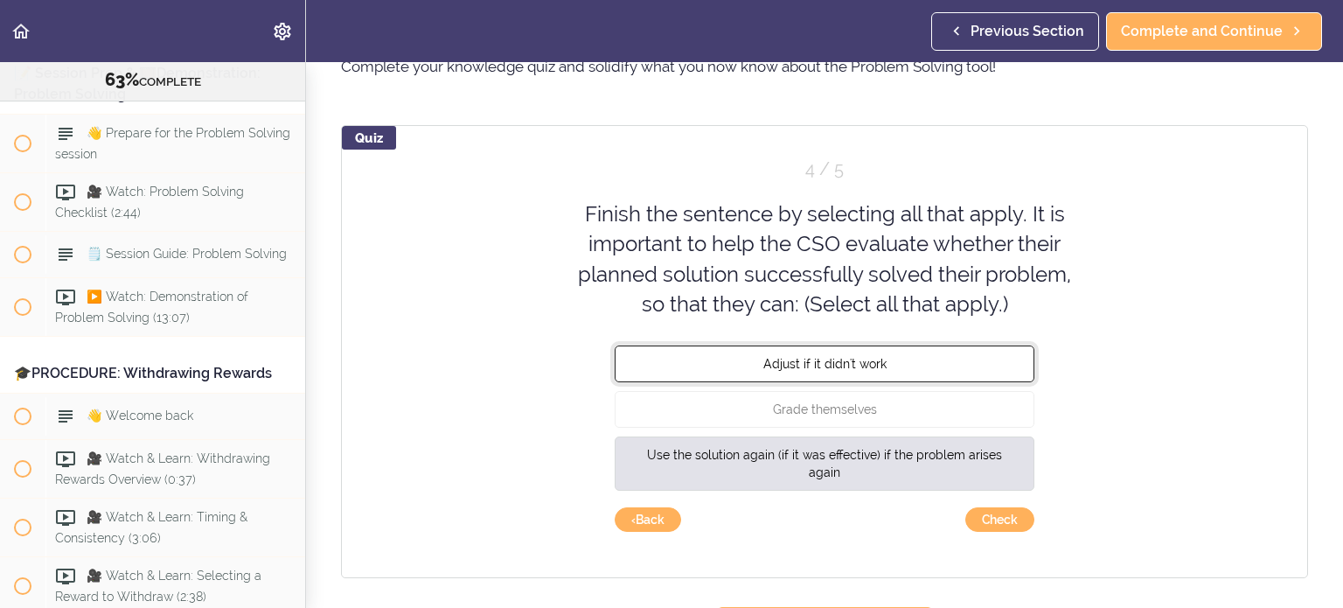
click at [804, 368] on button "Adjust if it didn't work" at bounding box center [825, 363] width 420 height 37
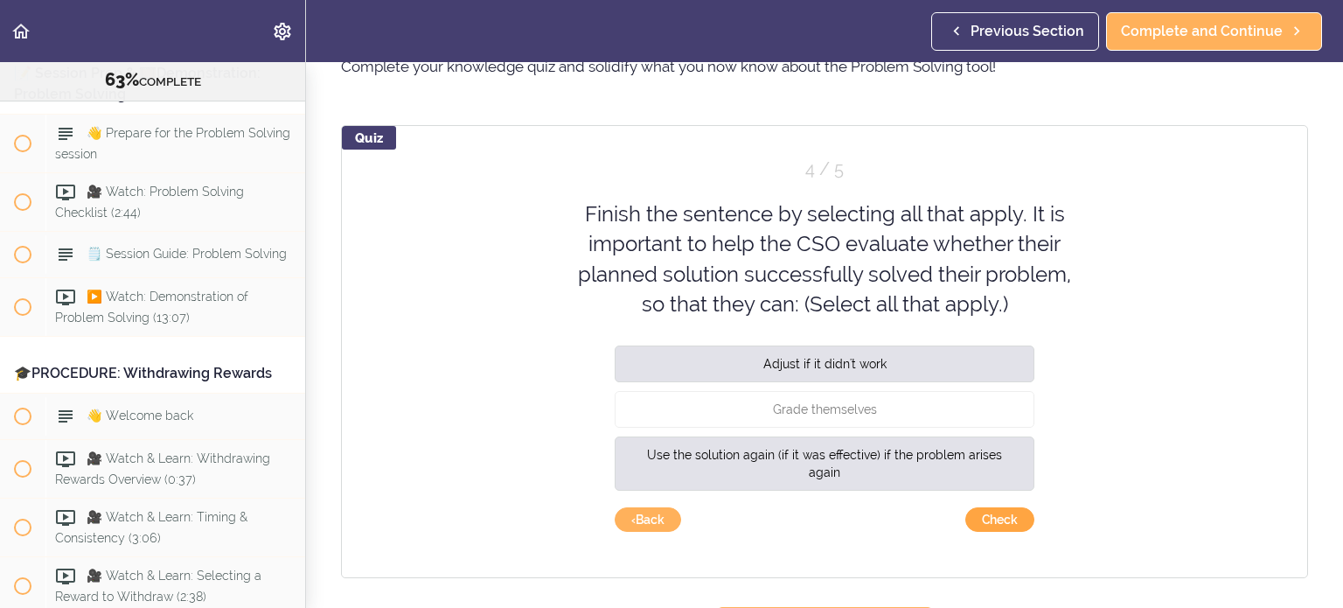
click at [804, 433] on button "Check" at bounding box center [1000, 519] width 69 height 24
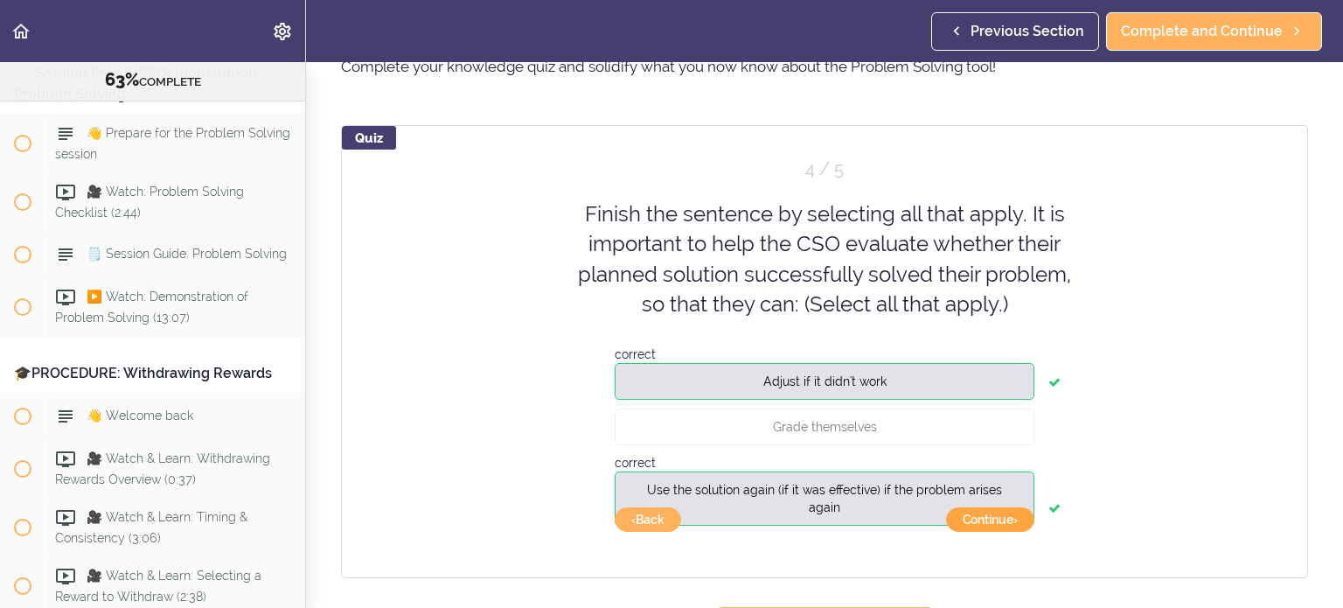
click at [804, 433] on button "Continue ›" at bounding box center [990, 519] width 88 height 24
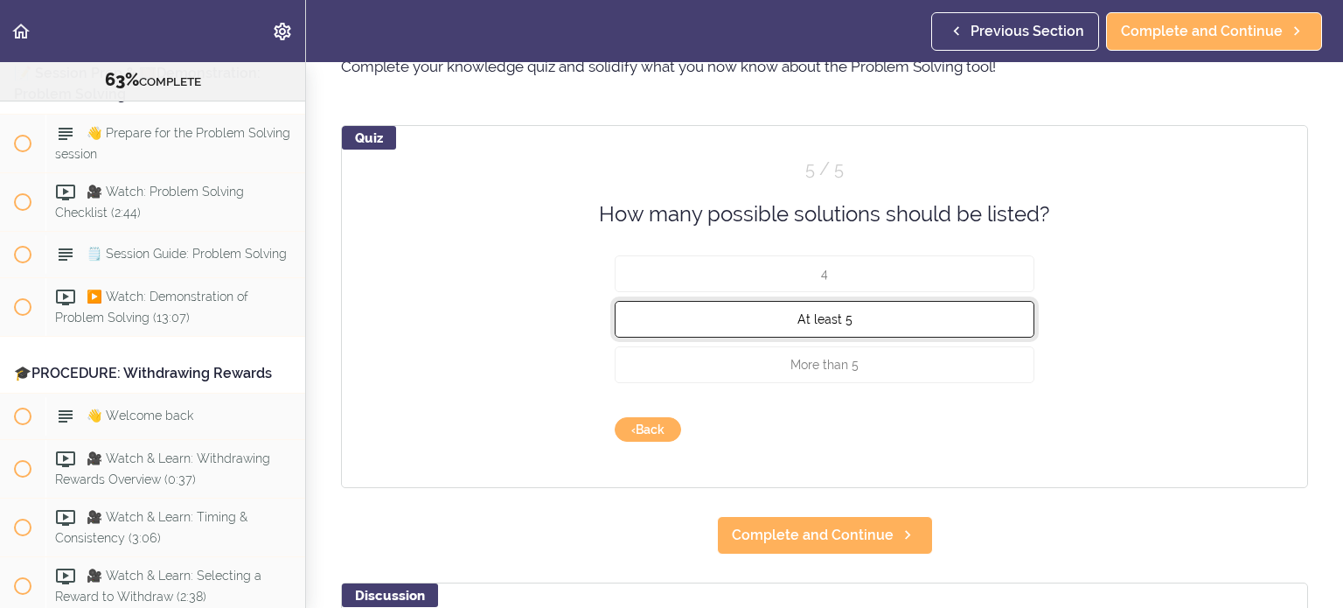
click at [804, 335] on button "At least 5" at bounding box center [825, 319] width 420 height 37
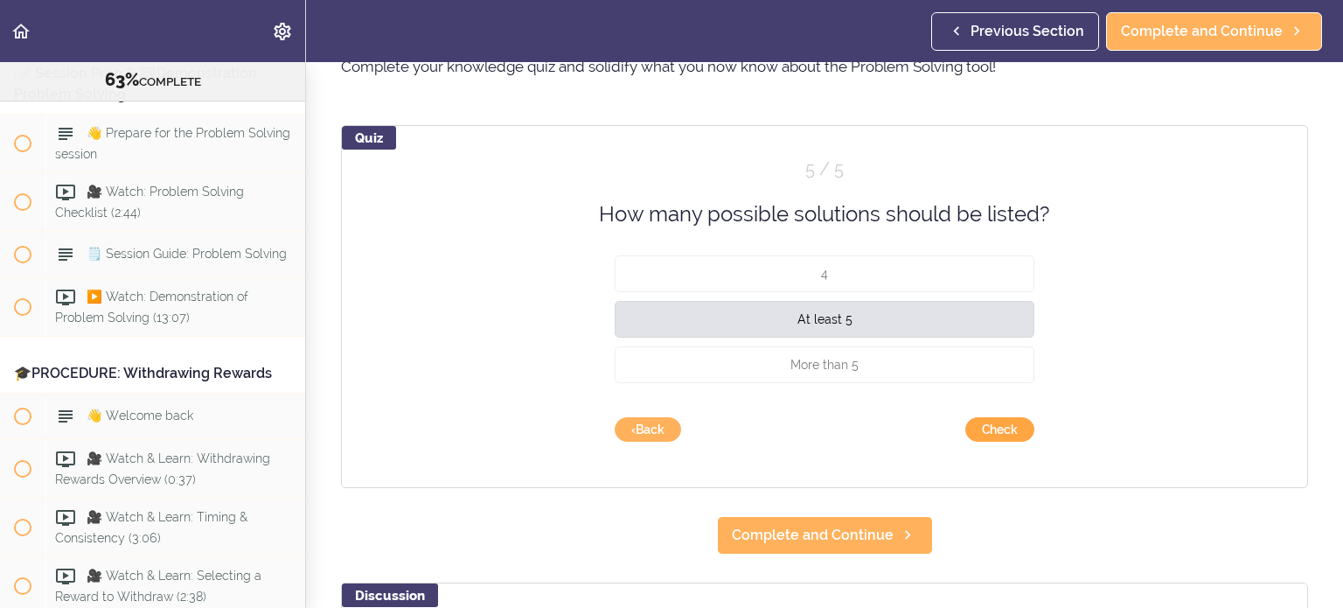
click at [804, 426] on button "Check" at bounding box center [1000, 429] width 69 height 24
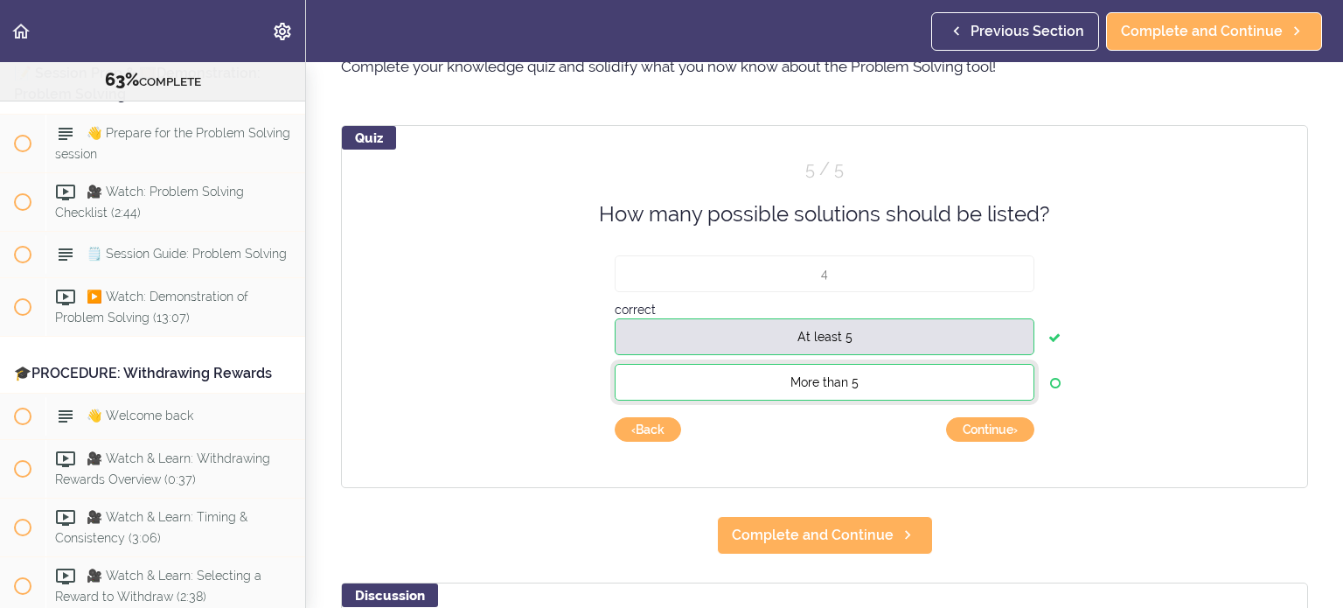
click at [804, 382] on button "More than 5" at bounding box center [825, 382] width 420 height 37
click at [804, 428] on button "Continue ›" at bounding box center [990, 429] width 88 height 24
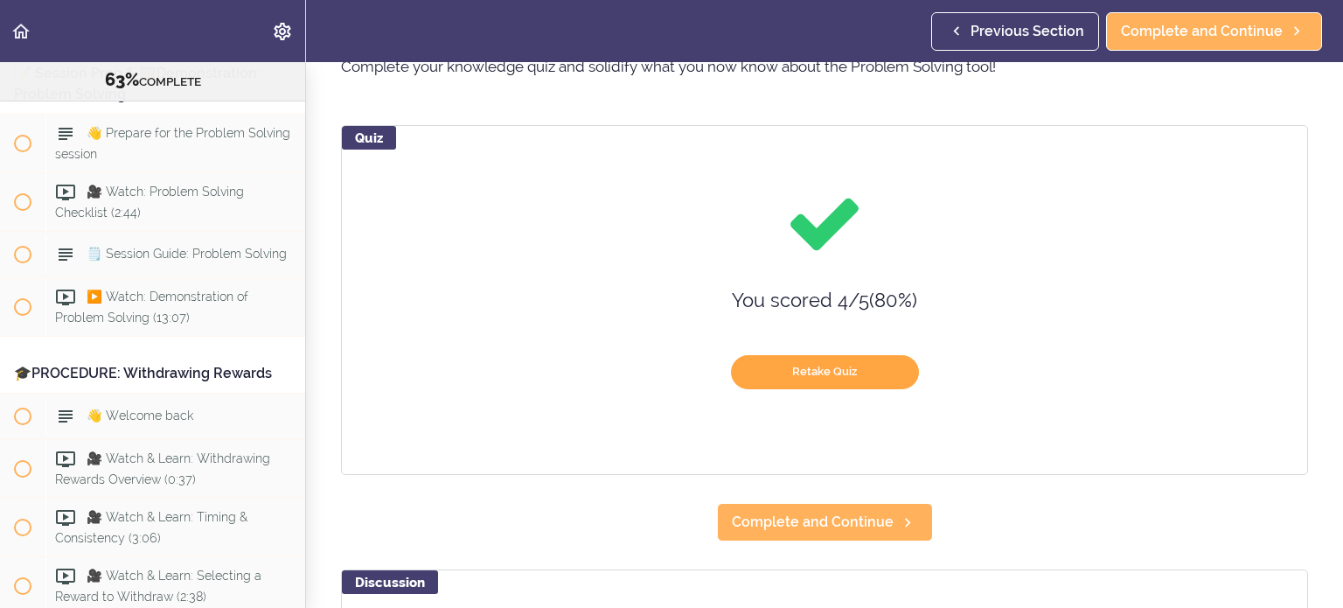
click at [804, 377] on button "Retake Quiz" at bounding box center [825, 372] width 188 height 34
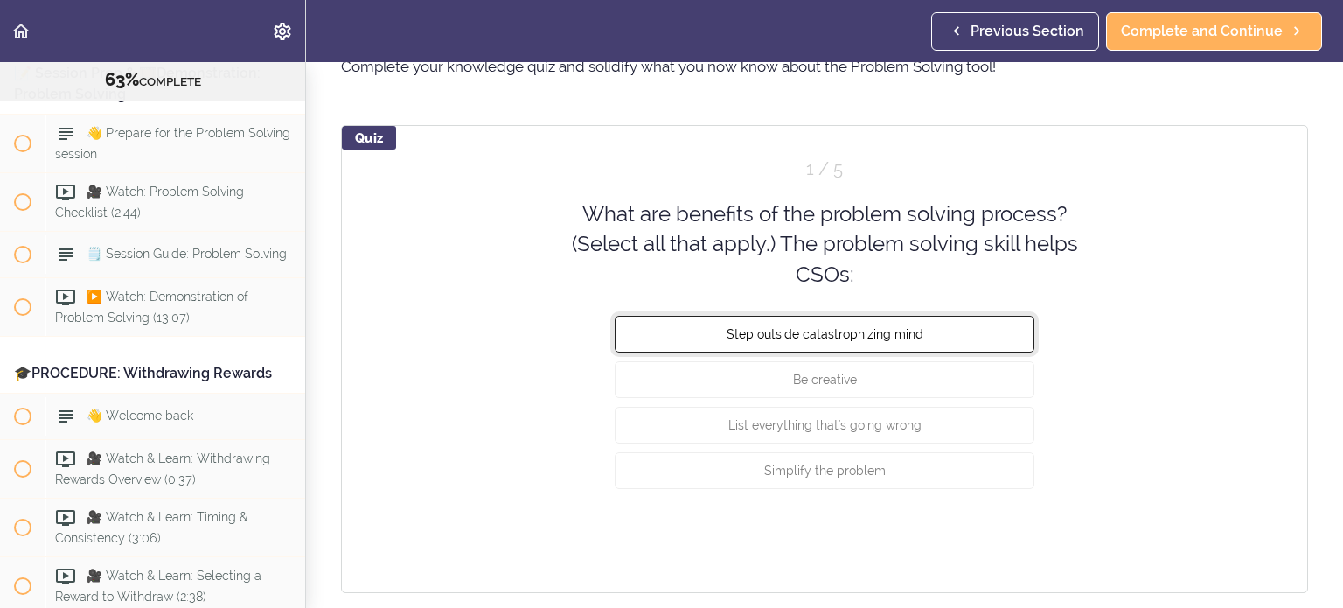
click at [804, 340] on button "Step outside catastrophizing mind" at bounding box center [825, 334] width 420 height 37
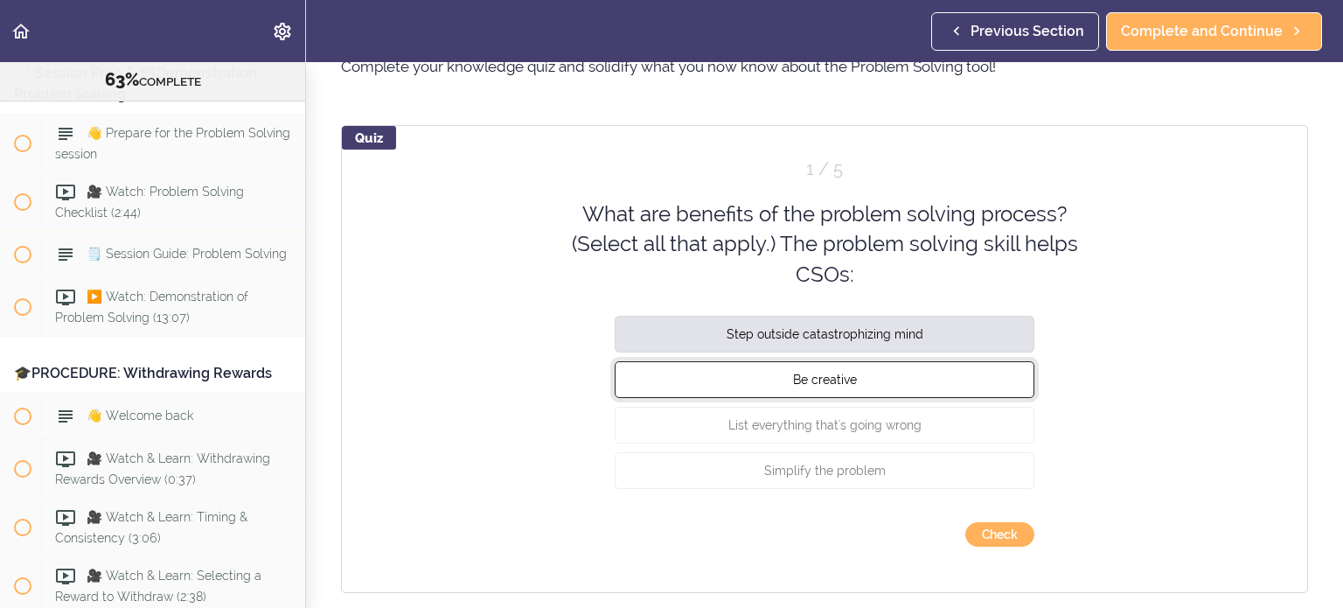
click at [804, 380] on button "Be creative" at bounding box center [825, 379] width 420 height 37
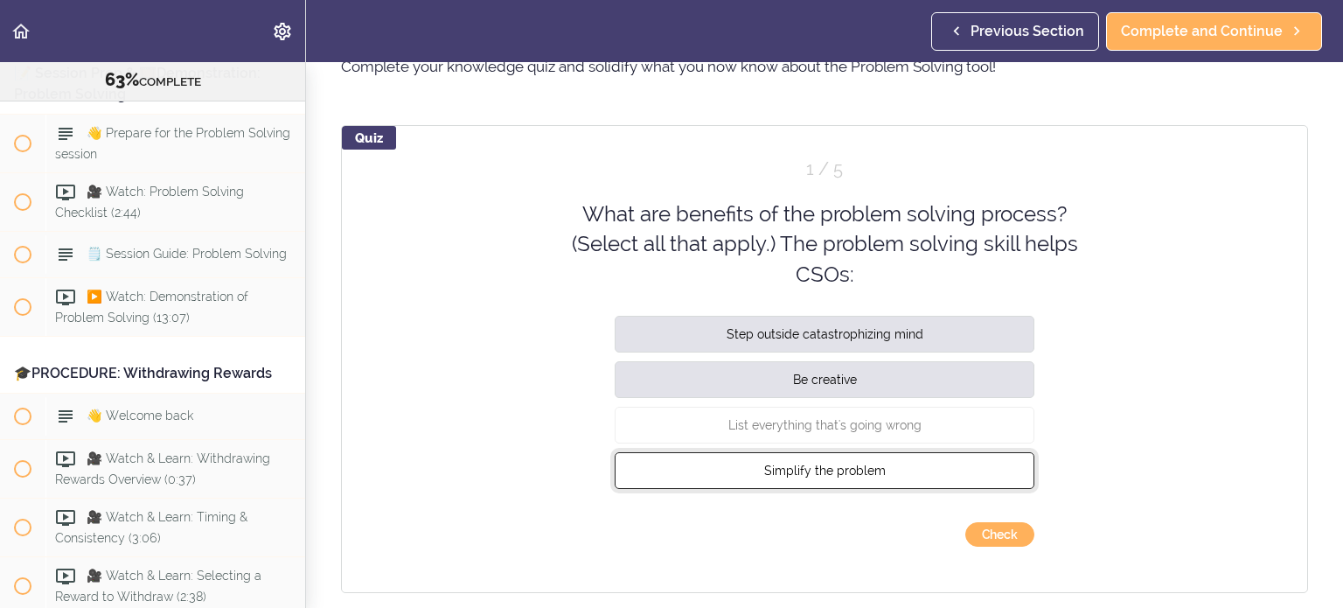
click at [804, 433] on button "Simplify the problem" at bounding box center [825, 470] width 420 height 37
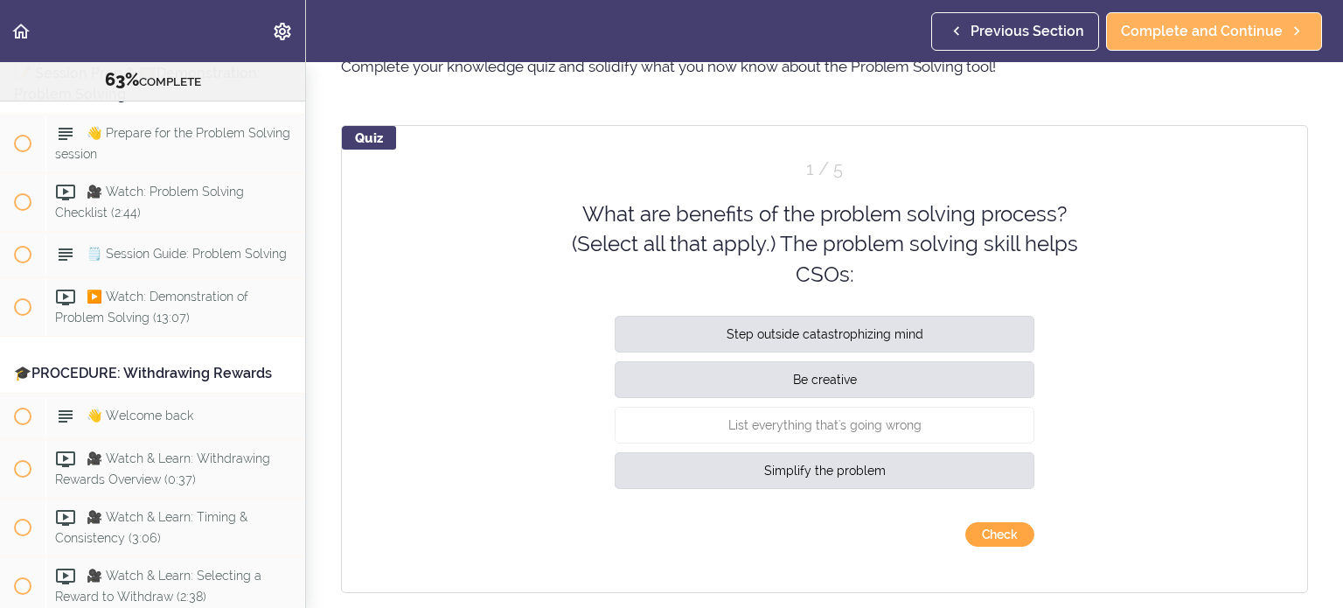
click at [804, 433] on button "Check" at bounding box center [1000, 534] width 69 height 24
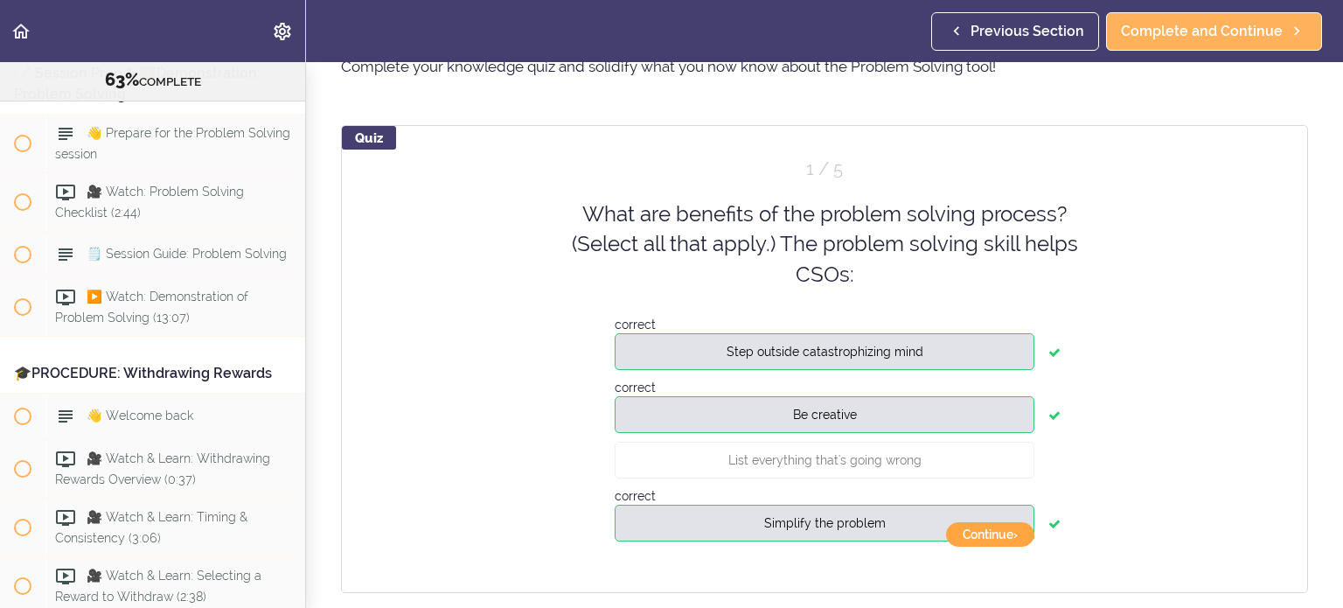
click at [804, 433] on button "Continue ›" at bounding box center [990, 534] width 88 height 24
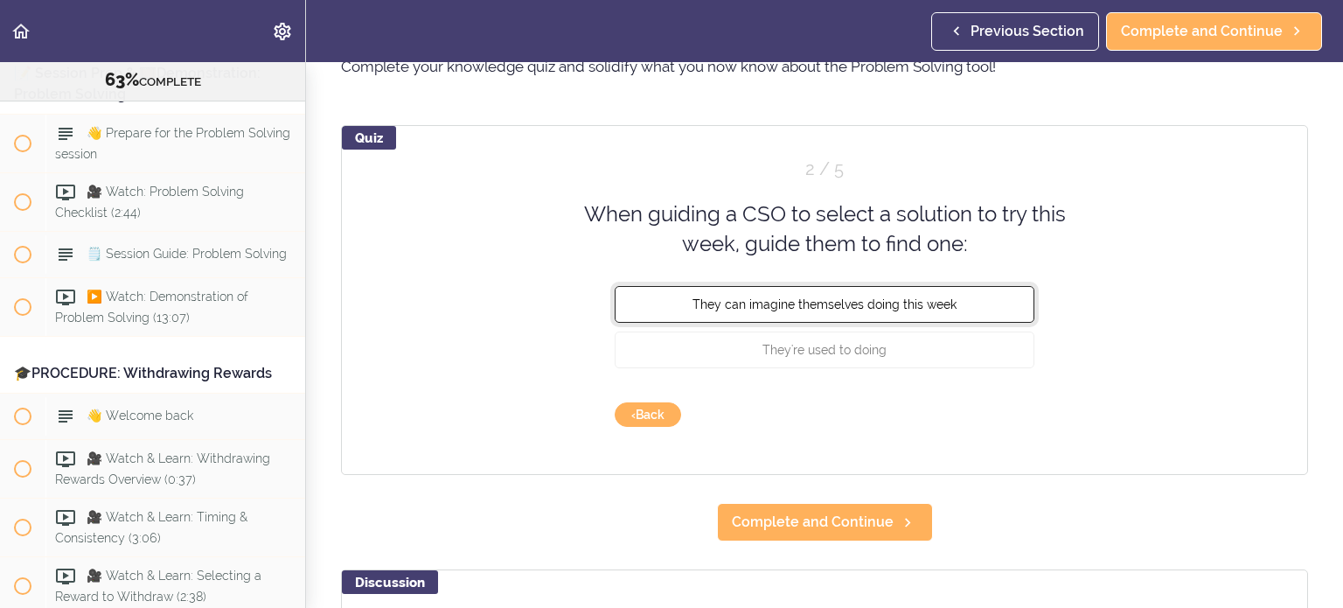
click at [804, 297] on span "They can imagine themselves doing this week" at bounding box center [825, 304] width 264 height 14
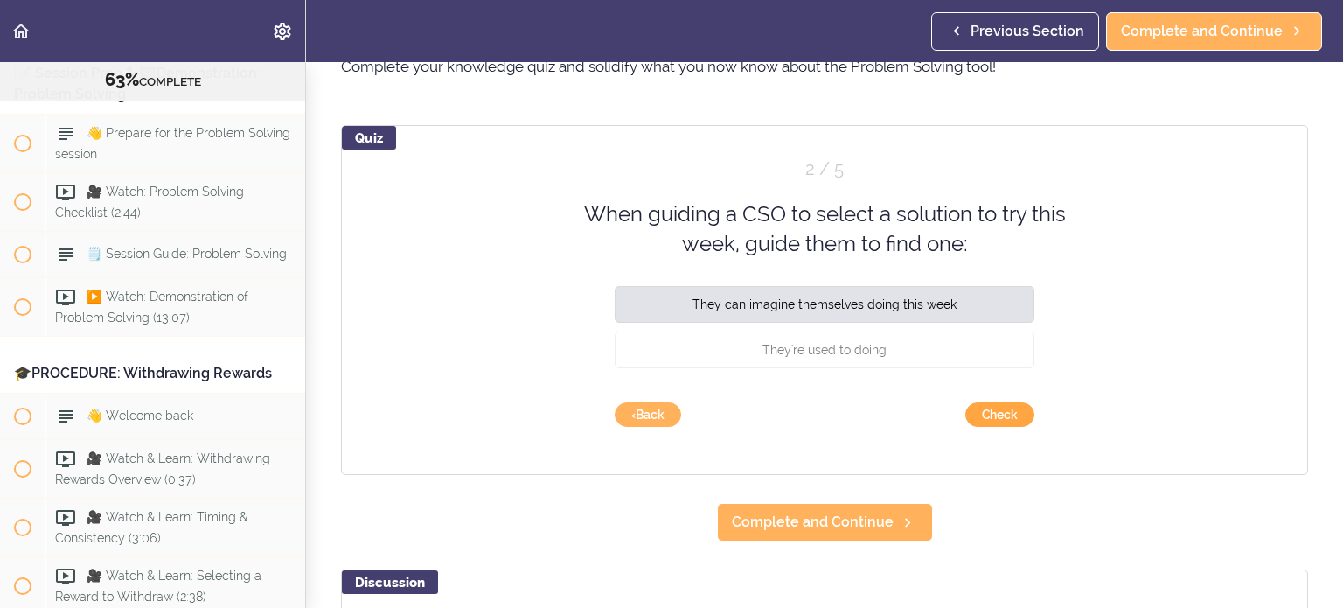
click at [804, 408] on button "Check" at bounding box center [1000, 414] width 69 height 24
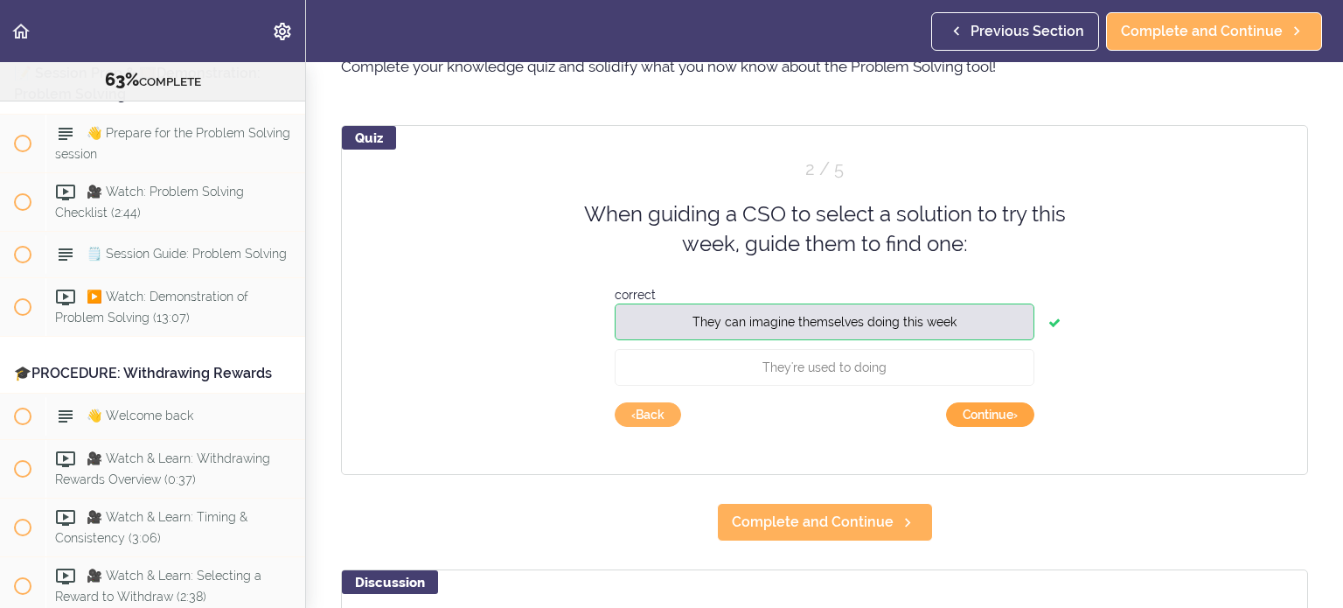
click at [804, 408] on button "Continue ›" at bounding box center [990, 414] width 88 height 24
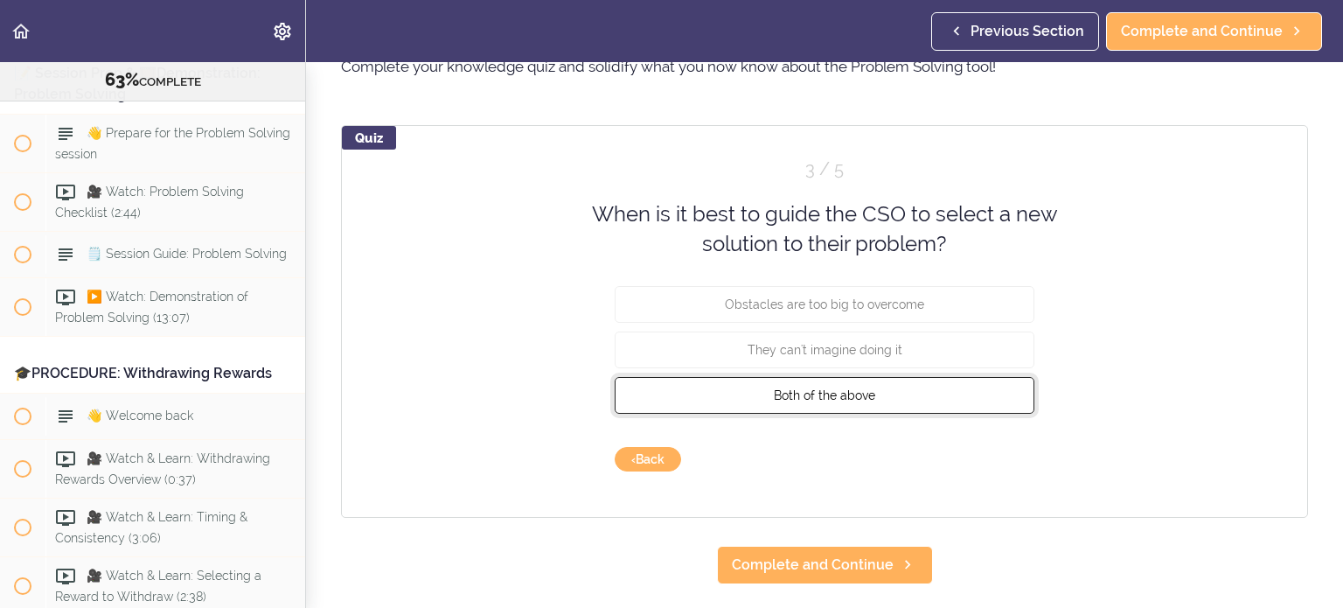
click at [804, 390] on button "Both of the above" at bounding box center [825, 394] width 420 height 37
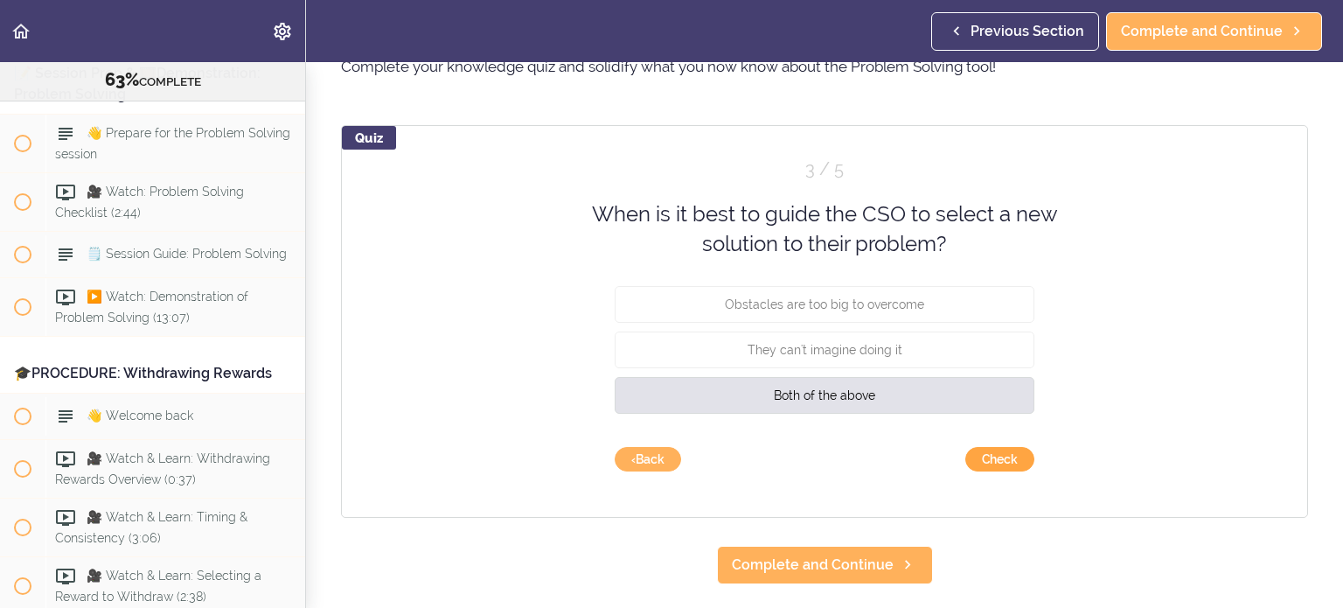
click at [804, 433] on button "Check" at bounding box center [1000, 459] width 69 height 24
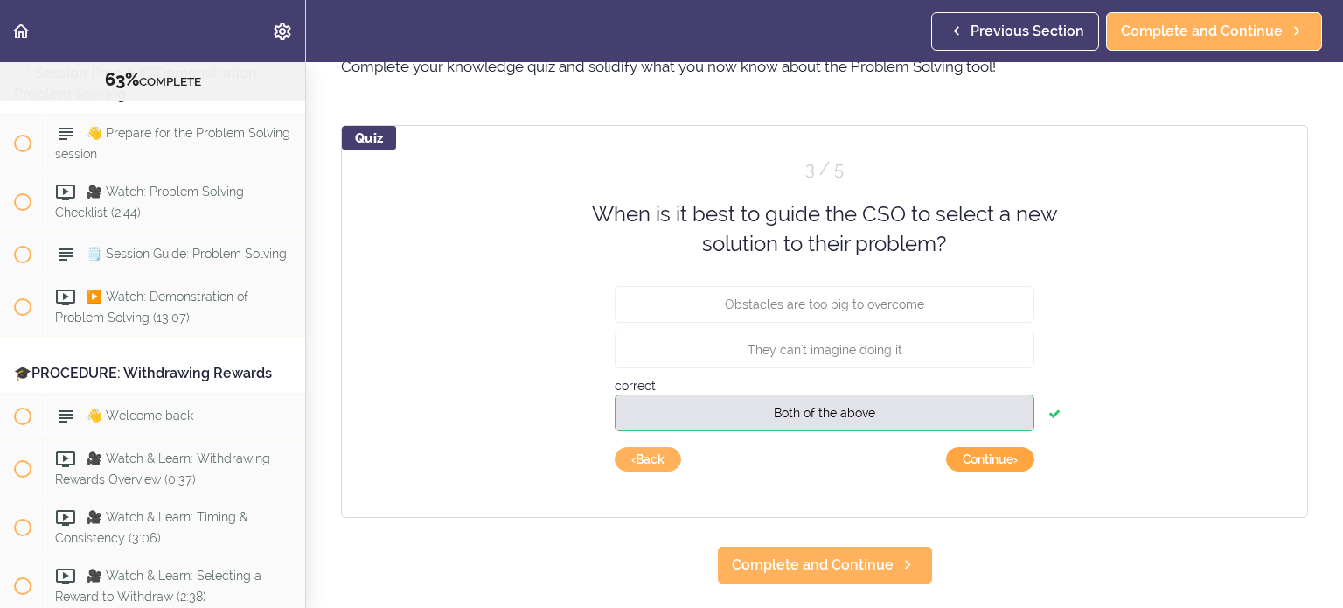
click at [804, 433] on button "Continue ›" at bounding box center [990, 459] width 88 height 24
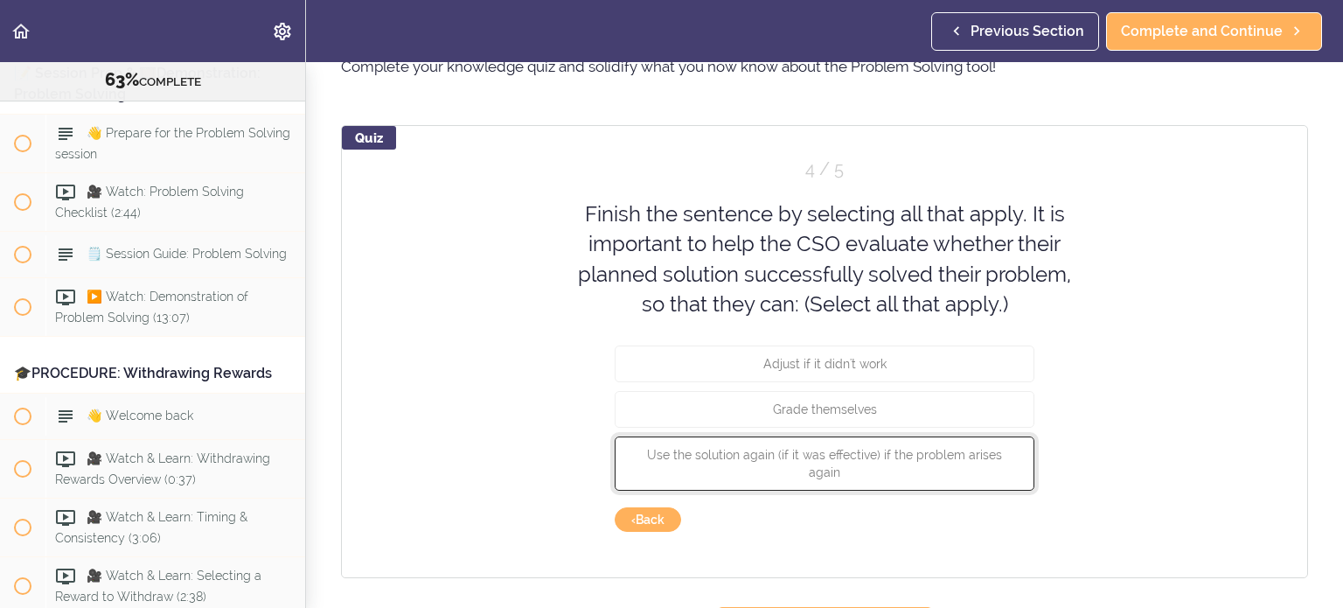
click at [804, 433] on button "Use the solution again (if it was effective) if the problem arises again" at bounding box center [825, 463] width 420 height 54
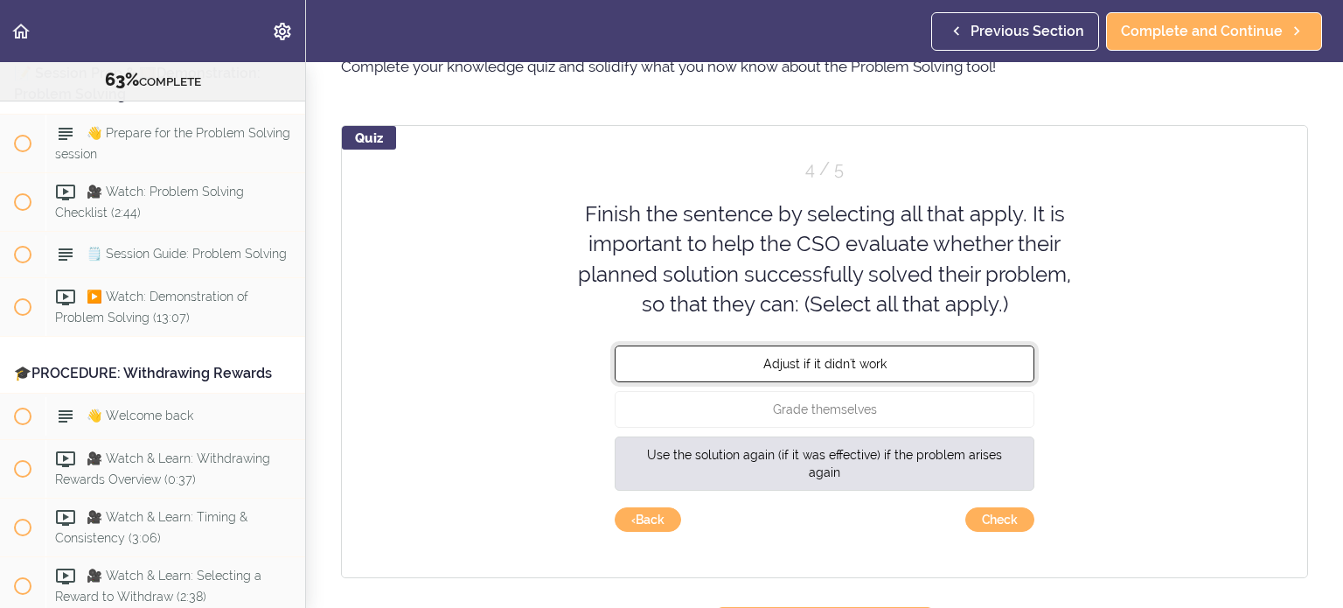
click at [804, 353] on button "Adjust if it didn't work" at bounding box center [825, 363] width 420 height 37
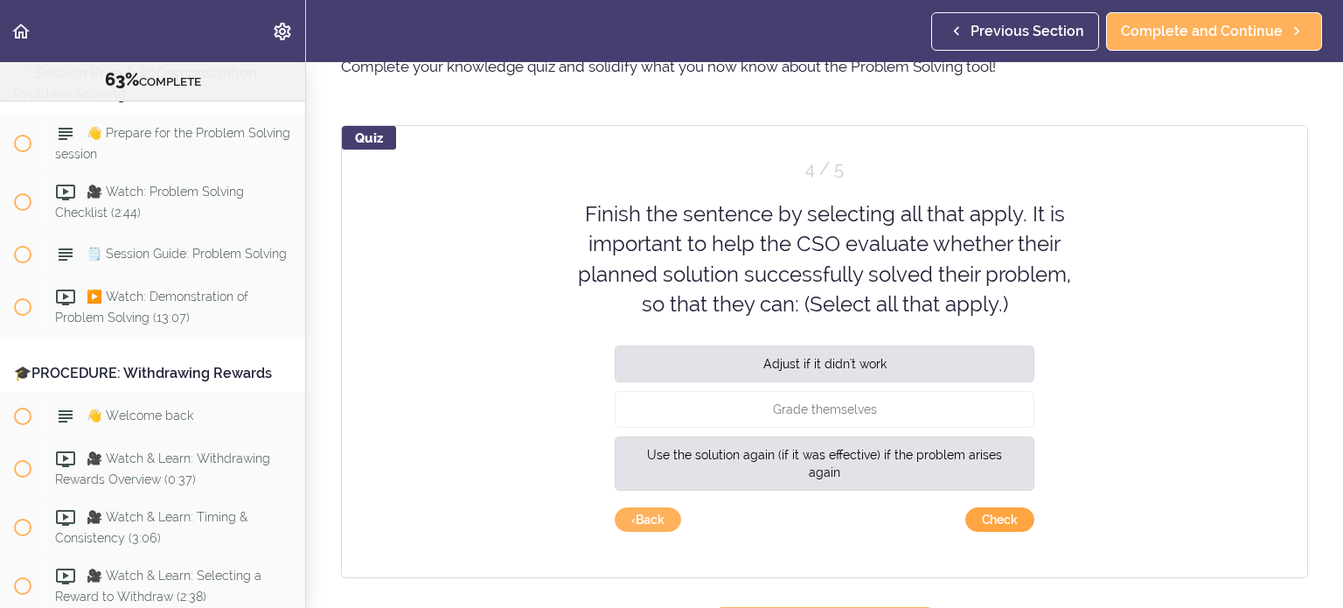
click at [804, 433] on button "Check" at bounding box center [1000, 519] width 69 height 24
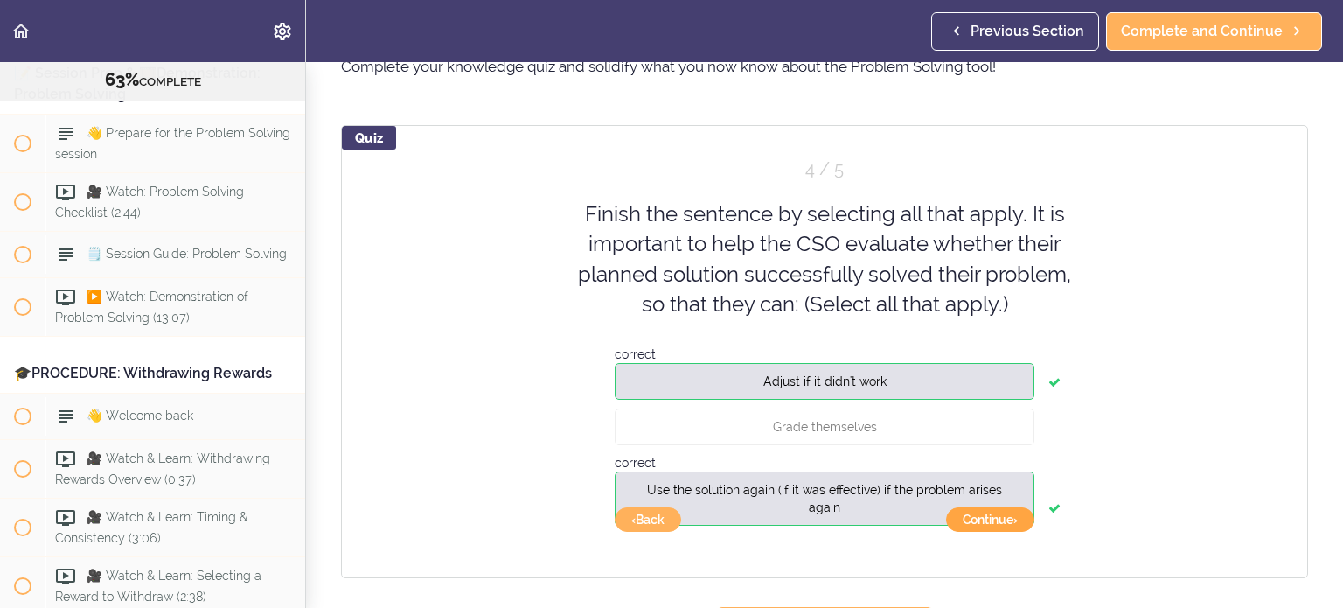
click at [804, 433] on button "Continue ›" at bounding box center [990, 519] width 88 height 24
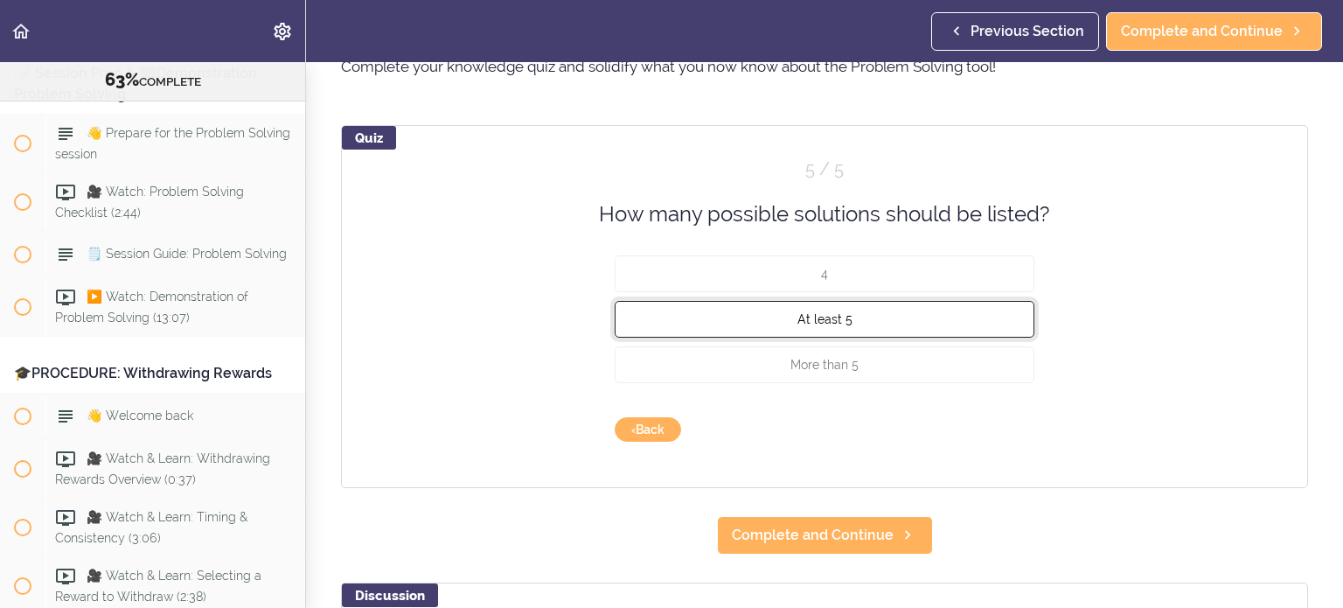
click at [804, 333] on button "At least 5" at bounding box center [825, 319] width 420 height 37
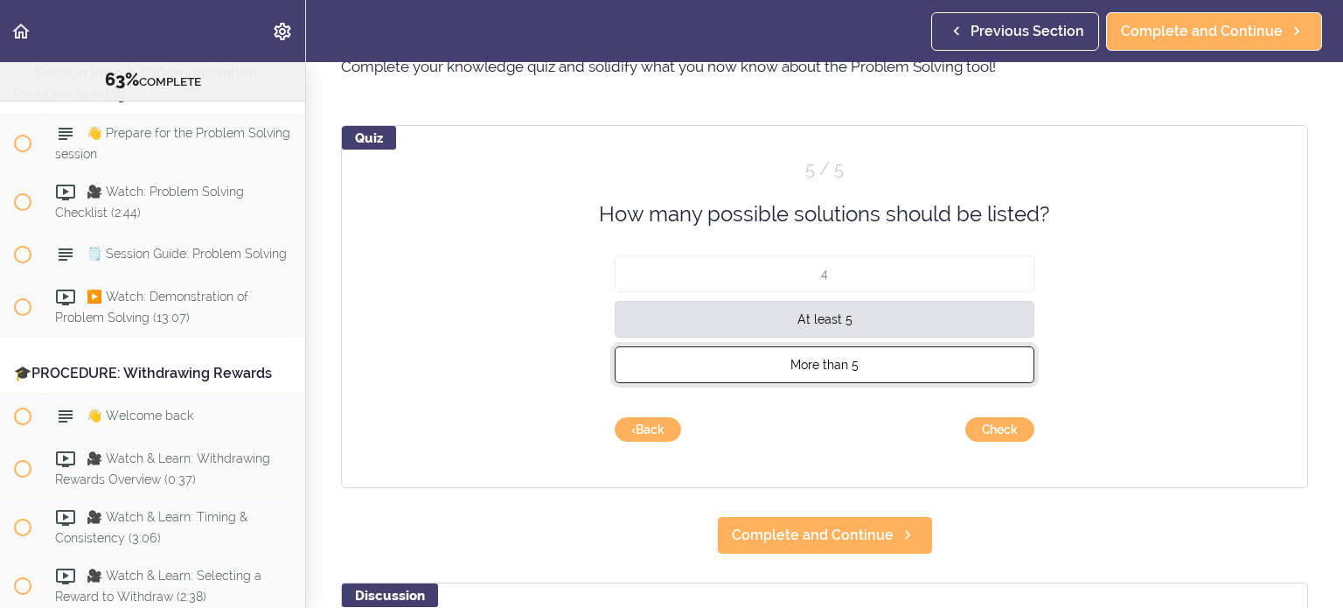
click at [804, 355] on button "More than 5" at bounding box center [825, 364] width 420 height 37
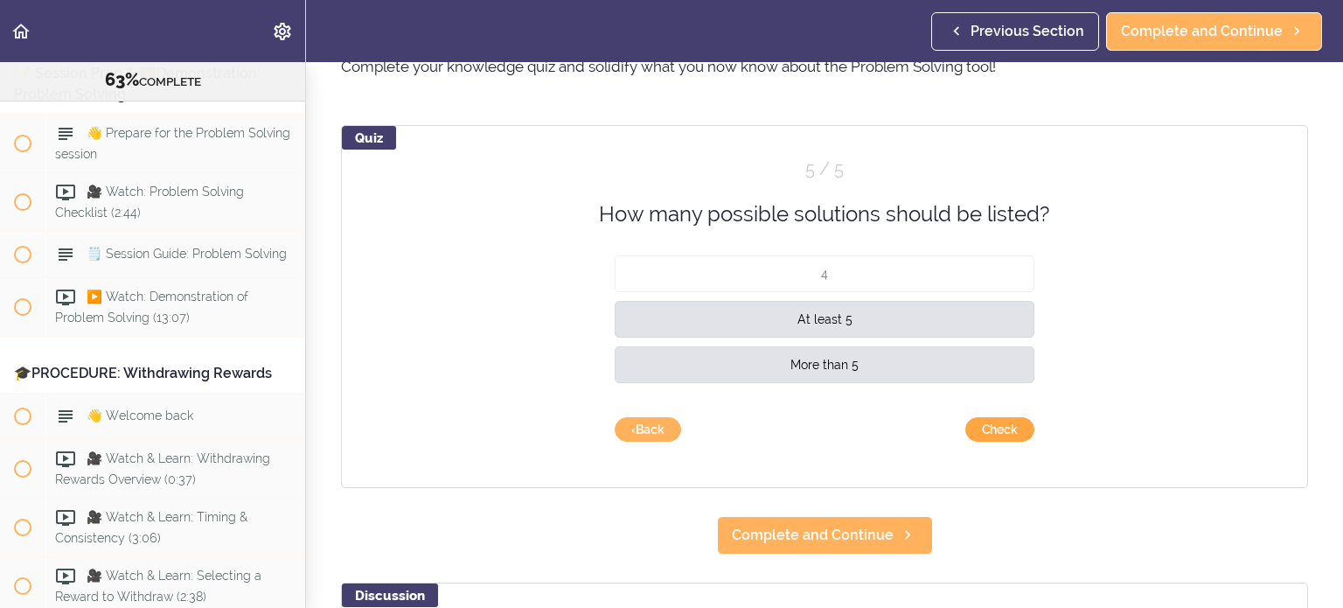
click at [804, 433] on button "Check" at bounding box center [1000, 429] width 69 height 24
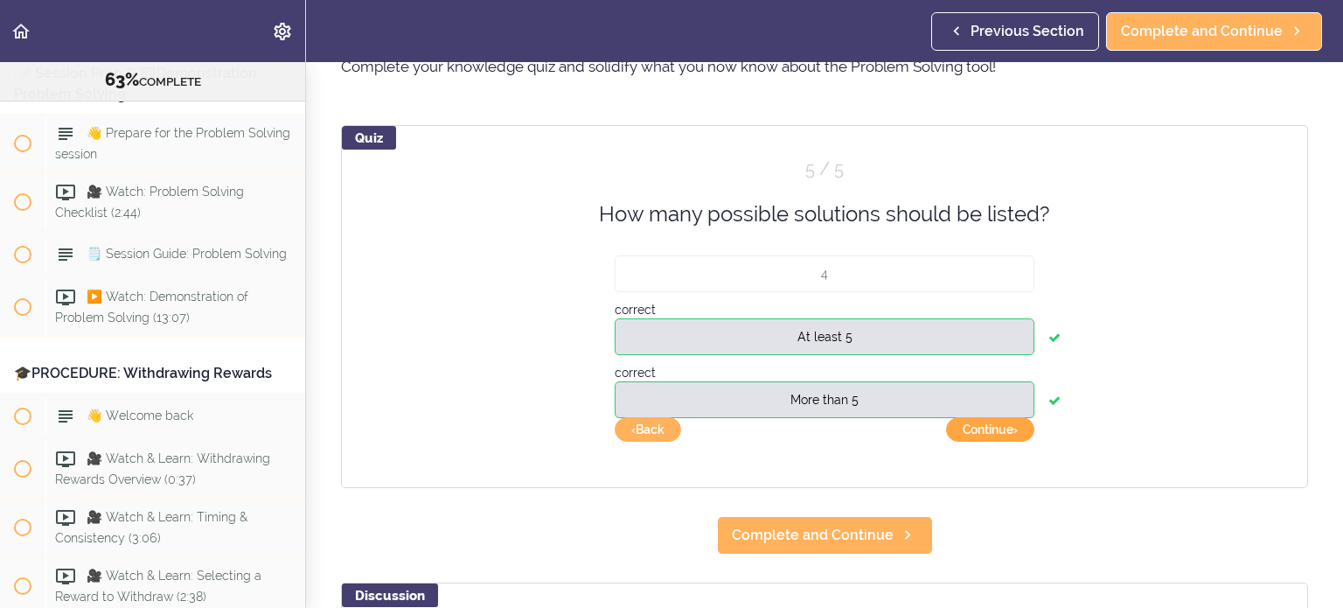
click at [804, 433] on button "Continue ›" at bounding box center [990, 429] width 88 height 24
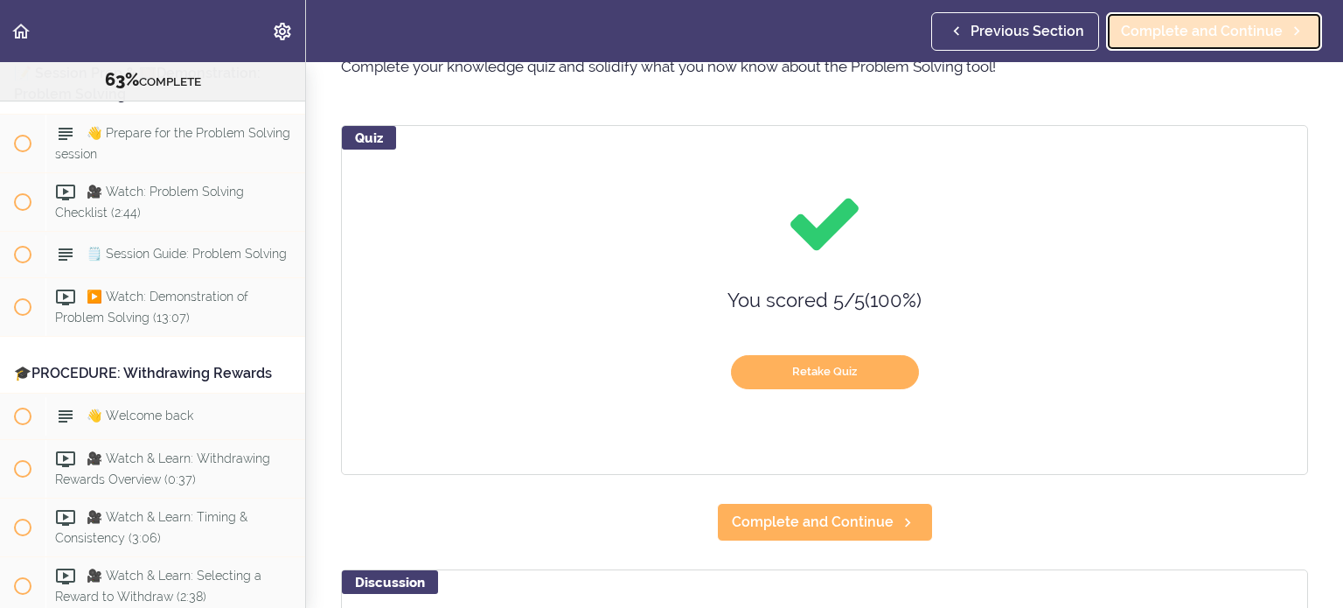
click at [804, 33] on span "Complete and Continue" at bounding box center [1202, 31] width 162 height 21
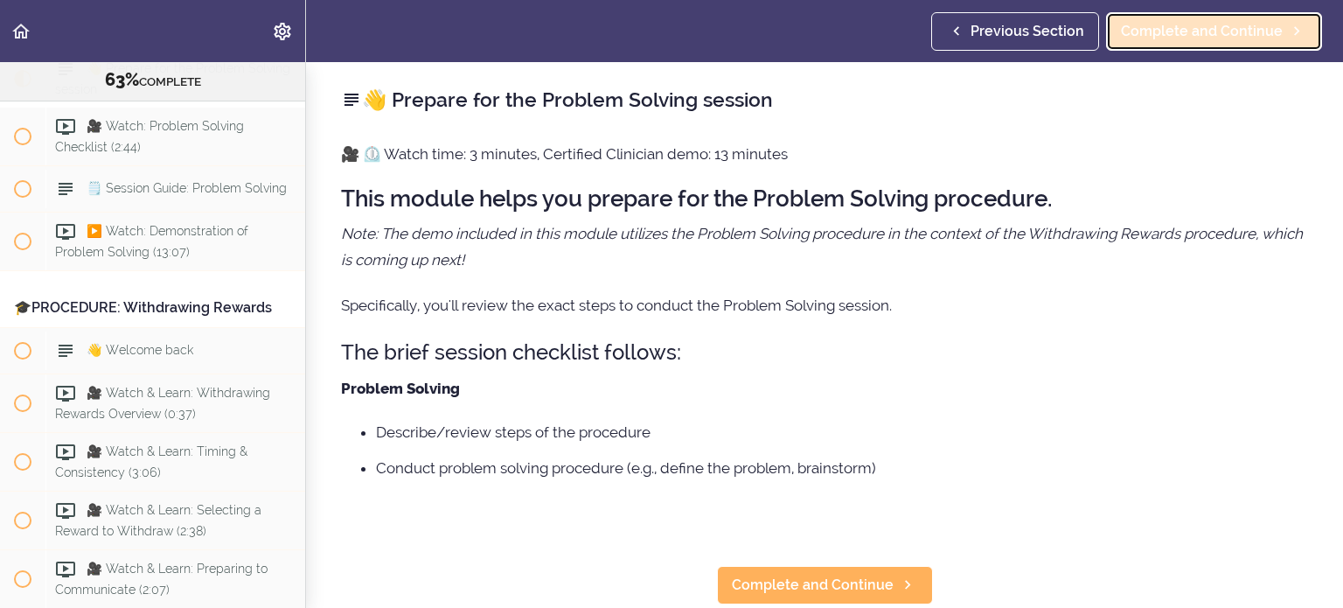
scroll to position [8253, 0]
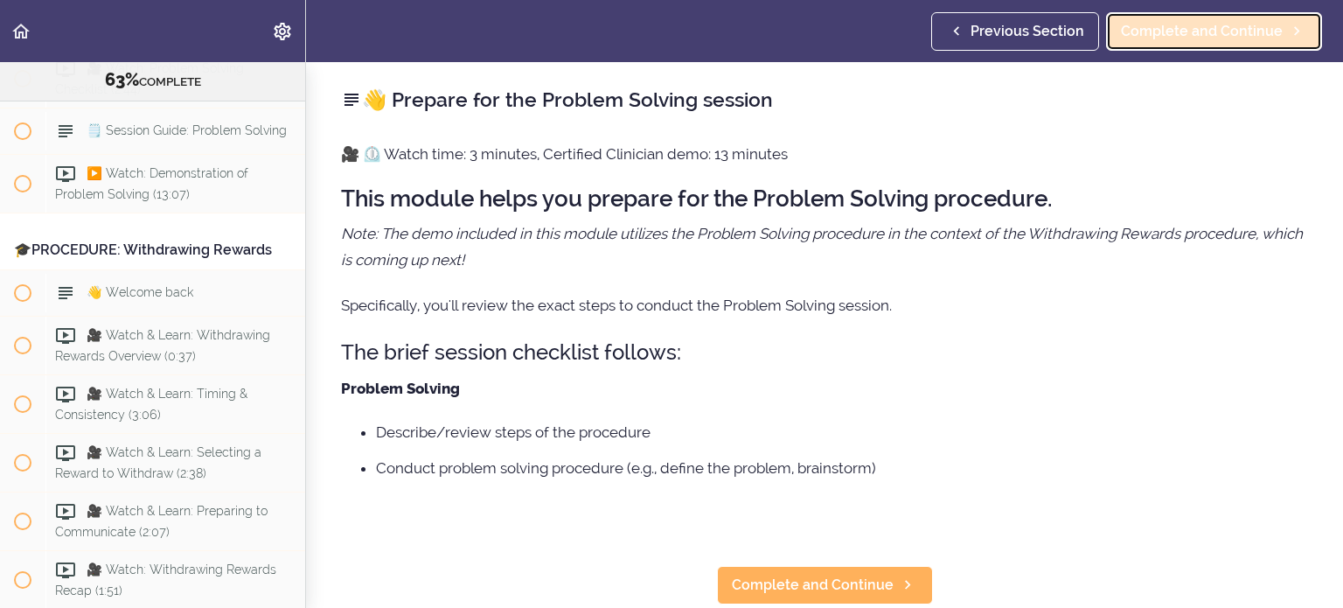
click at [804, 34] on span "Complete and Continue" at bounding box center [1202, 31] width 162 height 21
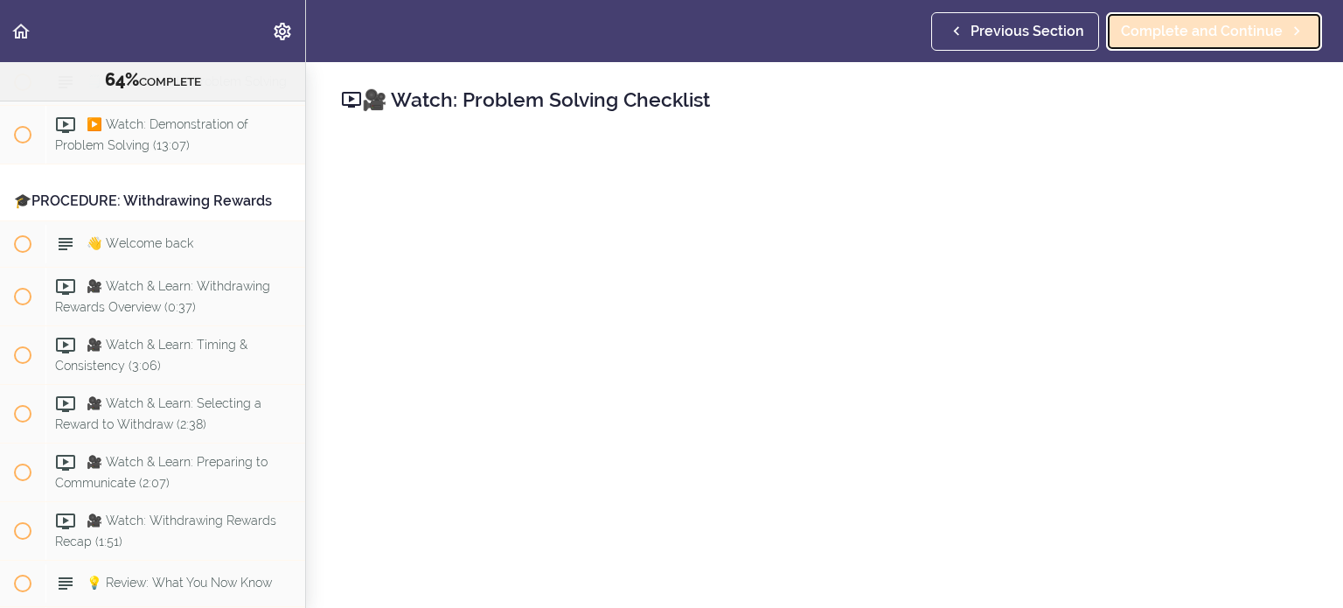
scroll to position [8313, 0]
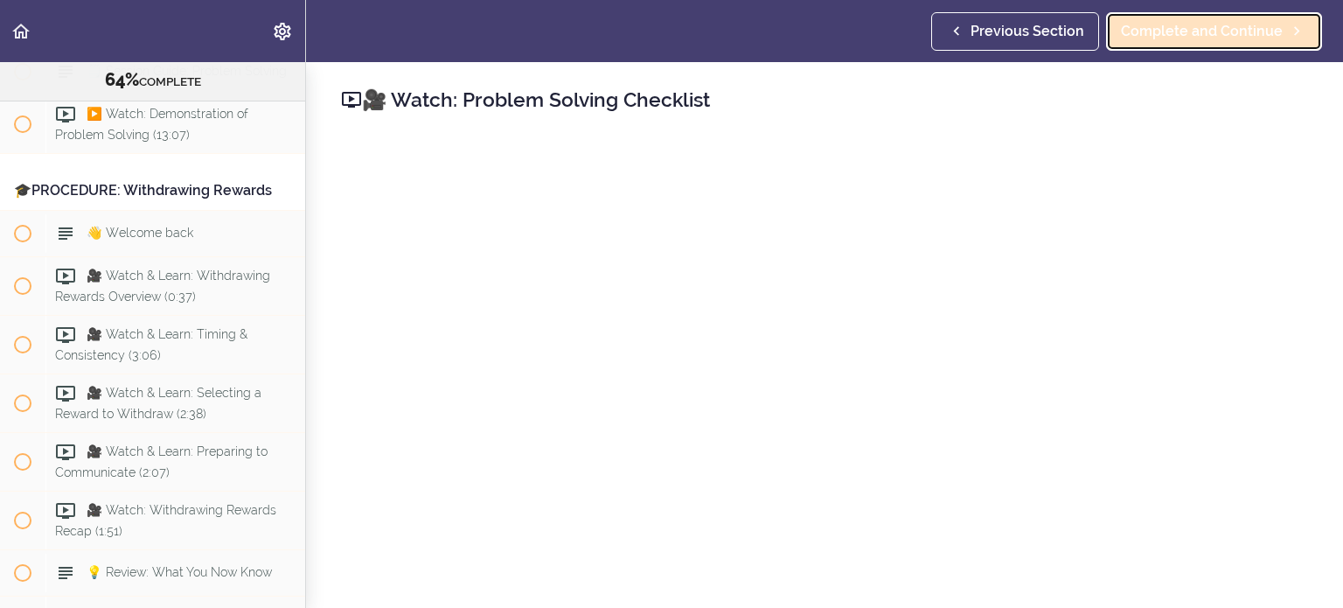
click at [804, 31] on span "Complete and Continue" at bounding box center [1202, 31] width 162 height 21
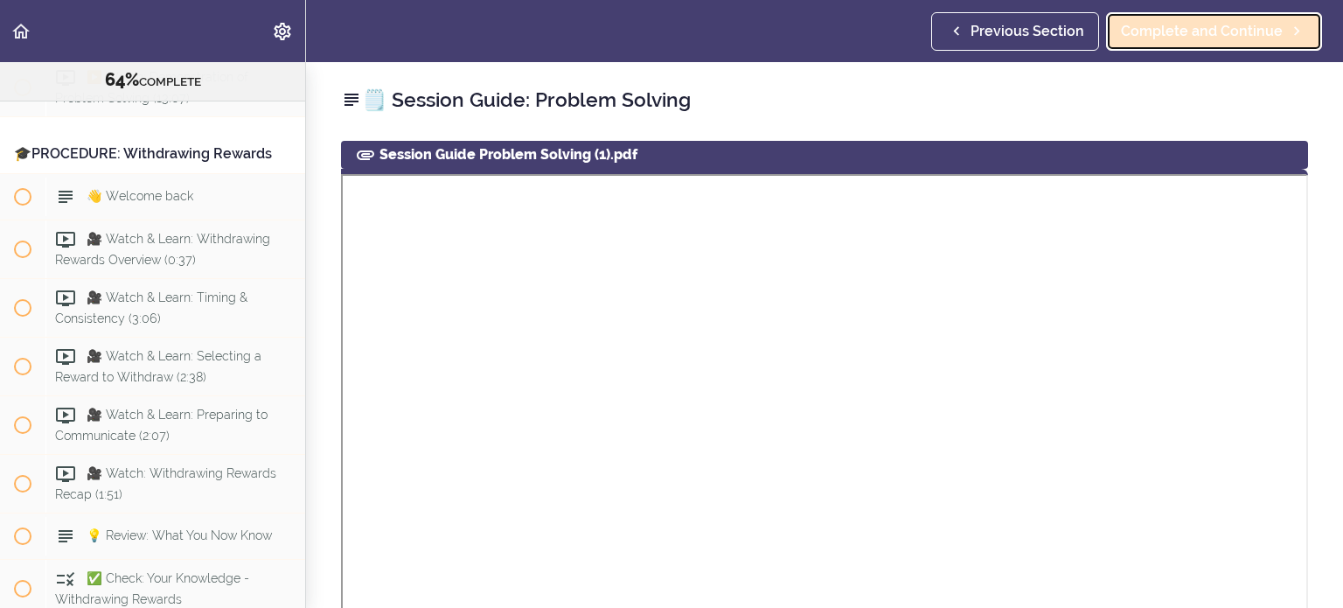
scroll to position [8371, 0]
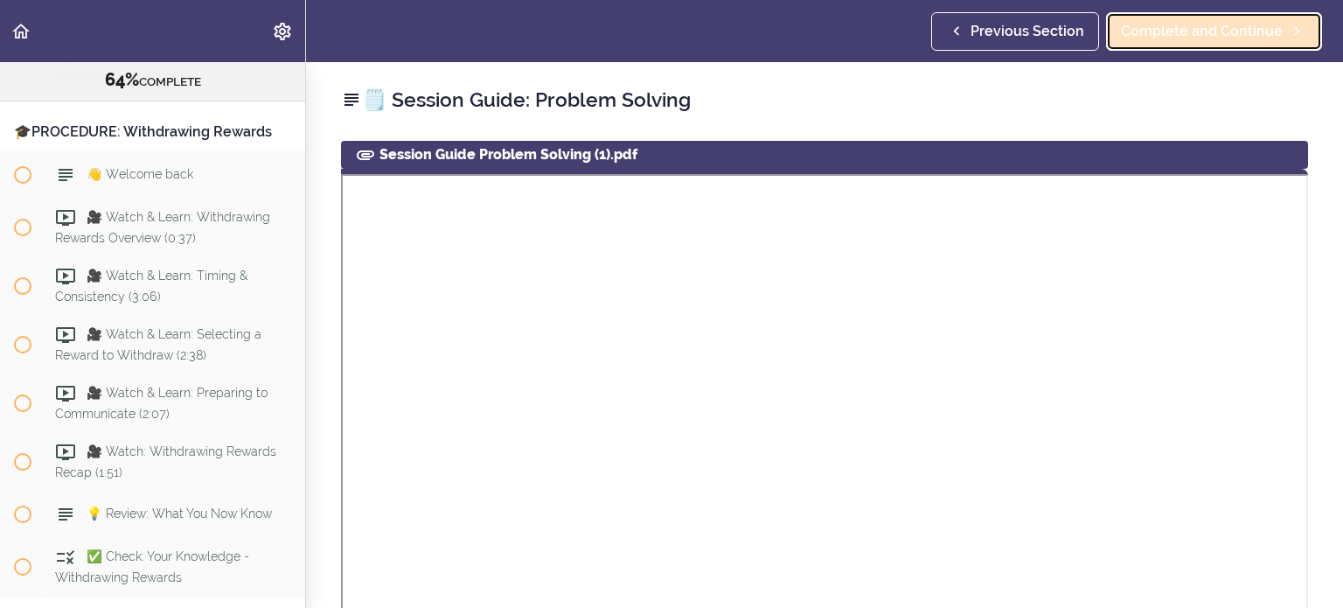
click at [804, 34] on span "Complete and Continue" at bounding box center [1202, 31] width 162 height 21
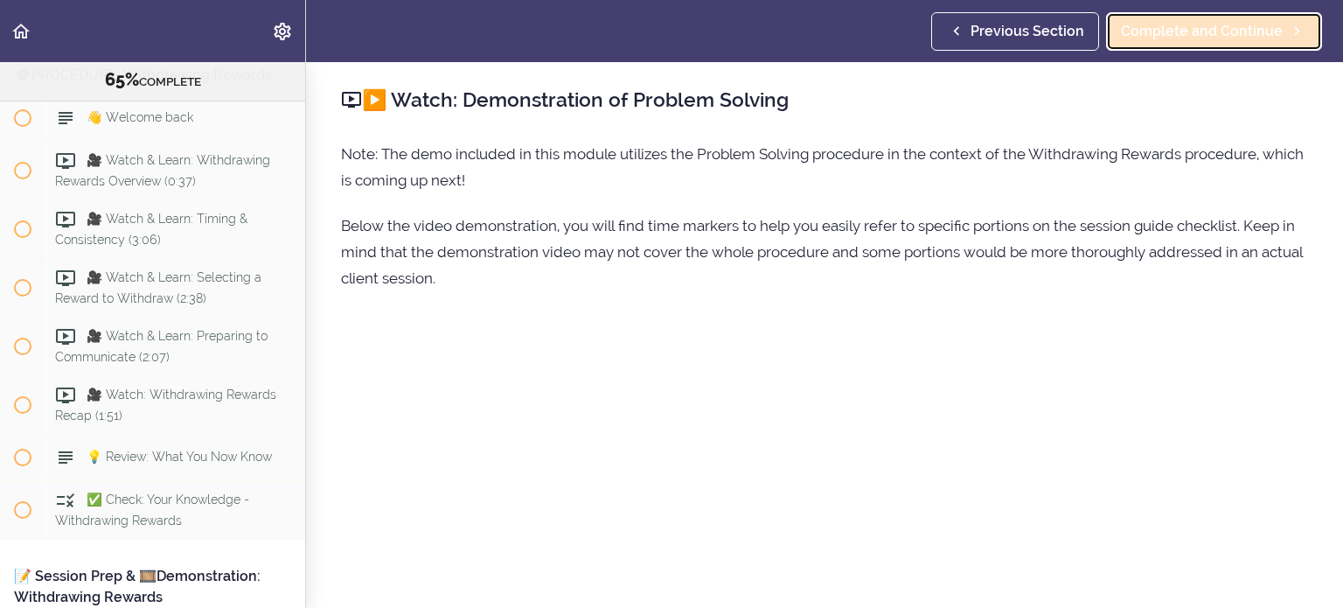
scroll to position [8430, 0]
click at [804, 34] on span "Complete and Continue" at bounding box center [1202, 31] width 162 height 21
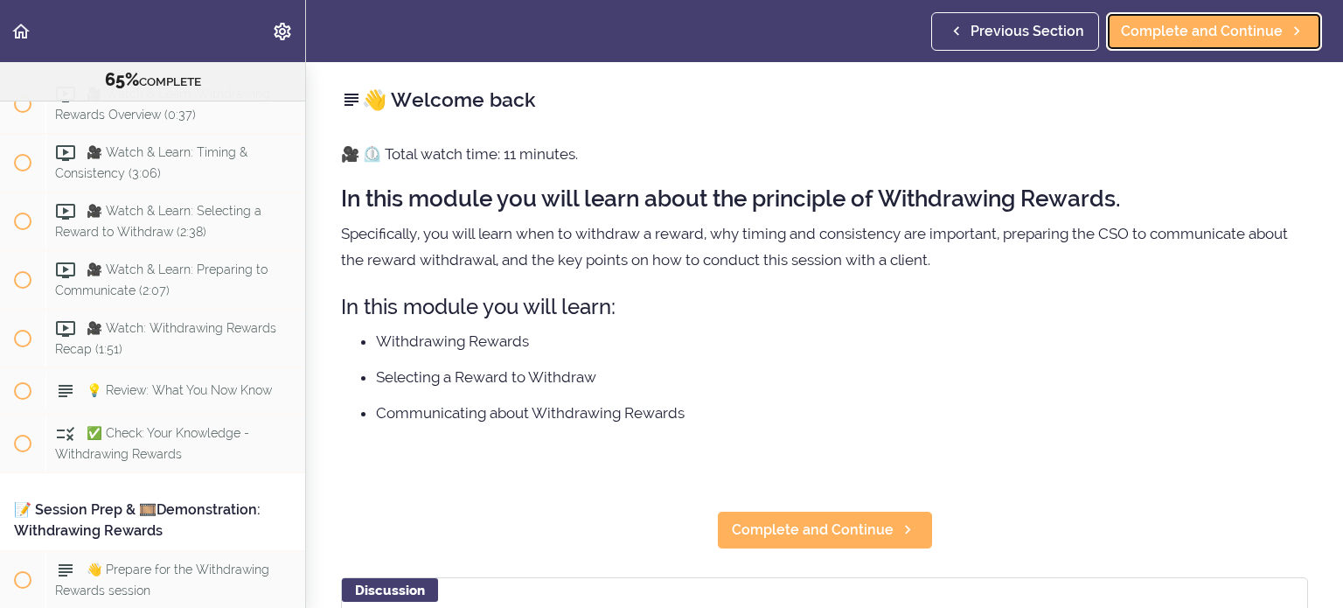
scroll to position [8544, 0]
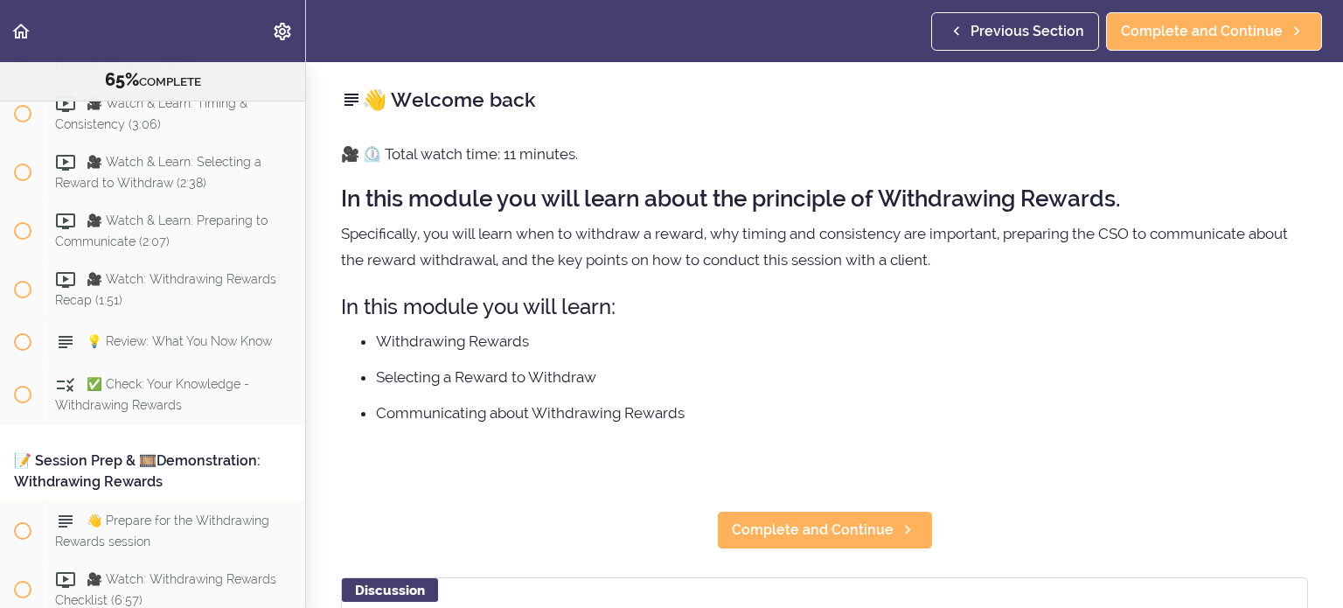
click at [804, 57] on div "Previous Section Complete and Continue" at bounding box center [1131, 31] width 398 height 62
click at [804, 49] on link "Previous Section" at bounding box center [1016, 31] width 168 height 38
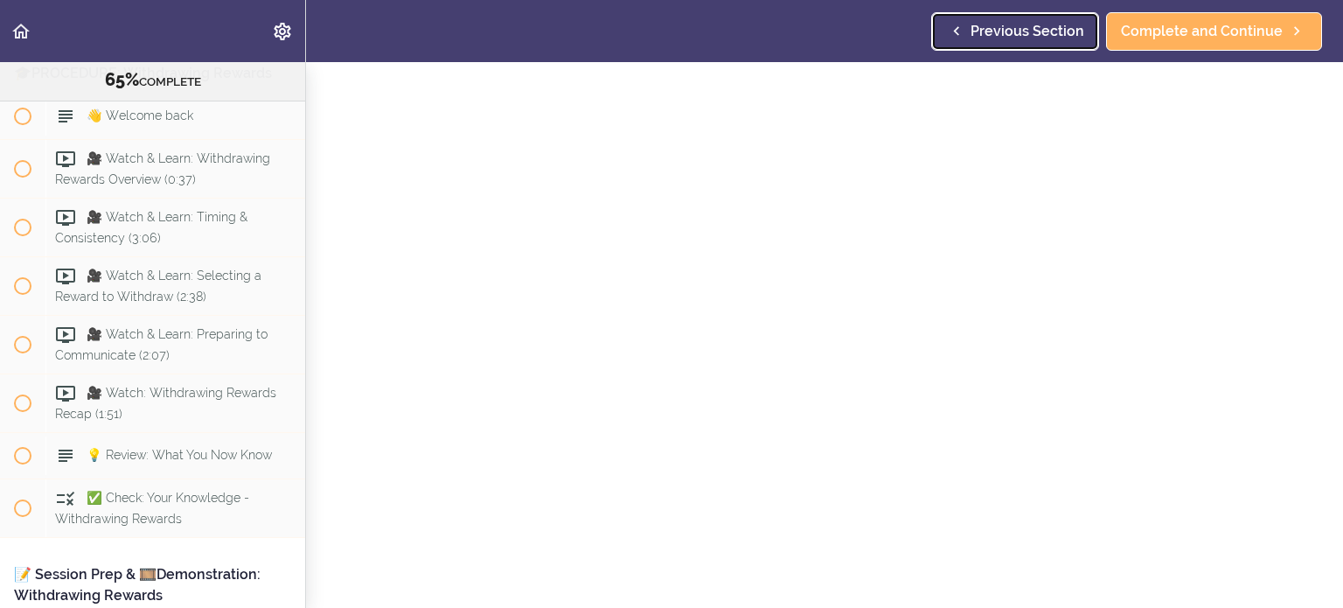
scroll to position [350, 0]
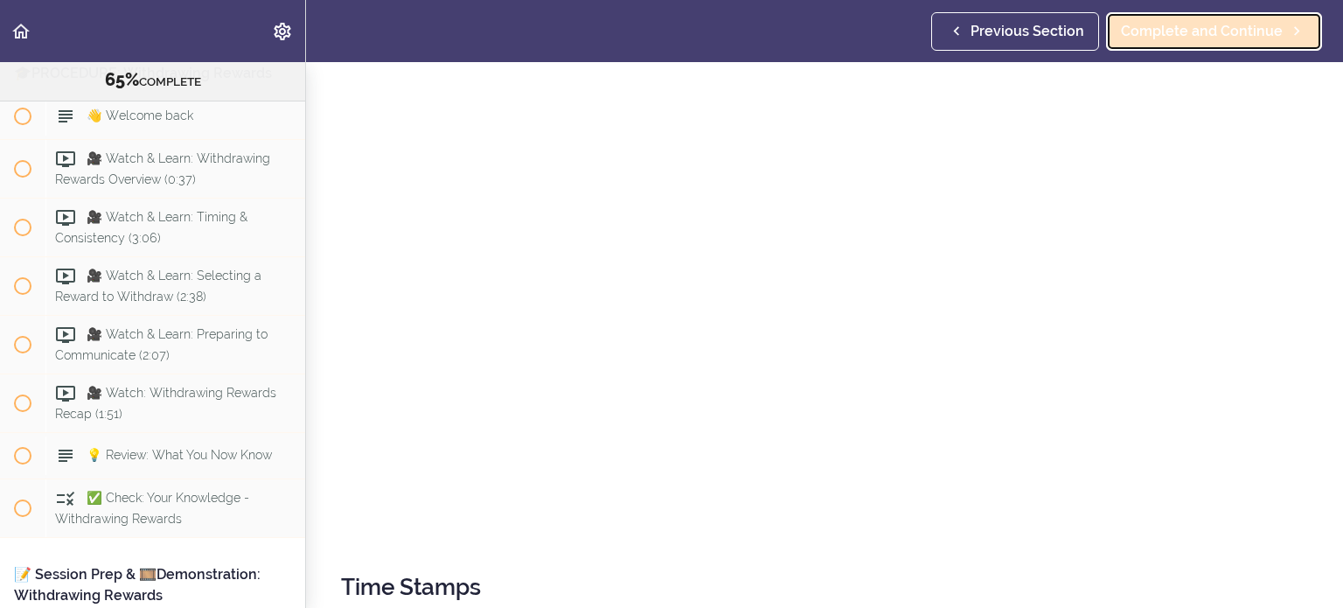
click at [804, 38] on span "Complete and Continue" at bounding box center [1202, 31] width 162 height 21
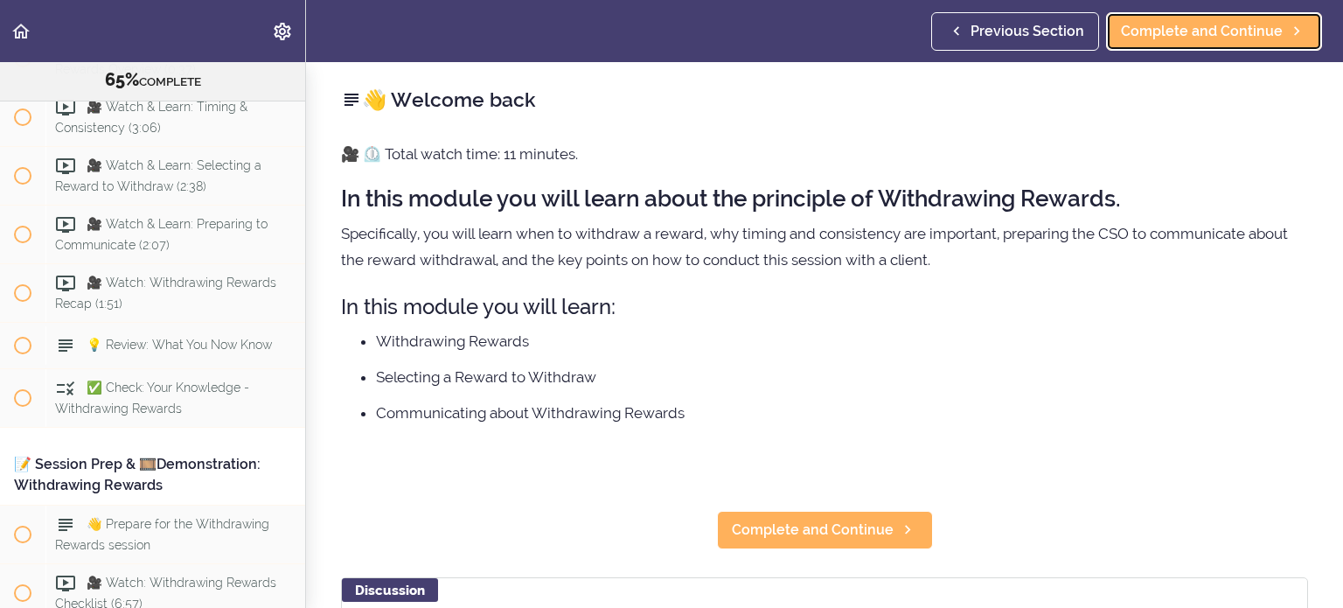
scroll to position [8544, 0]
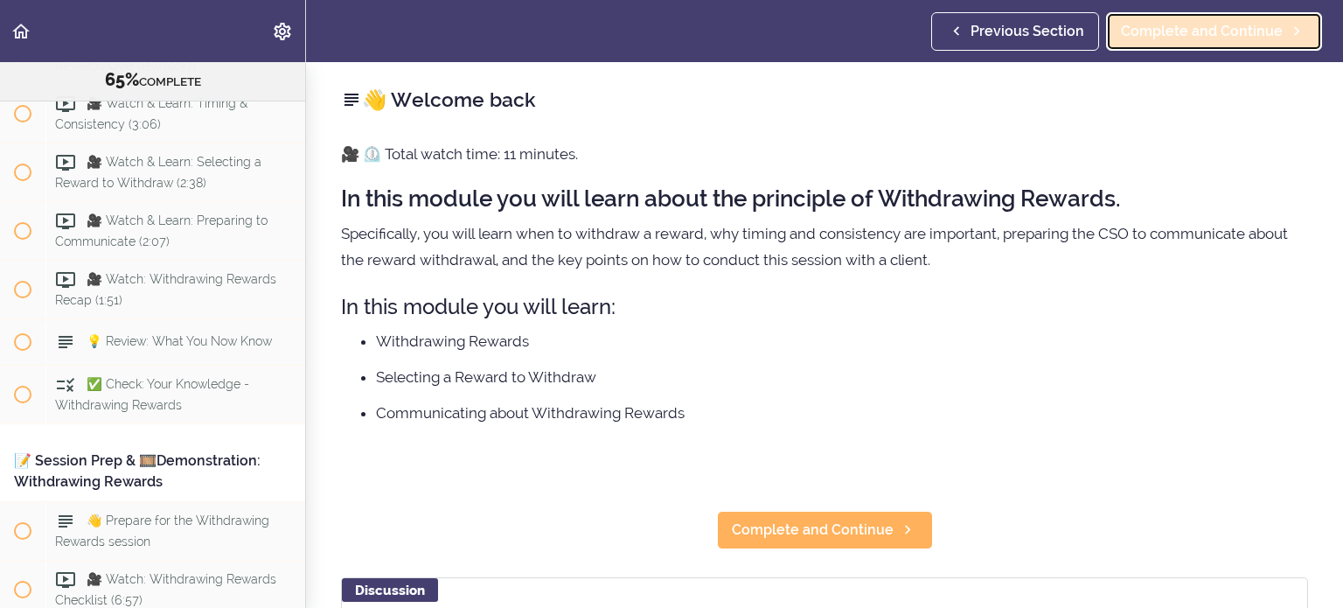
click at [804, 24] on icon at bounding box center [1297, 31] width 21 height 18
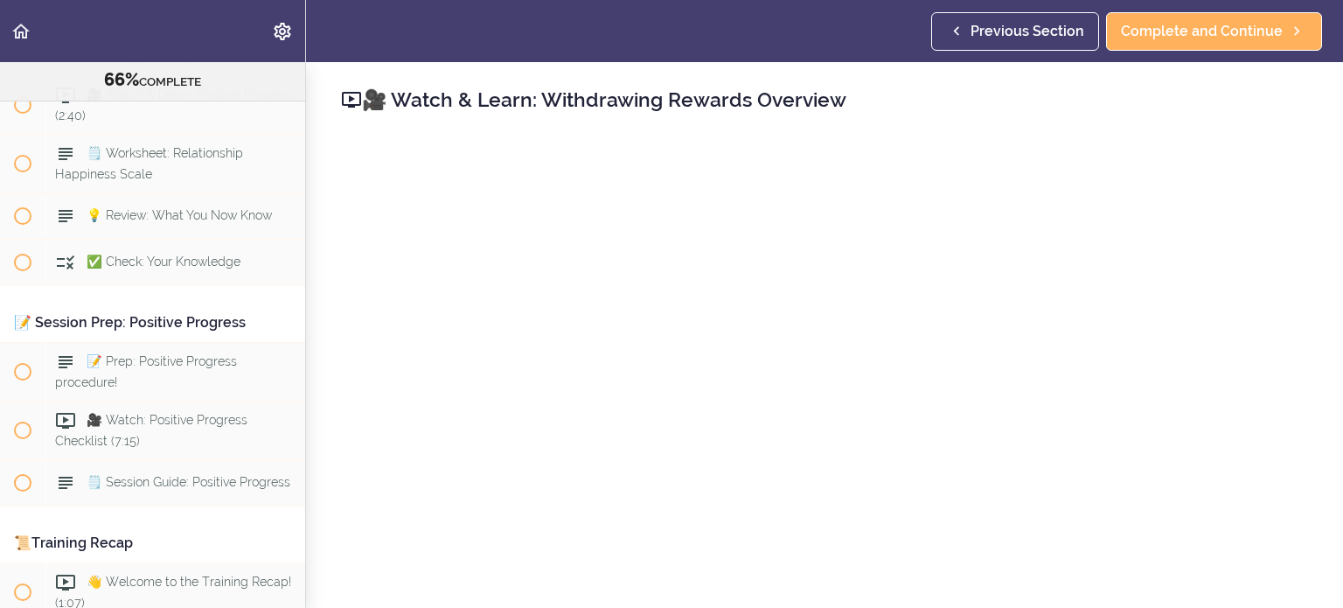
scroll to position [11802, 0]
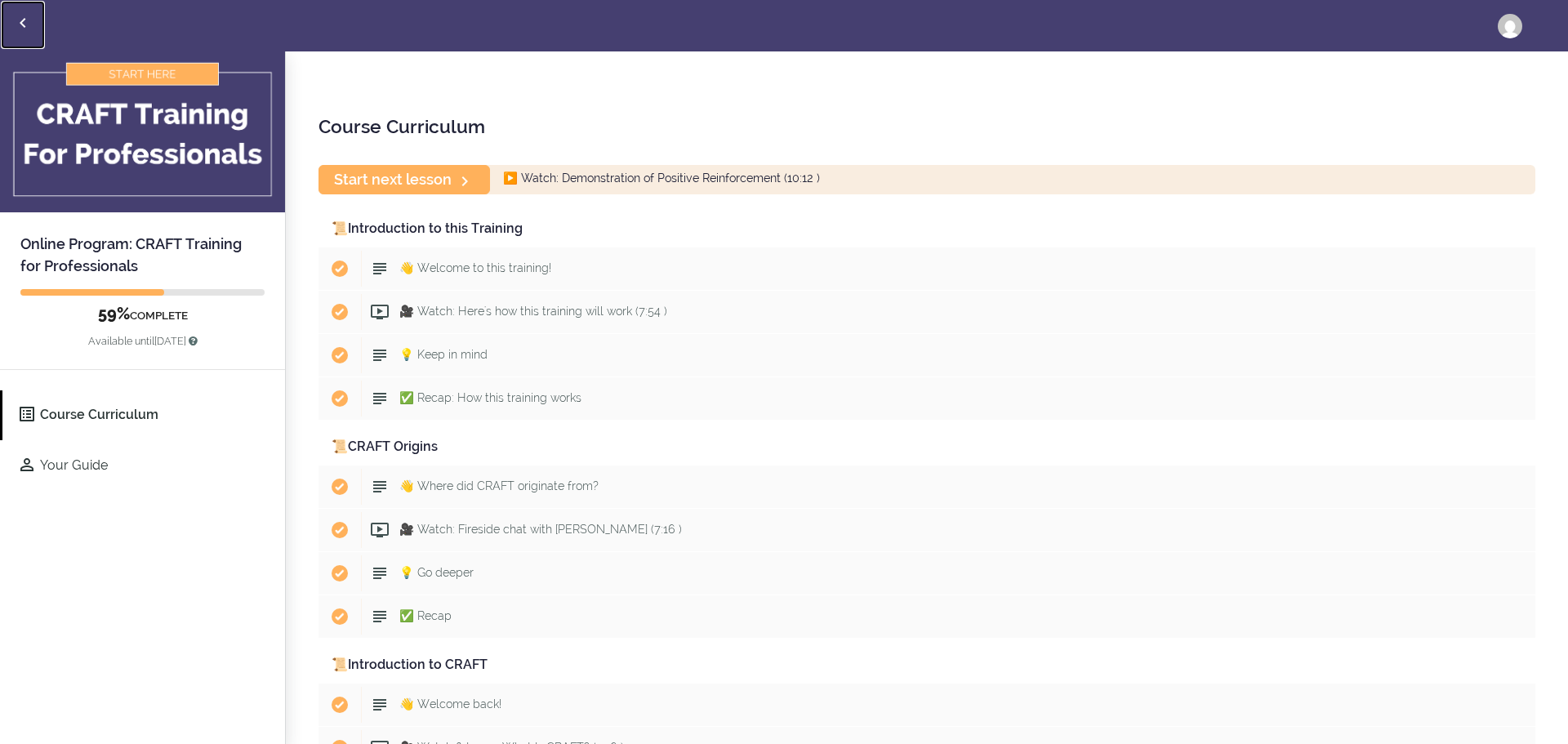
click at [24, 19] on use "Back to courses" at bounding box center [22, 22] width 6 height 9
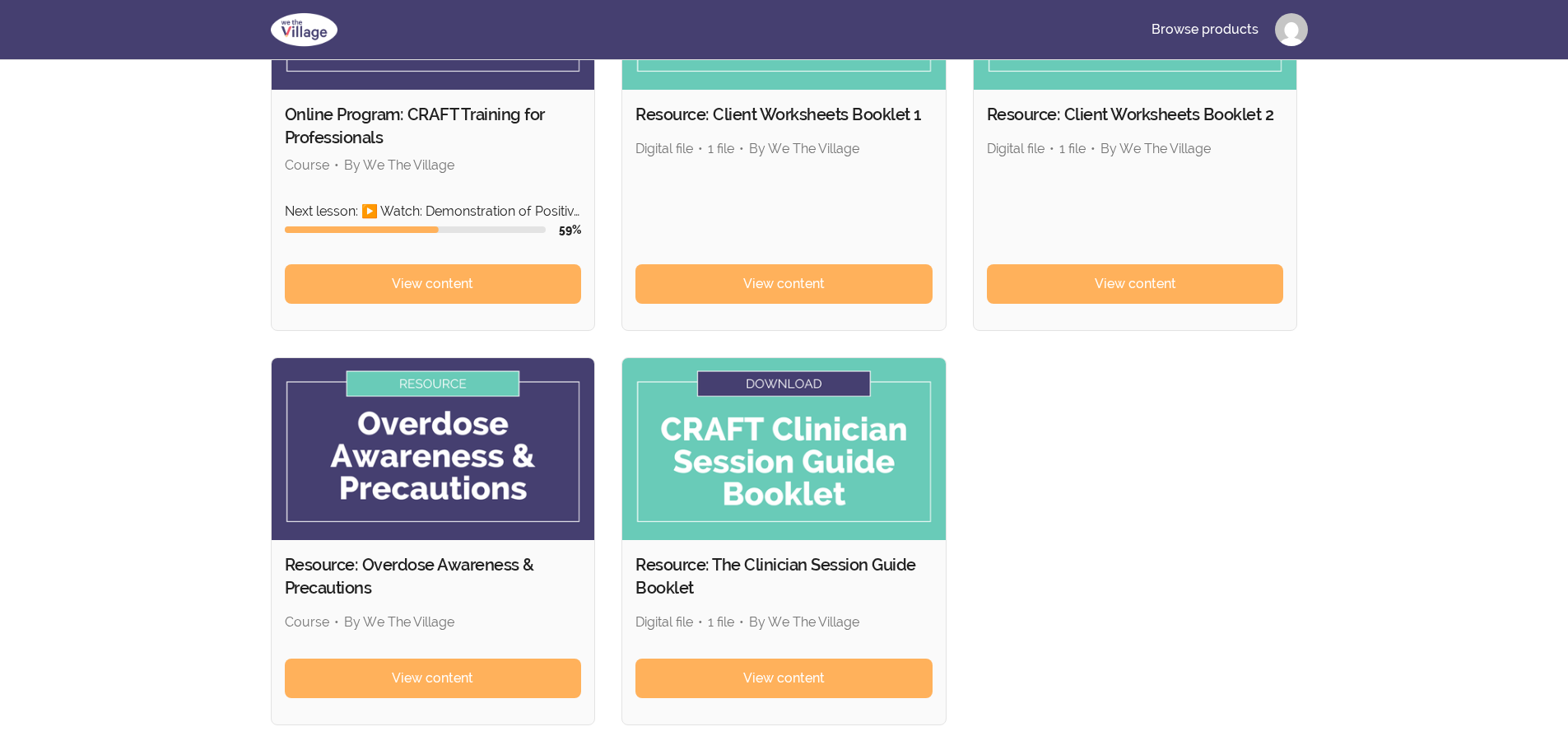
scroll to position [329, 0]
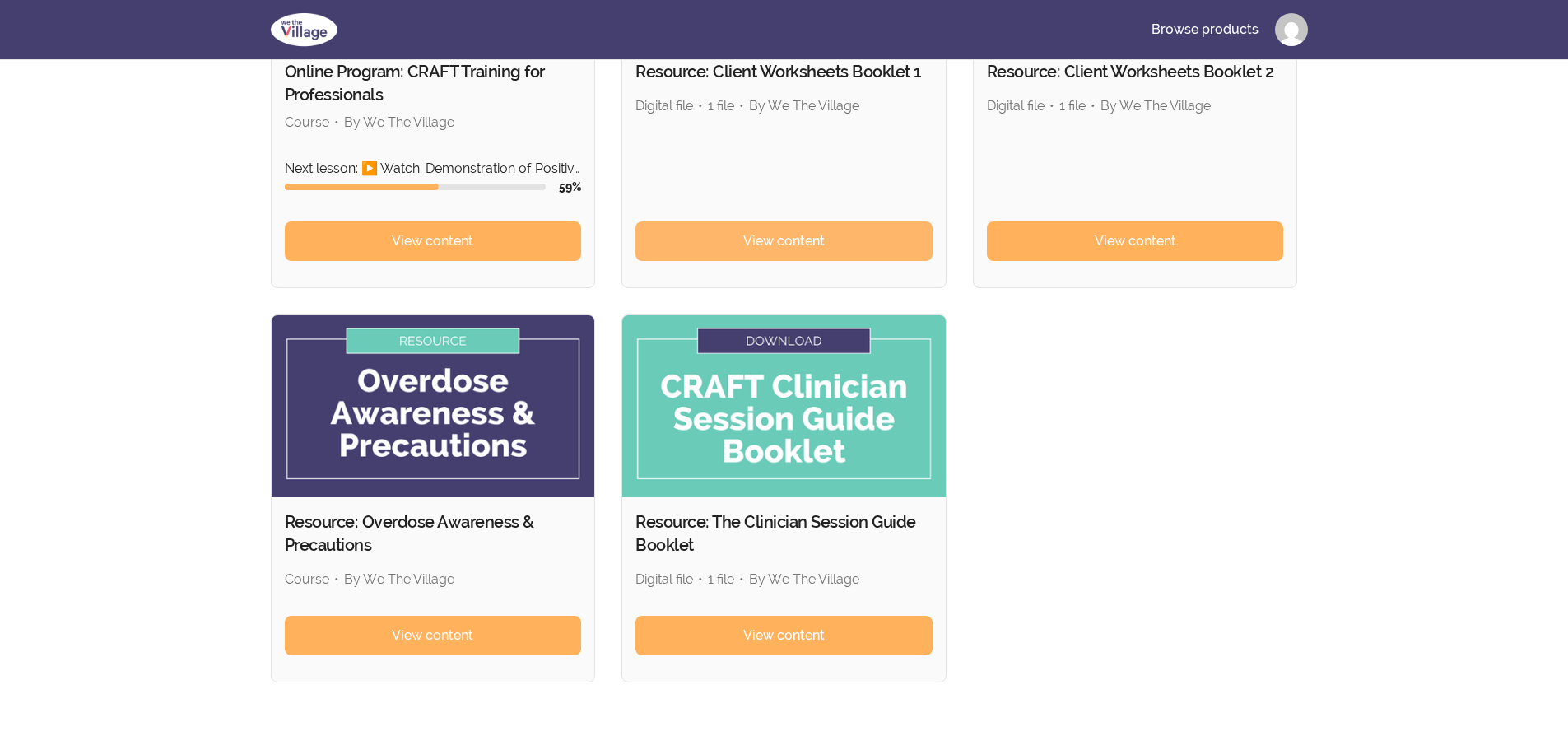
click at [878, 245] on link "View content" at bounding box center [784, 241] width 297 height 40
